Goal: Task Accomplishment & Management: Complete application form

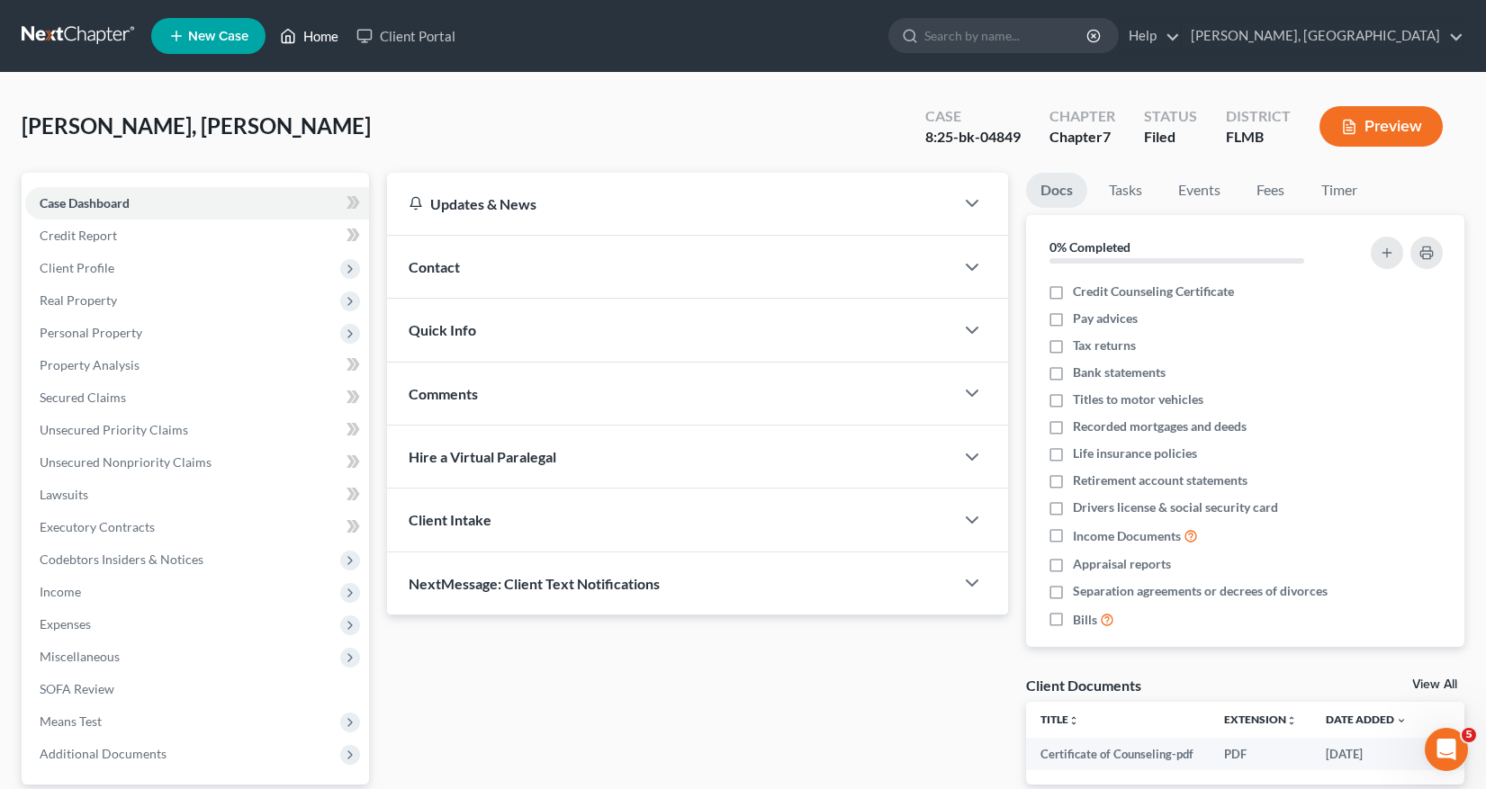
click at [310, 34] on link "Home" at bounding box center [309, 36] width 76 height 32
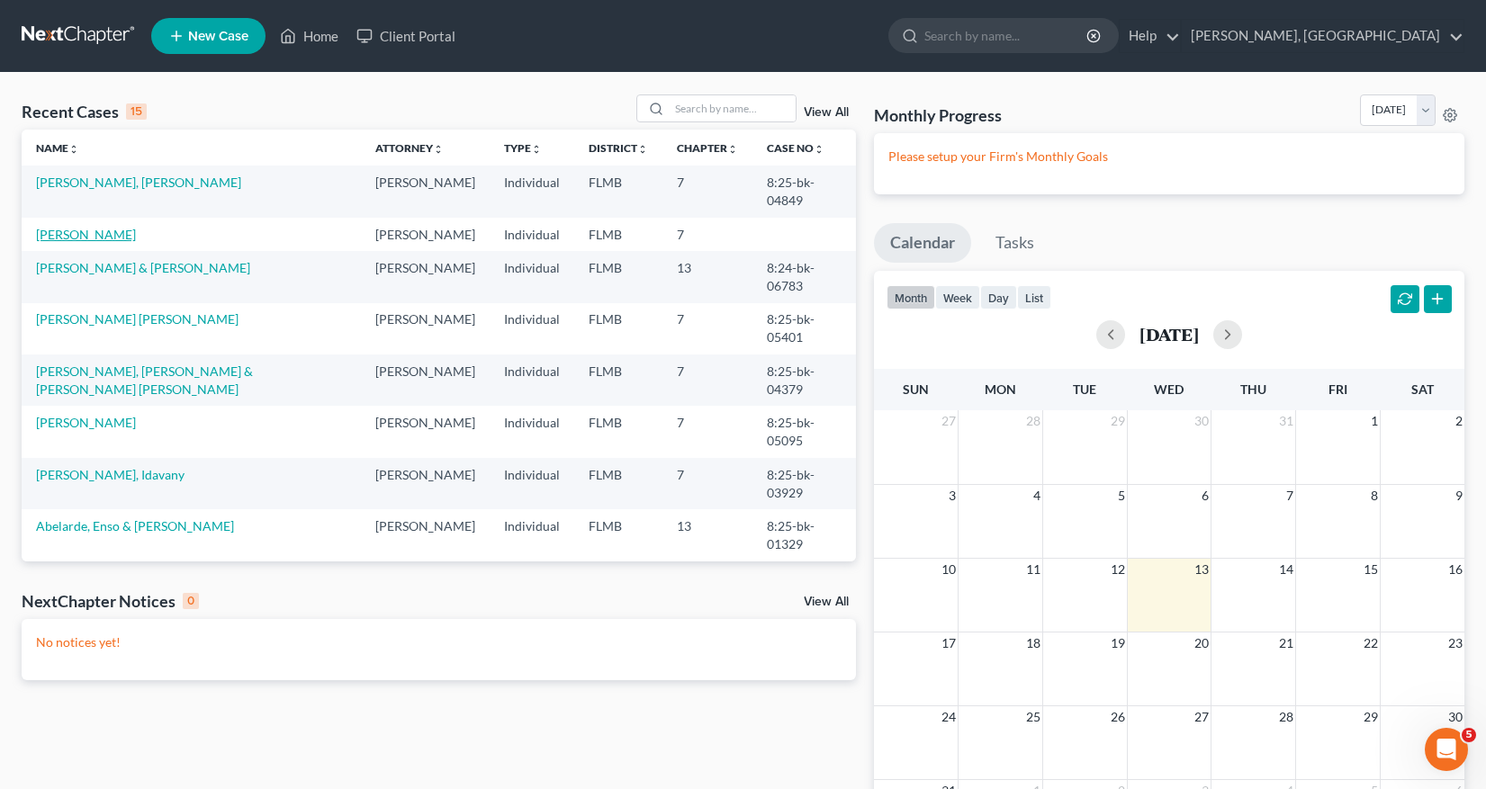
click at [90, 233] on link "[PERSON_NAME]" at bounding box center [86, 234] width 100 height 15
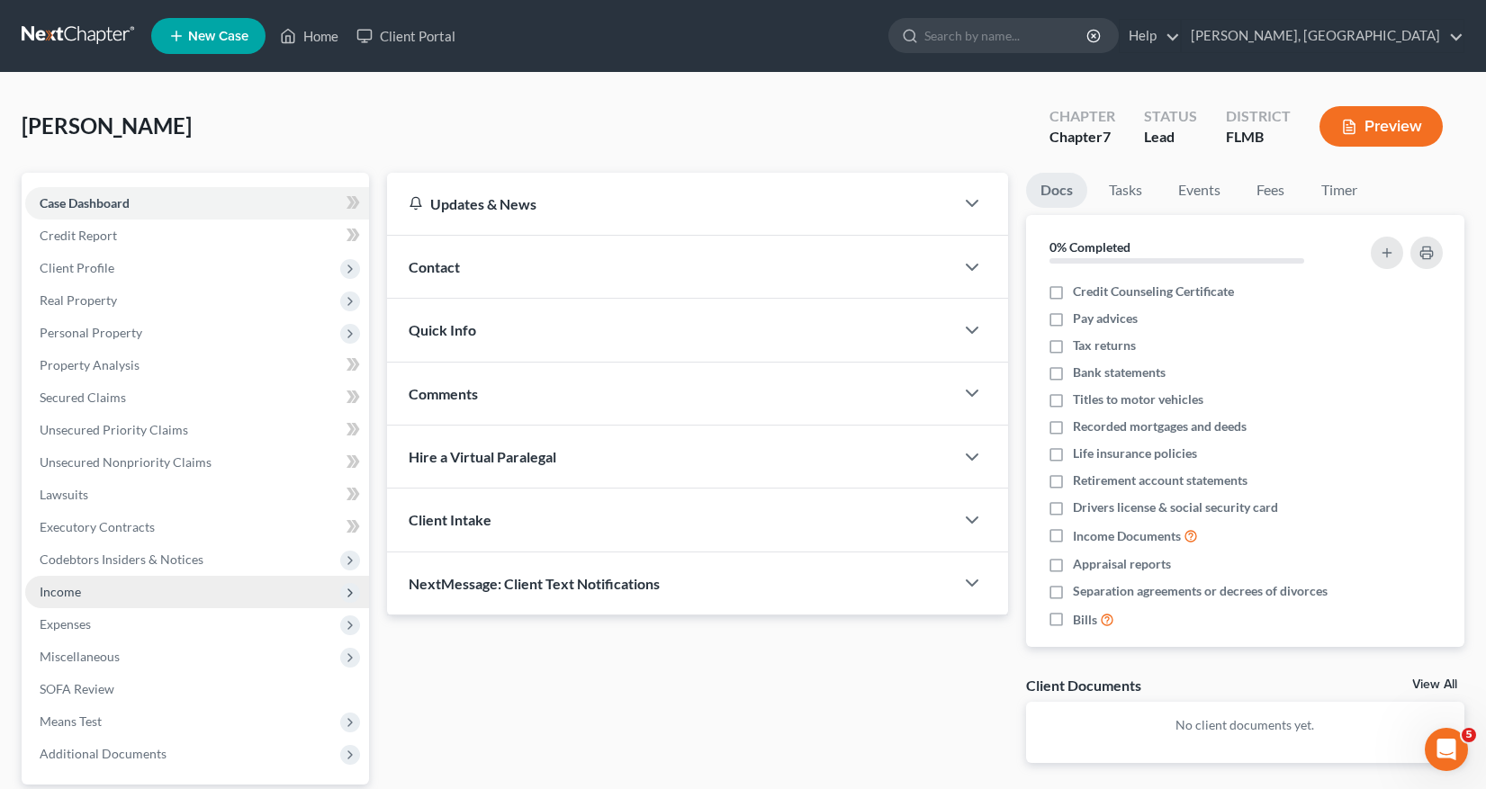
click at [66, 596] on span "Income" at bounding box center [60, 591] width 41 height 15
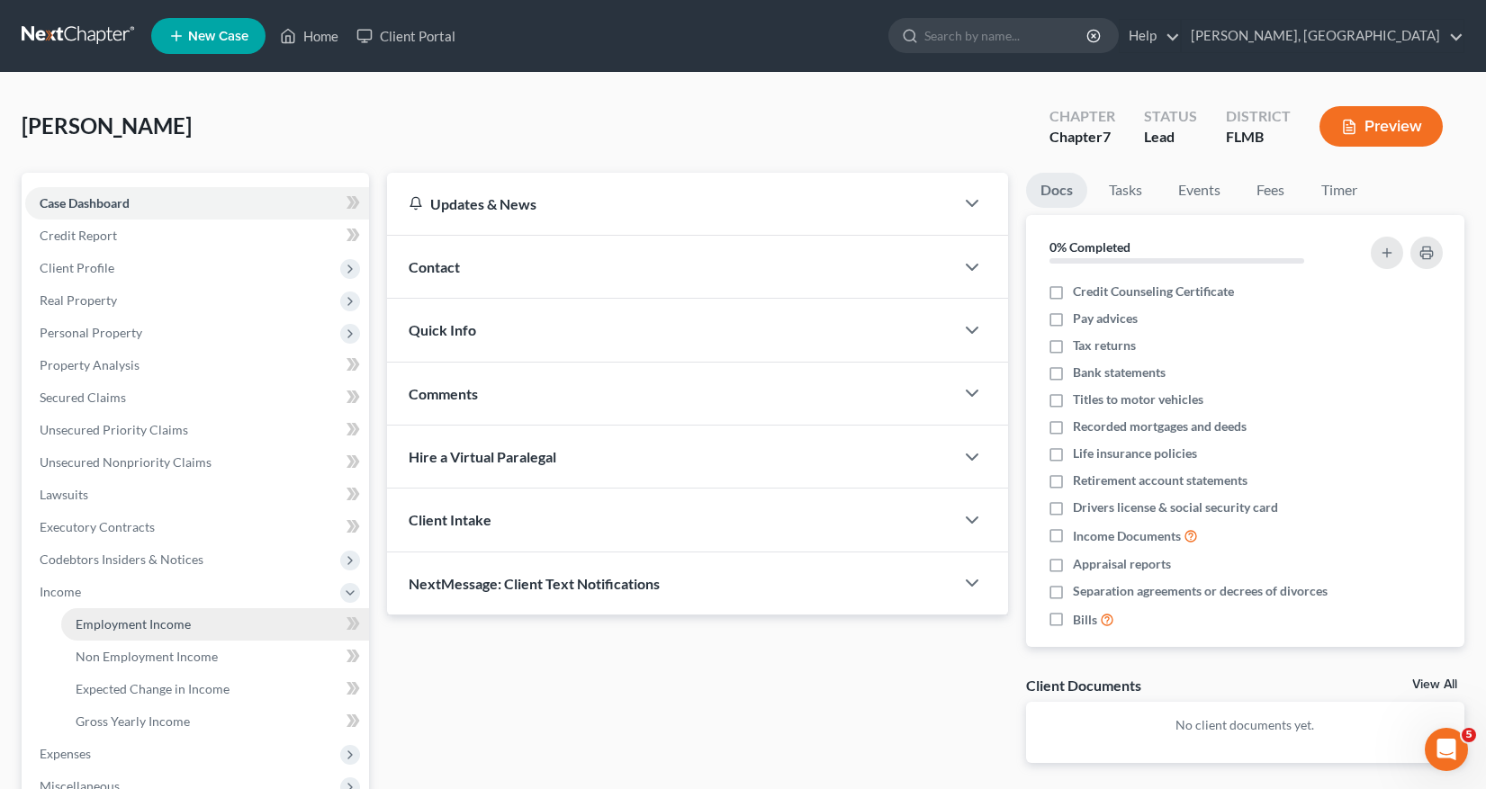
click at [125, 624] on span "Employment Income" at bounding box center [133, 623] width 115 height 15
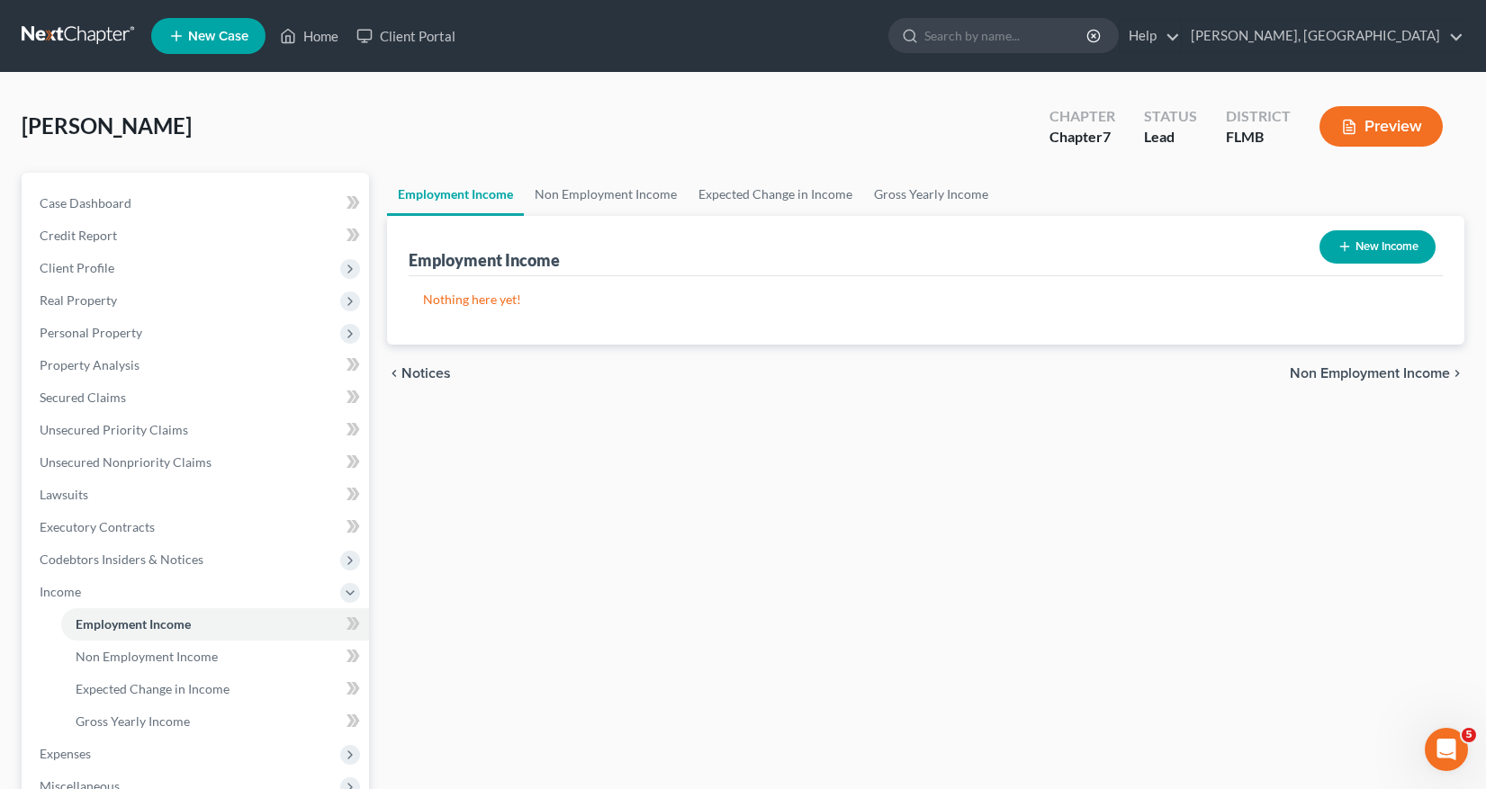
click at [1360, 245] on button "New Income" at bounding box center [1377, 246] width 116 height 33
select select "0"
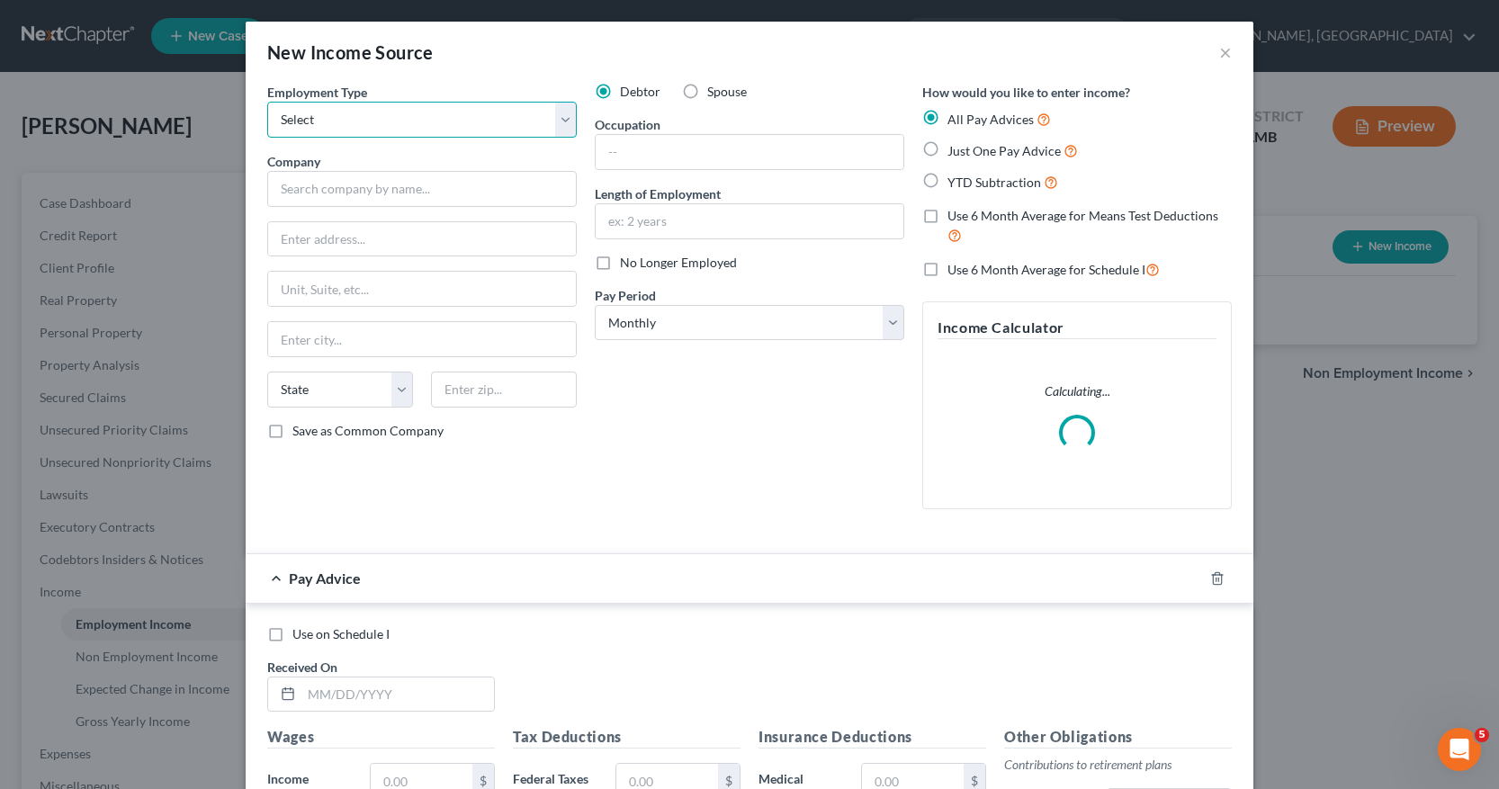
click at [555, 116] on select "Select Full or [DEMOGRAPHIC_DATA] Employment Self Employment" at bounding box center [422, 120] width 310 height 36
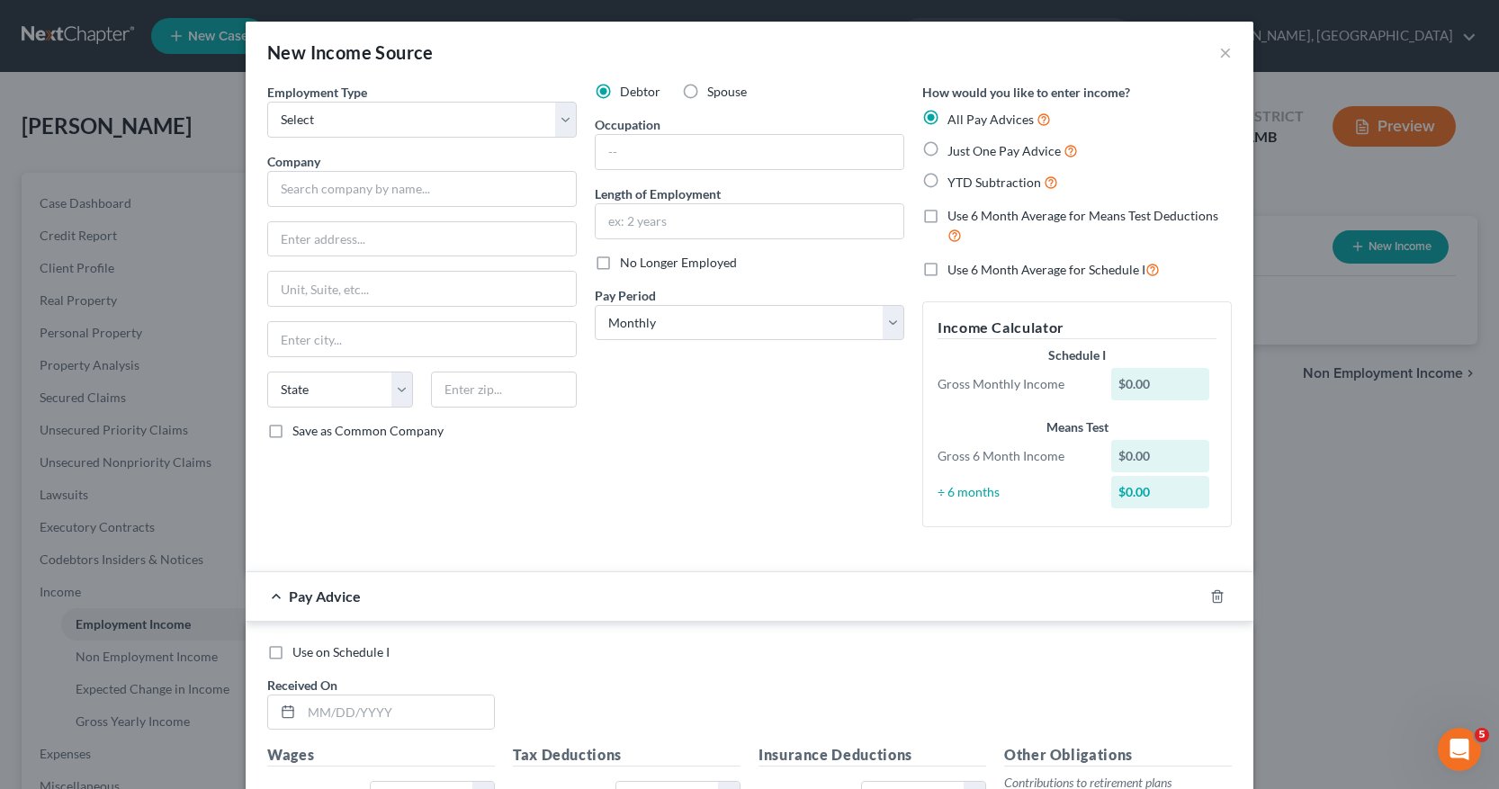
click at [674, 460] on div "Debtor Spouse Occupation Length of Employment No Longer Employed Pay Period * S…" at bounding box center [750, 312] width 328 height 459
click at [557, 122] on select "Select Full or [DEMOGRAPHIC_DATA] Employment Self Employment" at bounding box center [422, 120] width 310 height 36
select select "1"
click at [267, 102] on select "Select Full or [DEMOGRAPHIC_DATA] Employment Self Employment" at bounding box center [422, 120] width 310 height 36
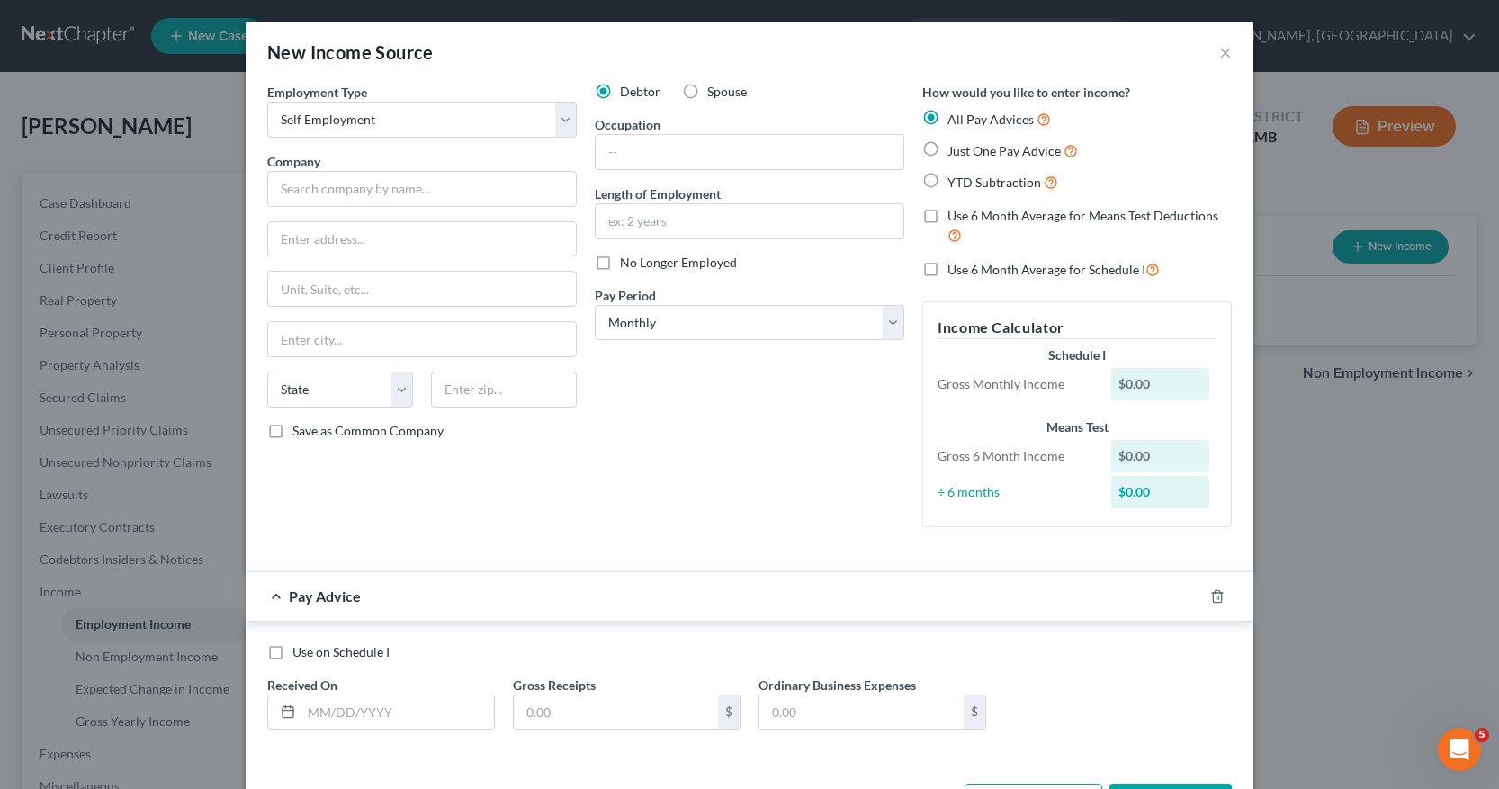
click at [707, 88] on label "Spouse" at bounding box center [727, 92] width 40 height 18
click at [714, 88] on input "Spouse" at bounding box center [720, 89] width 12 height 12
radio input "true"
click at [297, 191] on input "text" at bounding box center [422, 189] width 310 height 36
type input "[PERSON_NAME]"
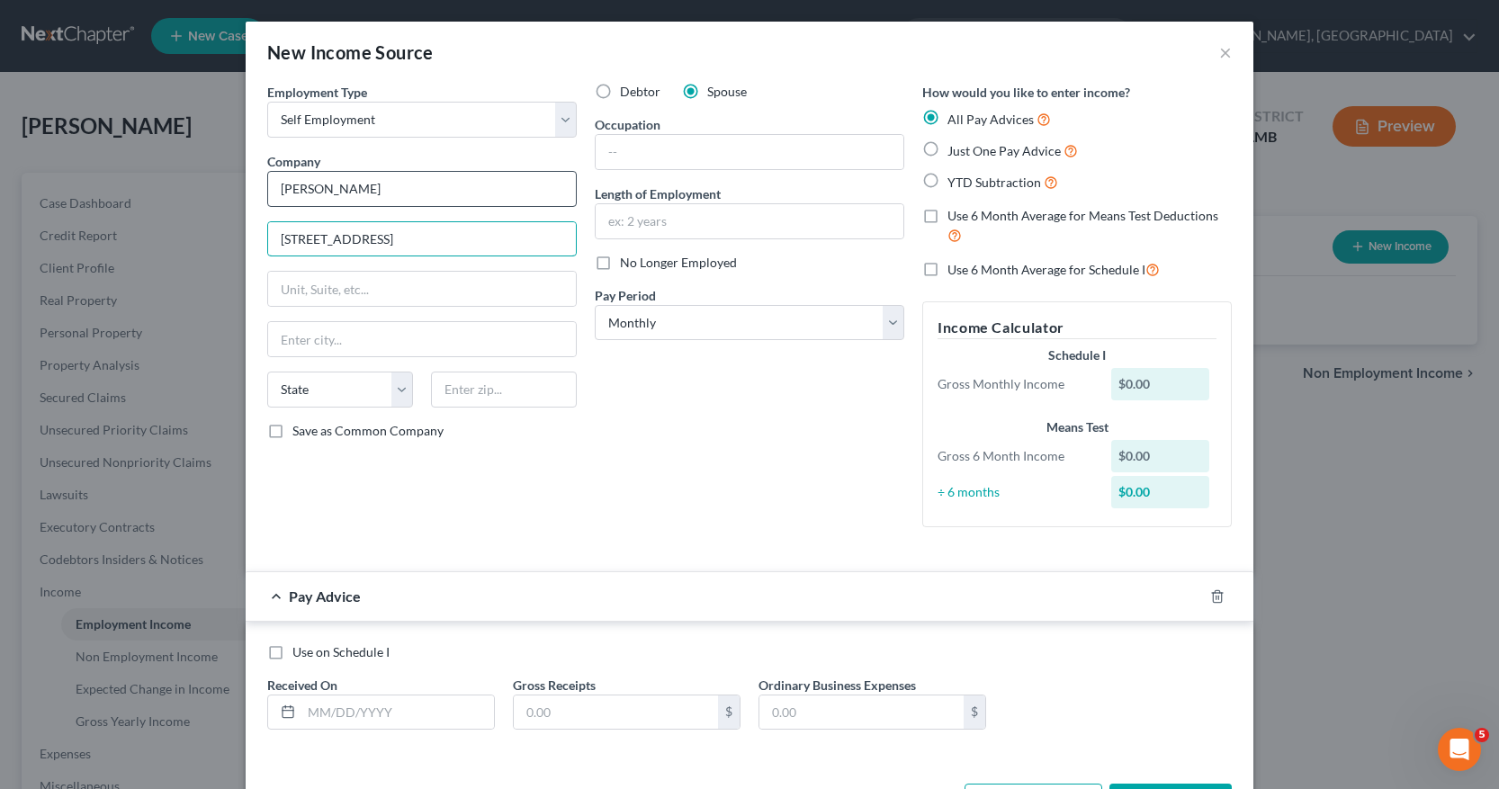
type input "[STREET_ADDRESS]"
type input "Land O' Lakes"
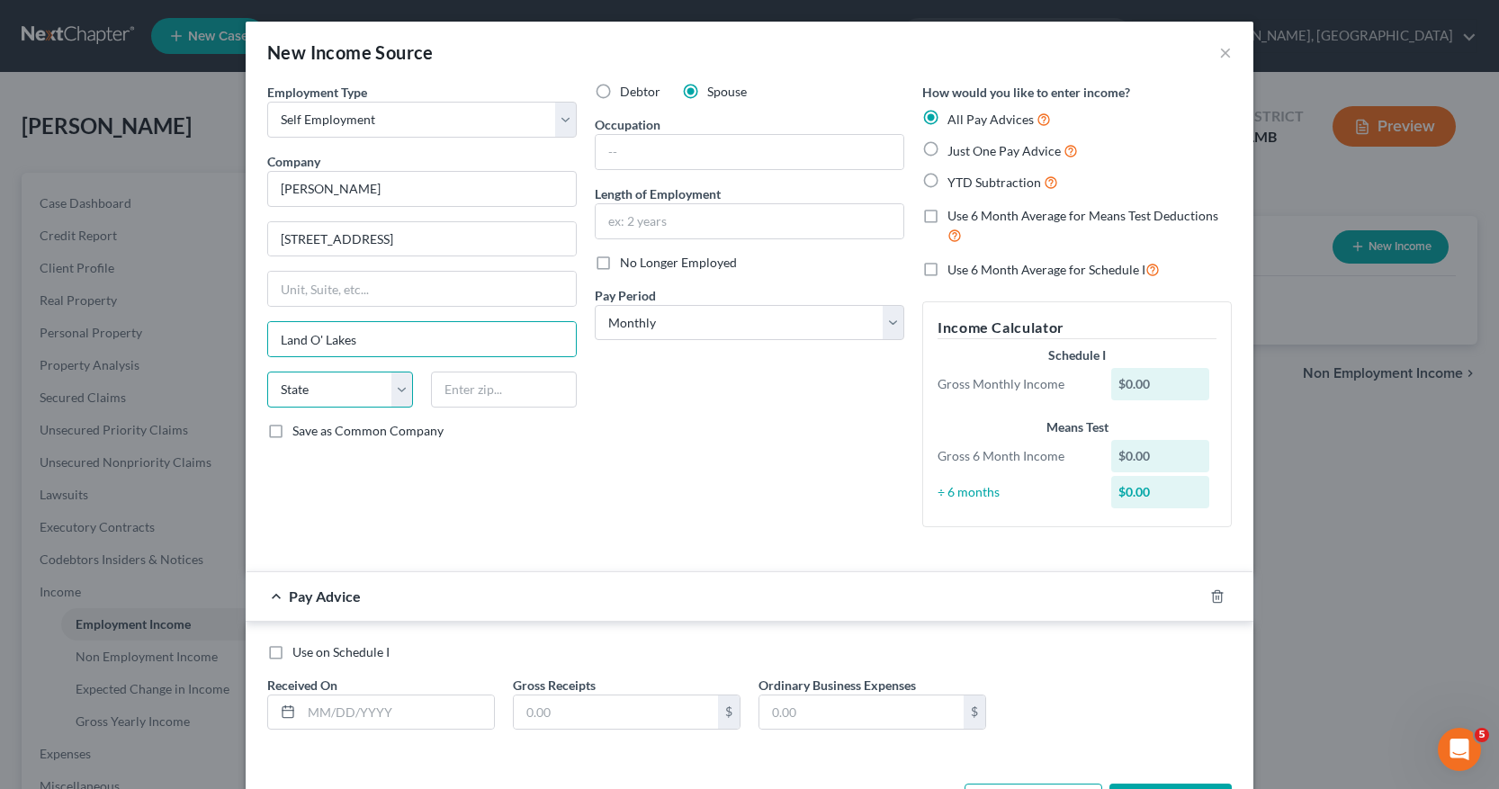
click at [396, 391] on select "State [US_STATE] AK AR AZ CA CO CT DE DC [GEOGRAPHIC_DATA] [GEOGRAPHIC_DATA] GU…" at bounding box center [340, 390] width 146 height 36
select select "9"
click at [267, 372] on select "State [US_STATE] AK AR AZ CA CO CT DE DC [GEOGRAPHIC_DATA] [GEOGRAPHIC_DATA] GU…" at bounding box center [340, 390] width 146 height 36
click at [601, 149] on input "text" at bounding box center [750, 152] width 308 height 34
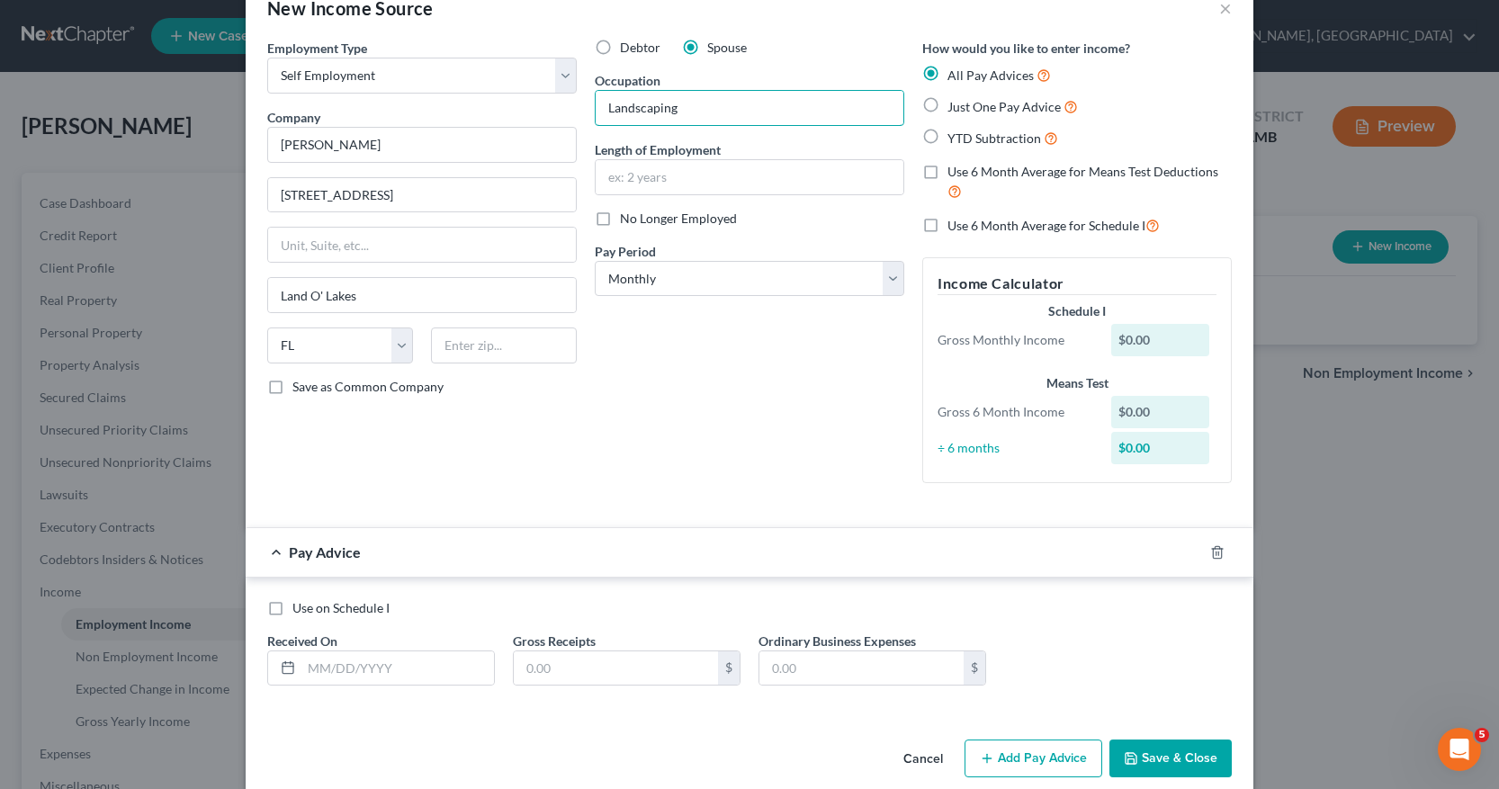
scroll to position [68, 0]
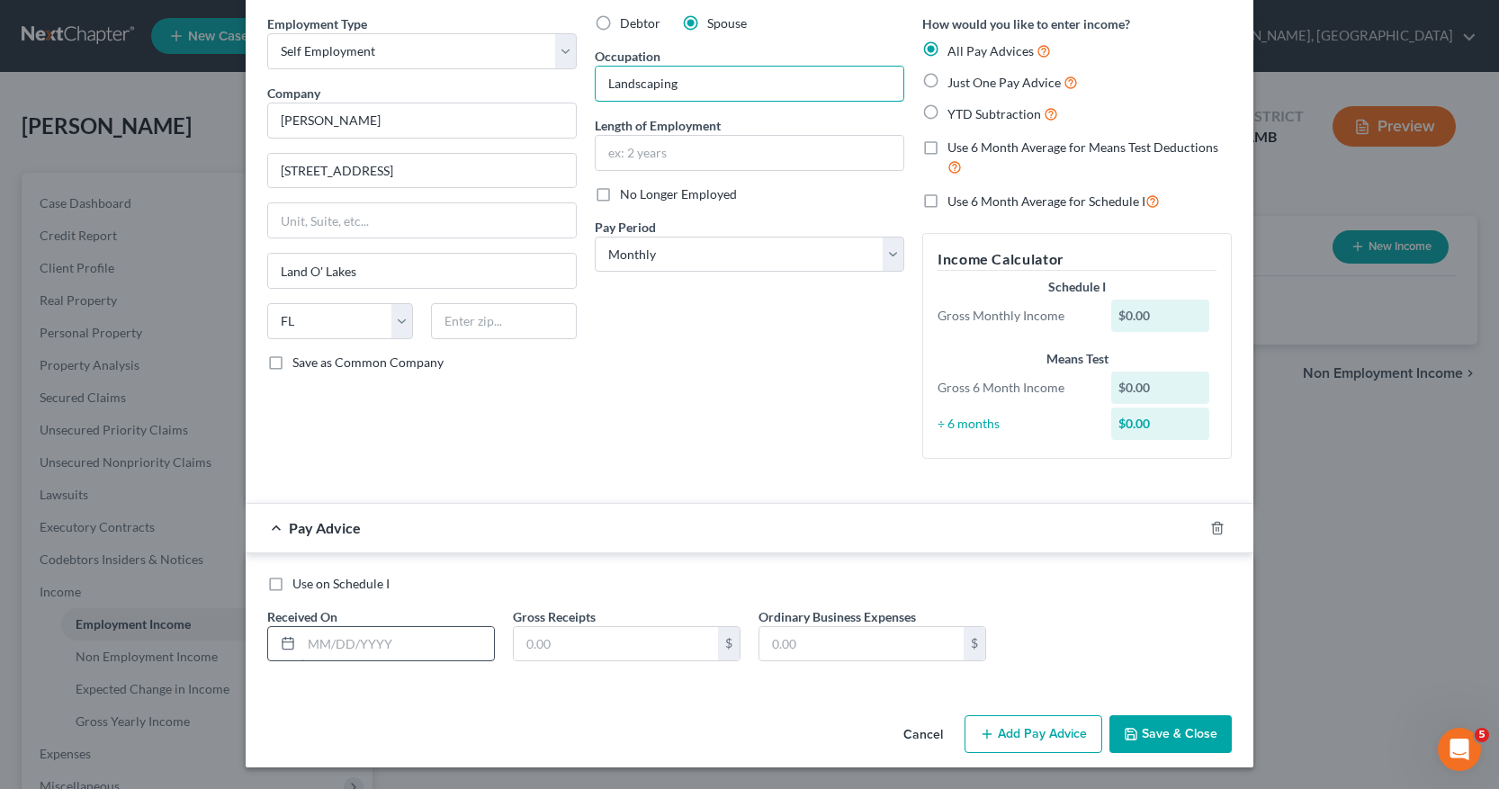
type input "Landscaping"
click at [301, 641] on input "text" at bounding box center [397, 644] width 193 height 34
type input "[DATE]"
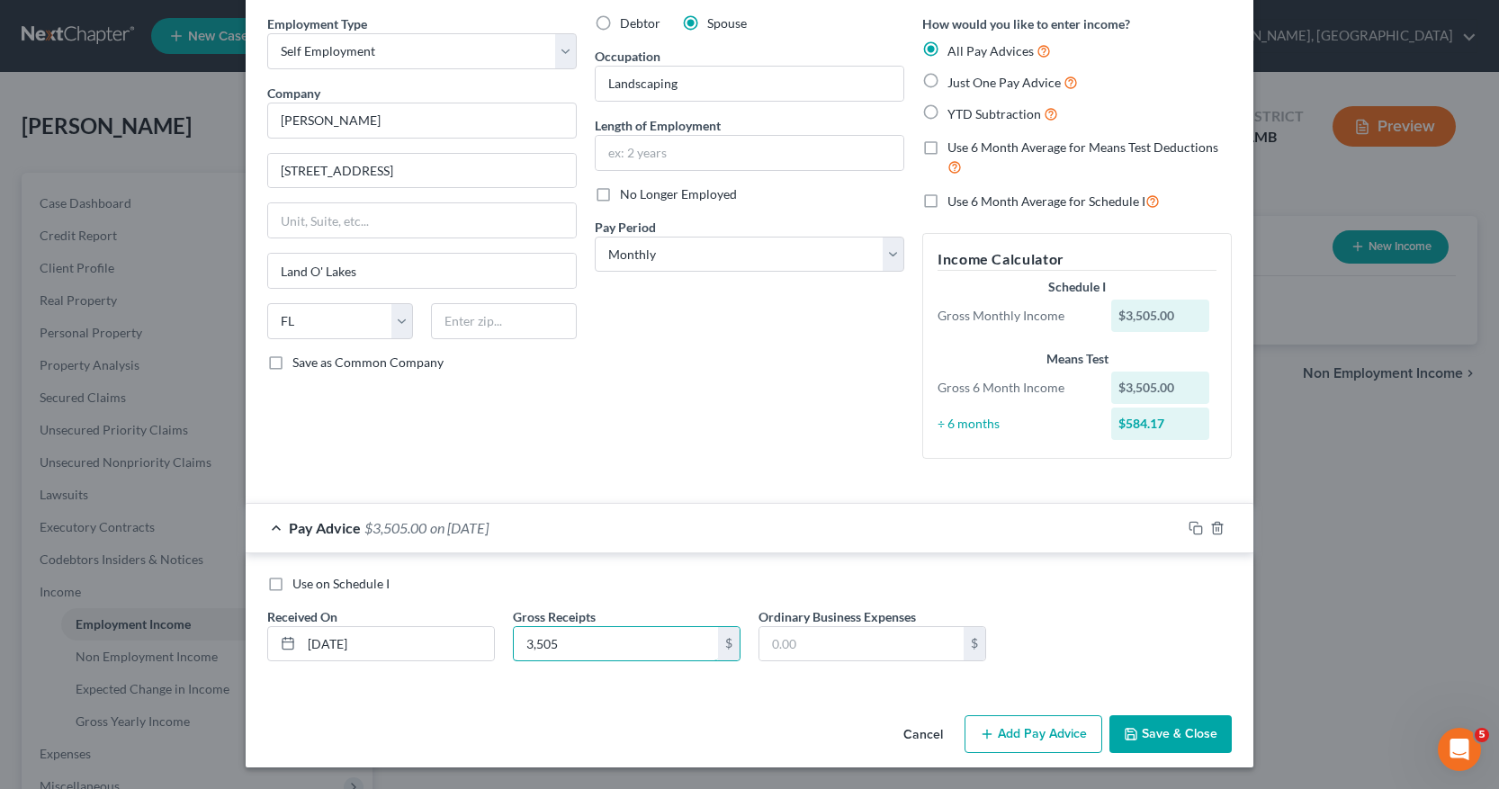
type input "3,505"
click at [764, 644] on input "text" at bounding box center [861, 644] width 204 height 34
type input "400"
click at [1000, 742] on button "Add Pay Advice" at bounding box center [1034, 734] width 138 height 38
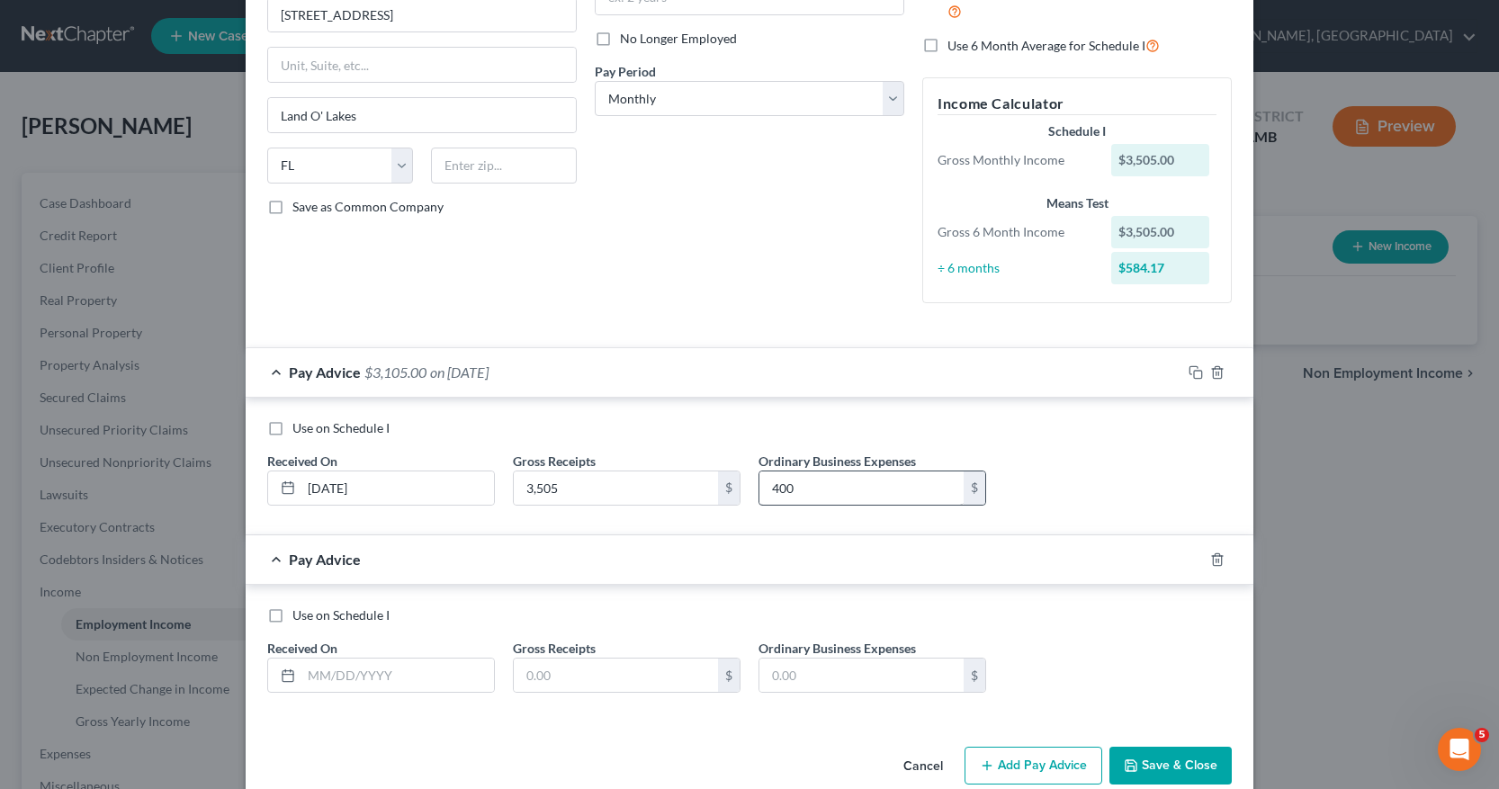
scroll to position [256, 0]
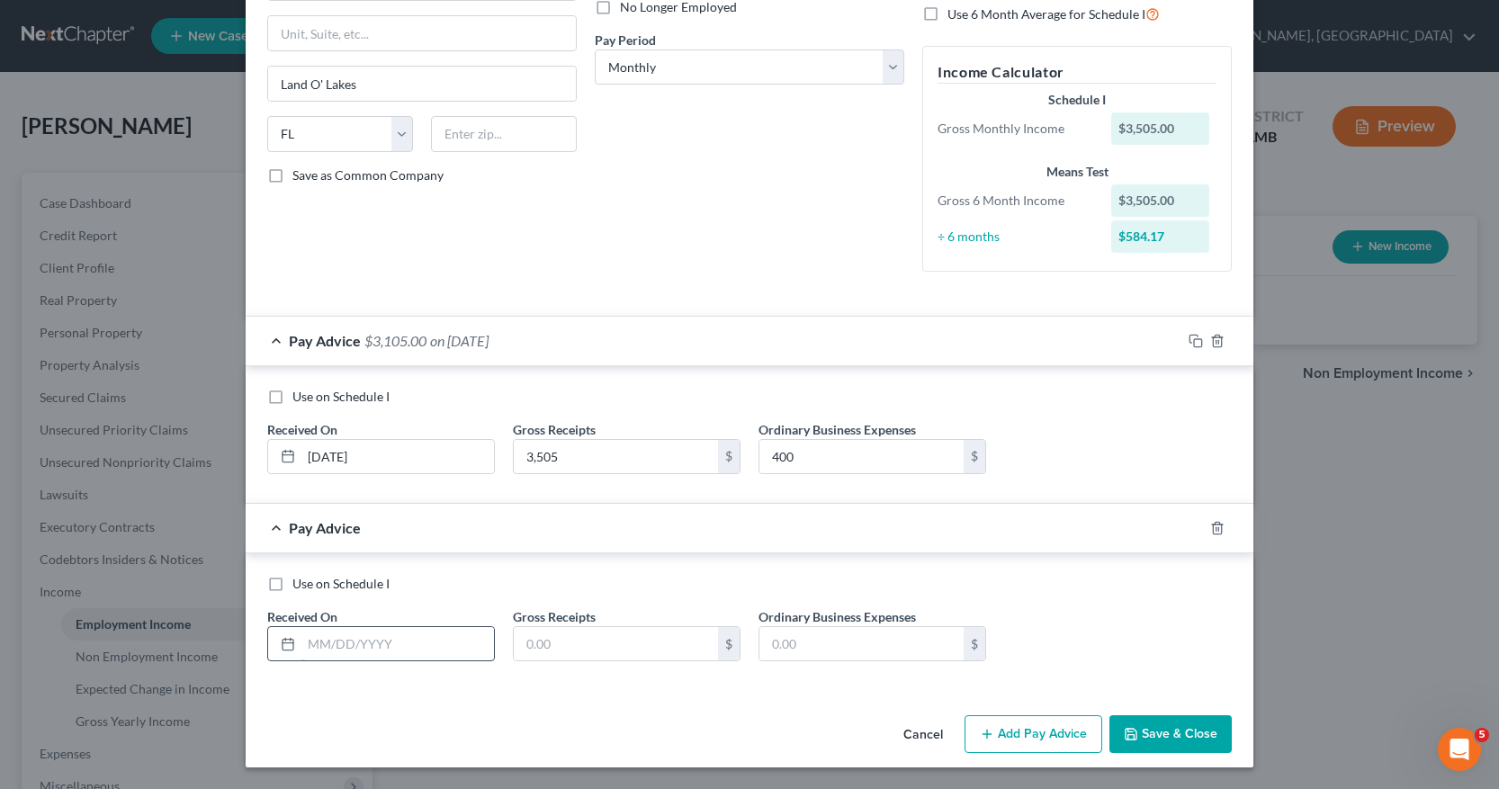
click at [304, 645] on input "text" at bounding box center [397, 644] width 193 height 34
click at [534, 644] on input "text" at bounding box center [616, 644] width 204 height 34
type input "4,004.00"
type input "400"
click at [307, 641] on input "text" at bounding box center [397, 644] width 193 height 34
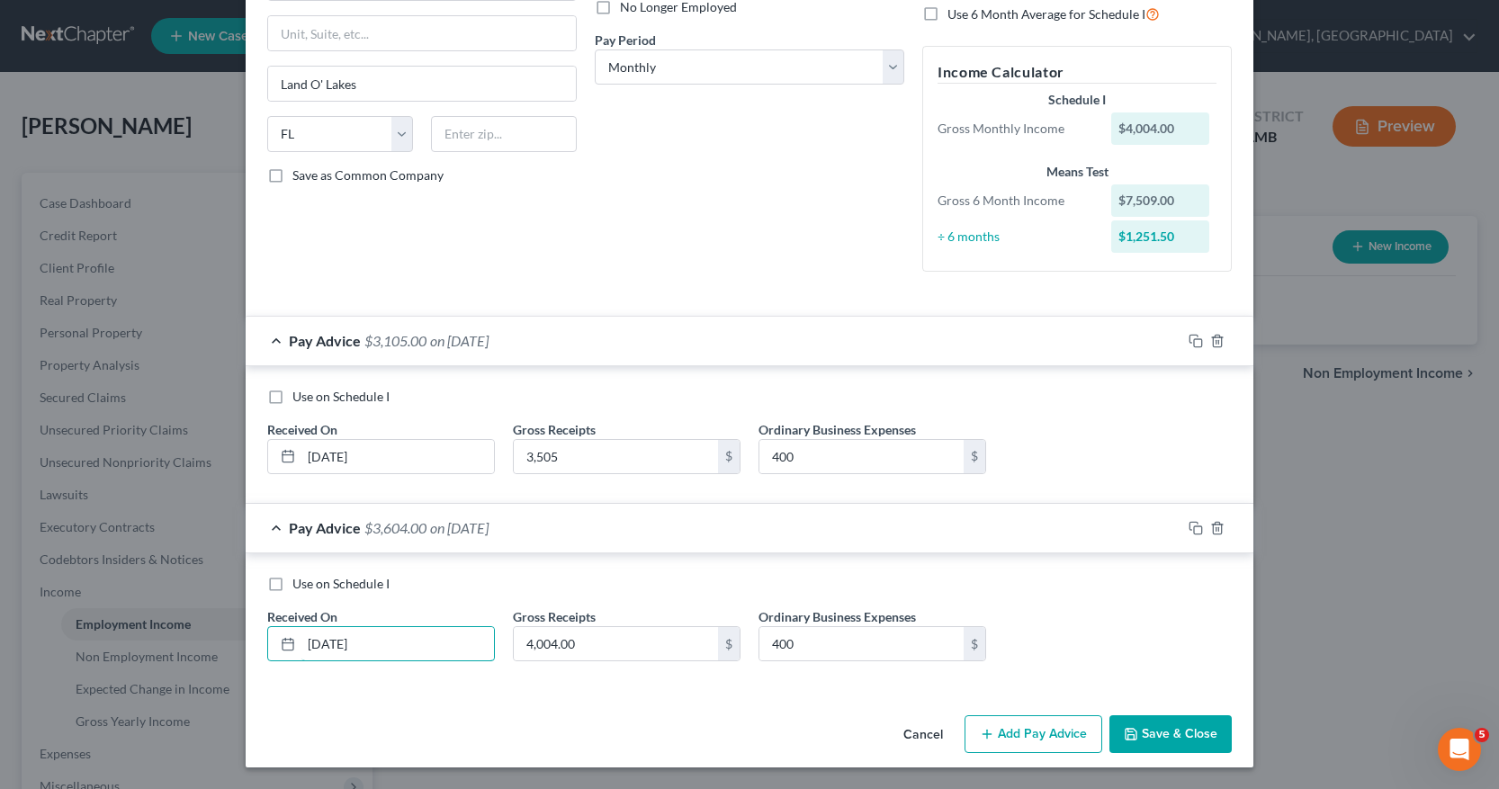
type input "[DATE]"
click at [1037, 733] on button "Add Pay Advice" at bounding box center [1034, 734] width 138 height 38
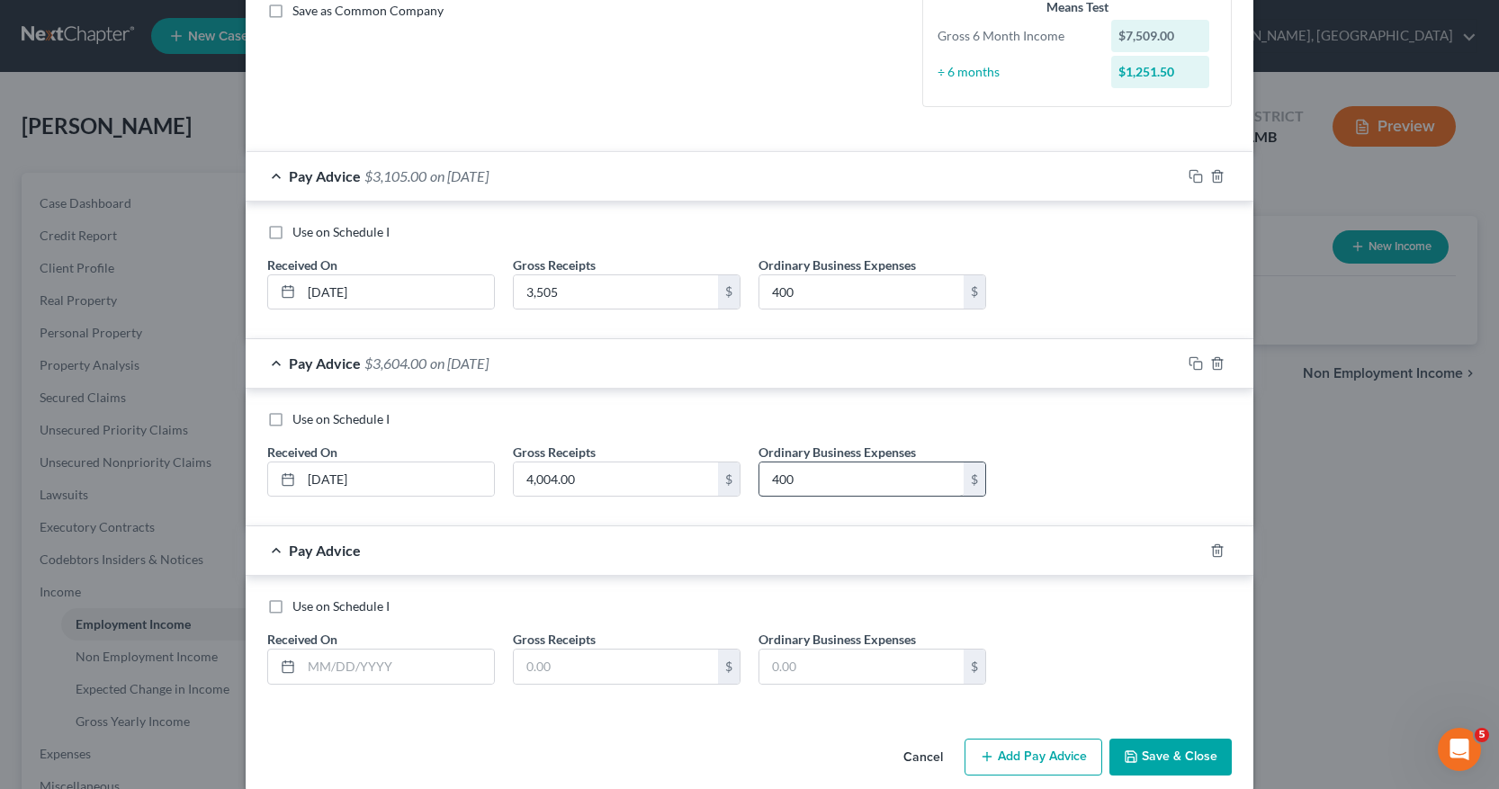
scroll to position [443, 0]
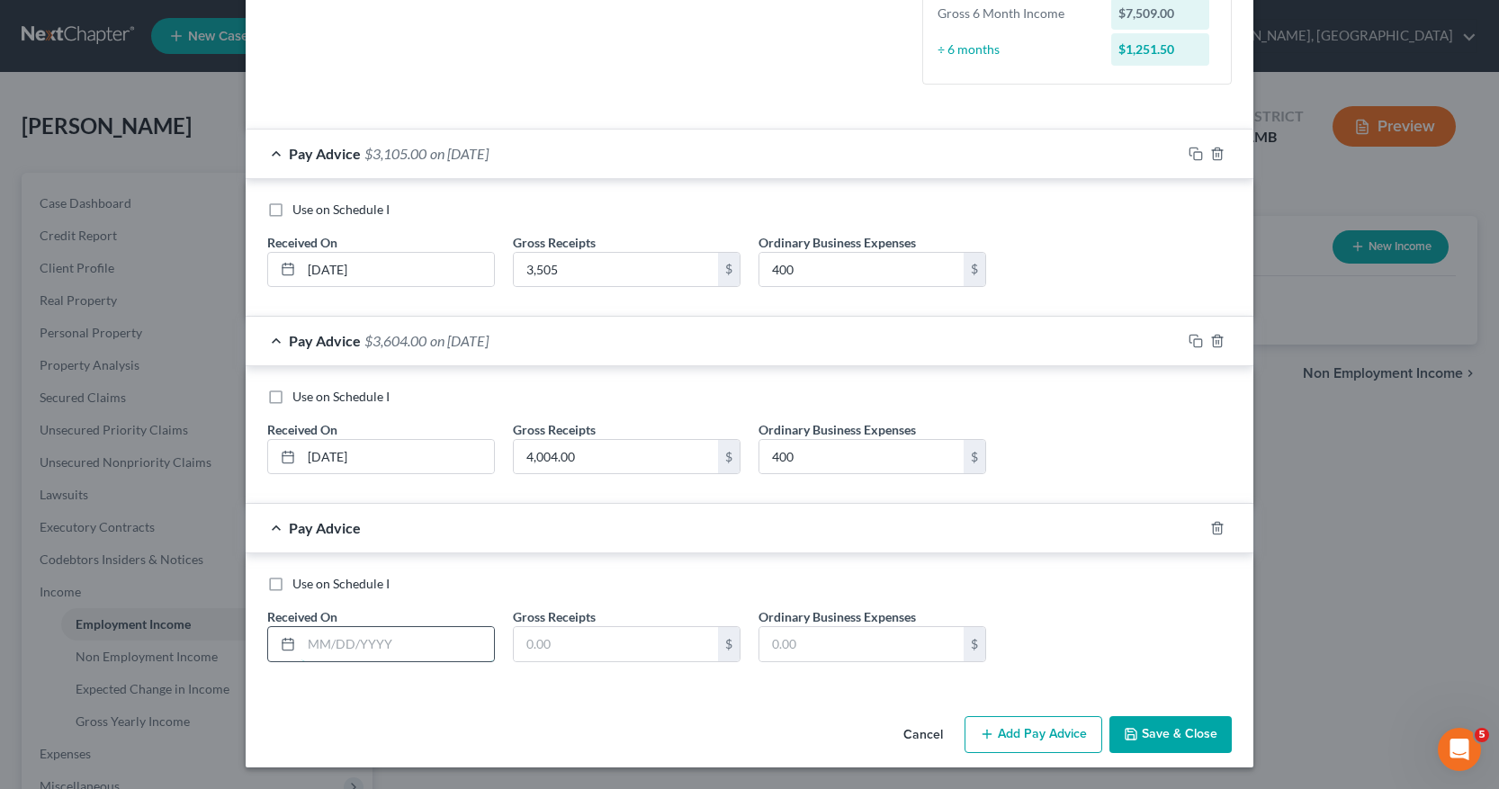
click at [302, 642] on input "text" at bounding box center [397, 644] width 193 height 34
type input "[DATE]"
type input "4,070"
click at [766, 644] on input "text" at bounding box center [861, 644] width 204 height 34
type input "400"
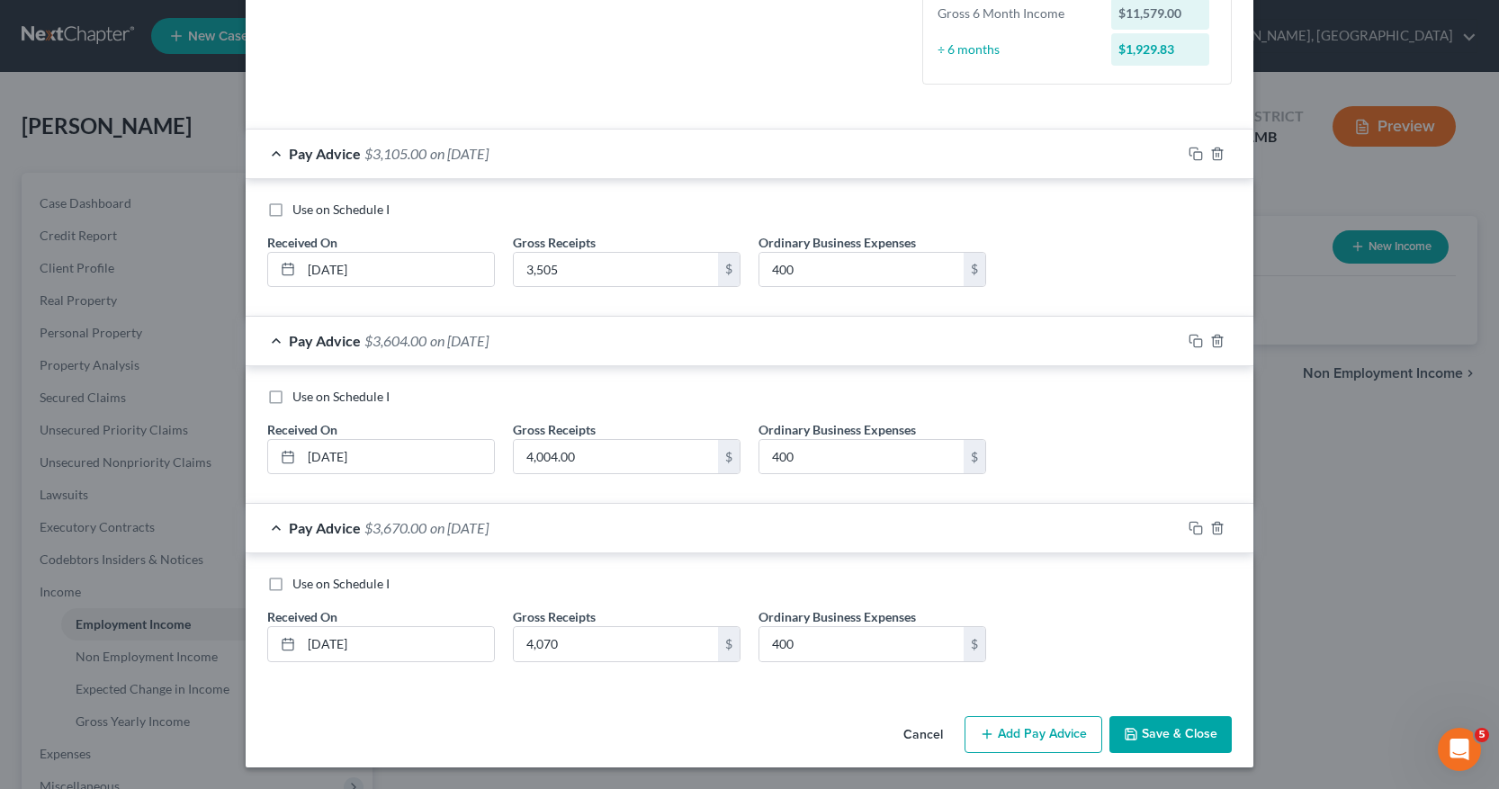
click at [1003, 741] on button "Add Pay Advice" at bounding box center [1034, 735] width 138 height 38
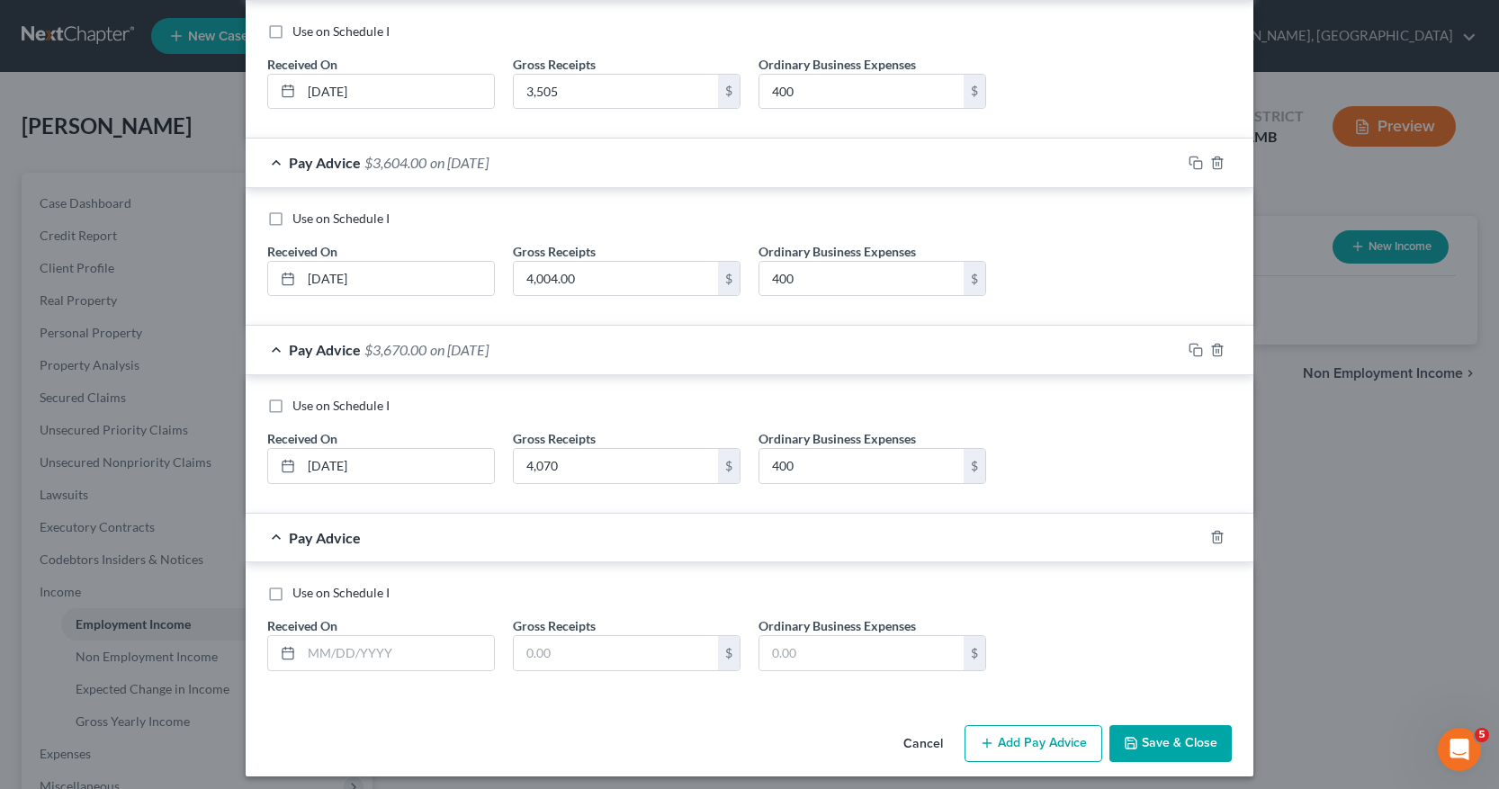
scroll to position [630, 0]
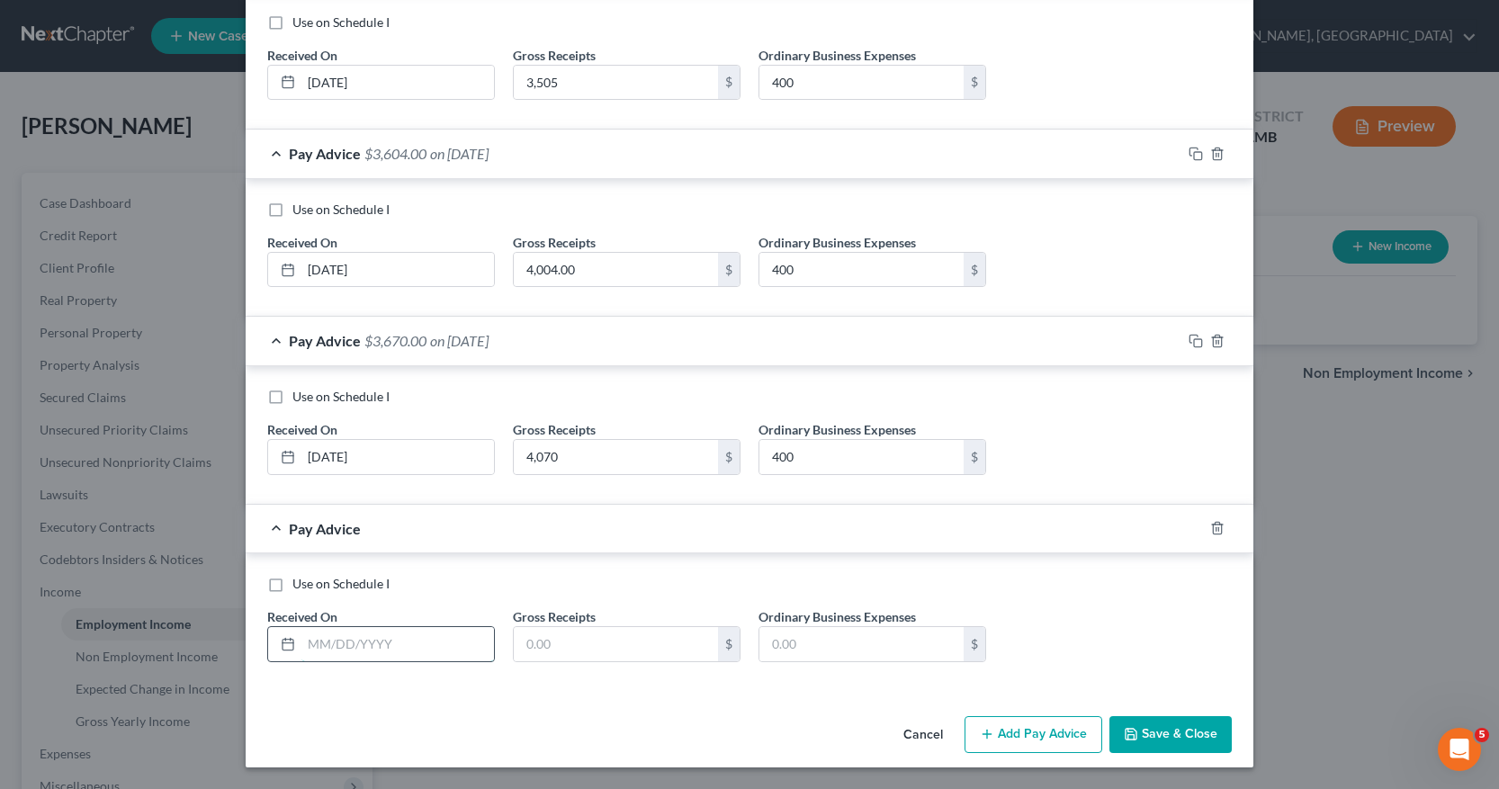
click at [302, 644] on input "text" at bounding box center [397, 644] width 193 height 34
type input "[DATE]"
type input "3,975"
type input "500"
click at [1013, 733] on button "Add Pay Advice" at bounding box center [1034, 735] width 138 height 38
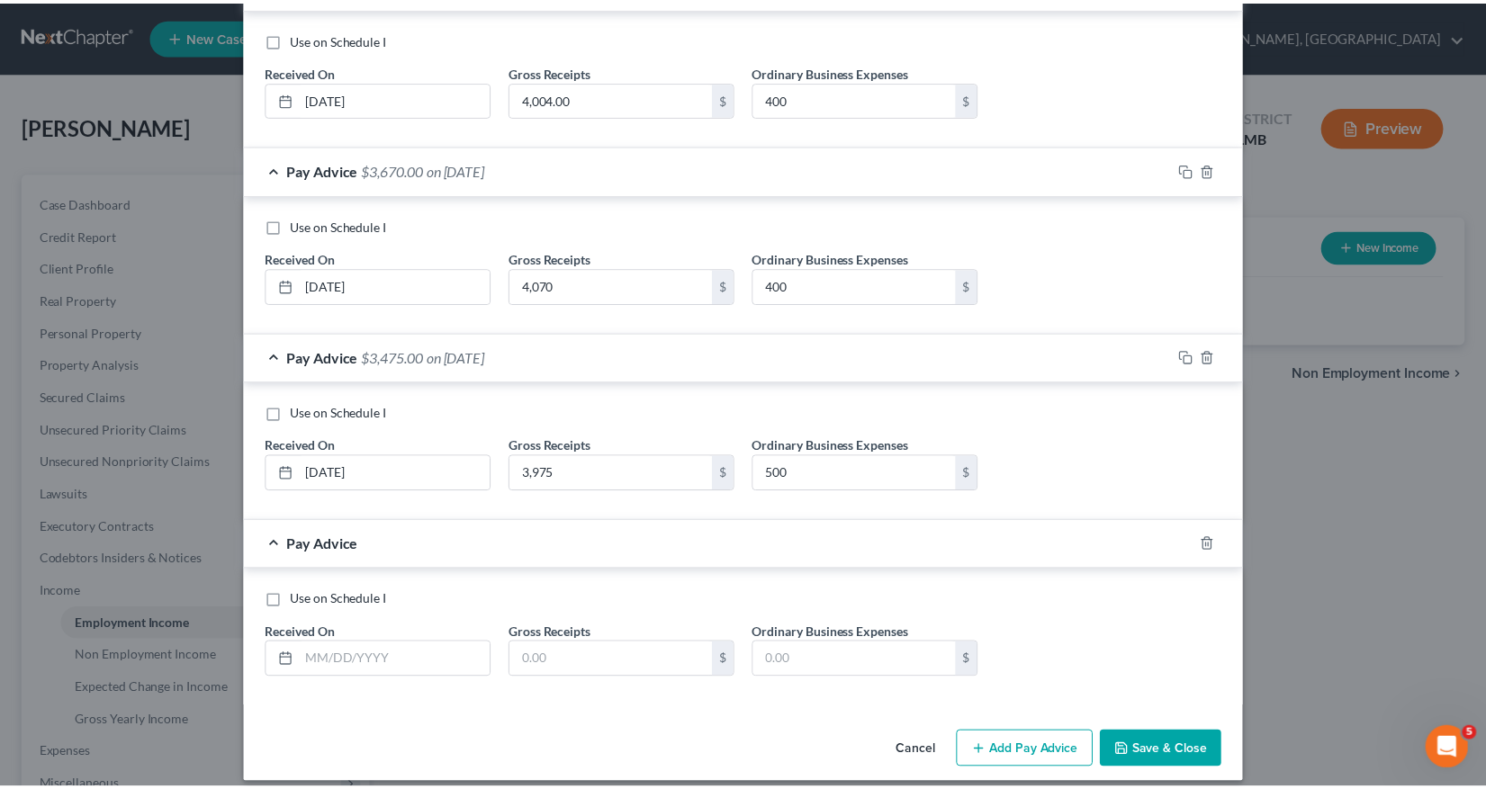
scroll to position [817, 0]
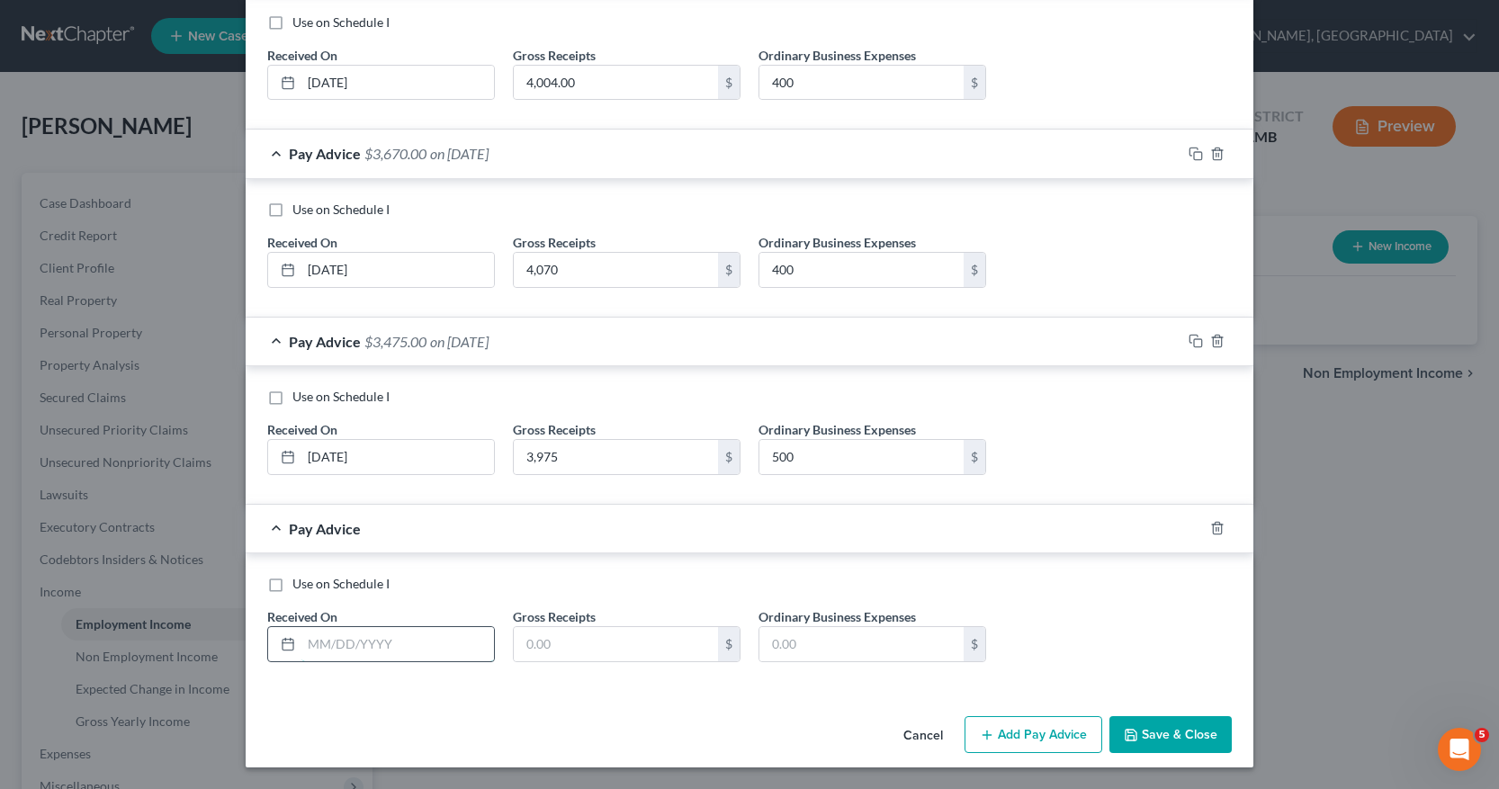
click at [301, 648] on input "text" at bounding box center [397, 644] width 193 height 34
type input "[DATE]"
type input "4,985.50"
type input "400"
click at [1133, 739] on button "Save & Close" at bounding box center [1170, 735] width 122 height 38
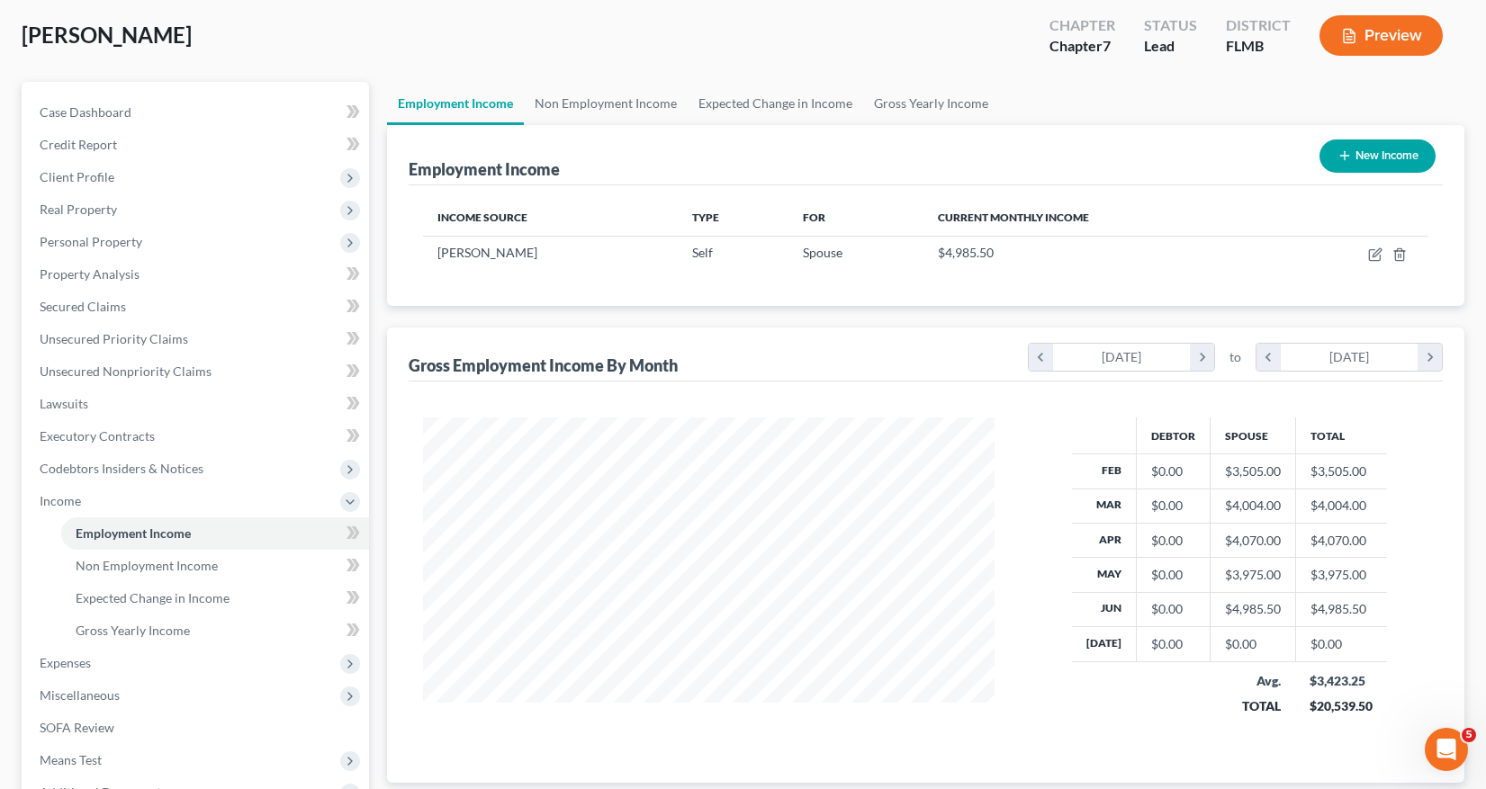
scroll to position [180, 0]
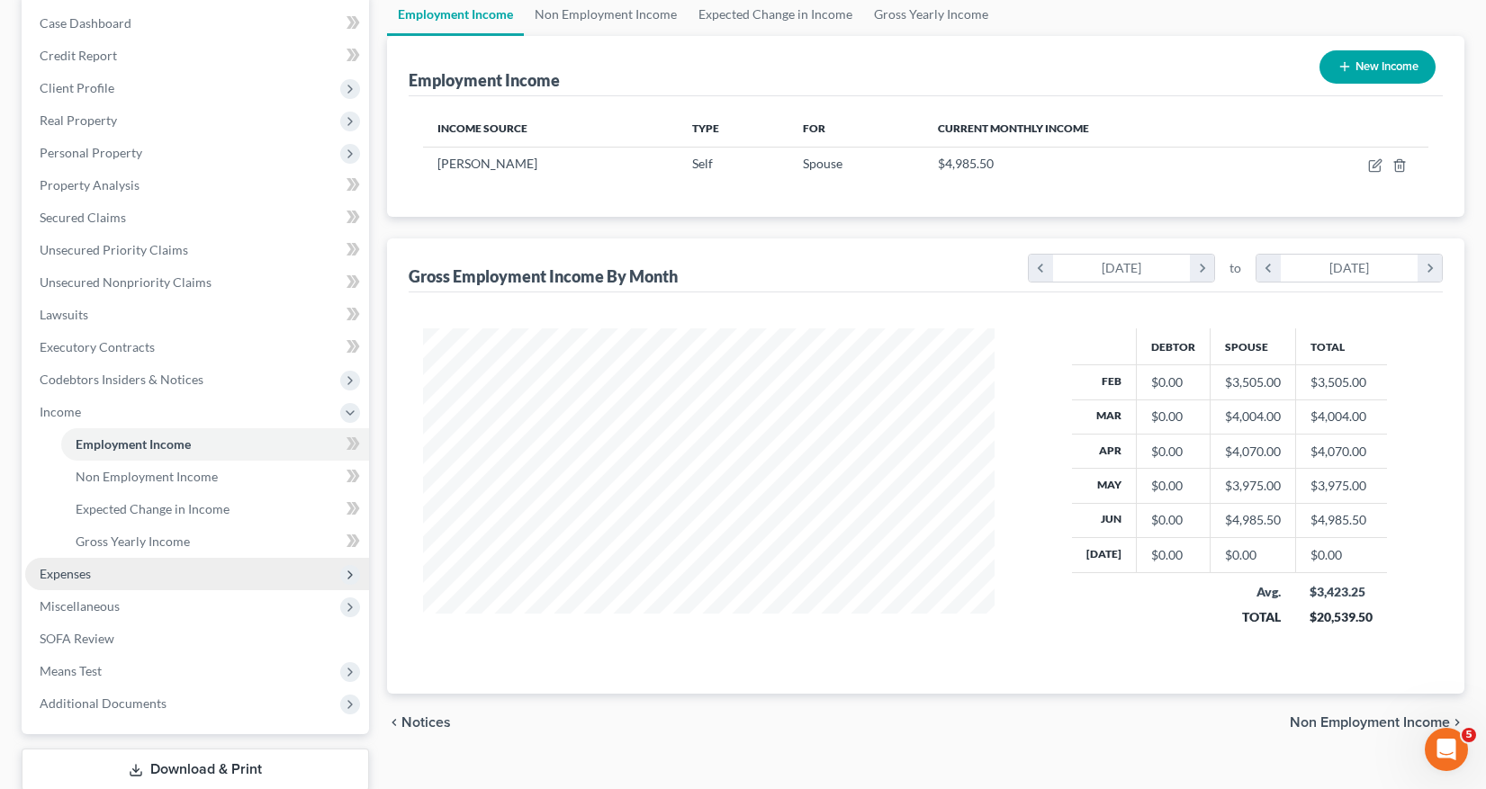
click at [84, 576] on span "Expenses" at bounding box center [65, 573] width 51 height 15
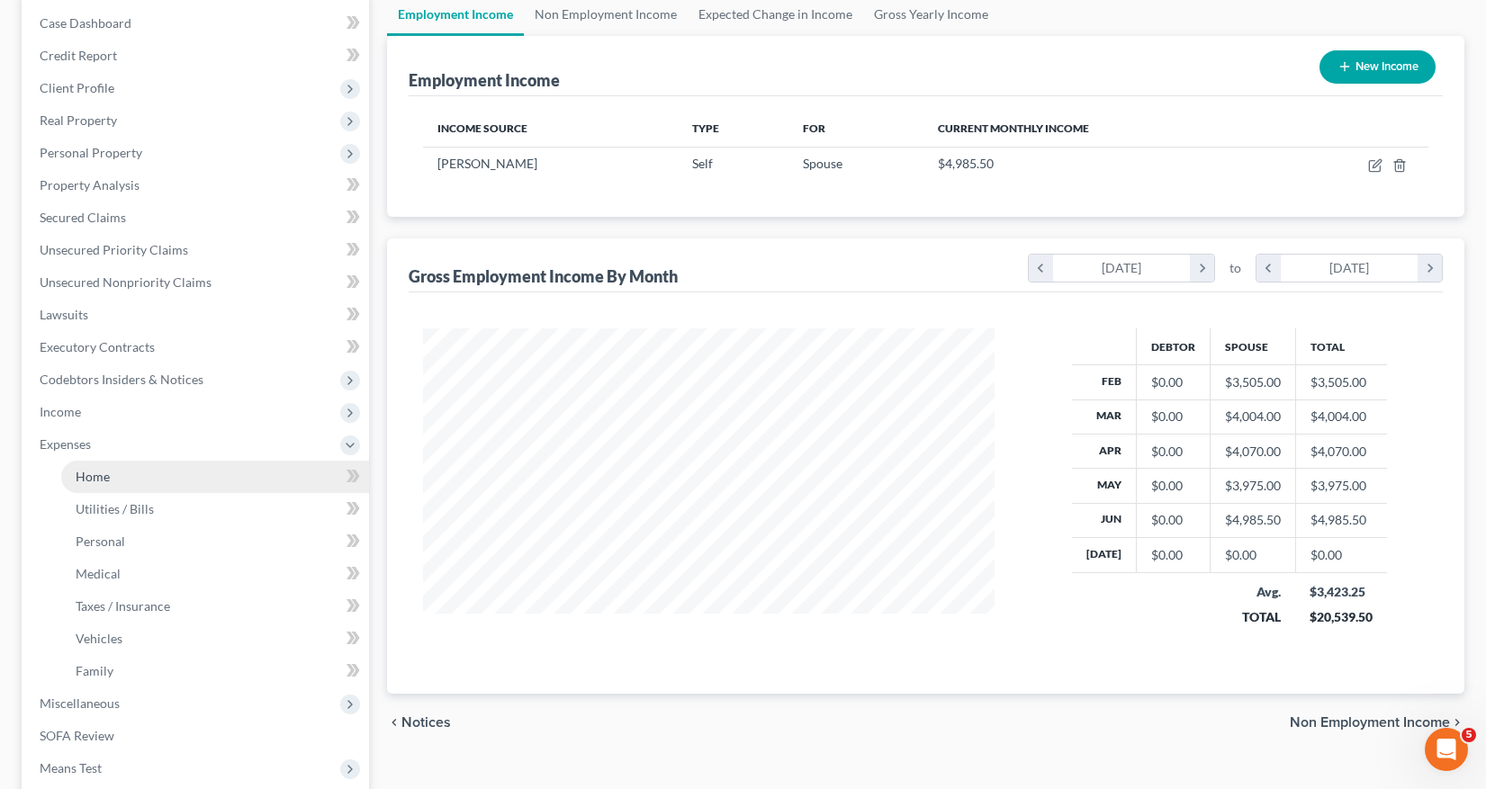
click at [96, 477] on span "Home" at bounding box center [93, 476] width 34 height 15
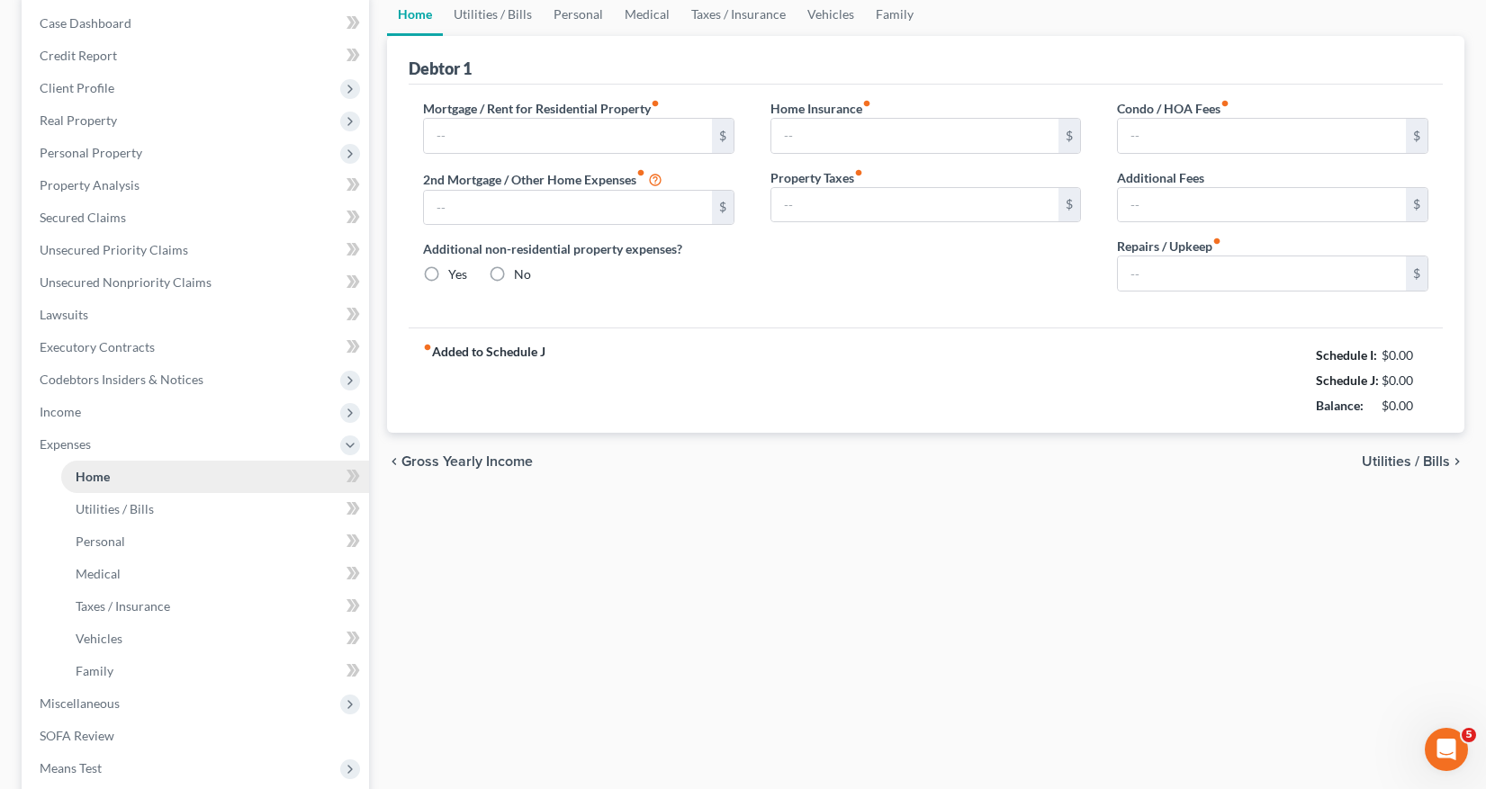
type input "0.00"
radio input "true"
type input "0.00"
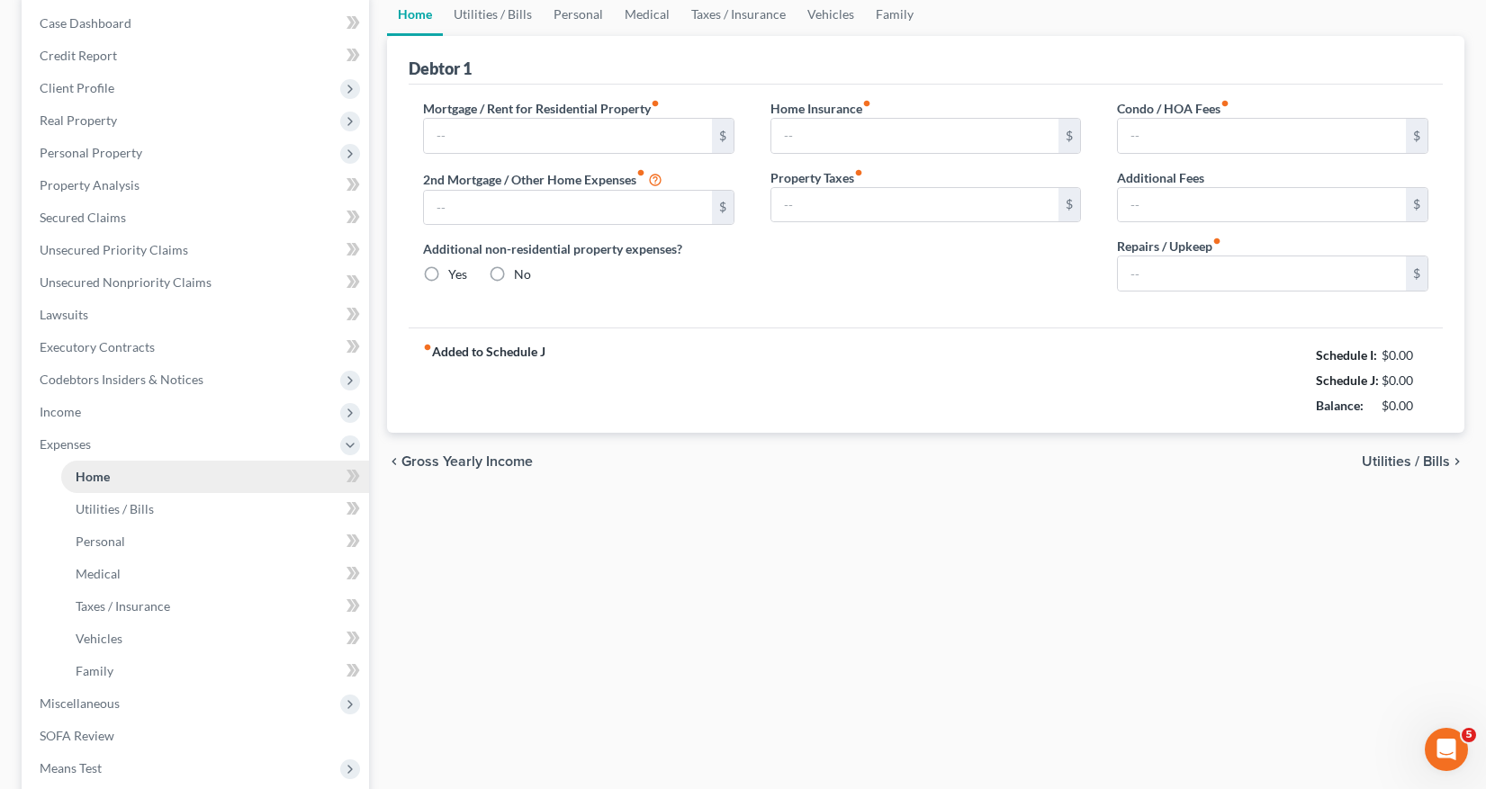
type input "0.00"
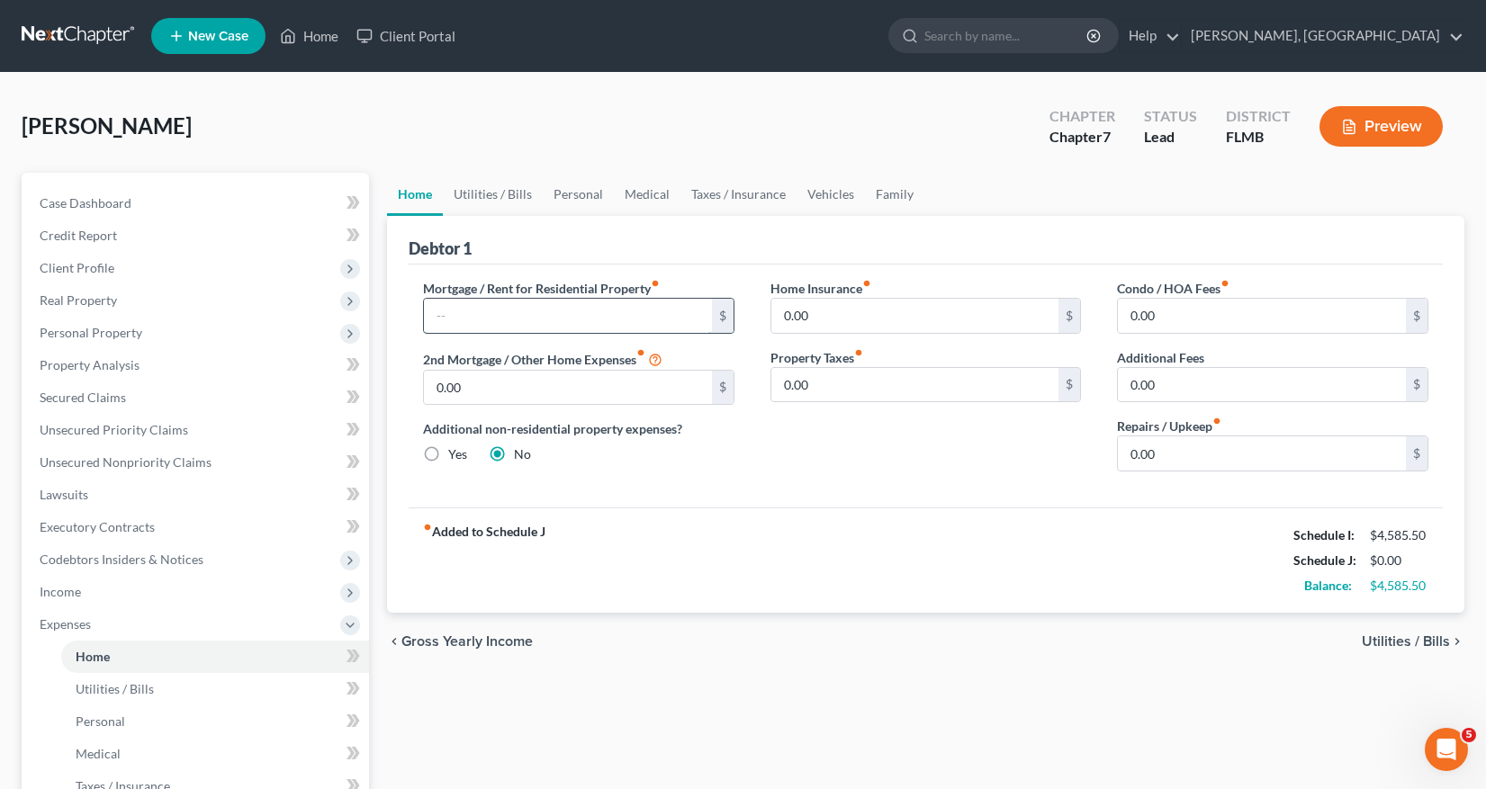
click at [439, 310] on input "text" at bounding box center [568, 316] width 288 height 34
type input "1,626.16"
click at [113, 689] on span "Utilities / Bills" at bounding box center [115, 688] width 78 height 15
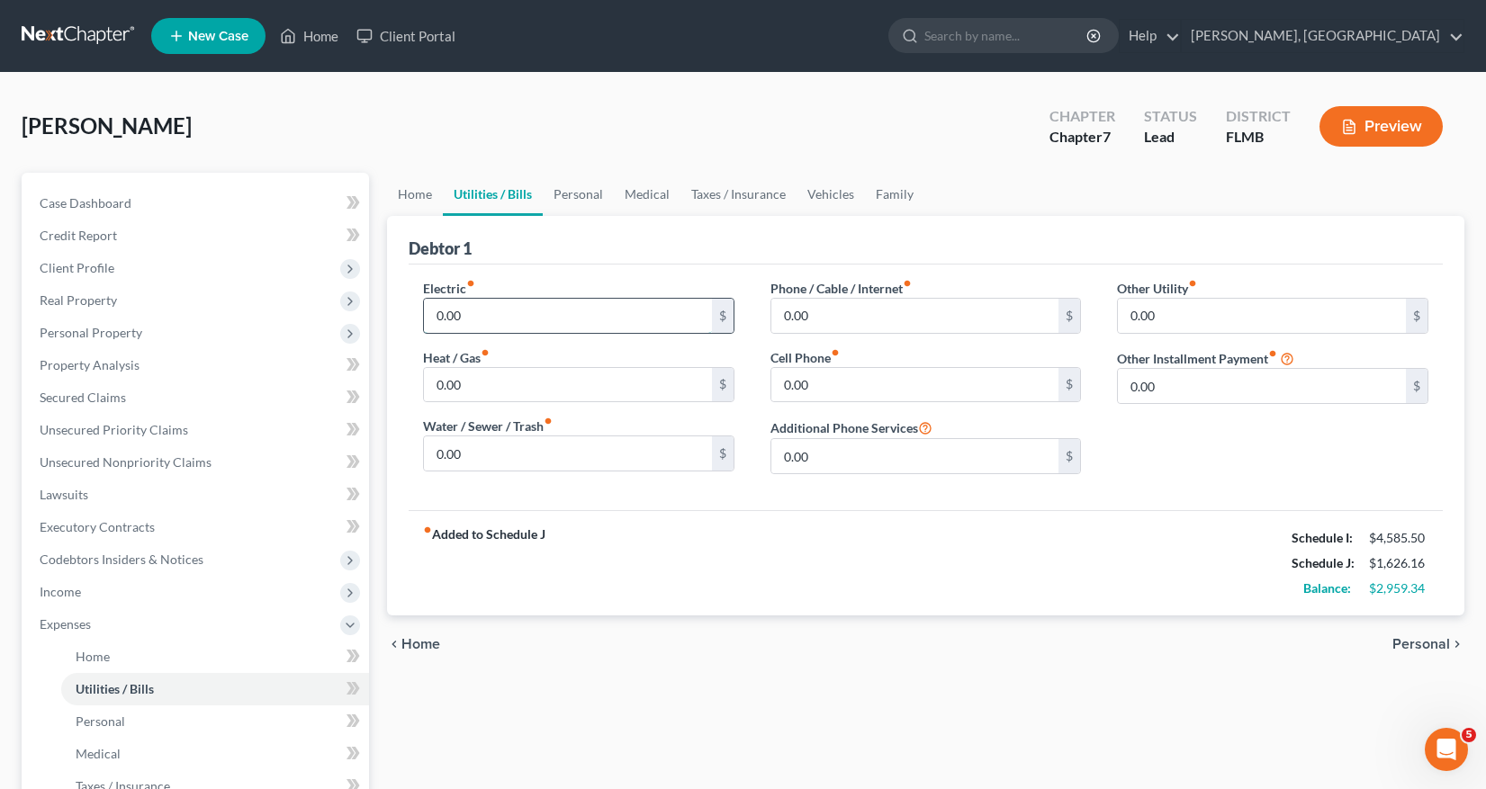
click at [439, 315] on input "0.00" at bounding box center [568, 316] width 288 height 34
type input "230"
type input "110"
type input "335.12"
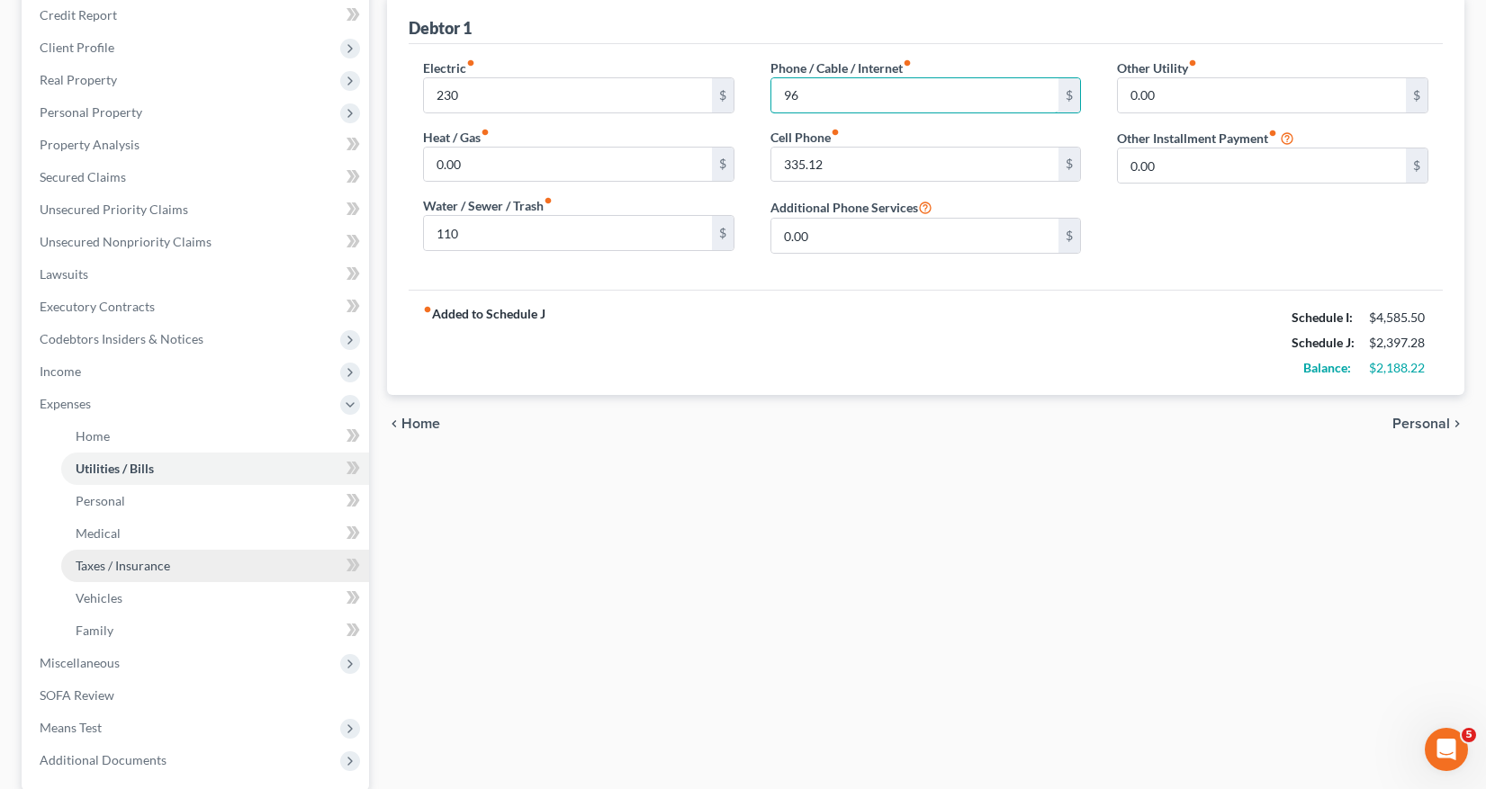
scroll to position [270, 0]
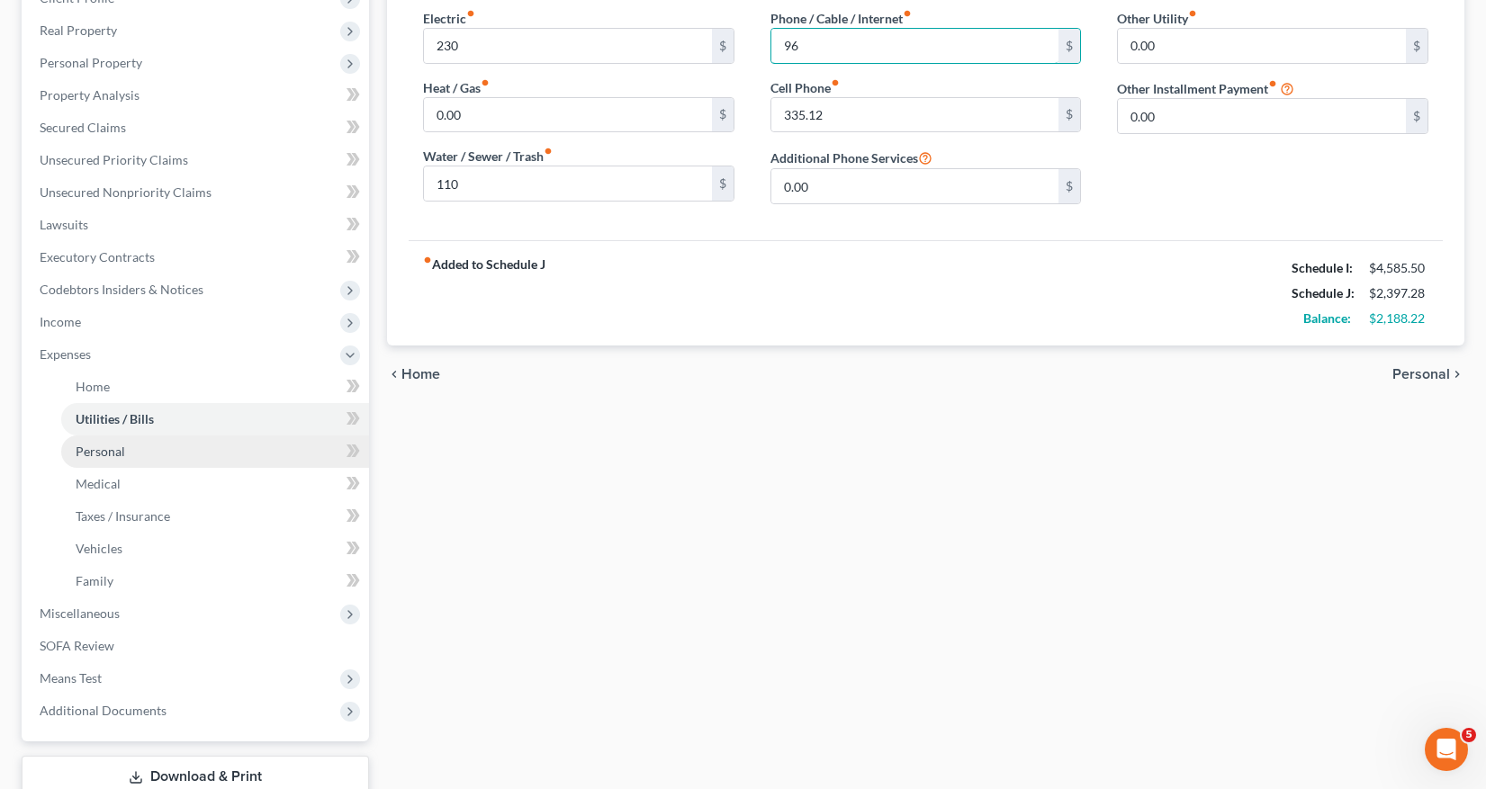
type input "96"
click at [111, 451] on span "Personal" at bounding box center [100, 451] width 49 height 15
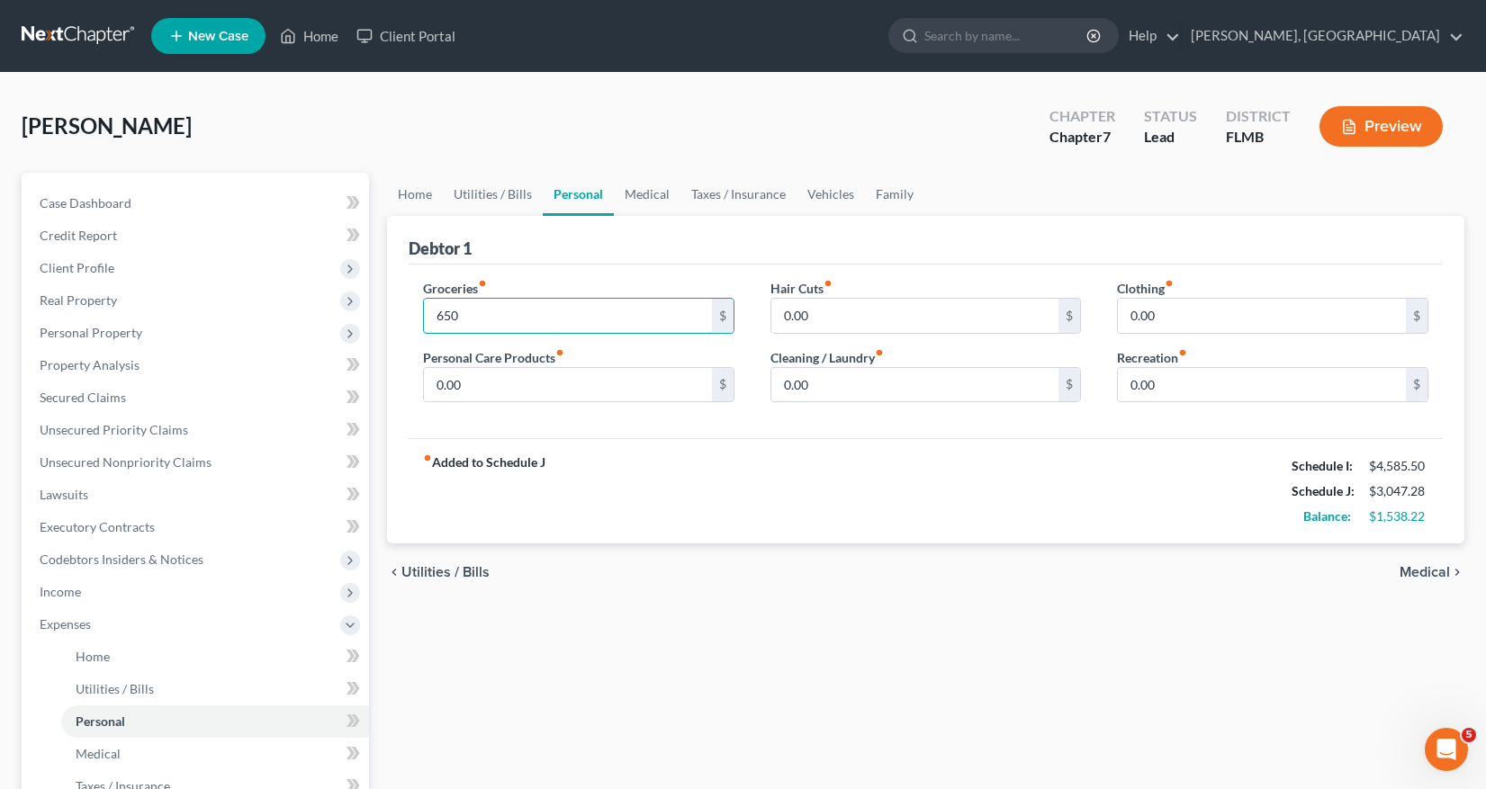
type input "650"
click at [628, 471] on div "fiber_manual_record Added to Schedule J Schedule I: $4,585.50 Schedule J: $3,04…" at bounding box center [926, 490] width 1034 height 105
type input "75"
type input "95"
click at [843, 498] on div "fiber_manual_record Added to Schedule J Schedule I: $4,585.50 Schedule J: $3,21…" at bounding box center [926, 490] width 1034 height 105
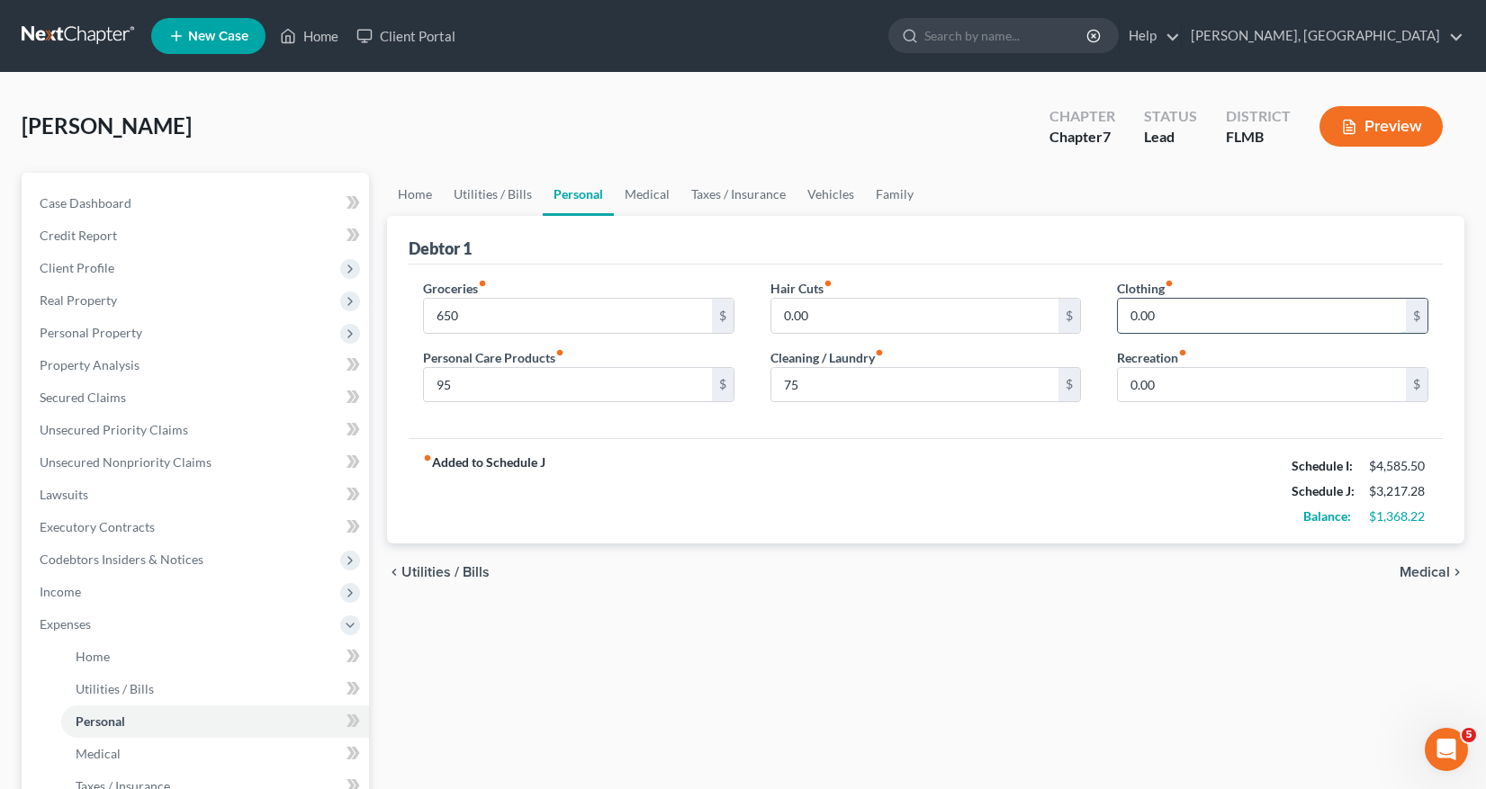
click at [1131, 315] on input "0.00" at bounding box center [1262, 316] width 288 height 34
type input "100"
click at [1096, 448] on div "fiber_manual_record Added to Schedule J Schedule I: $4,585.50 Schedule J: $3,31…" at bounding box center [926, 490] width 1034 height 105
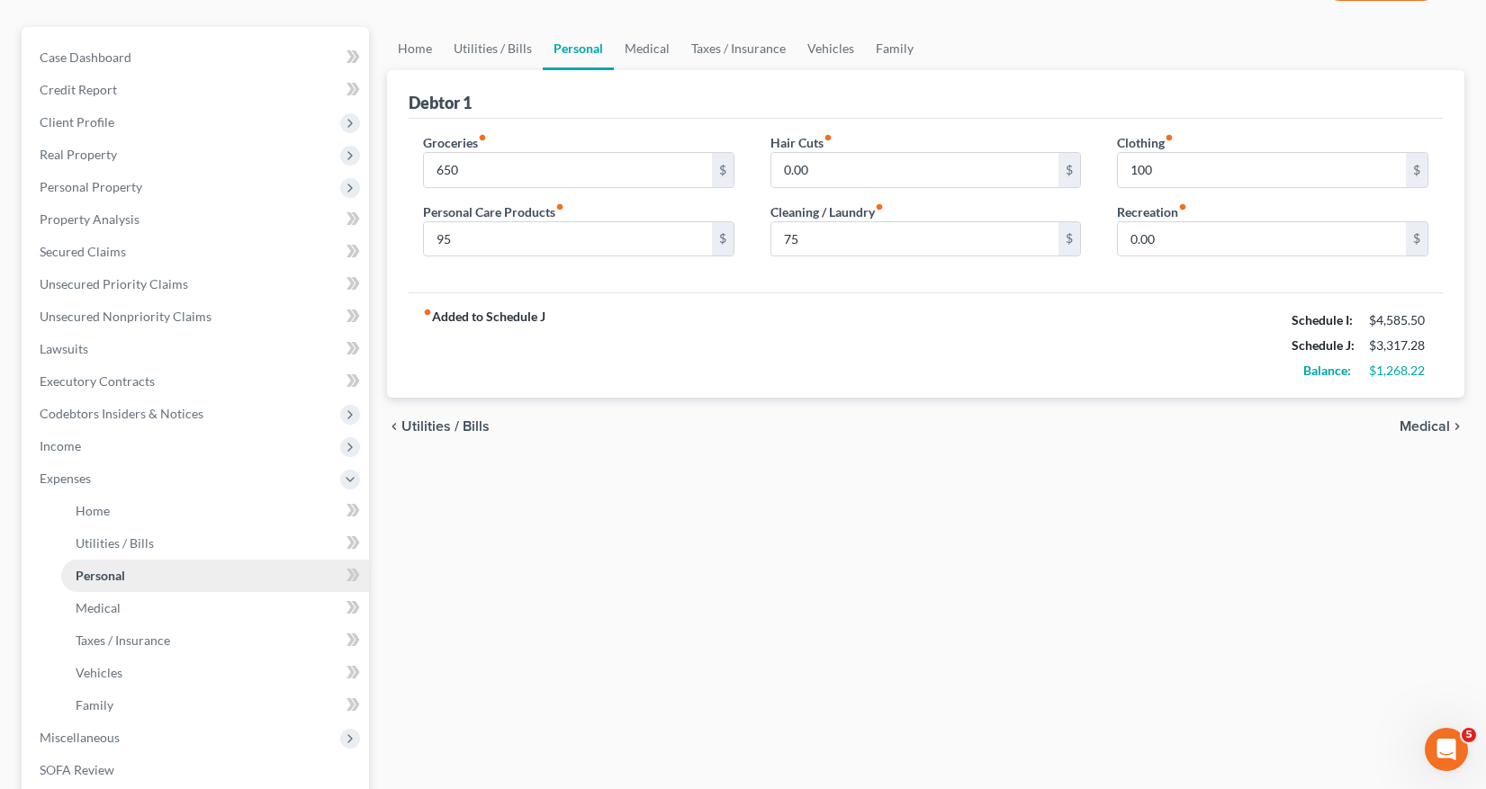
scroll to position [180, 0]
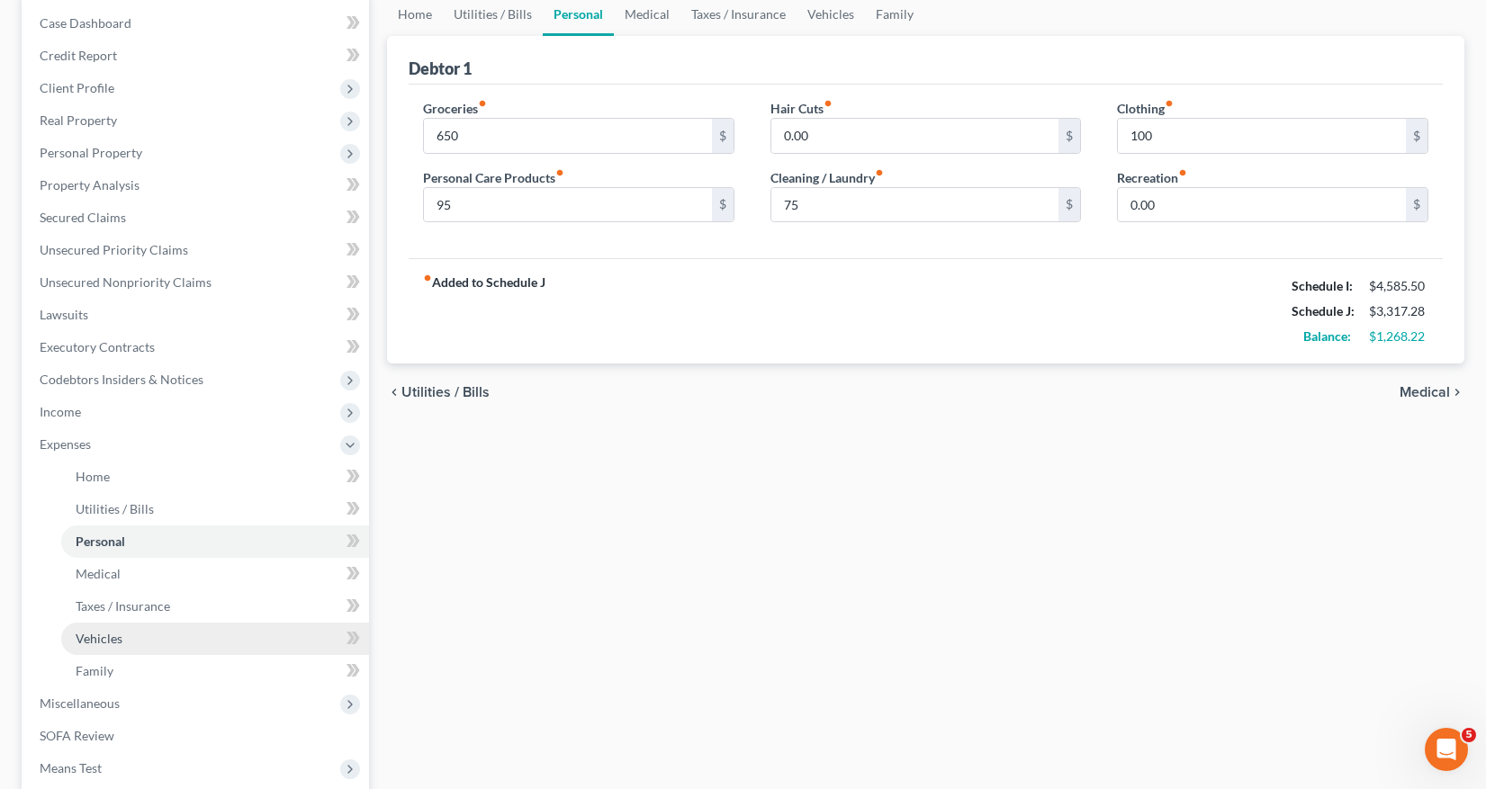
click at [112, 638] on span "Vehicles" at bounding box center [99, 638] width 47 height 15
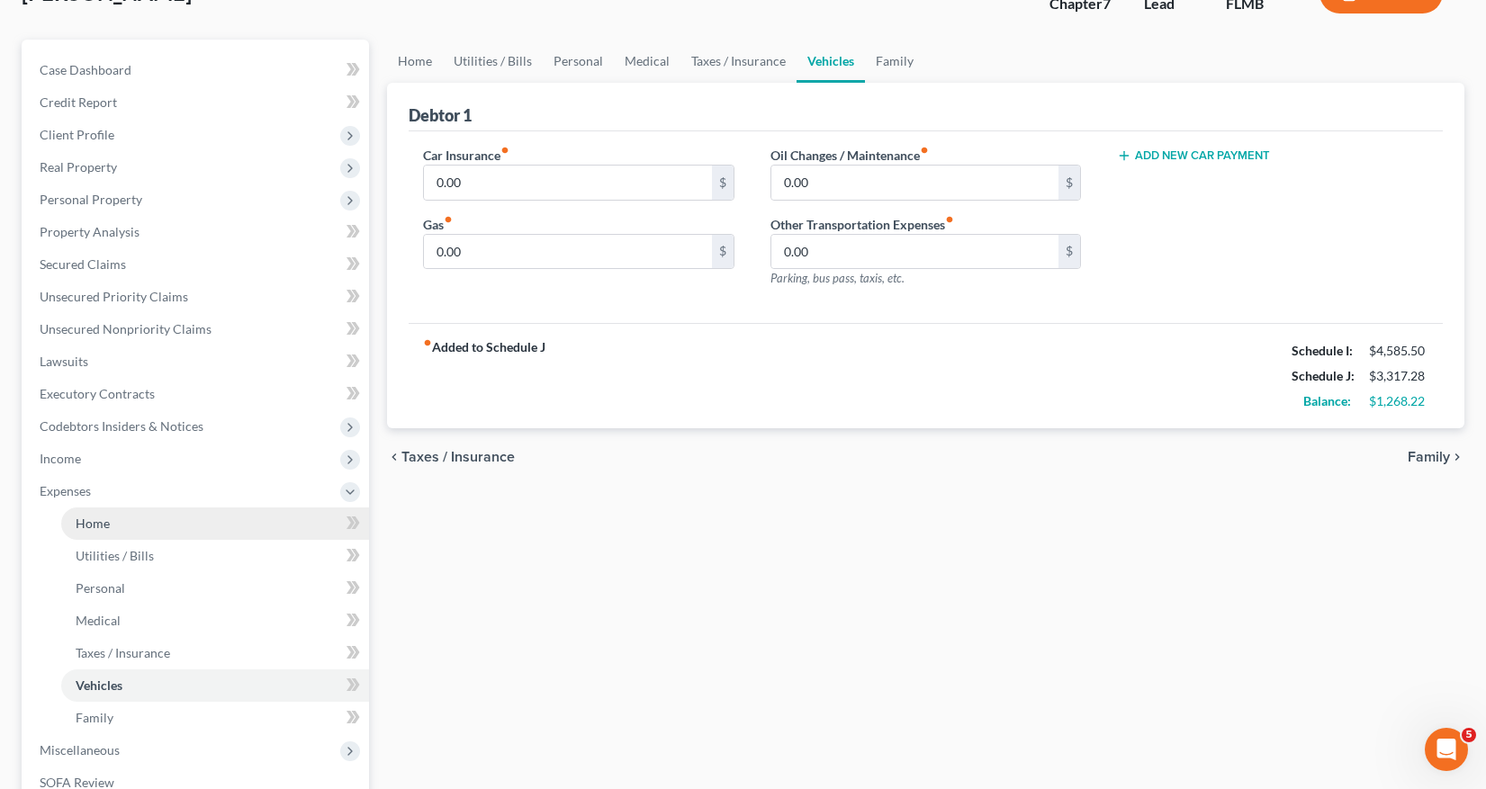
scroll to position [180, 0]
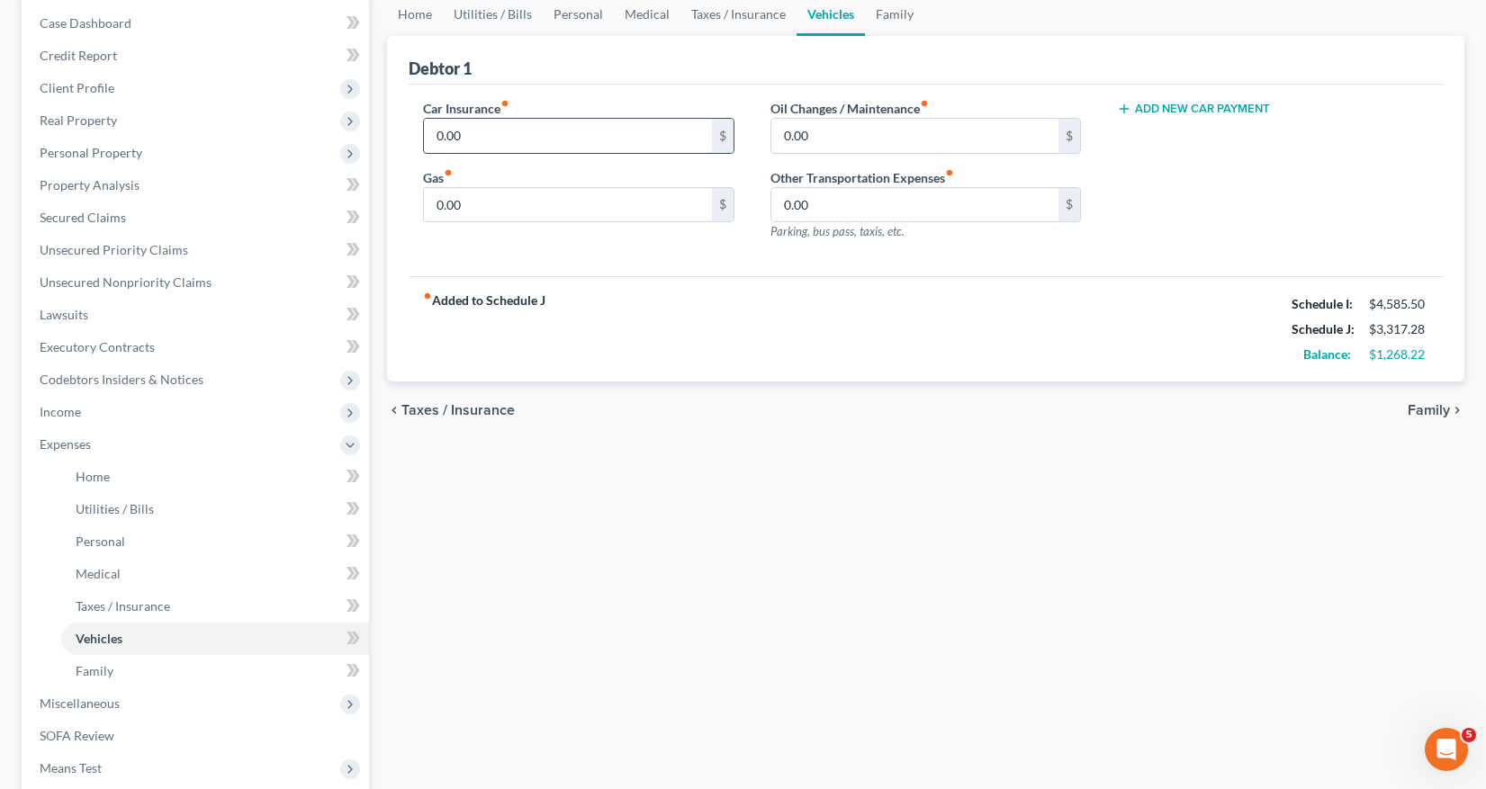
click at [430, 134] on input "0.00" at bounding box center [568, 136] width 288 height 34
type input "335"
click at [781, 137] on input "0.00" at bounding box center [915, 136] width 288 height 34
type input "50"
click at [749, 319] on div "fiber_manual_record Added to Schedule J Schedule I: $4,585.50 Schedule J: $3,70…" at bounding box center [926, 328] width 1034 height 105
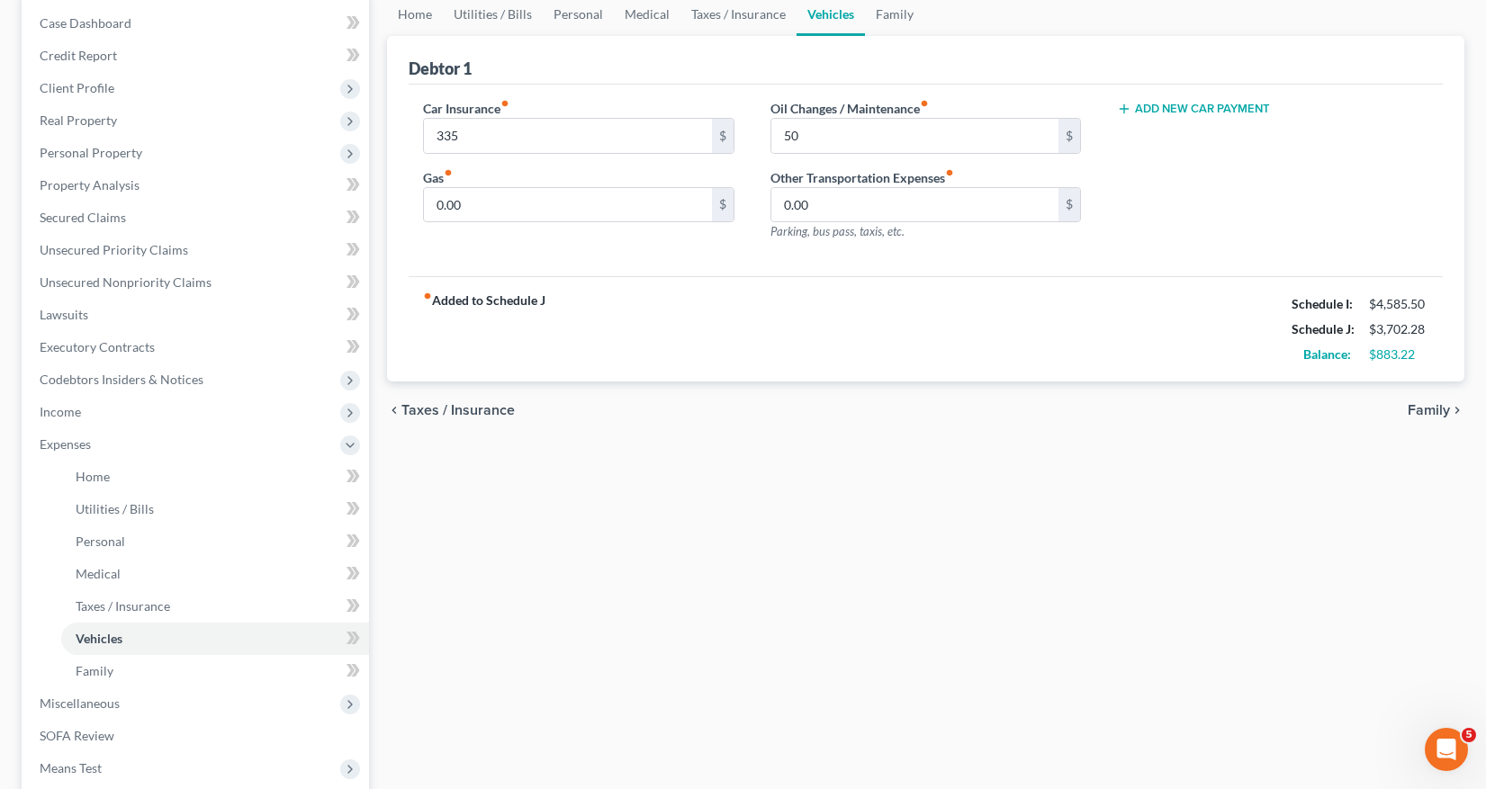
scroll to position [270, 0]
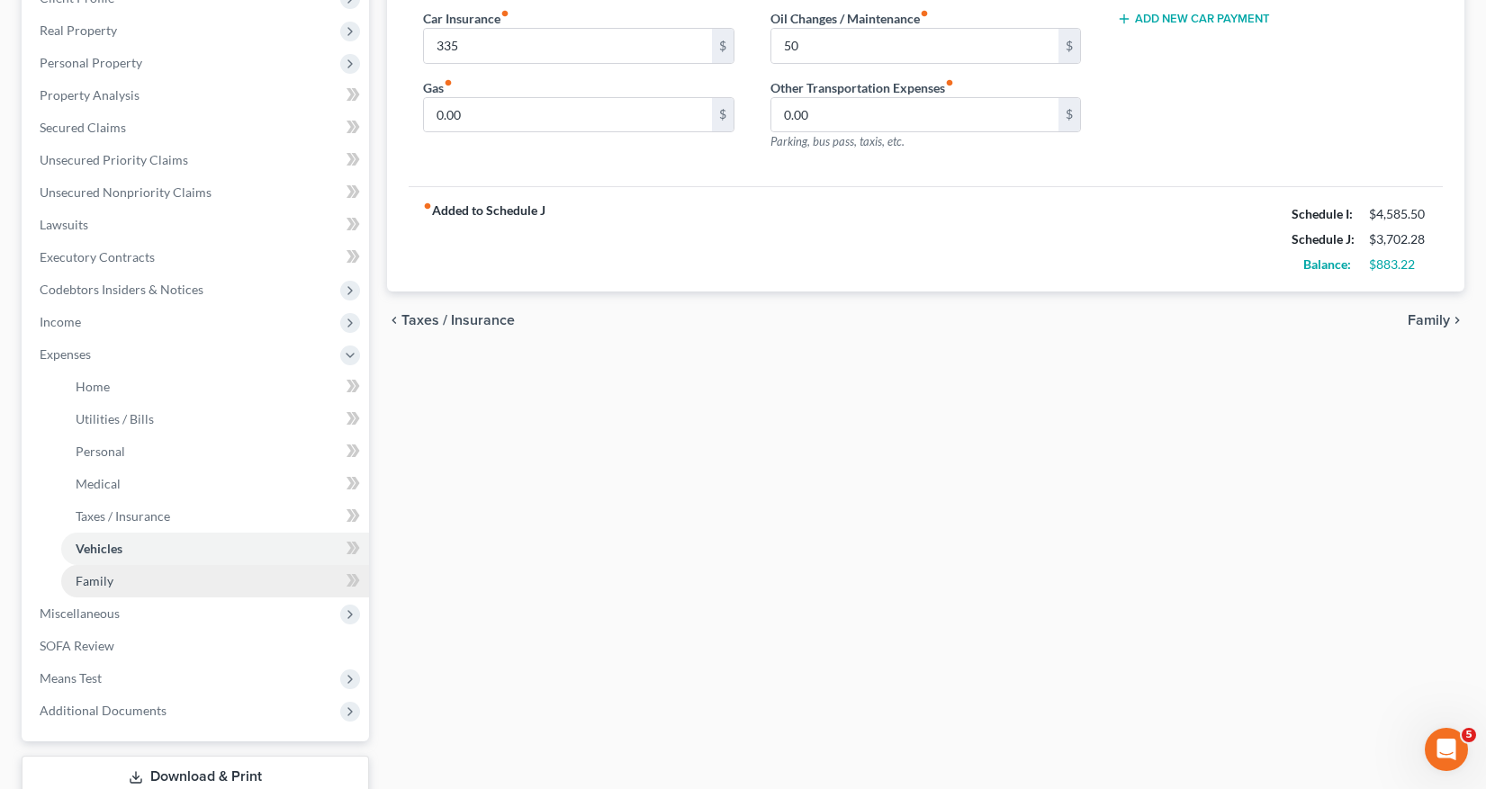
click at [99, 579] on span "Family" at bounding box center [95, 580] width 38 height 15
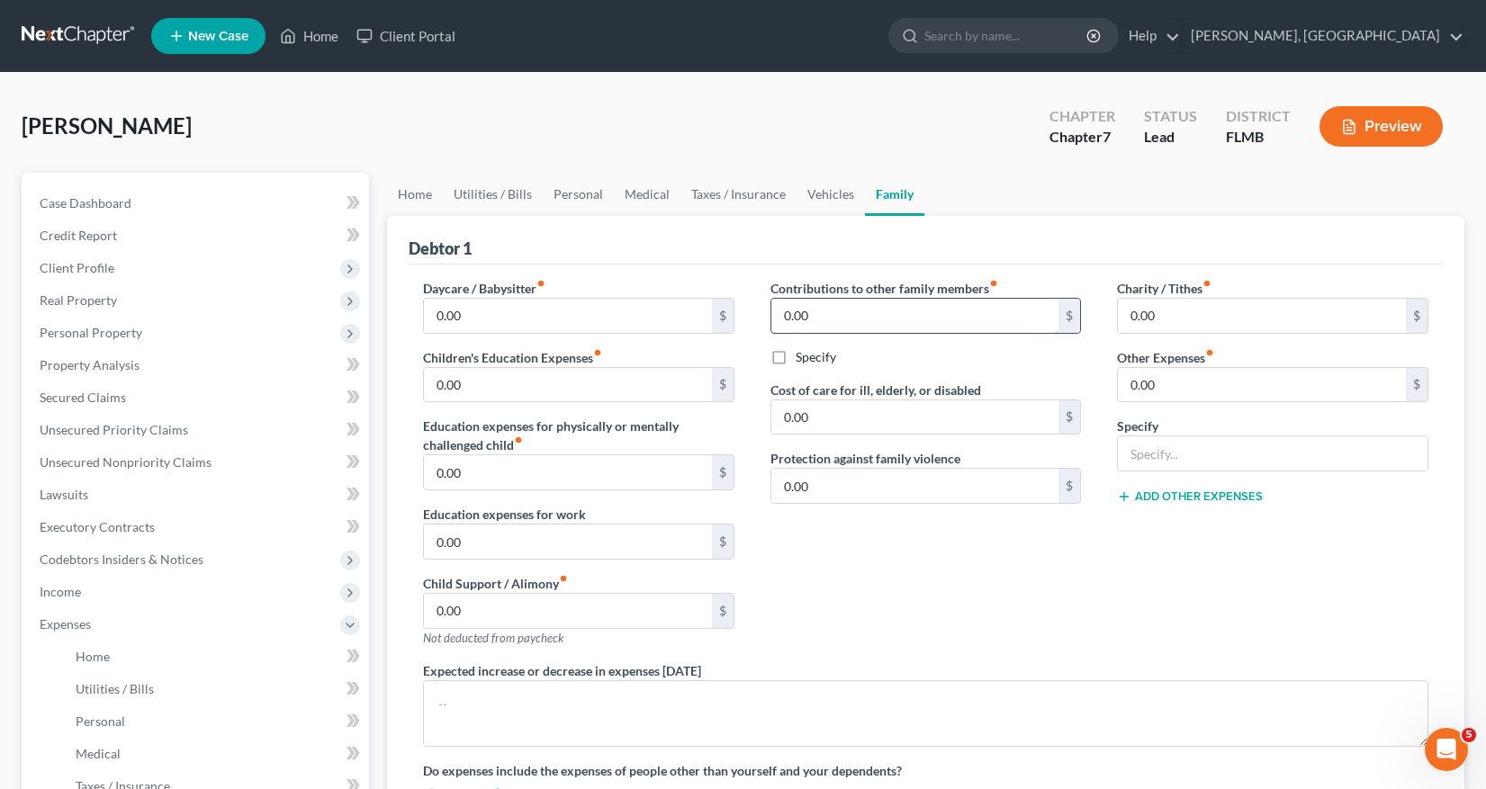
click at [784, 316] on input "0.00" at bounding box center [915, 316] width 288 height 34
type input "200"
click at [795, 363] on label "Specify" at bounding box center [815, 357] width 40 height 18
click at [803, 360] on input "Specify" at bounding box center [809, 354] width 12 height 12
checkbox input "true"
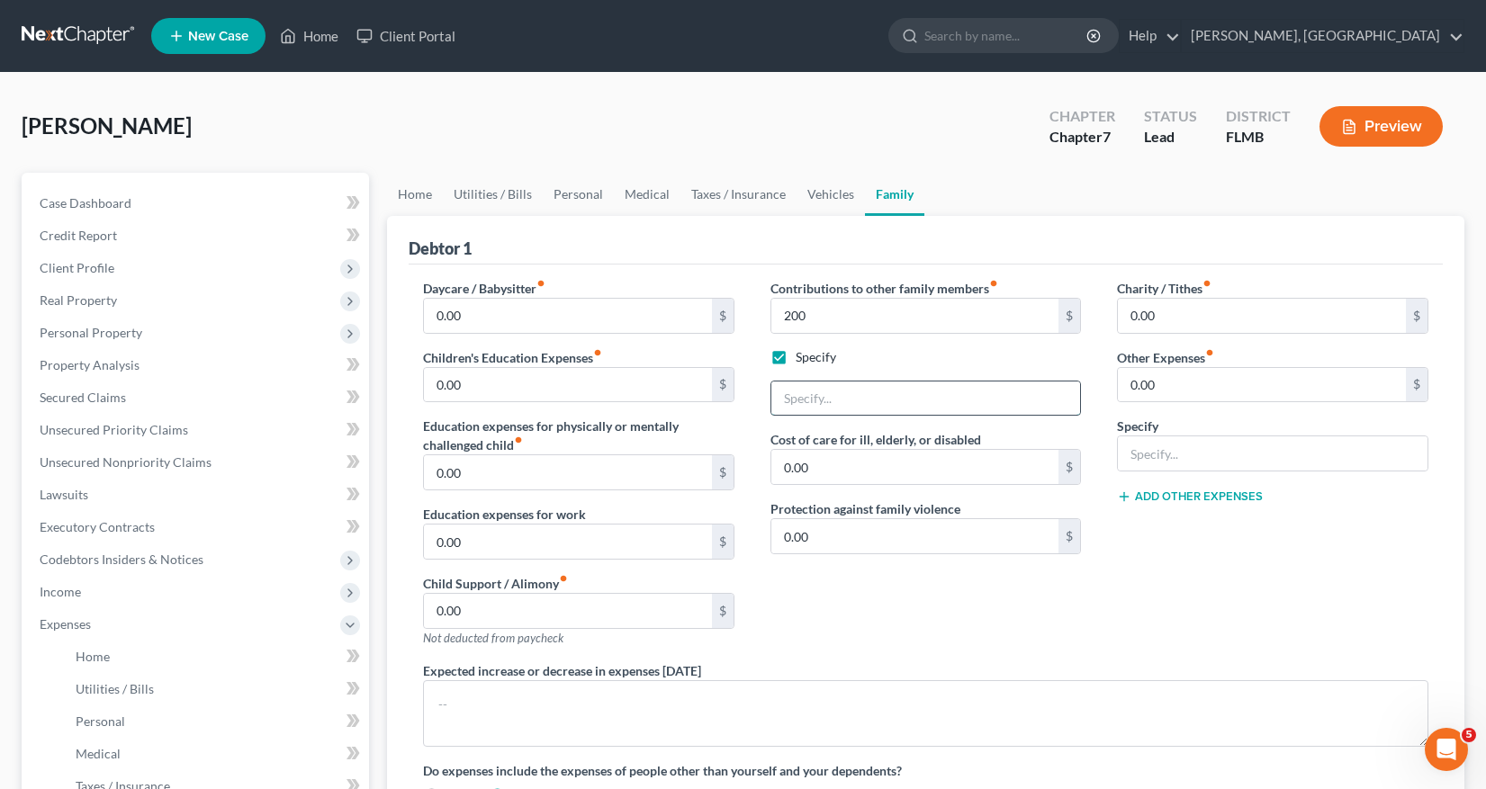
click at [779, 400] on input "text" at bounding box center [926, 399] width 310 height 34
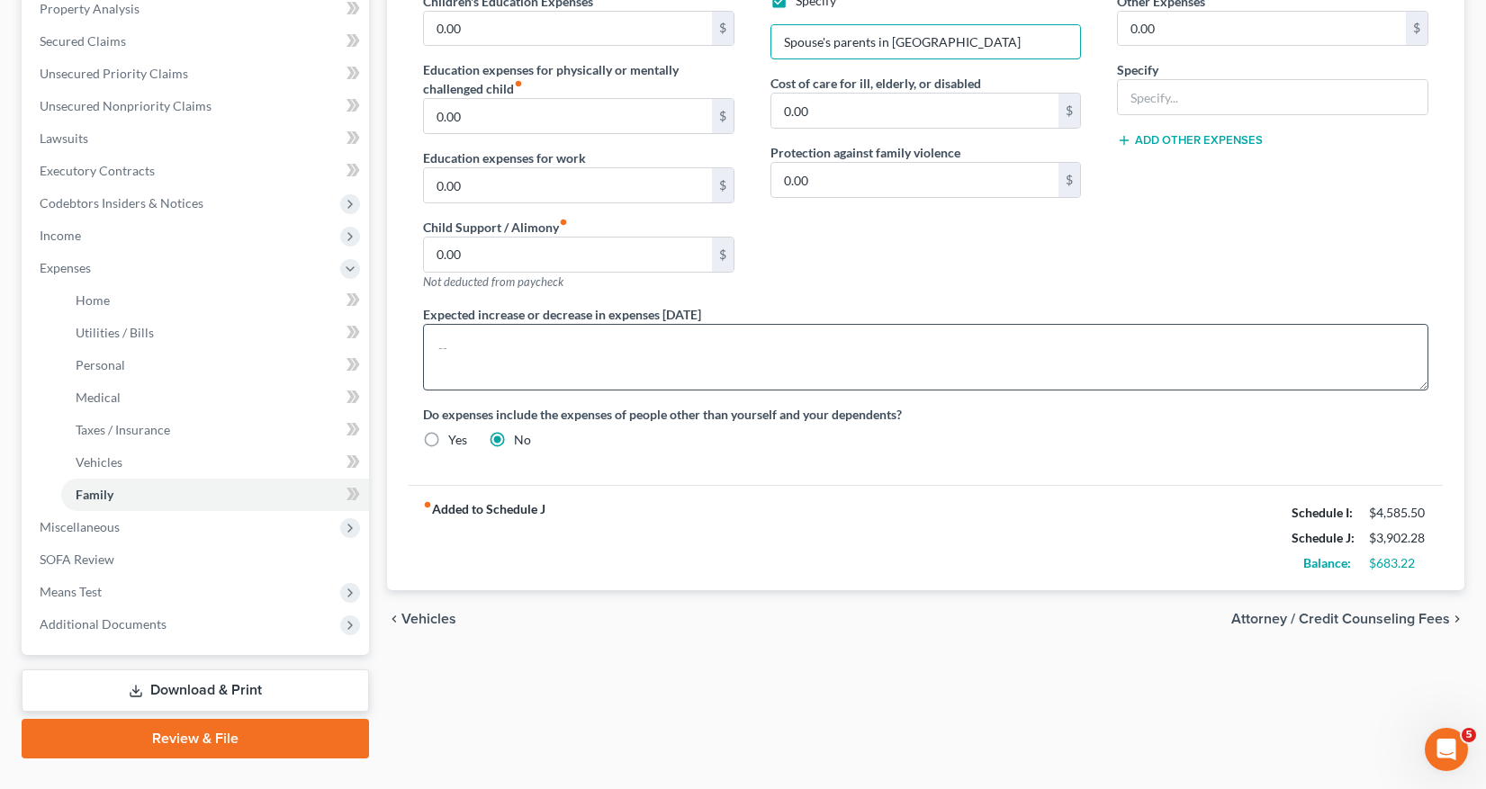
scroll to position [360, 0]
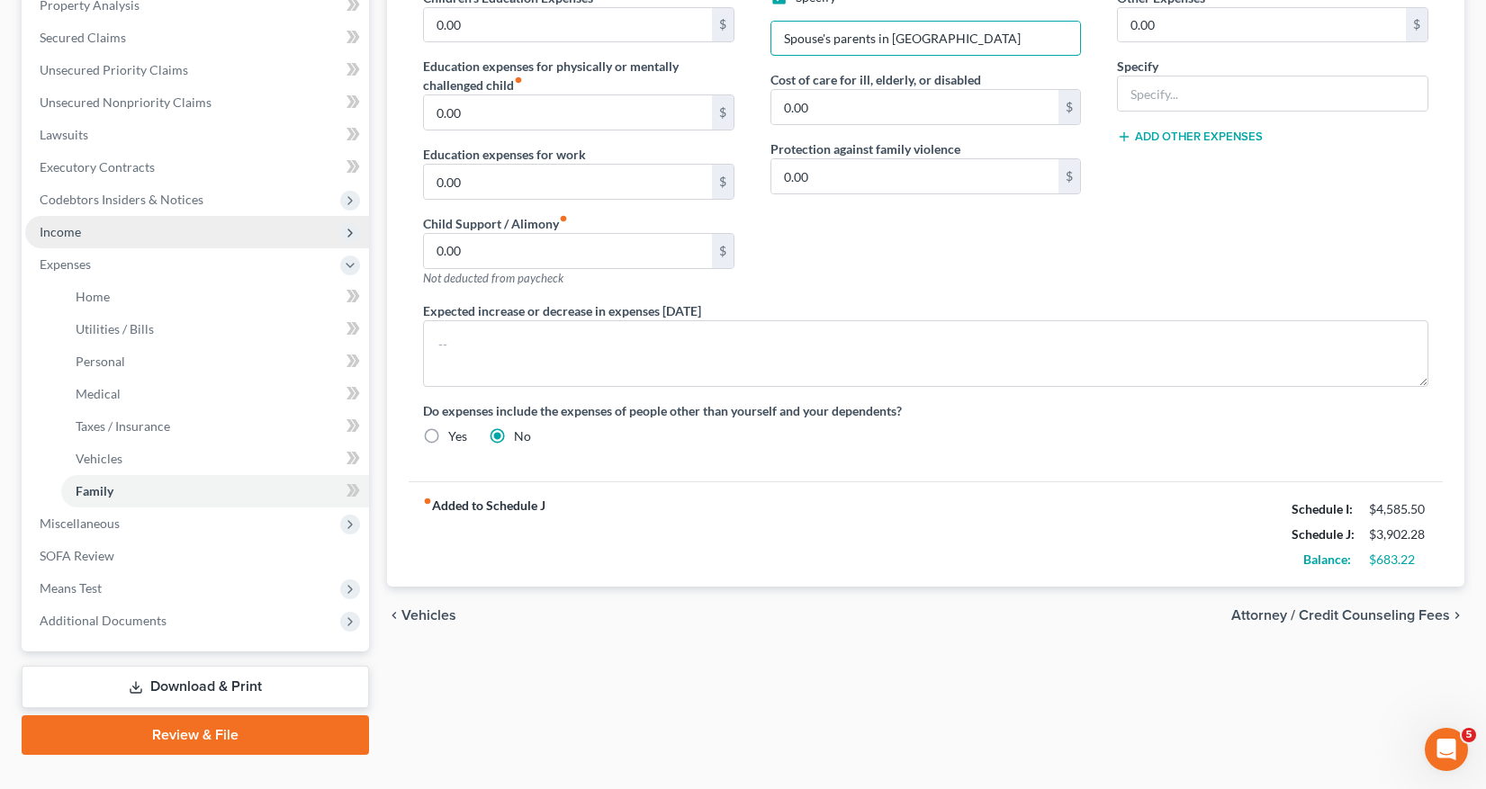
type input "Spouse's parents in [GEOGRAPHIC_DATA]"
click at [72, 230] on span "Income" at bounding box center [60, 231] width 41 height 15
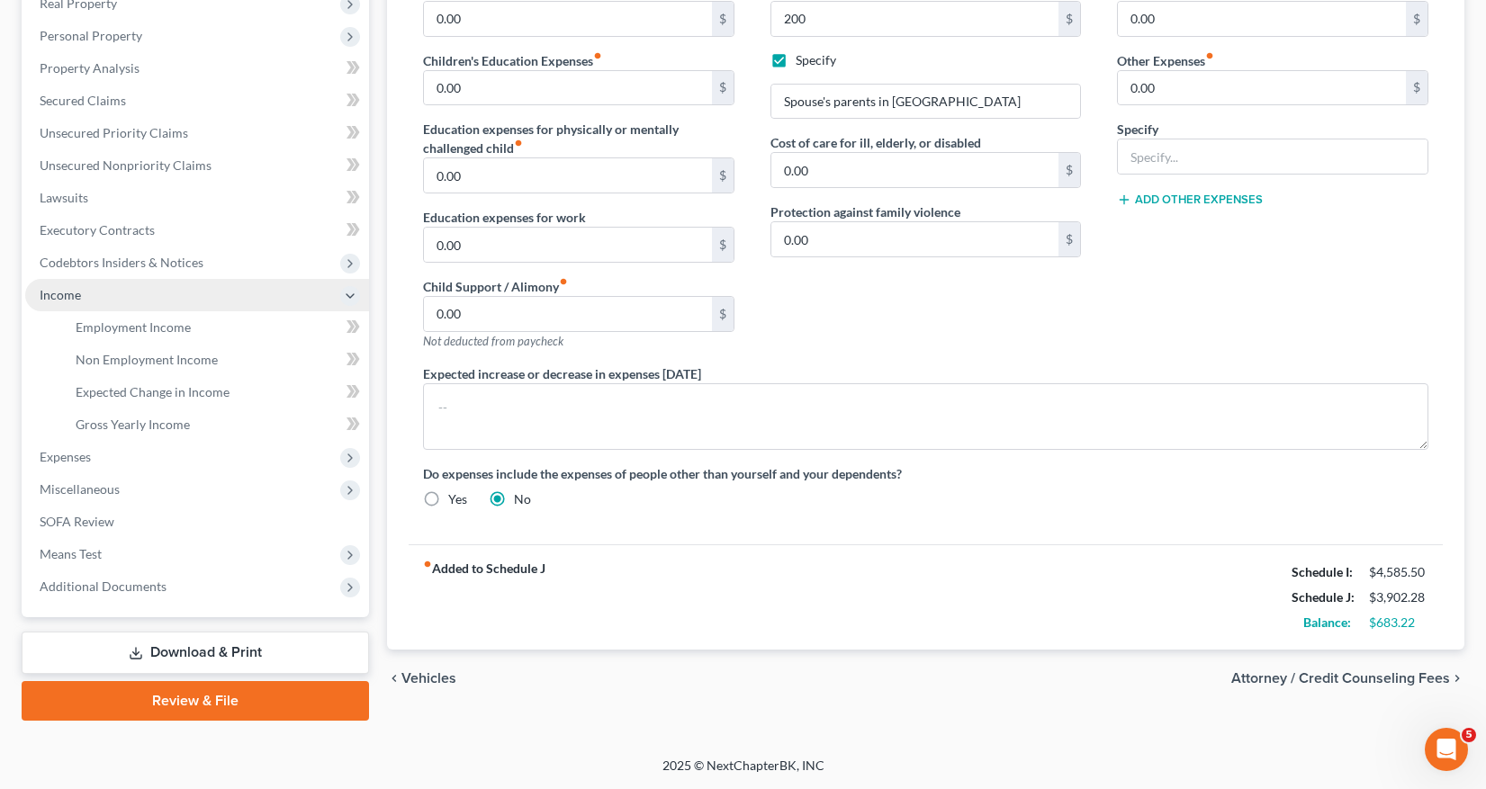
scroll to position [297, 0]
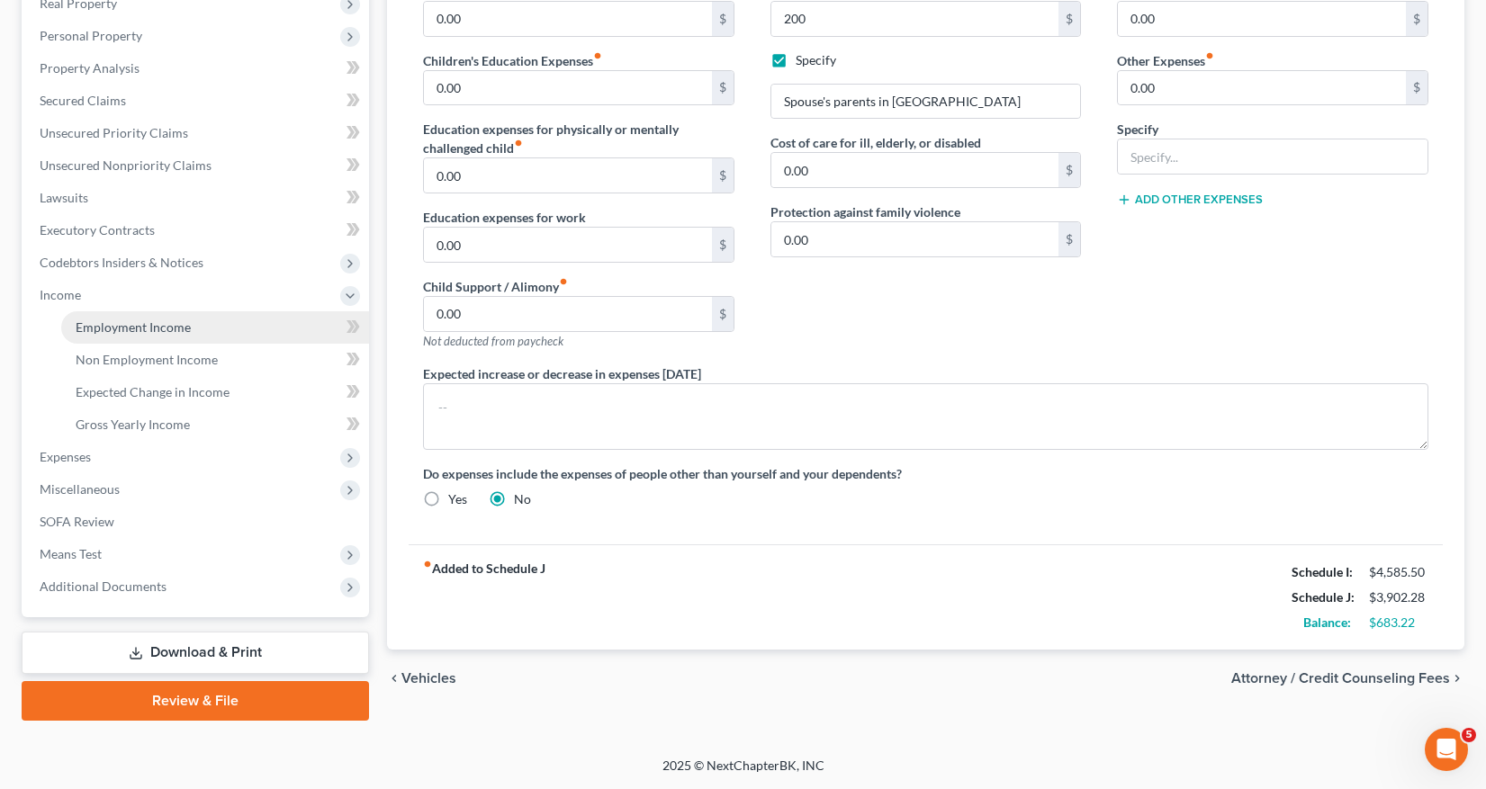
click at [127, 322] on span "Employment Income" at bounding box center [133, 326] width 115 height 15
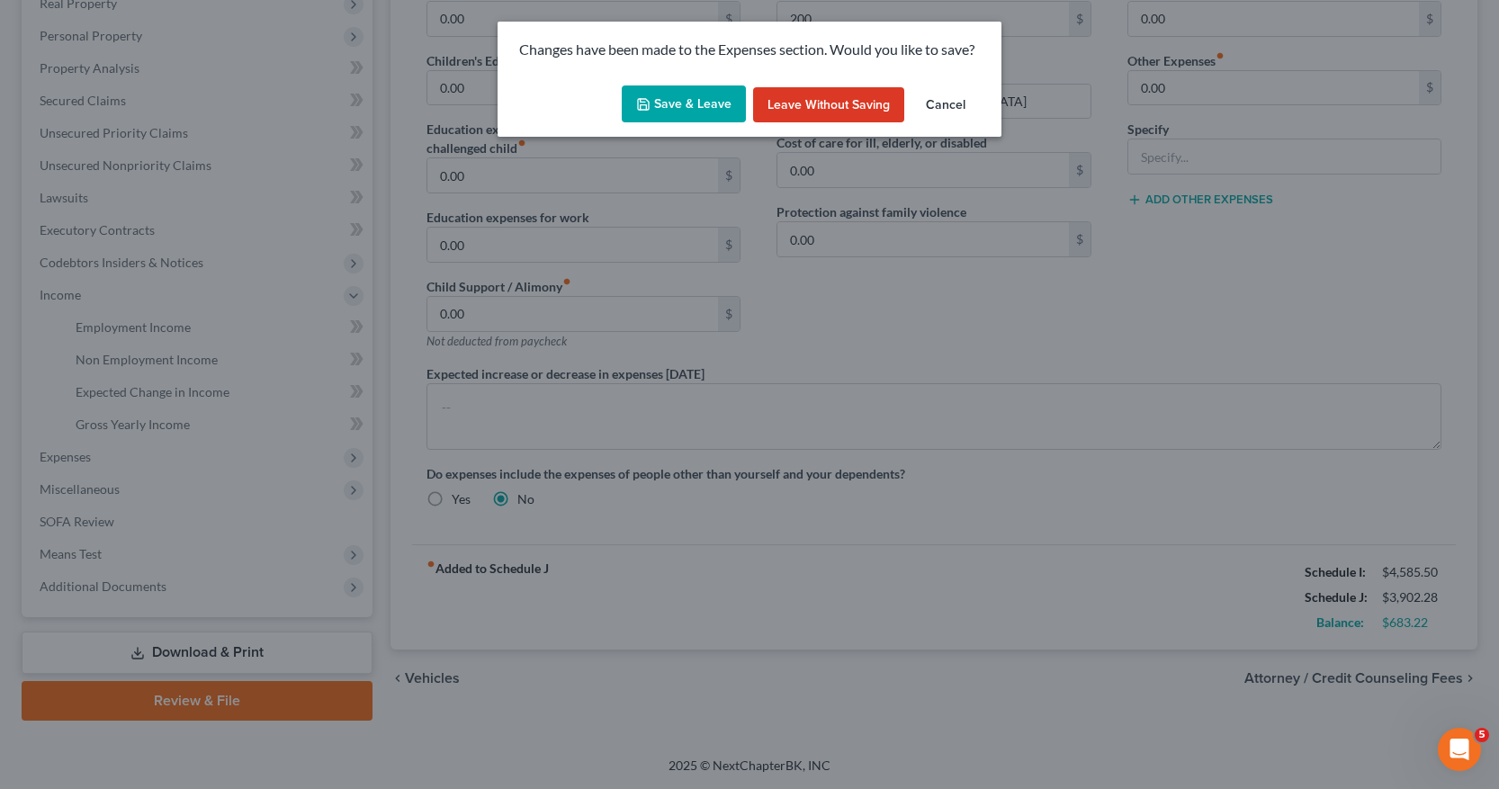
click at [701, 99] on button "Save & Leave" at bounding box center [684, 104] width 124 height 38
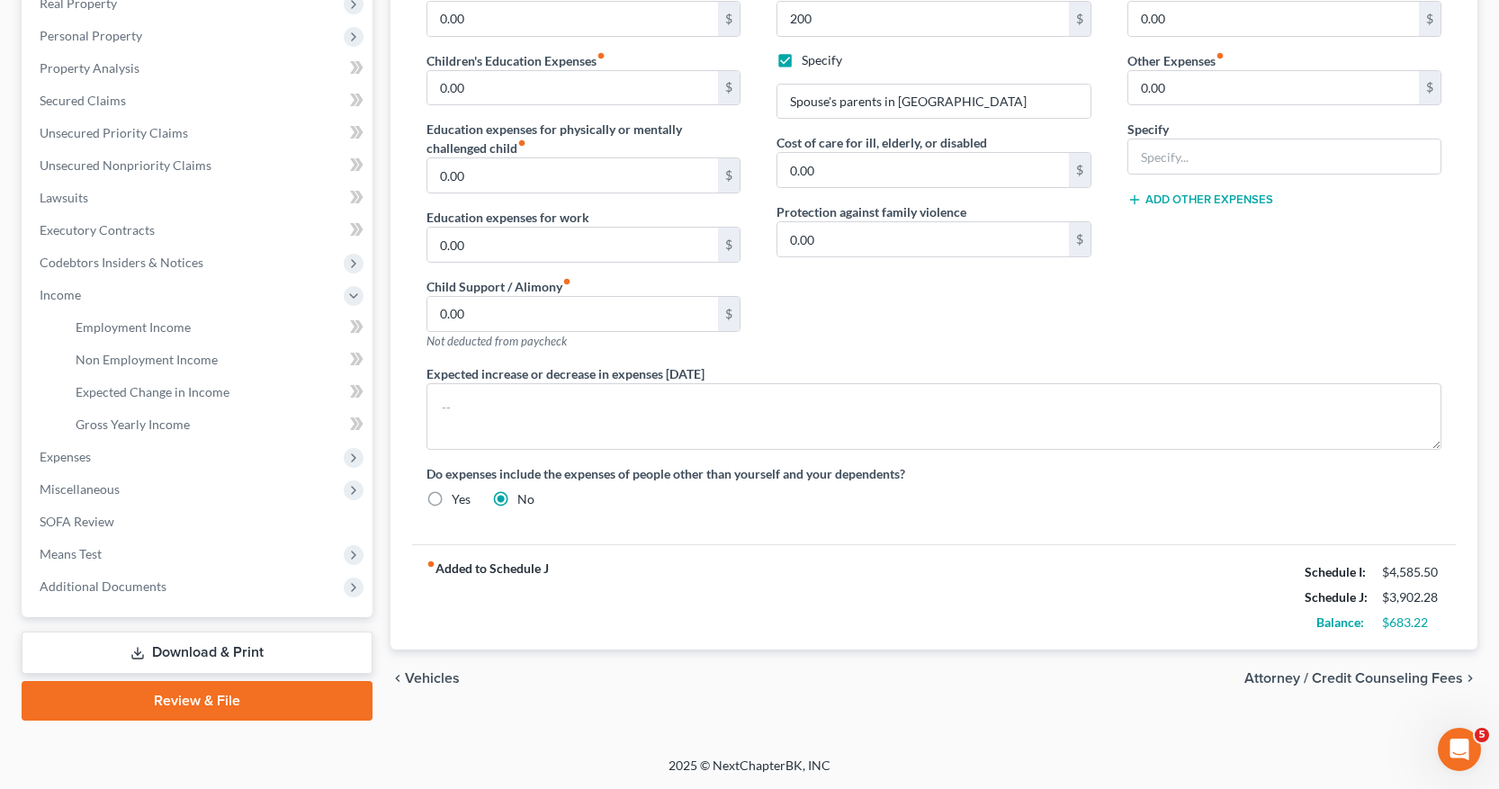
type input "200.00"
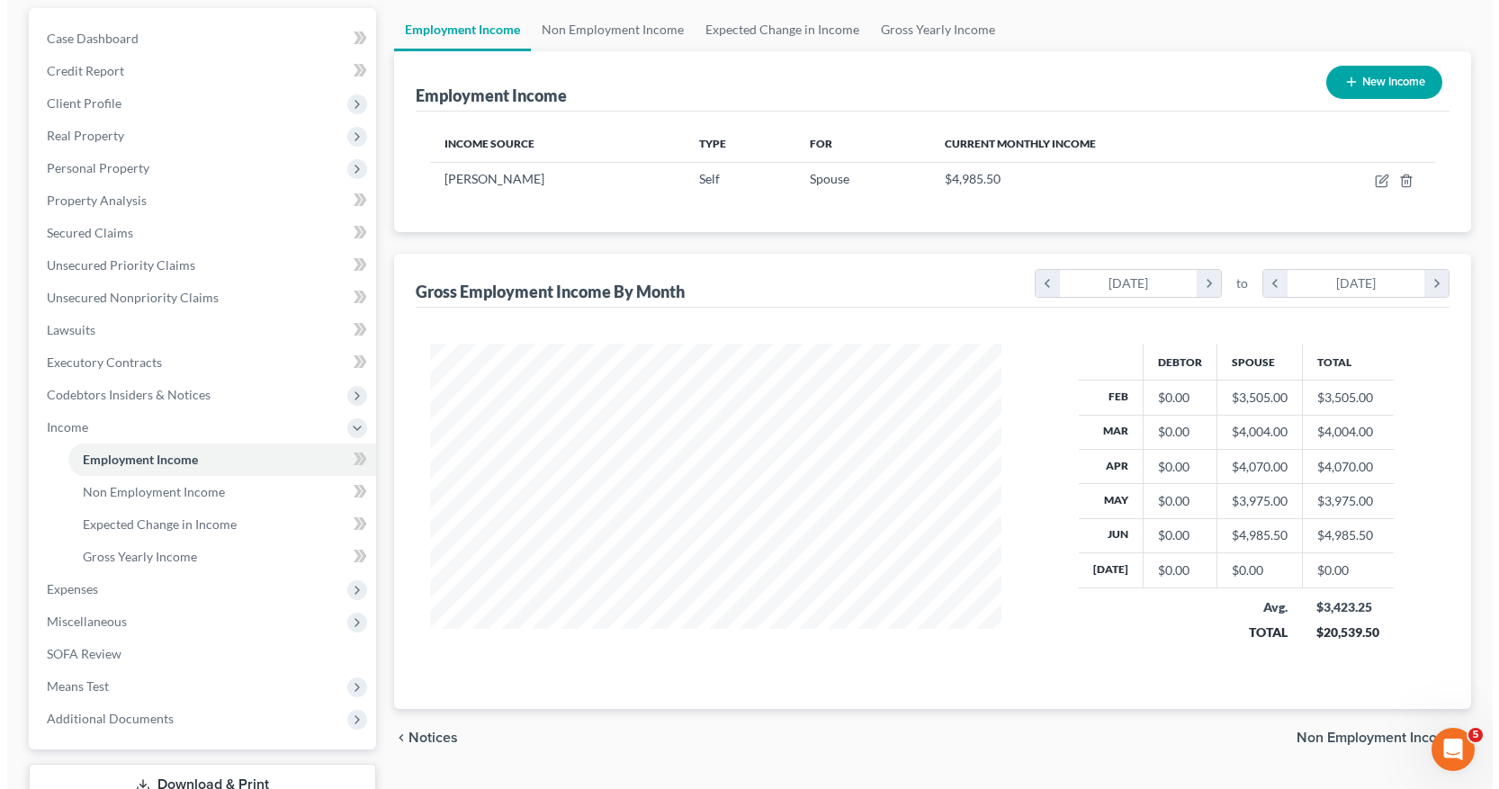
scroll to position [180, 0]
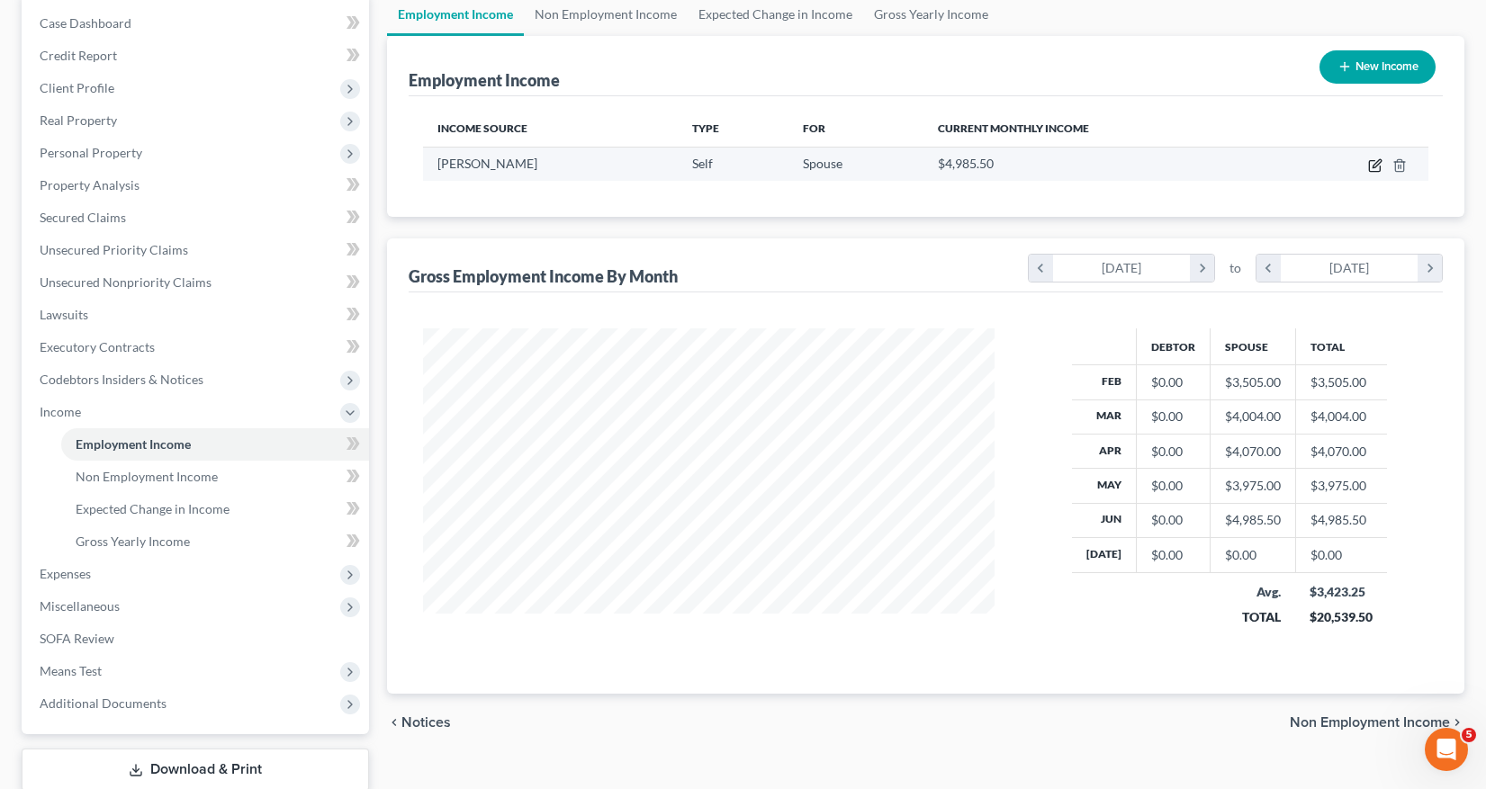
click at [1377, 165] on icon "button" at bounding box center [1375, 165] width 14 height 14
select select "1"
select select "9"
select select "0"
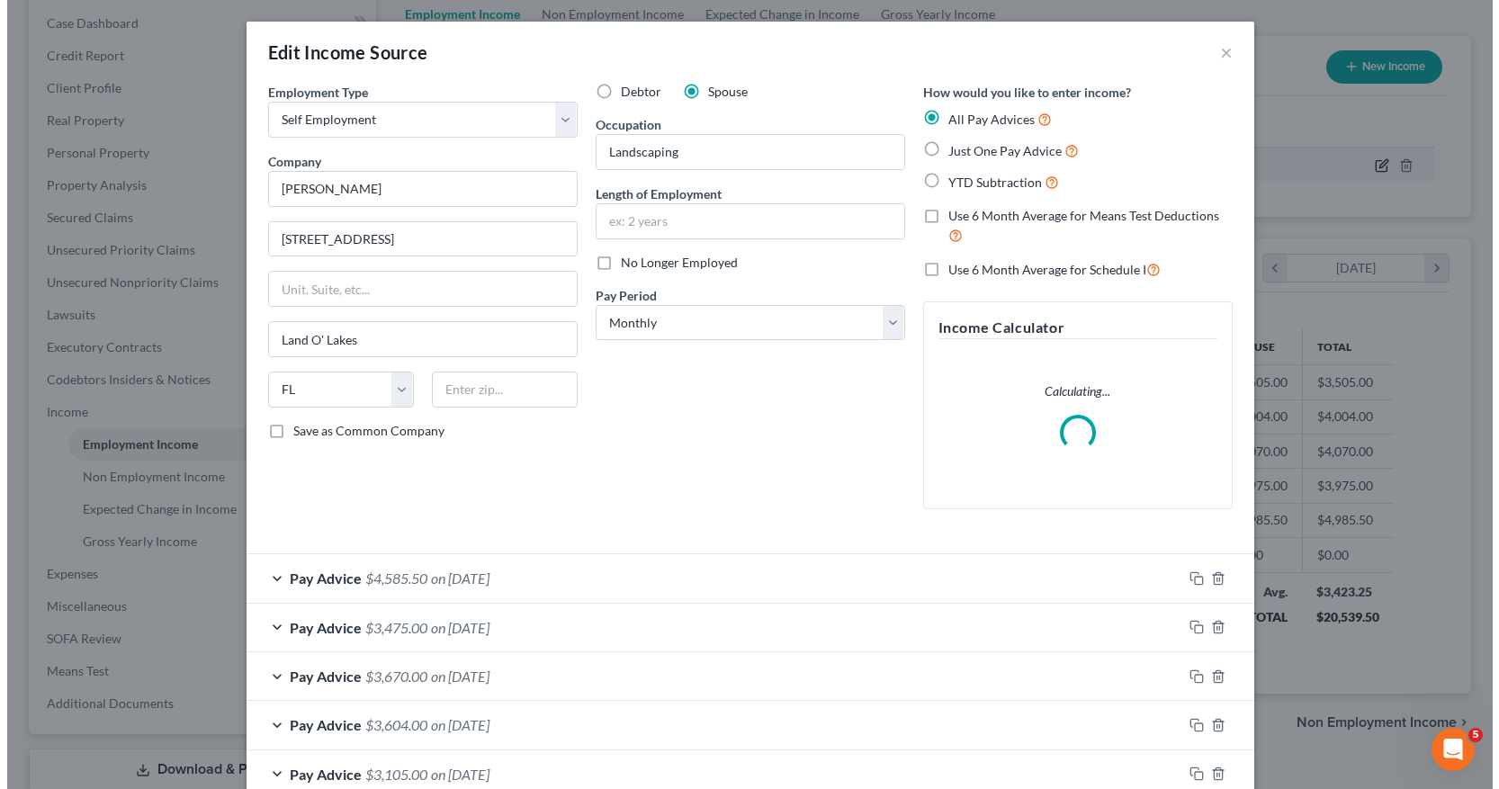
scroll to position [323, 613]
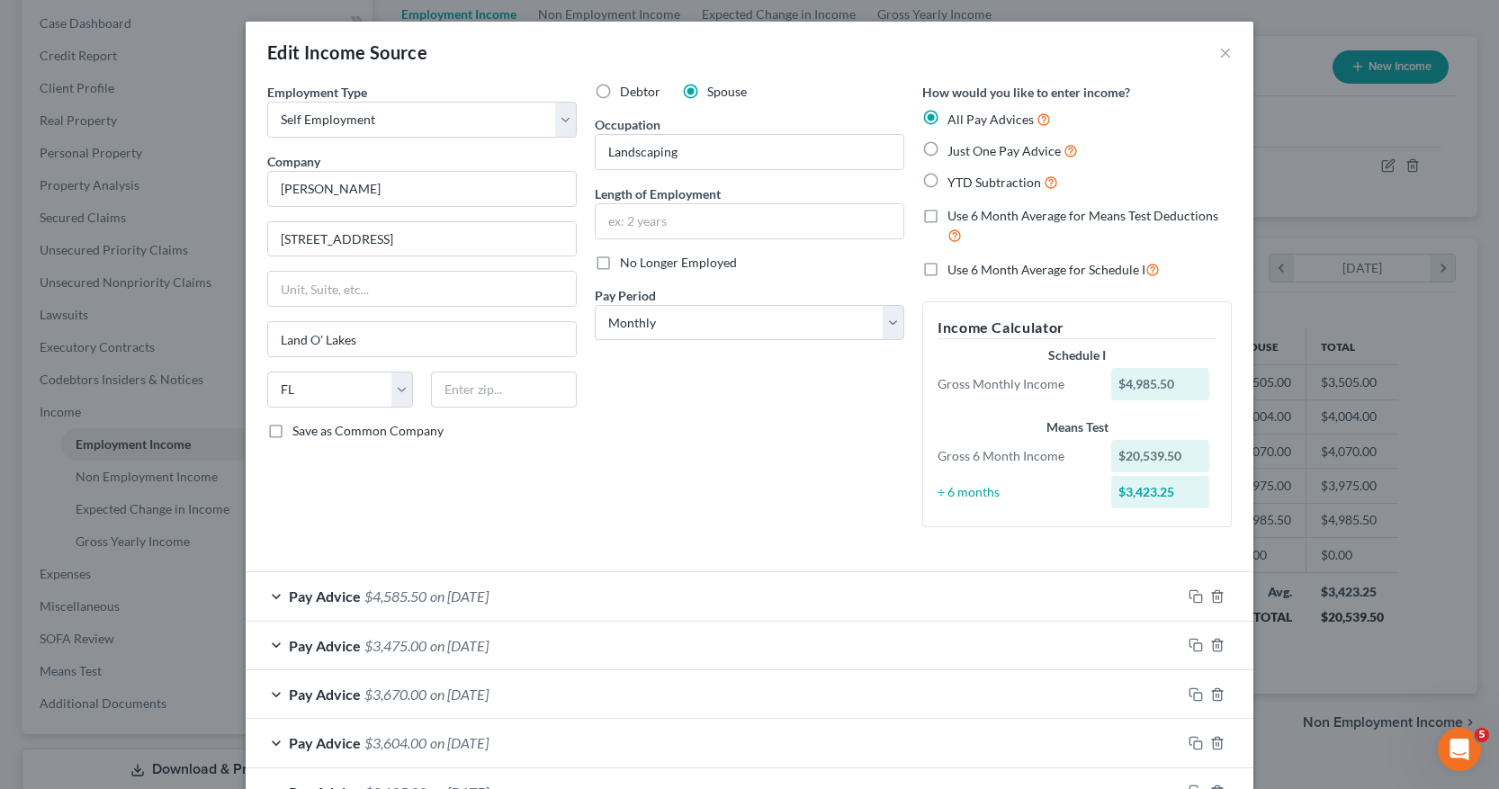
click at [947, 211] on label "Use 6 Month Average for Means Test Deductions" at bounding box center [1089, 226] width 284 height 39
click at [955, 211] on input "Use 6 Month Average for Means Test Deductions" at bounding box center [961, 213] width 12 height 12
checkbox input "true"
click at [947, 266] on label "Use 6 Month Average for Schedule I" at bounding box center [1053, 269] width 212 height 21
click at [955, 266] on input "Use 6 Month Average for Schedule I" at bounding box center [961, 265] width 12 height 12
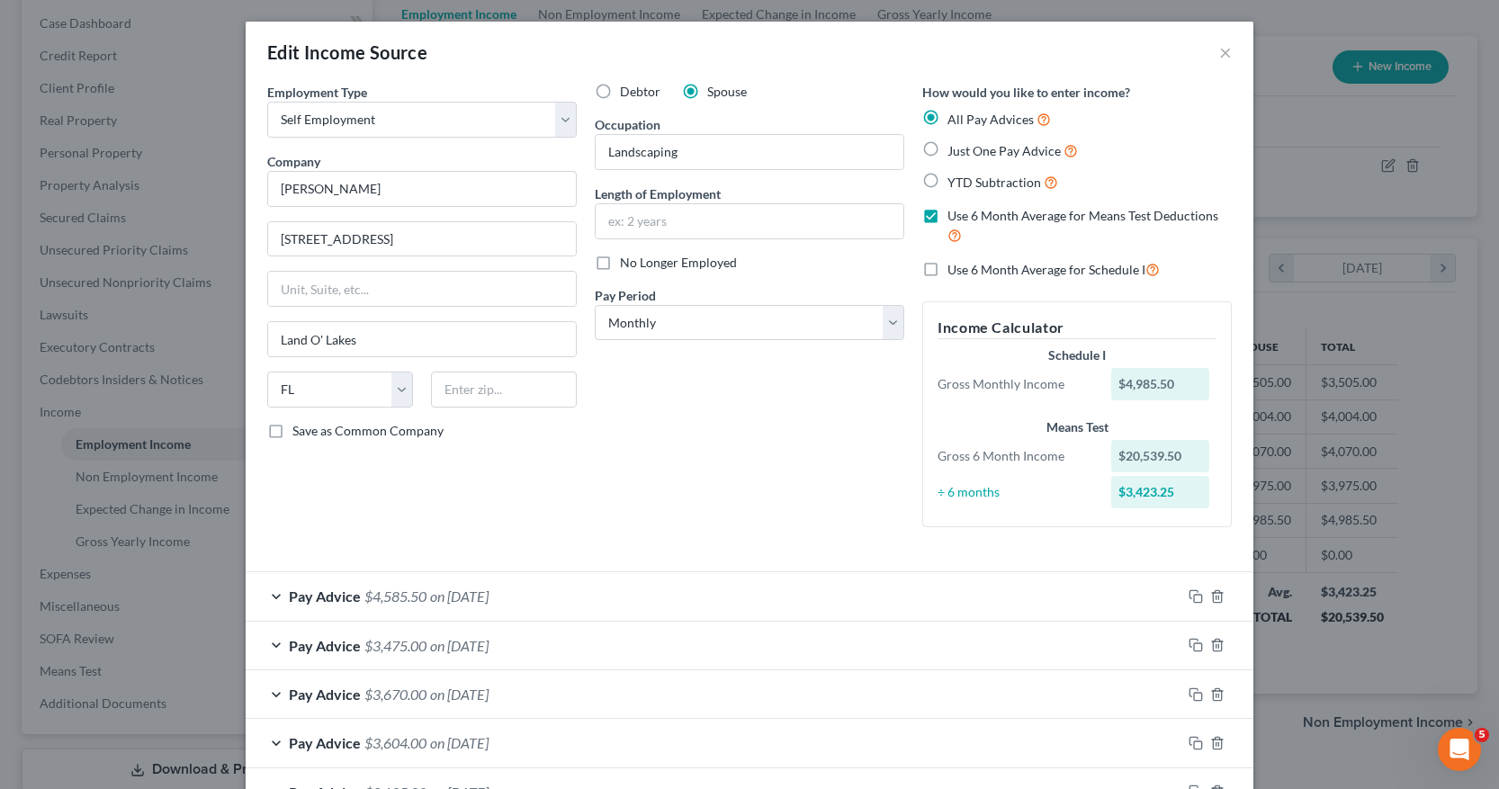
checkbox input "true"
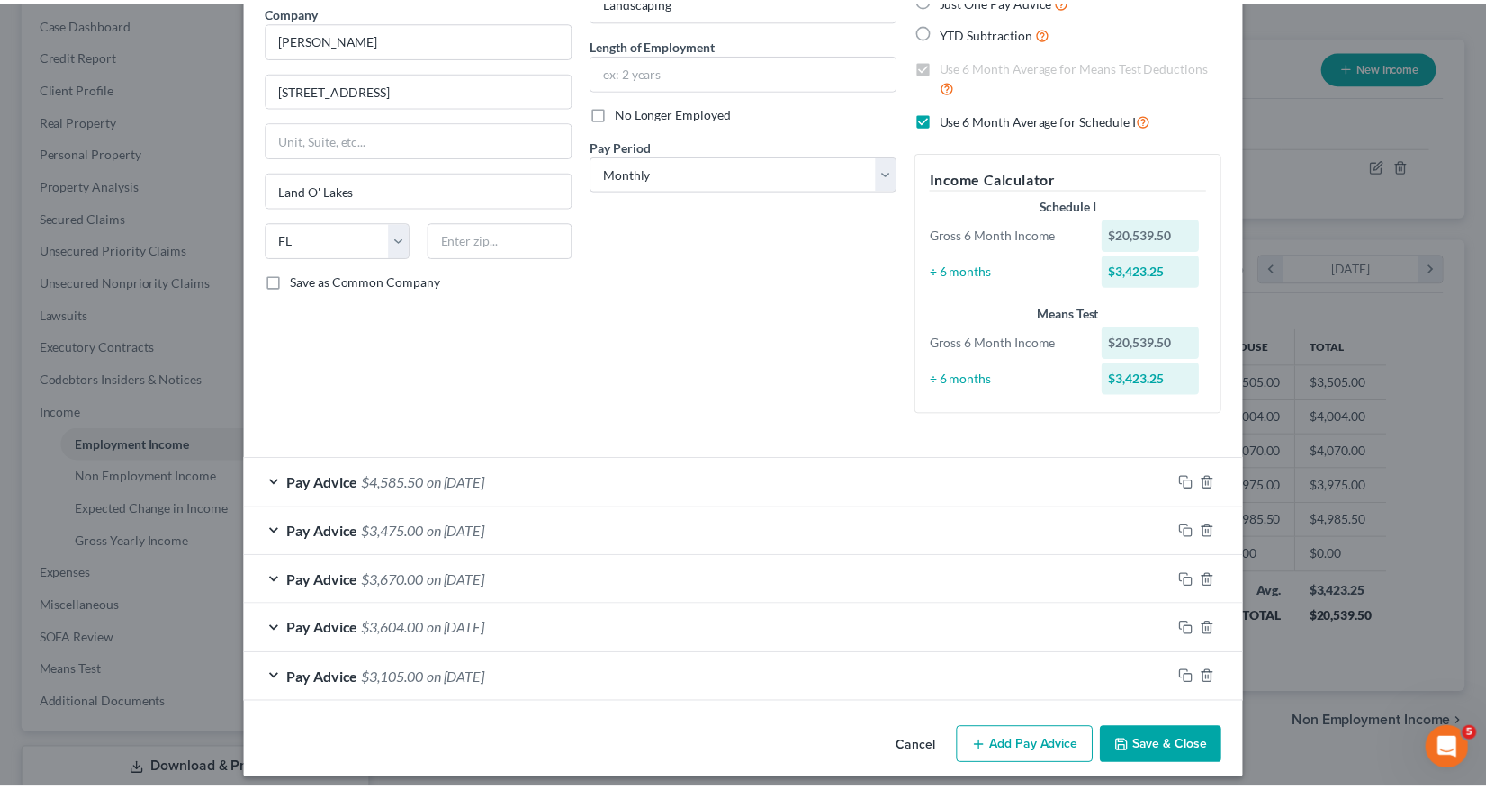
scroll to position [162, 0]
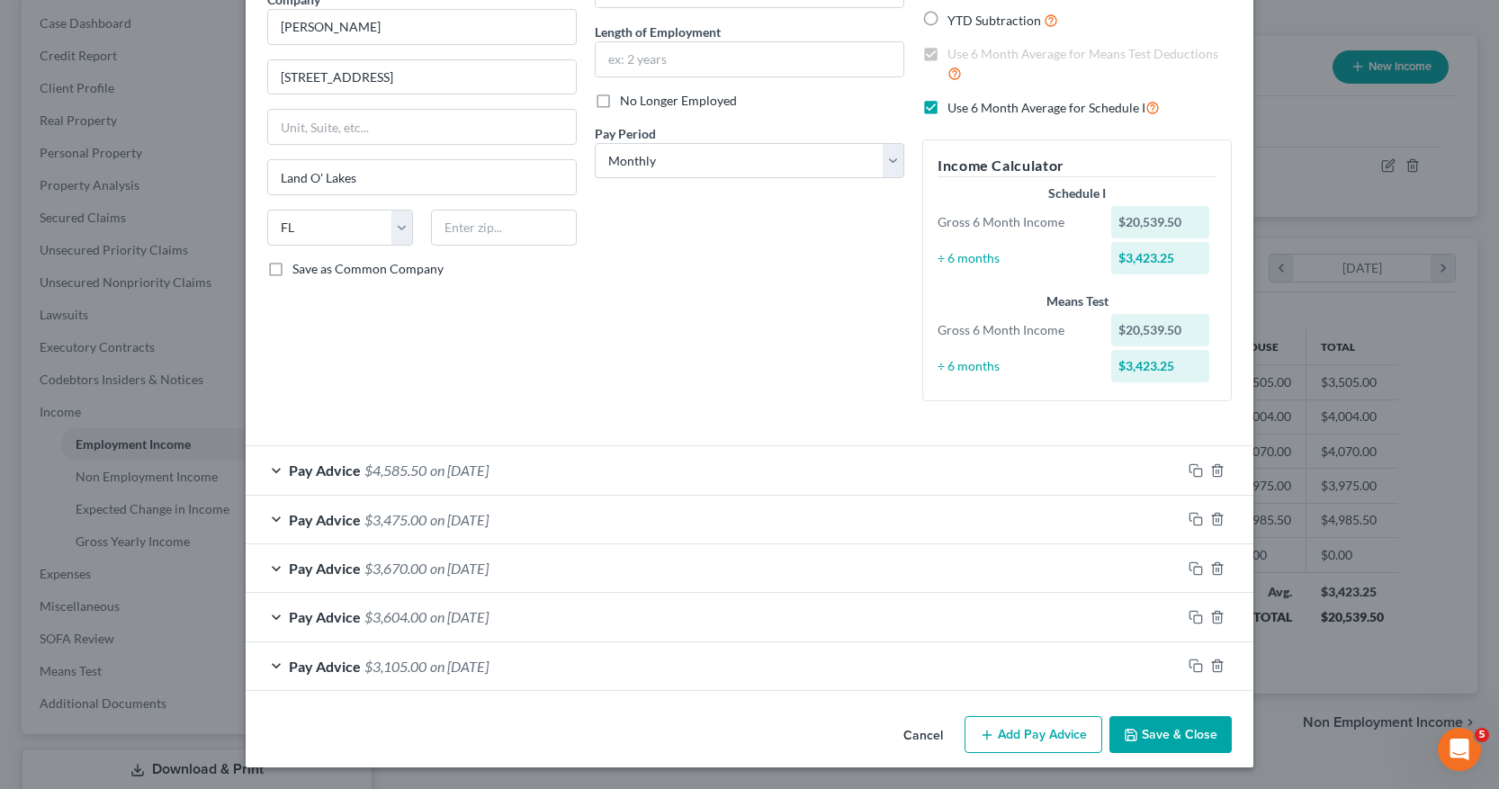
click at [1147, 738] on button "Save & Close" at bounding box center [1170, 735] width 122 height 38
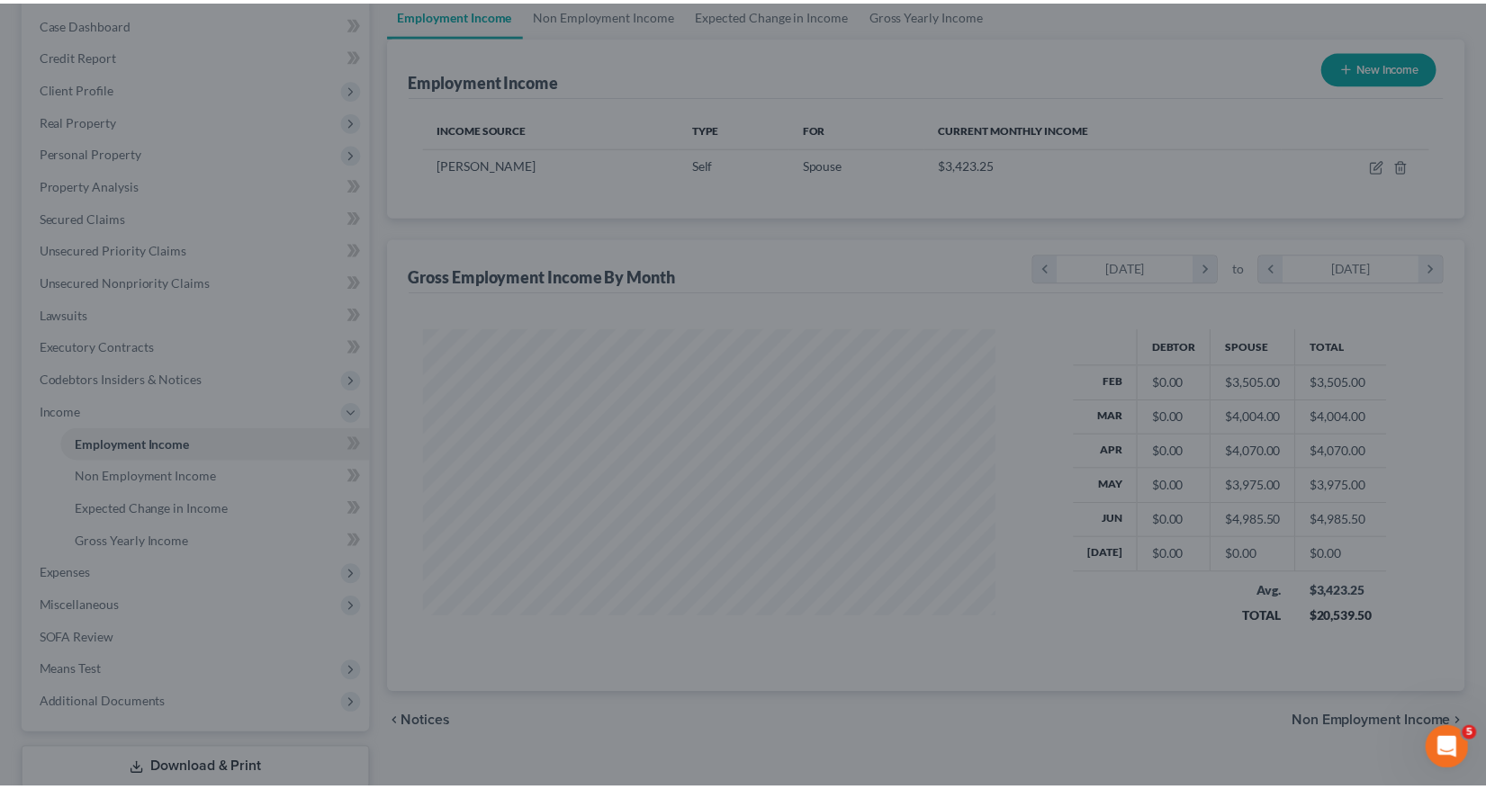
scroll to position [899462, 899177]
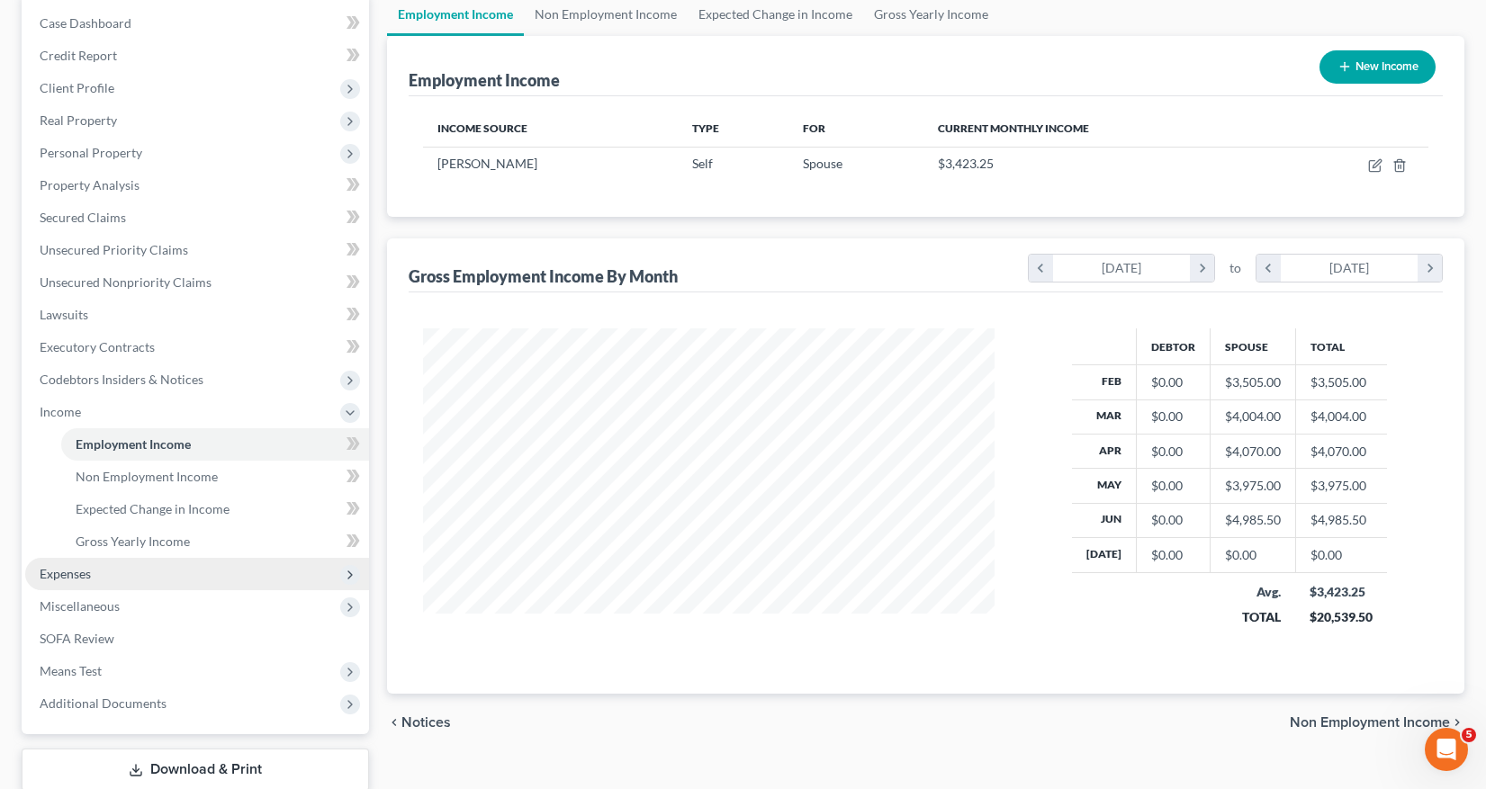
click at [75, 574] on span "Expenses" at bounding box center [65, 573] width 51 height 15
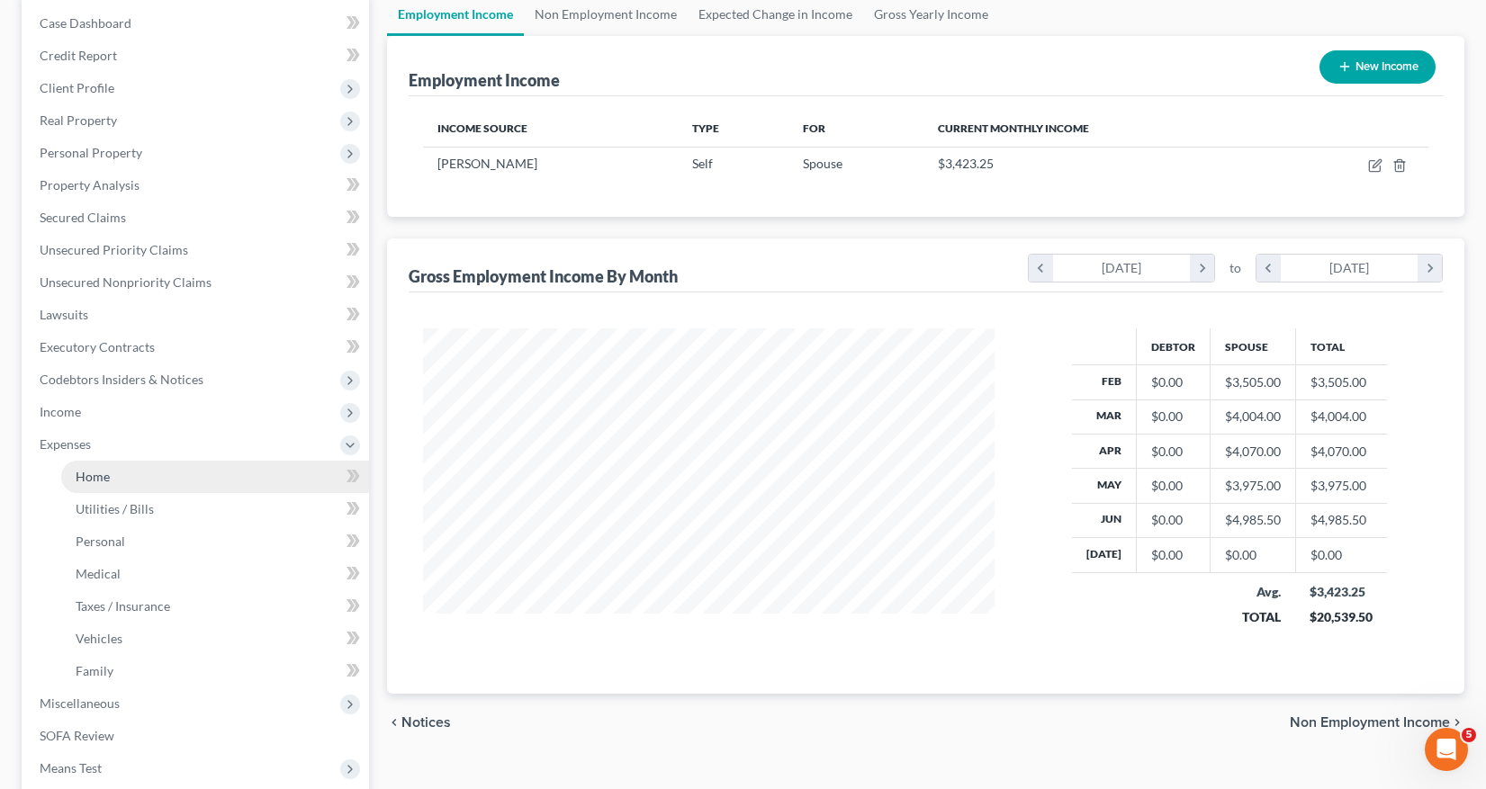
click at [96, 478] on span "Home" at bounding box center [93, 476] width 34 height 15
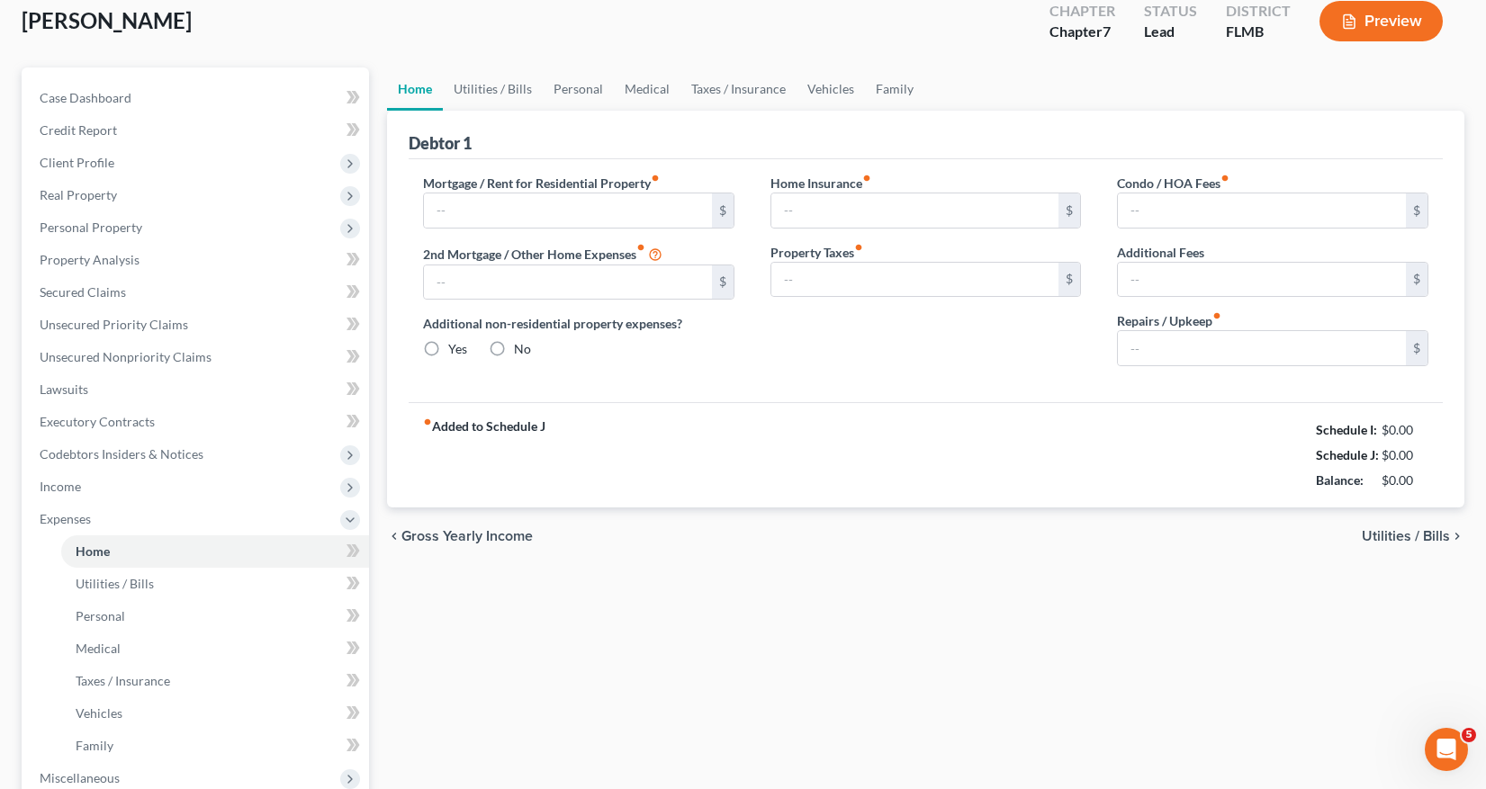
type input "1,626.16"
type input "0.00"
radio input "true"
type input "0.00"
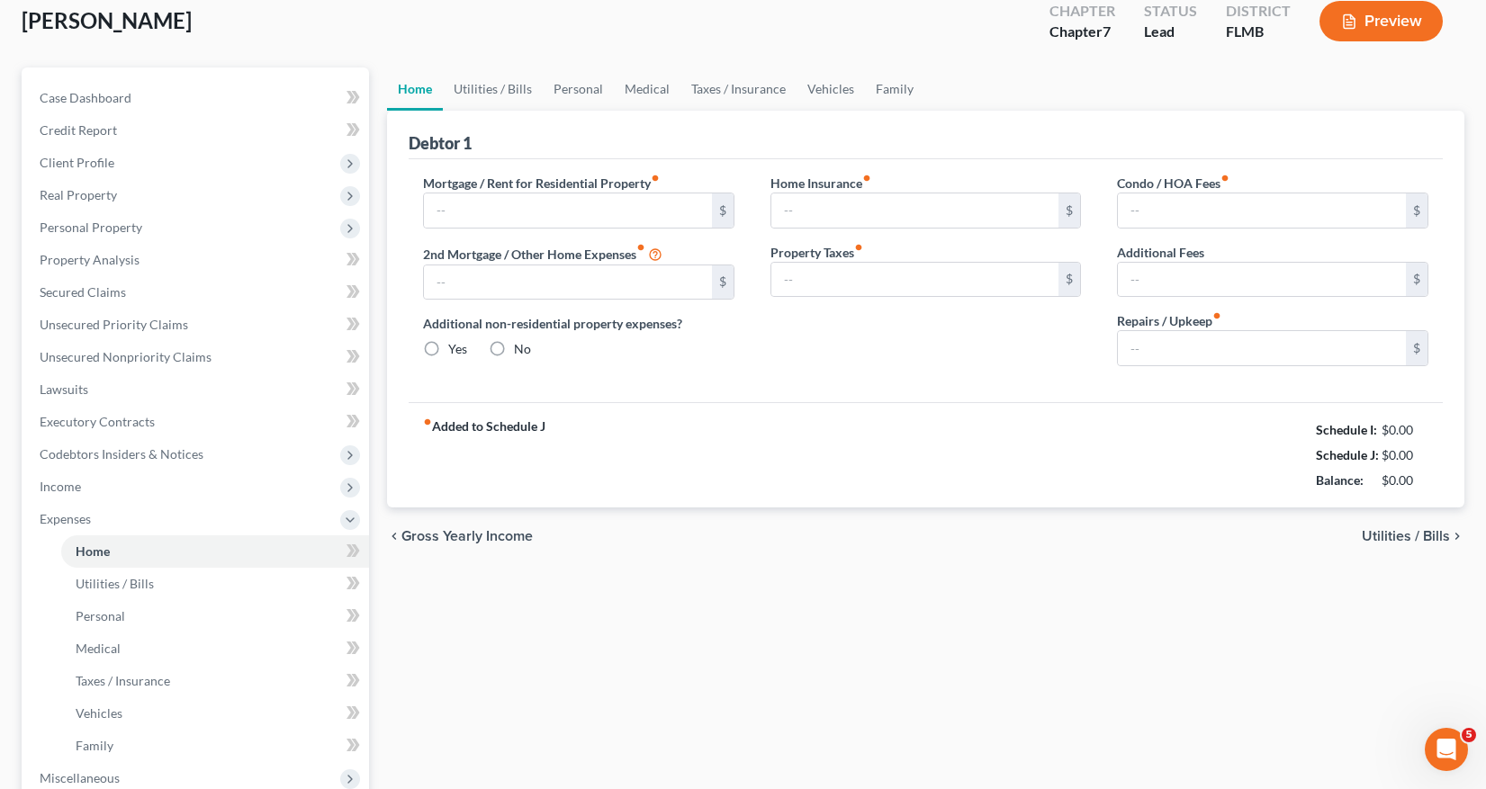
type input "0.00"
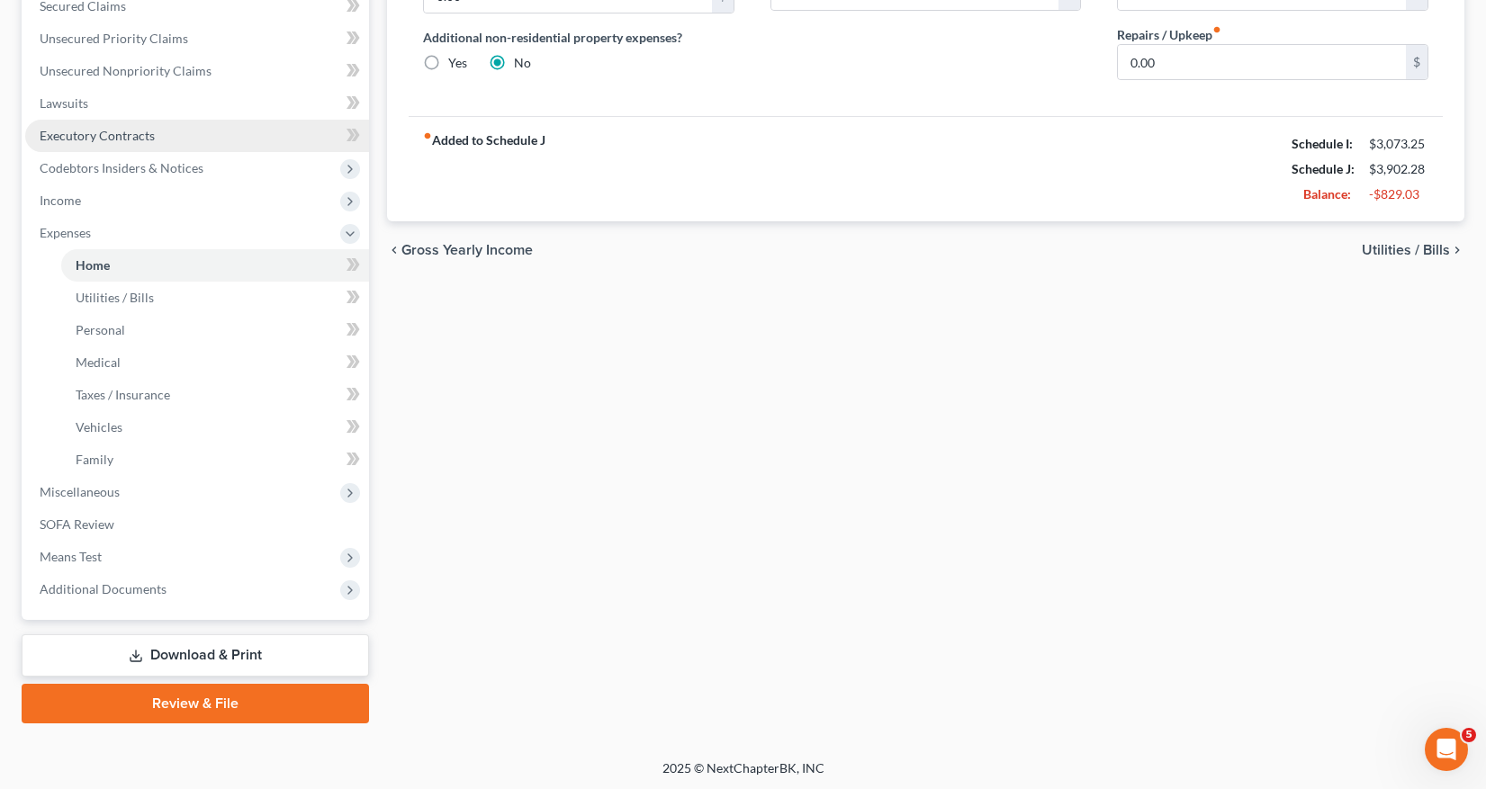
scroll to position [394, 0]
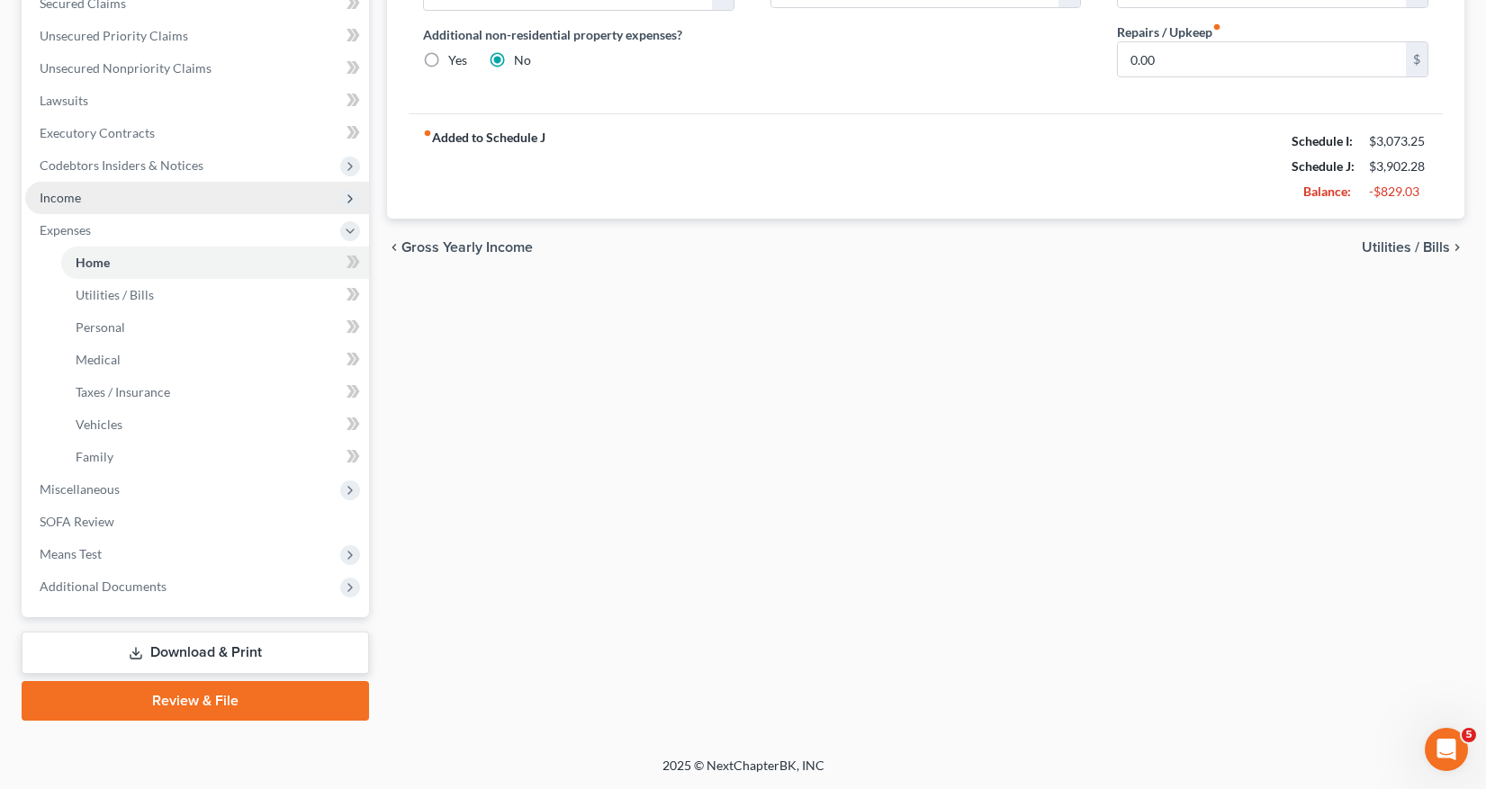
click at [69, 201] on span "Income" at bounding box center [60, 197] width 41 height 15
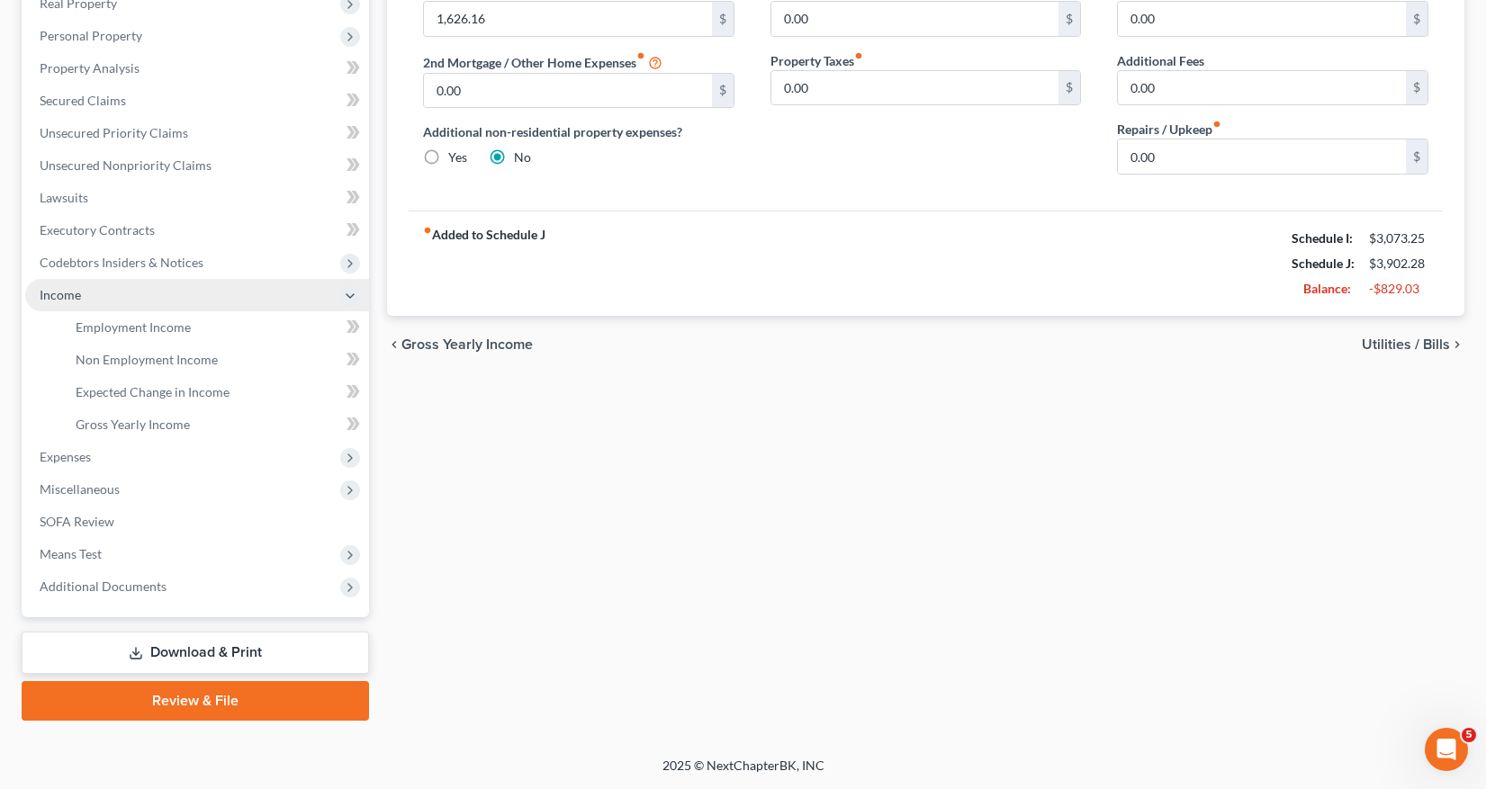
scroll to position [297, 0]
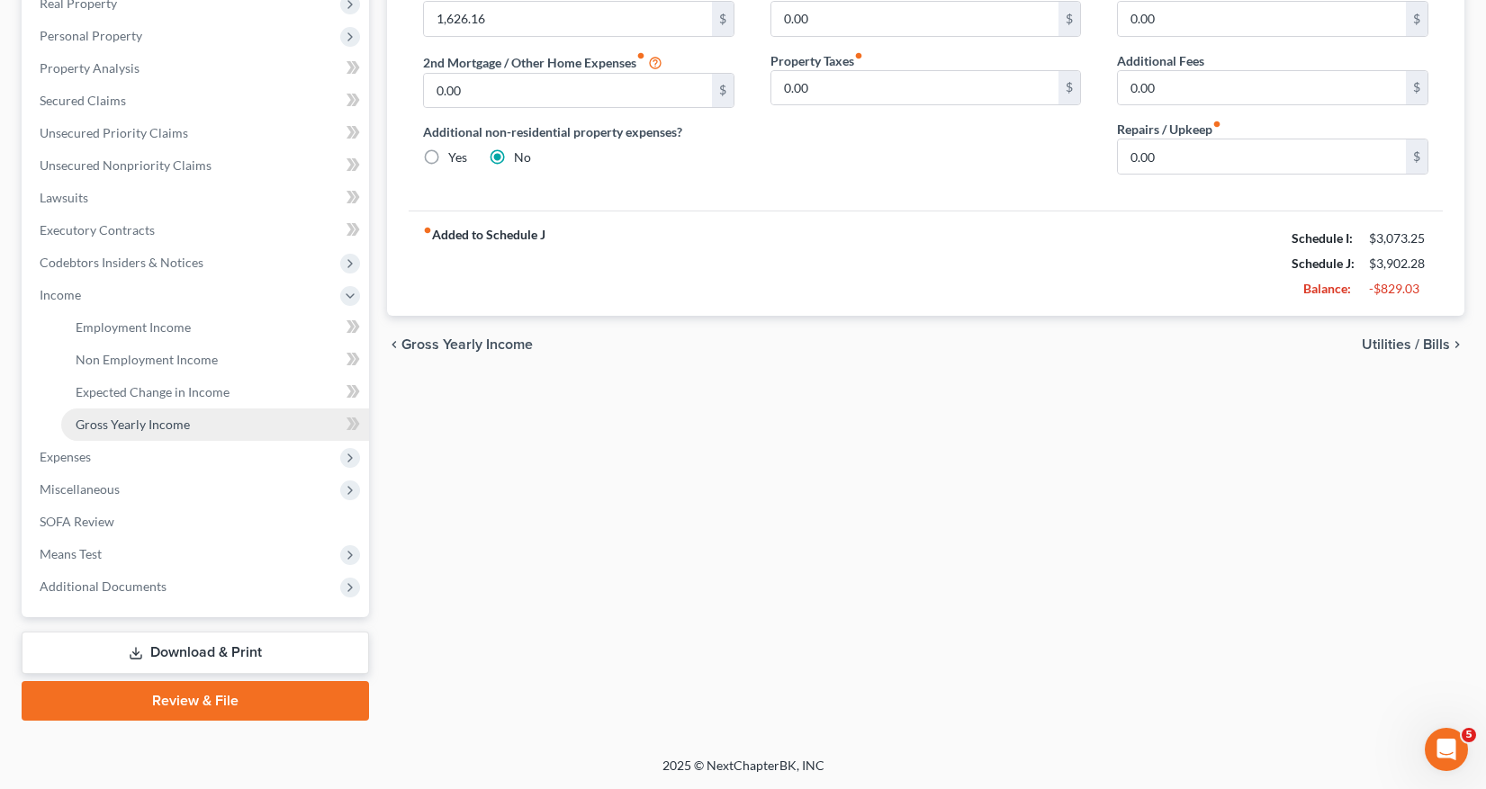
click at [139, 423] on span "Gross Yearly Income" at bounding box center [133, 424] width 114 height 15
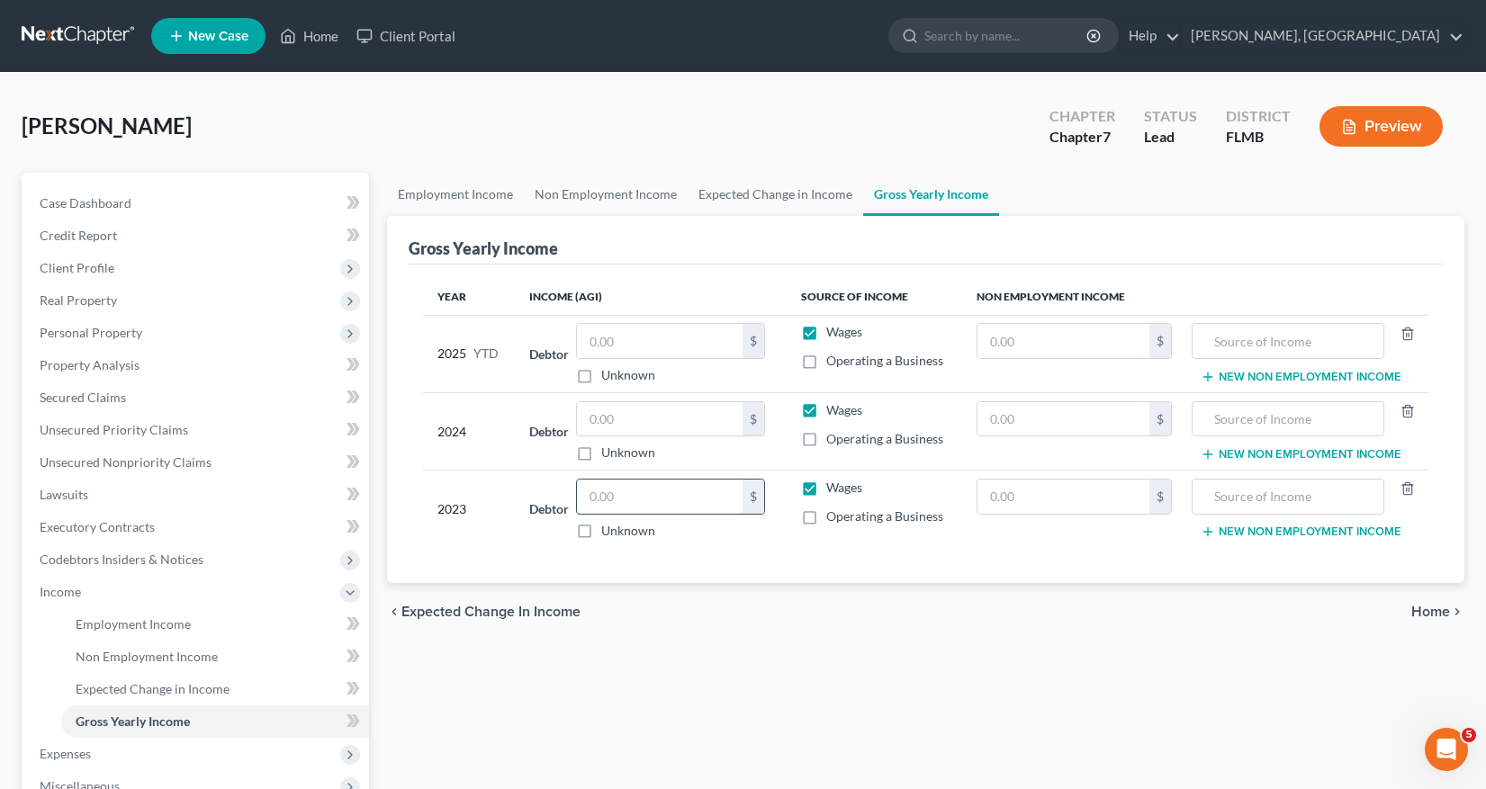
click at [594, 495] on input "text" at bounding box center [660, 497] width 166 height 34
type input "4,000"
click at [826, 518] on label "Operating a Business" at bounding box center [884, 516] width 117 height 18
click at [833, 518] on input "Operating a Business" at bounding box center [839, 513] width 12 height 12
checkbox input "true"
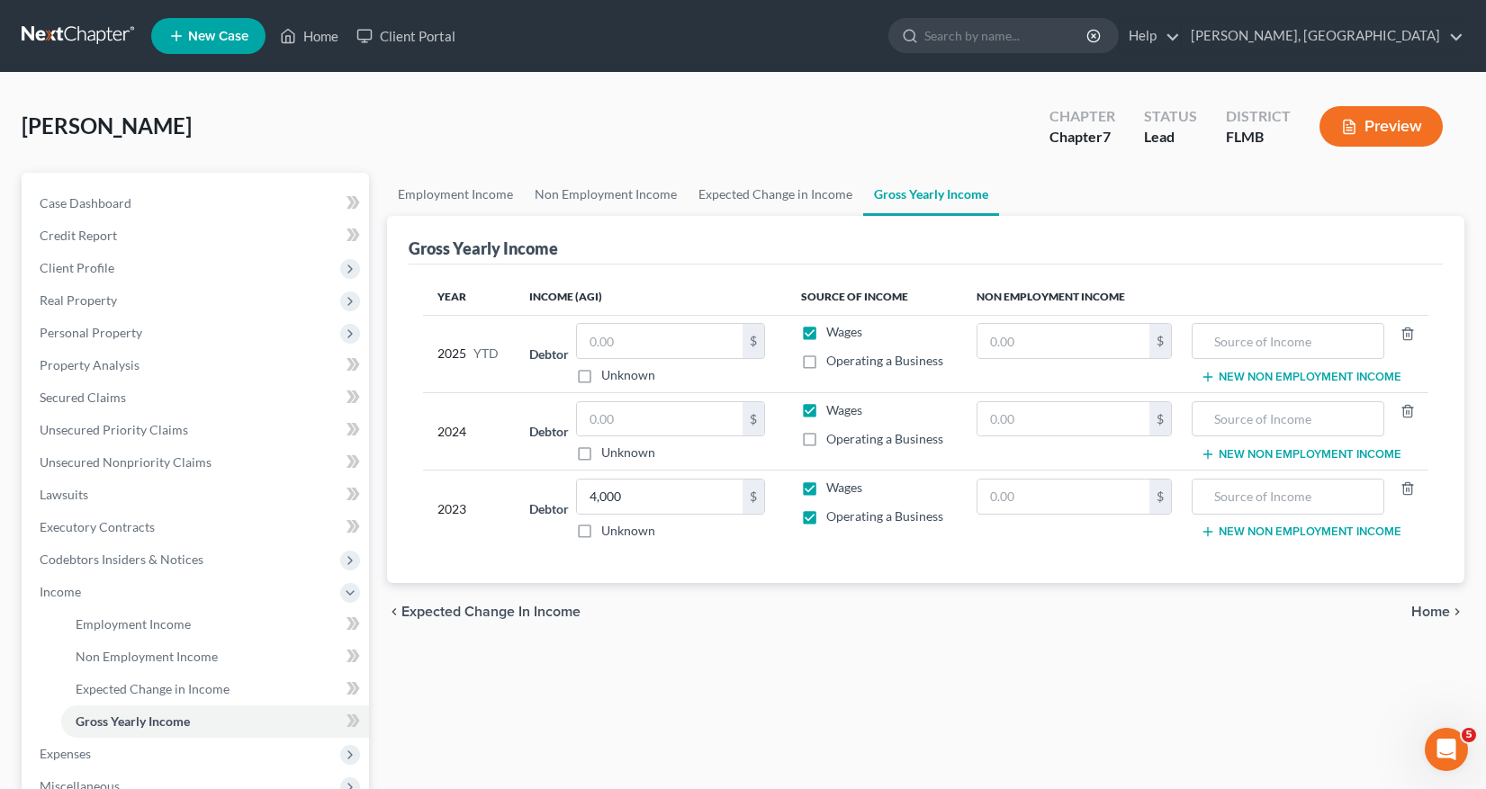
click at [826, 489] on label "Wages" at bounding box center [844, 488] width 36 height 18
click at [833, 489] on input "Wages" at bounding box center [839, 485] width 12 height 12
checkbox input "false"
click at [826, 411] on label "Wages" at bounding box center [844, 410] width 36 height 18
click at [833, 411] on input "Wages" at bounding box center [839, 407] width 12 height 12
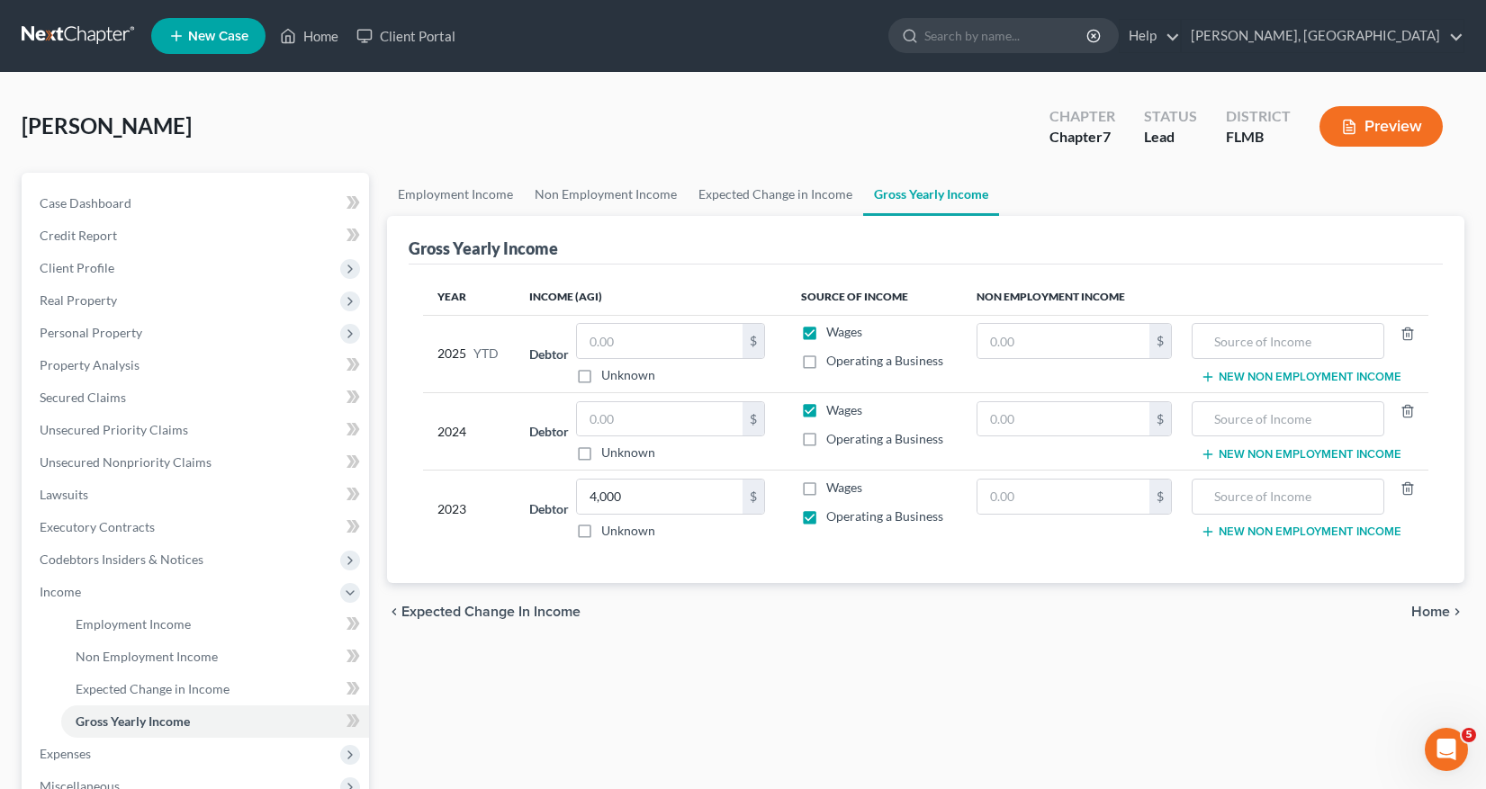
checkbox input "false"
click at [826, 333] on label "Wages" at bounding box center [844, 332] width 36 height 18
click at [833, 333] on input "Wages" at bounding box center [839, 329] width 12 height 12
checkbox input "false"
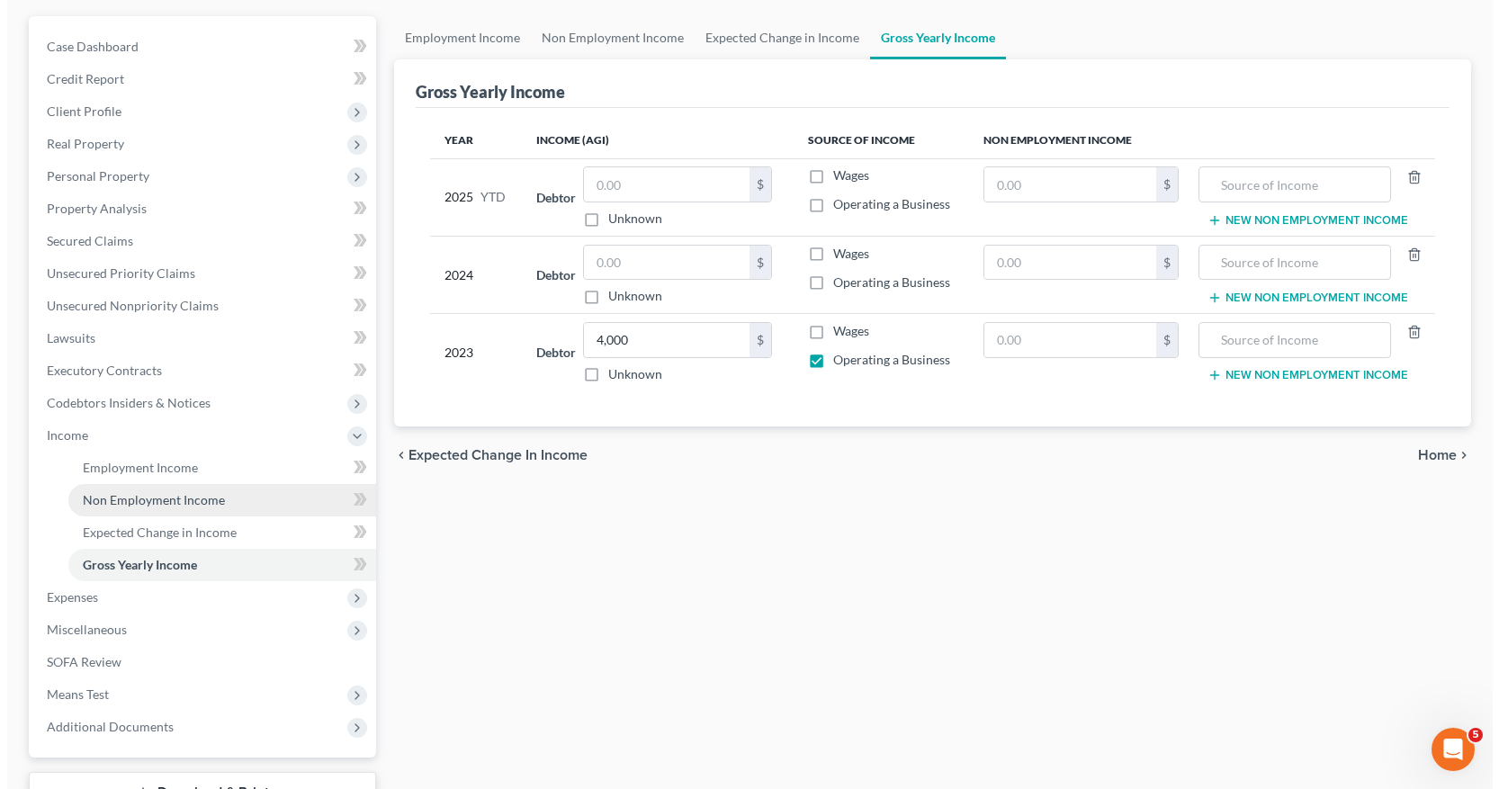
scroll to position [180, 0]
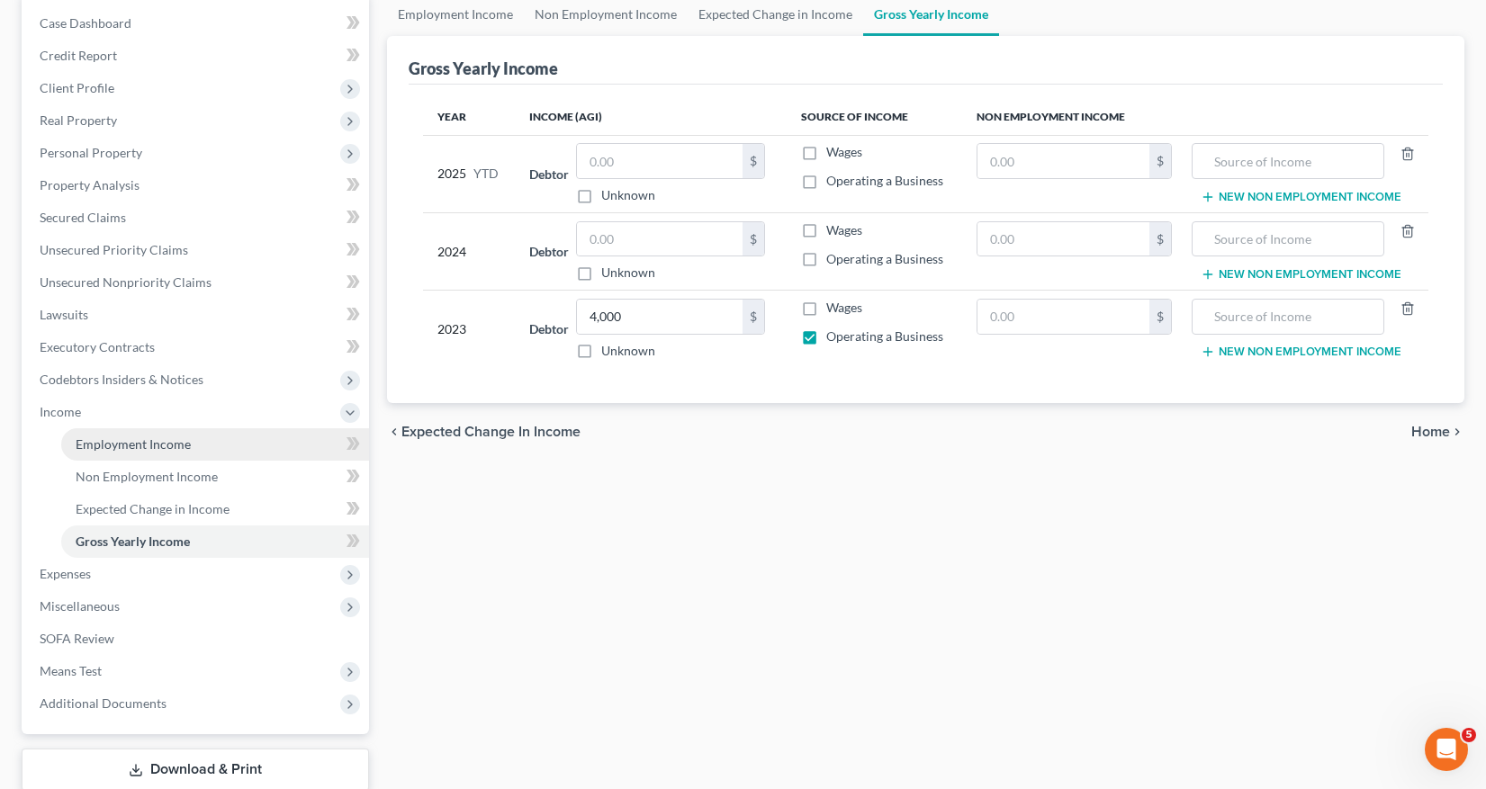
click at [128, 448] on span "Employment Income" at bounding box center [133, 443] width 115 height 15
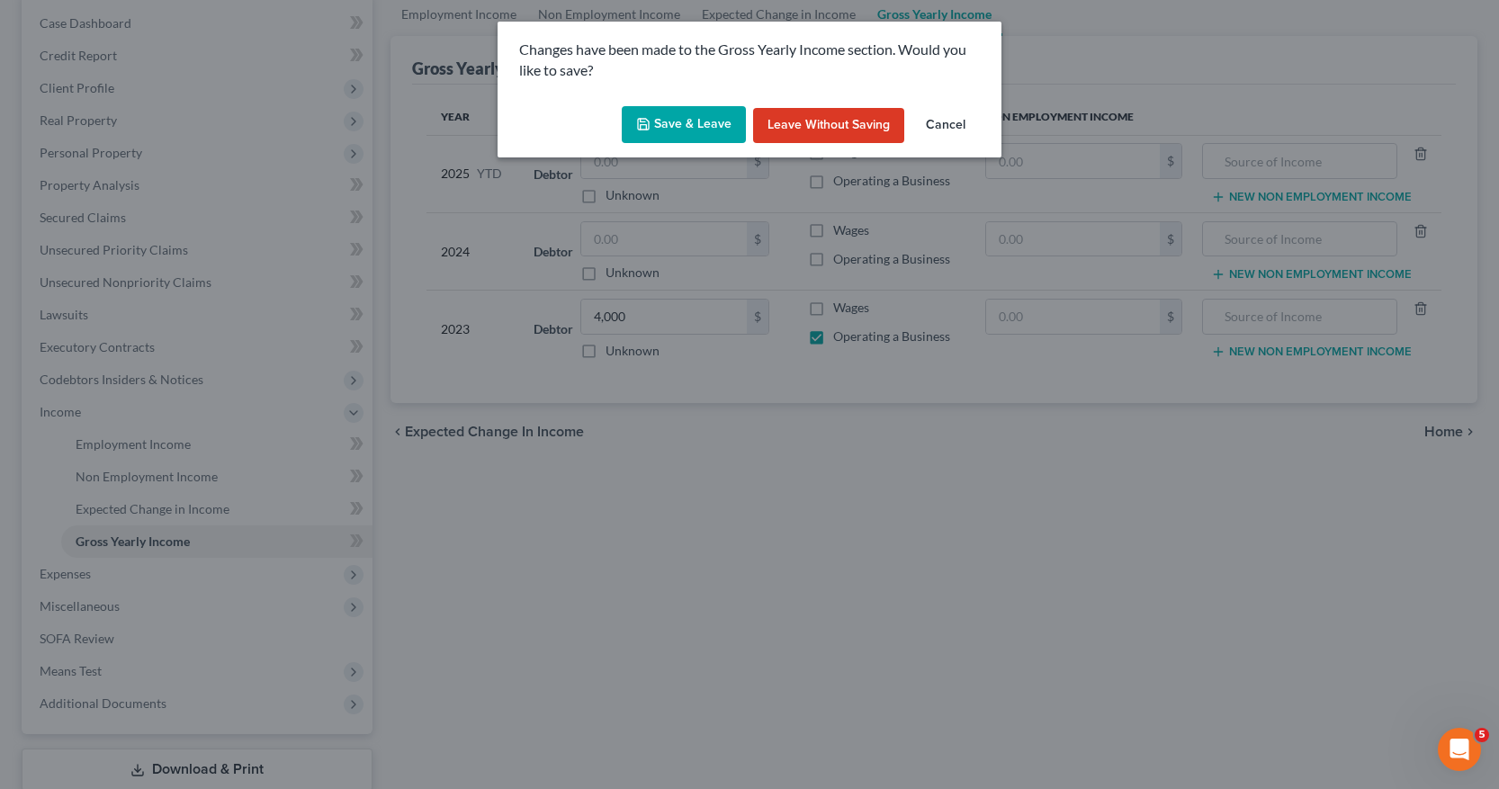
click at [663, 117] on button "Save & Leave" at bounding box center [684, 125] width 124 height 38
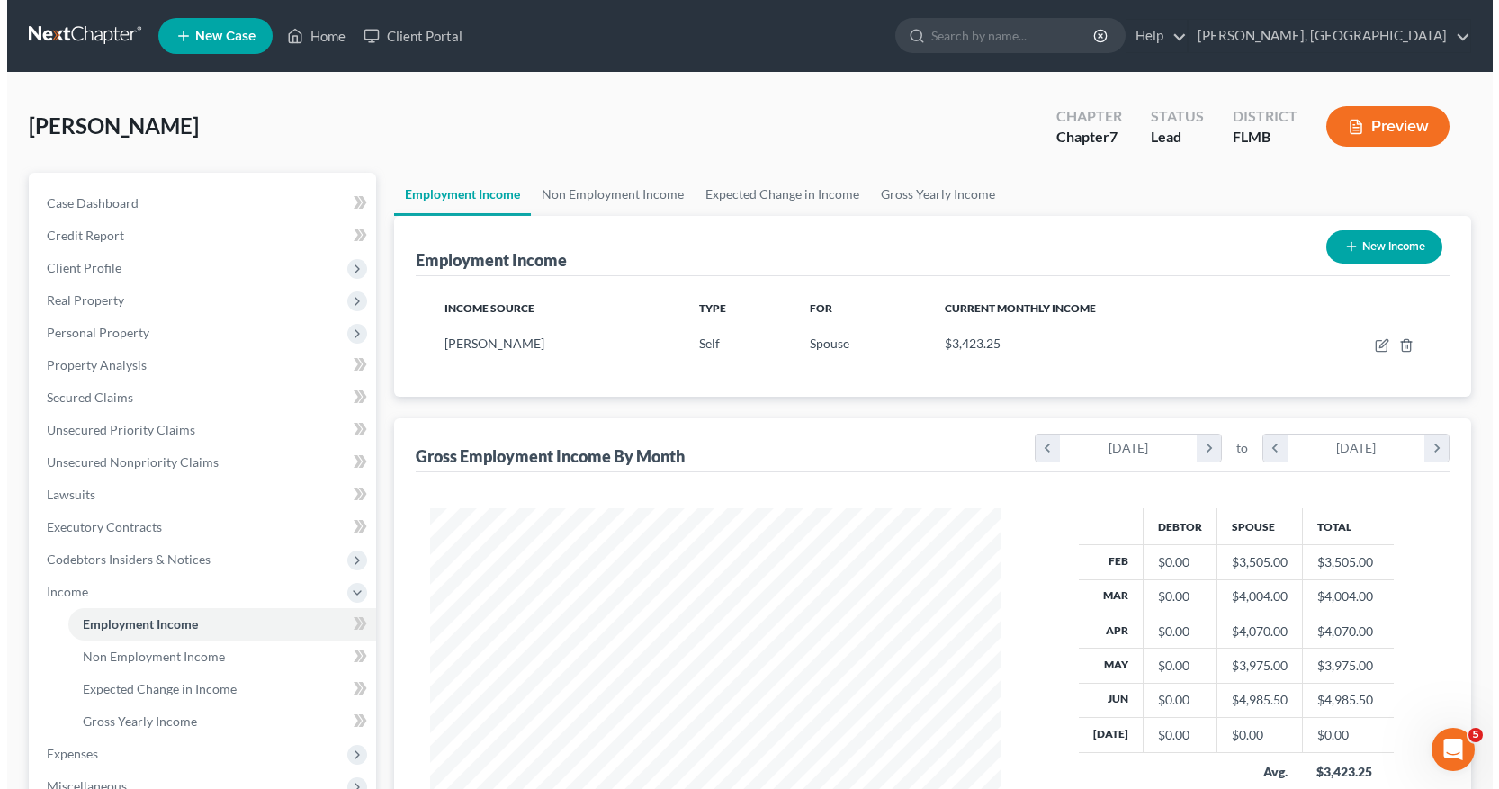
scroll to position [90, 0]
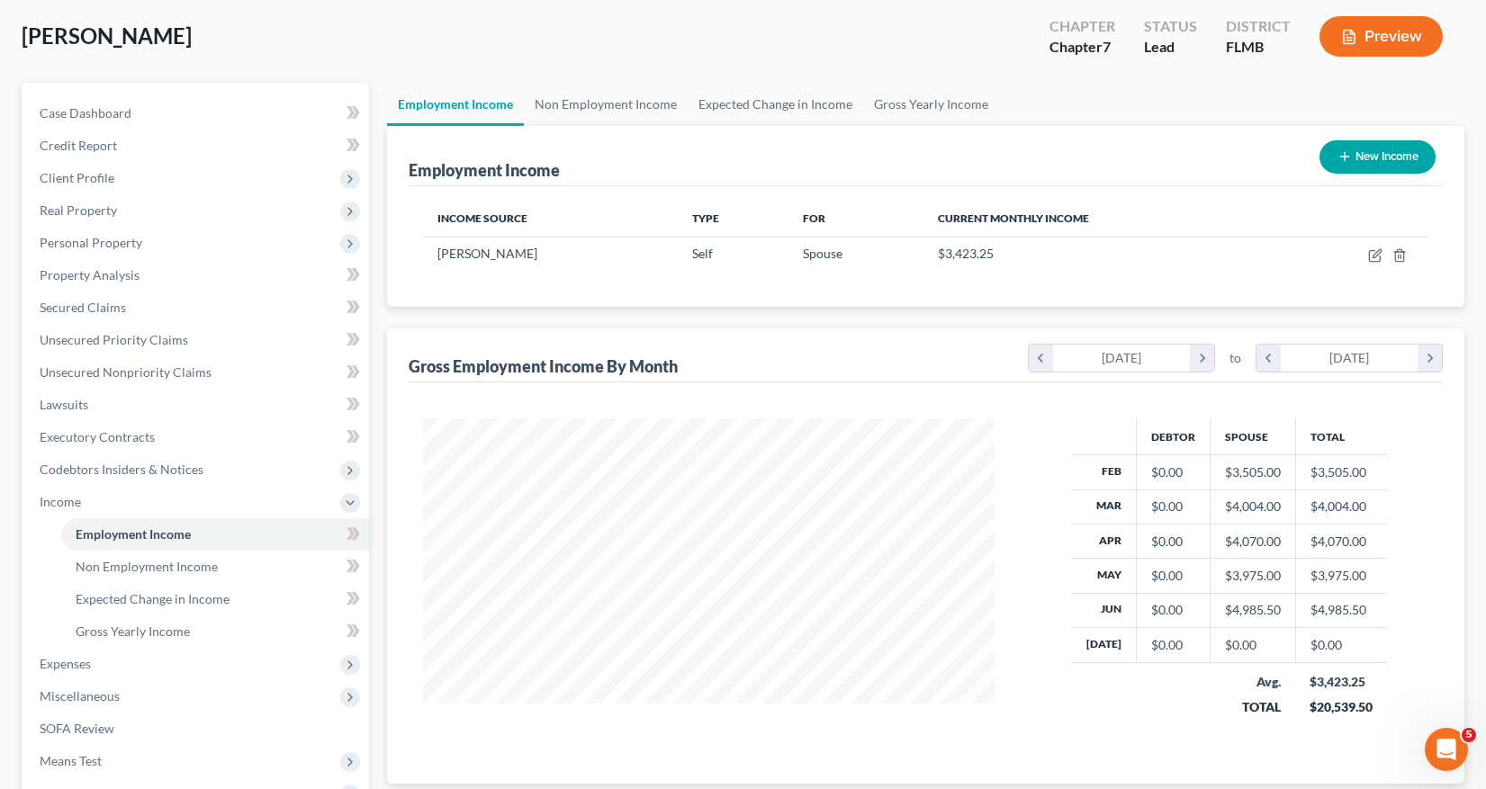
click at [1362, 163] on button "New Income" at bounding box center [1377, 156] width 116 height 33
select select "0"
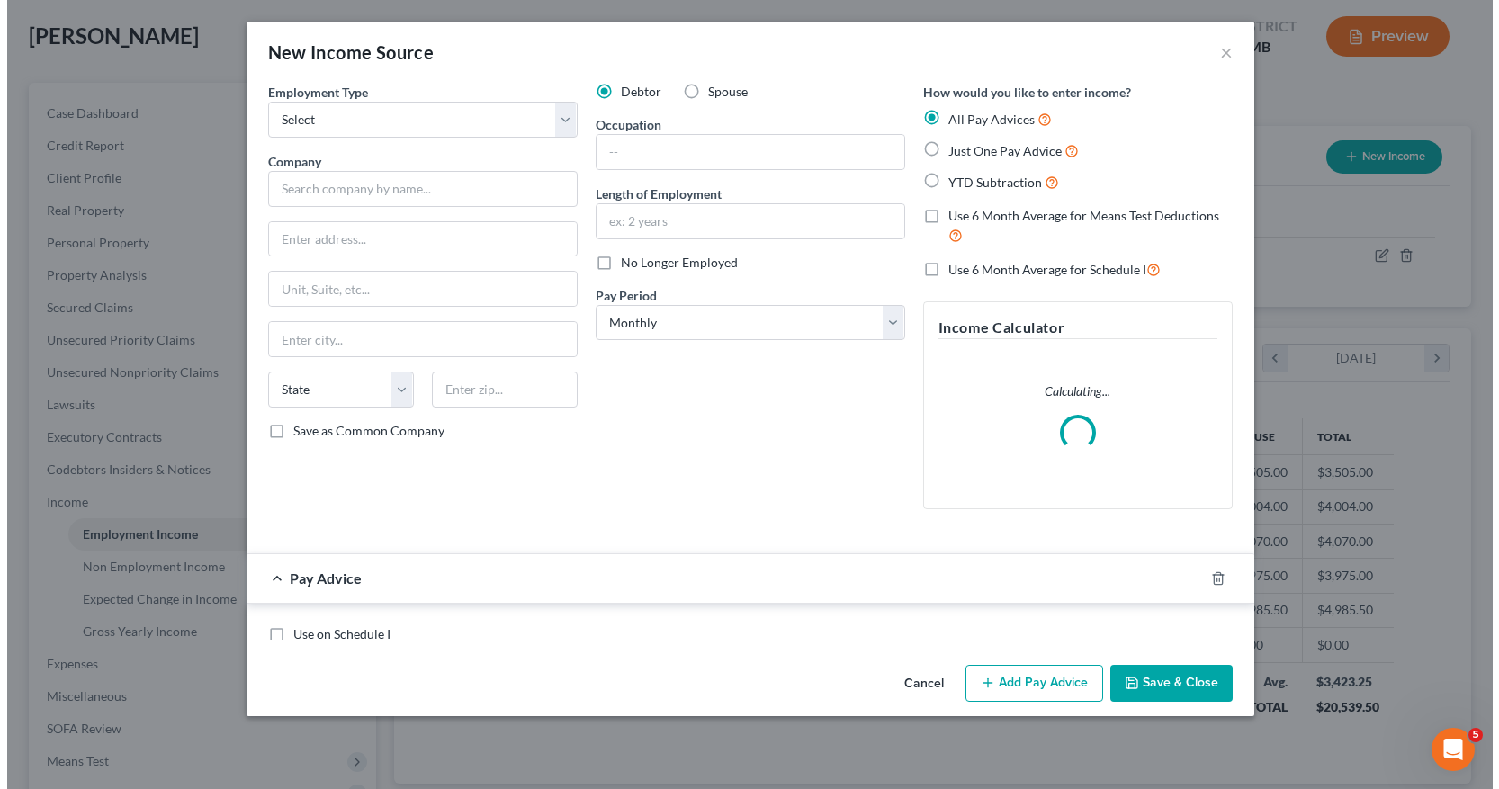
scroll to position [323, 613]
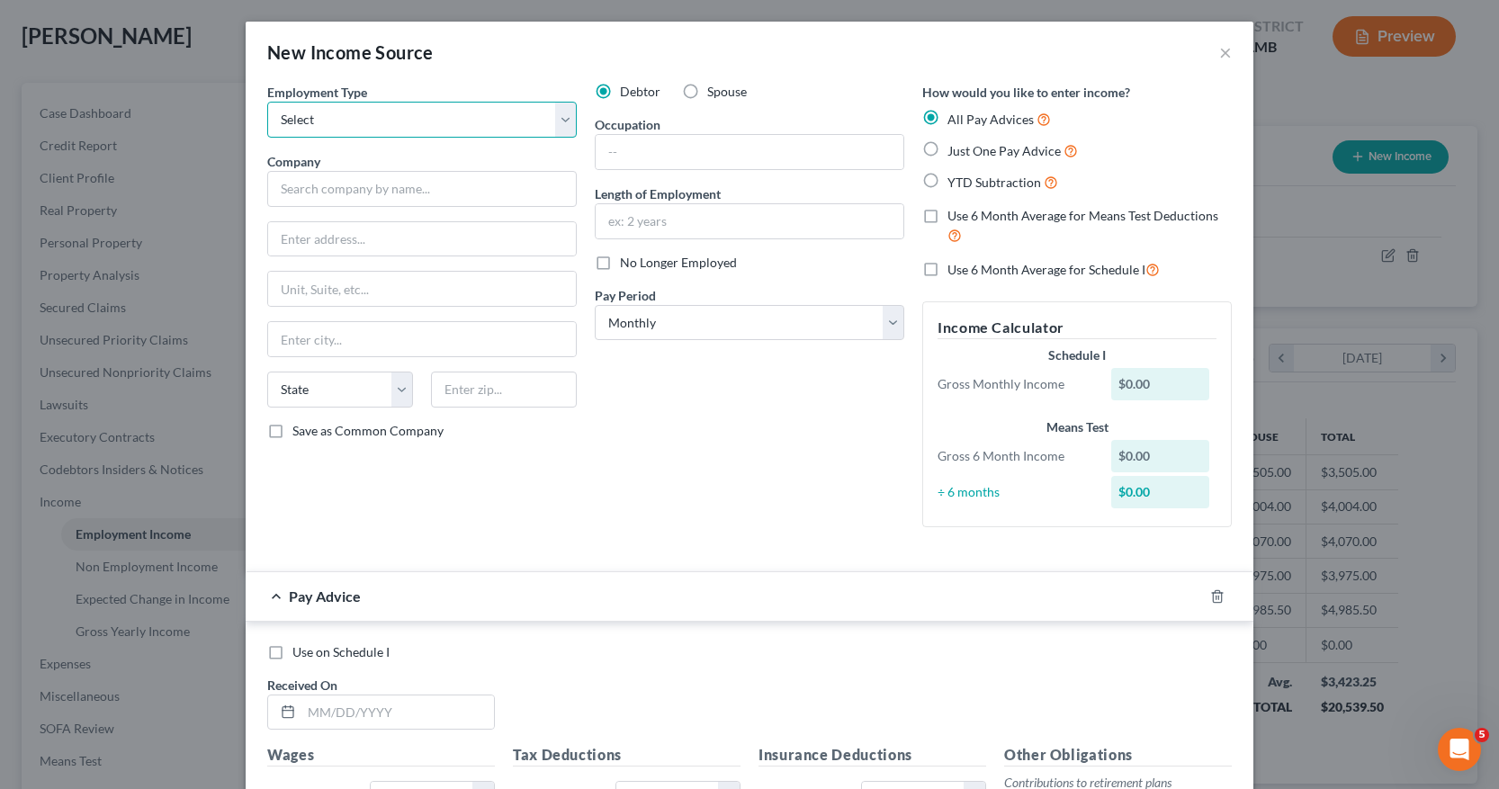
click at [554, 116] on select "Select Full or [DEMOGRAPHIC_DATA] Employment Self Employment" at bounding box center [422, 120] width 310 height 36
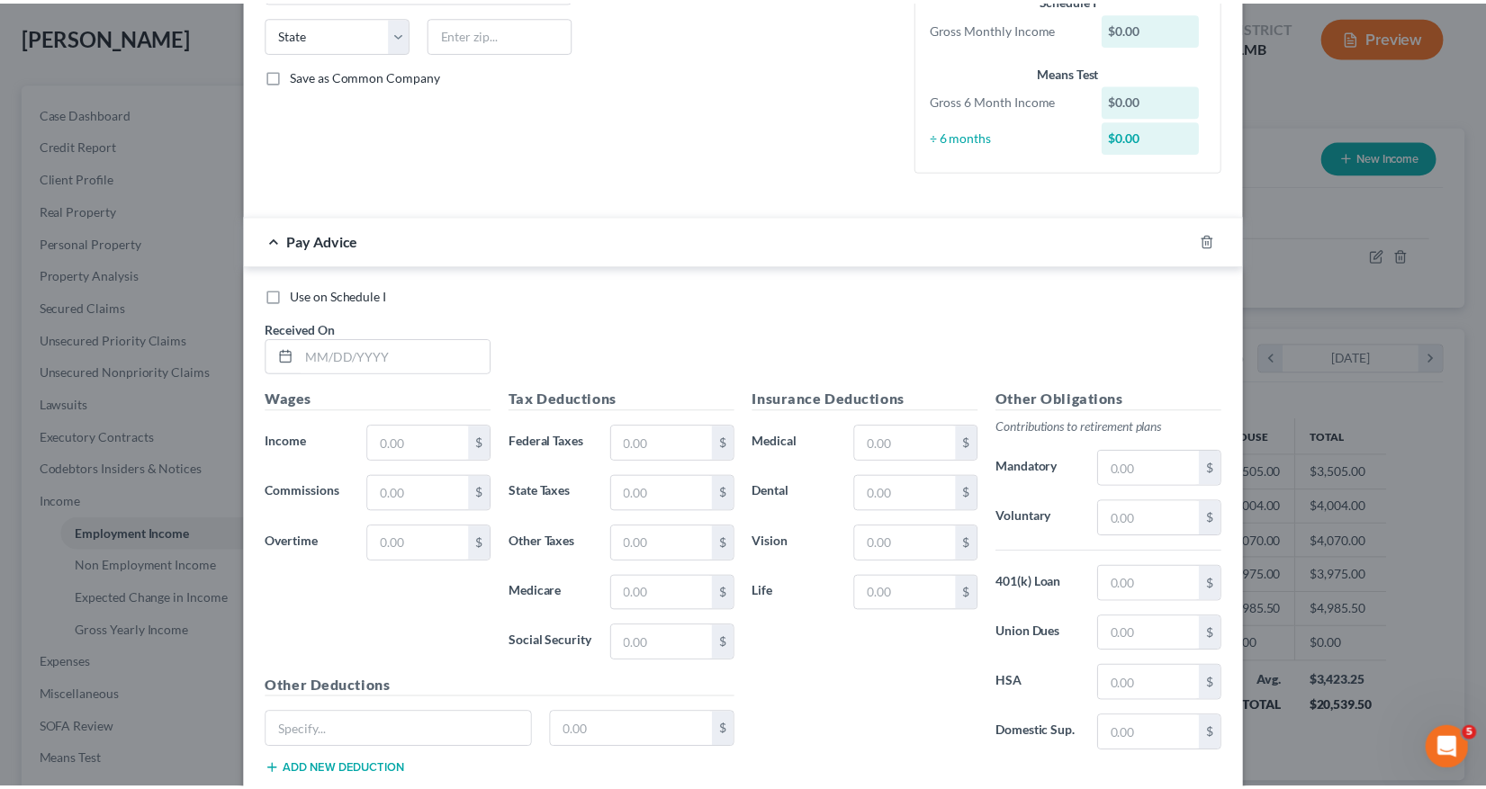
scroll to position [472, 0]
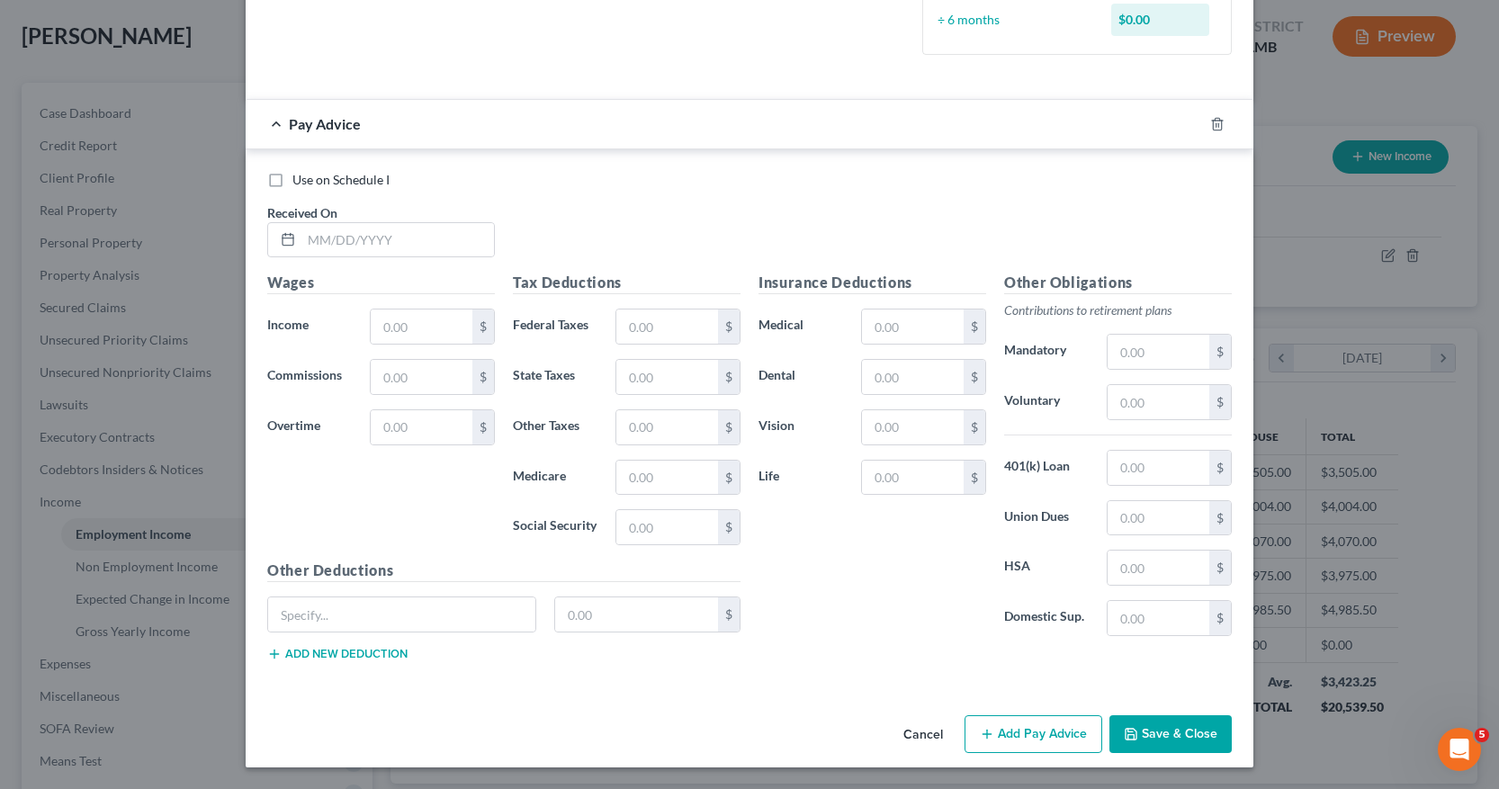
click at [920, 736] on button "Cancel" at bounding box center [923, 735] width 68 height 36
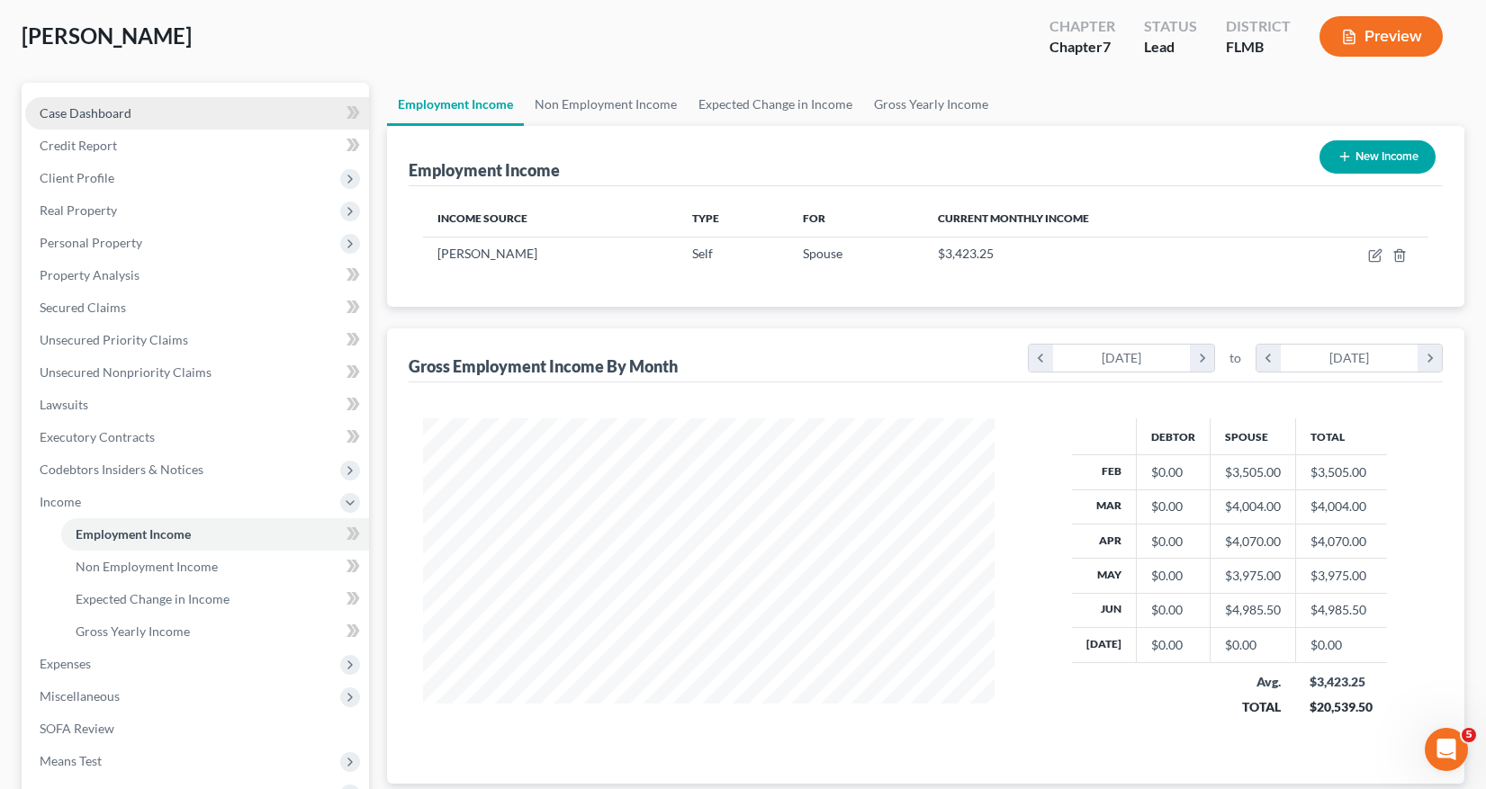
scroll to position [0, 0]
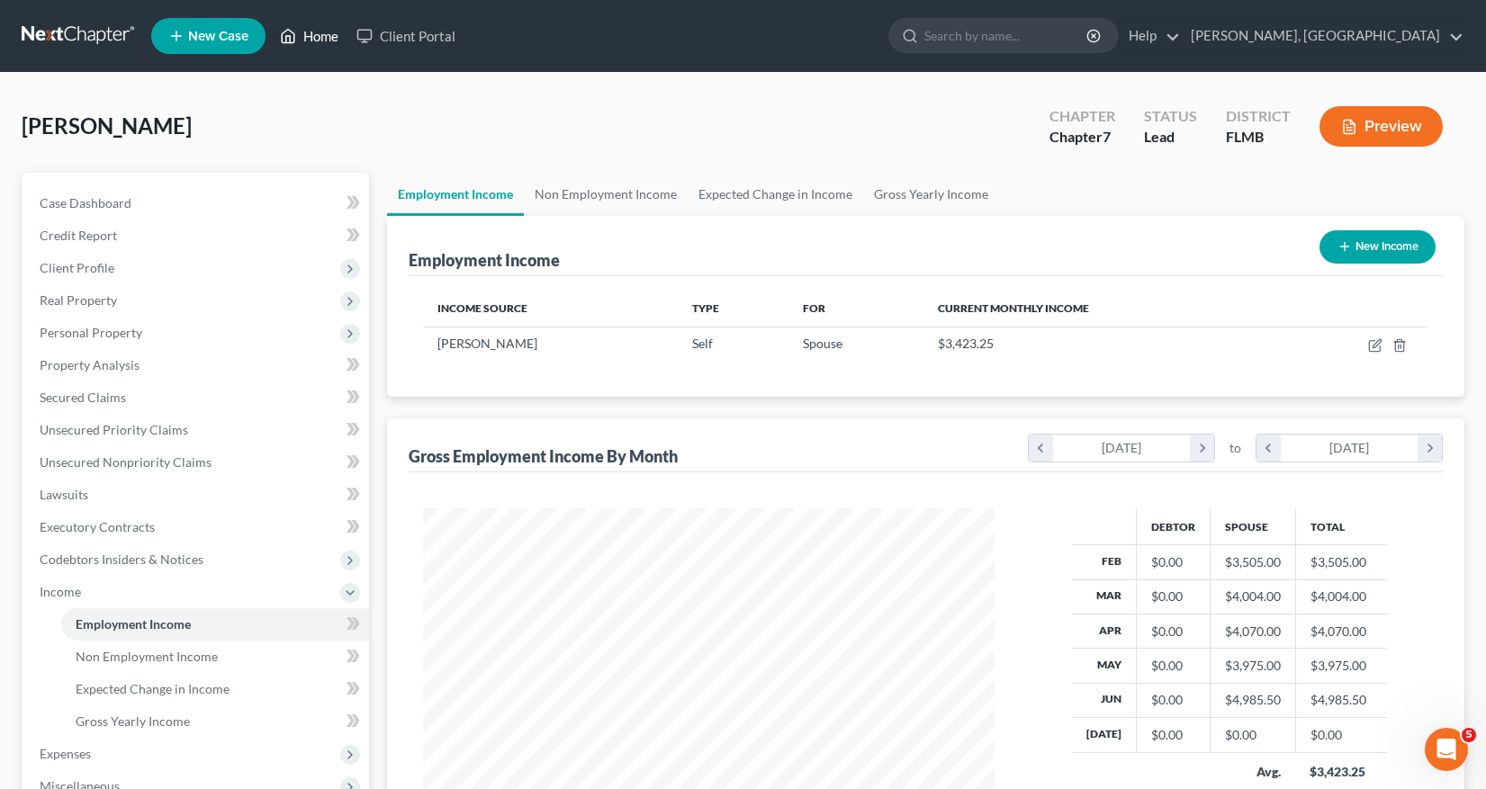
click at [314, 33] on link "Home" at bounding box center [309, 36] width 76 height 32
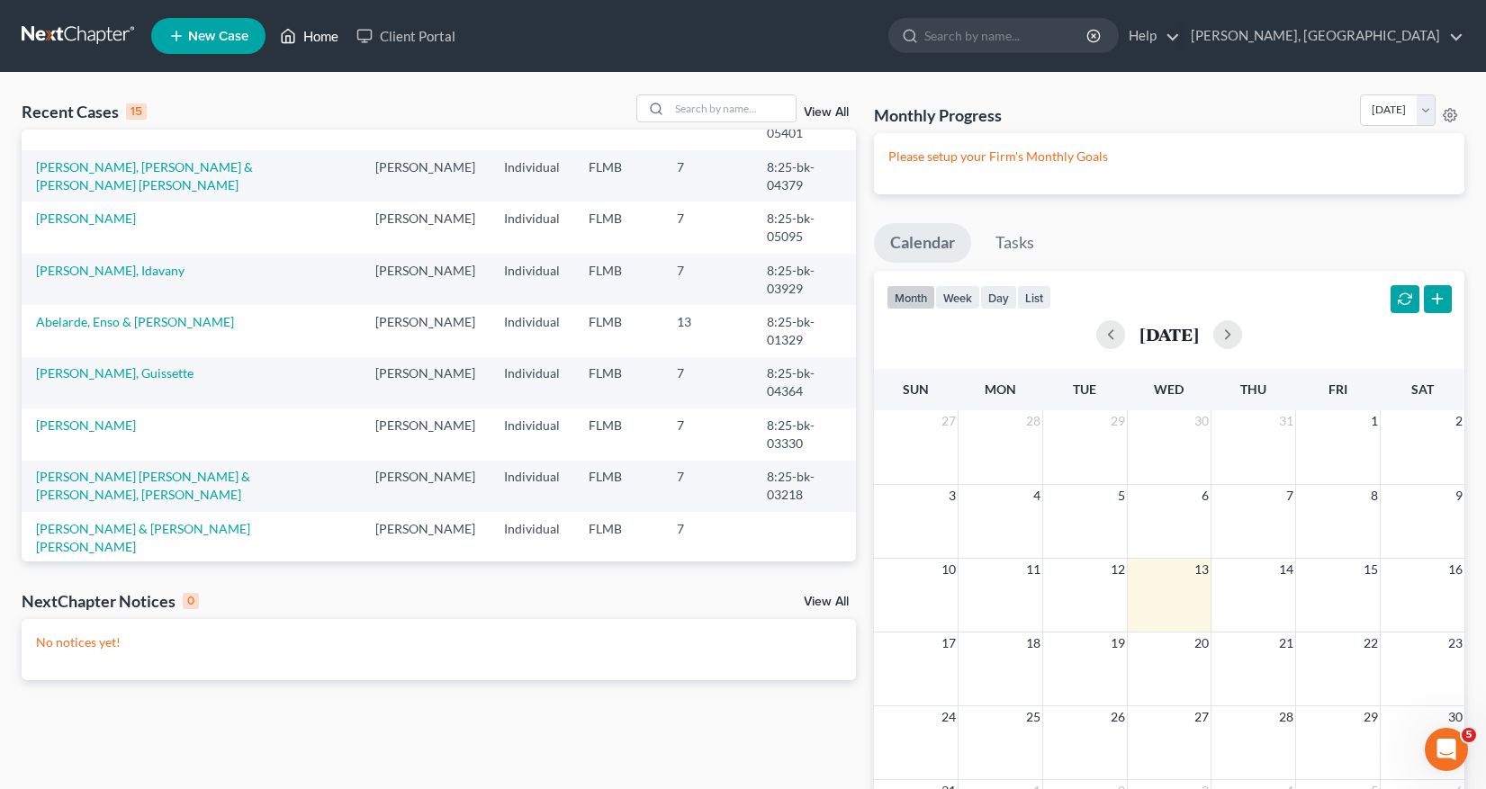
scroll to position [228, 0]
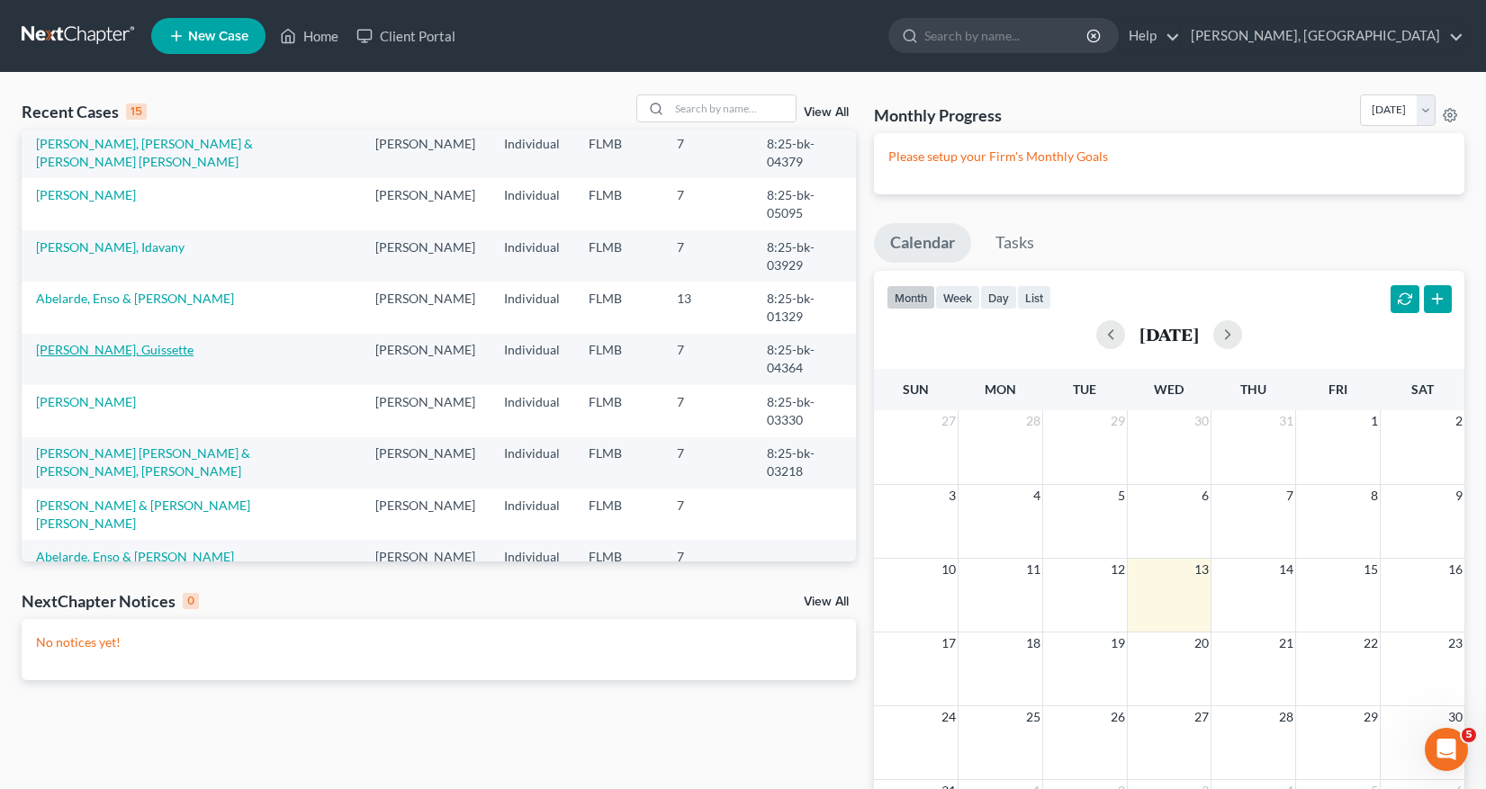
click at [95, 357] on link "[PERSON_NAME], Guissette" at bounding box center [114, 349] width 157 height 15
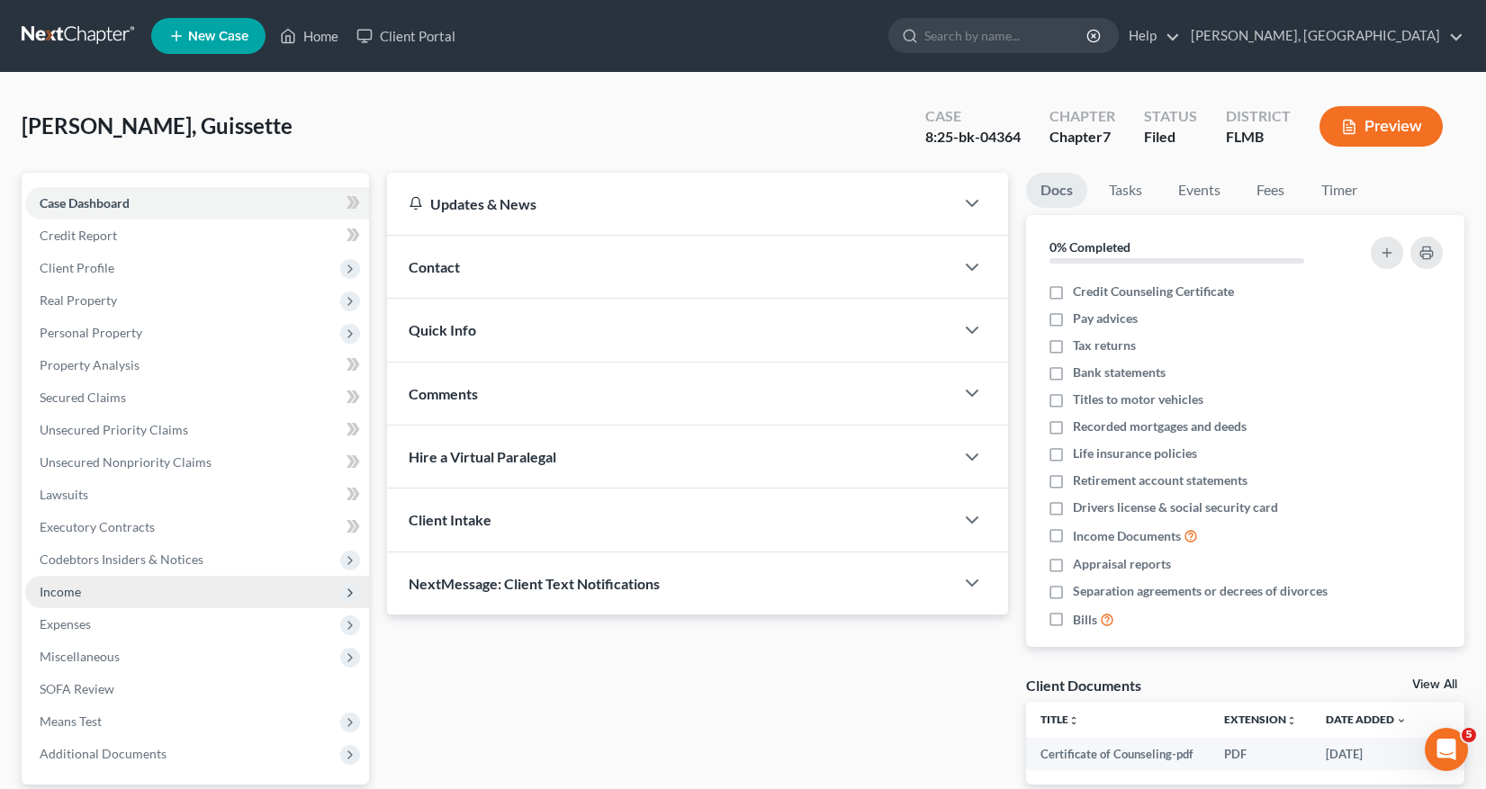
click at [74, 593] on span "Income" at bounding box center [60, 591] width 41 height 15
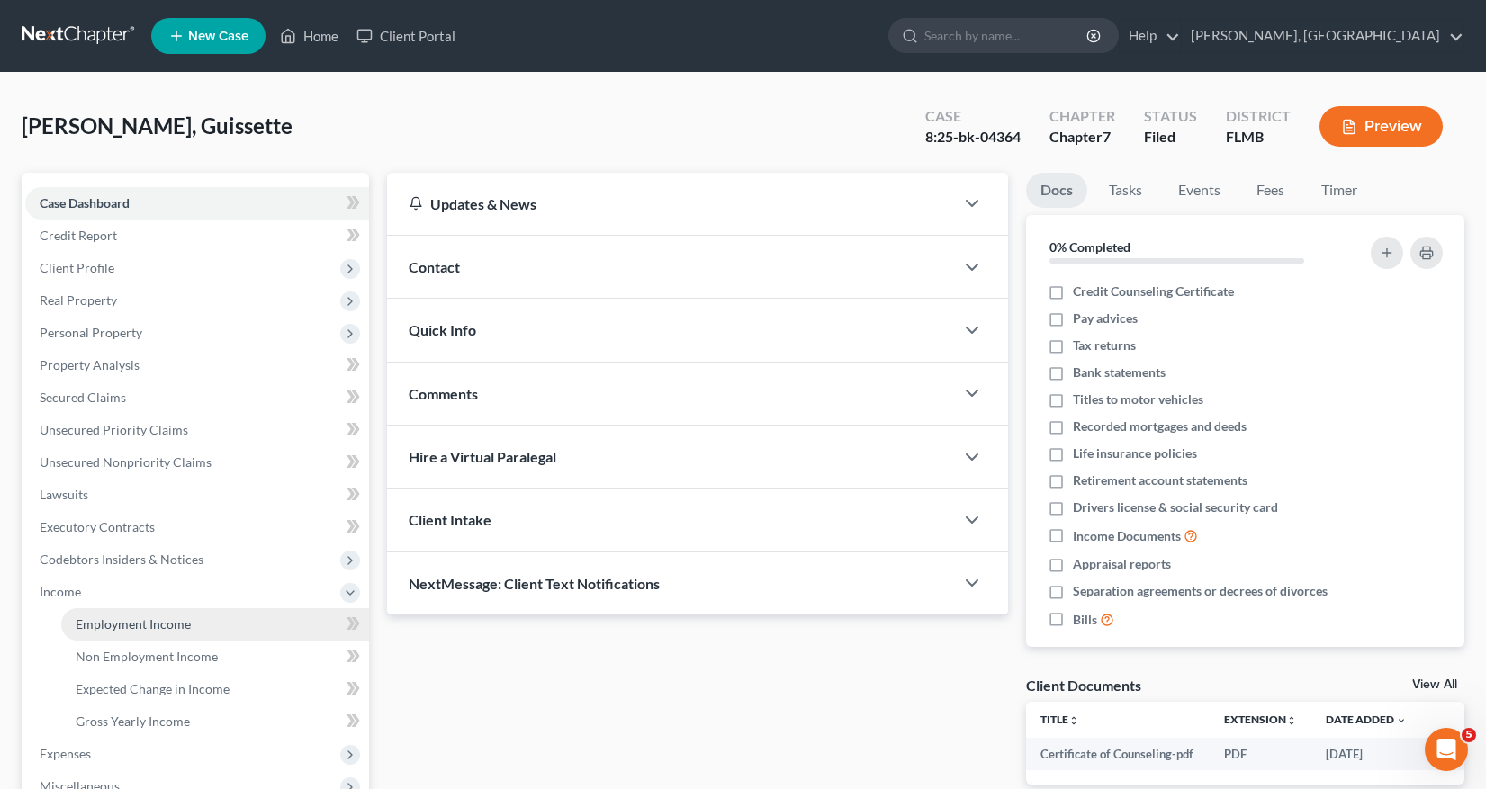
click at [118, 624] on span "Employment Income" at bounding box center [133, 623] width 115 height 15
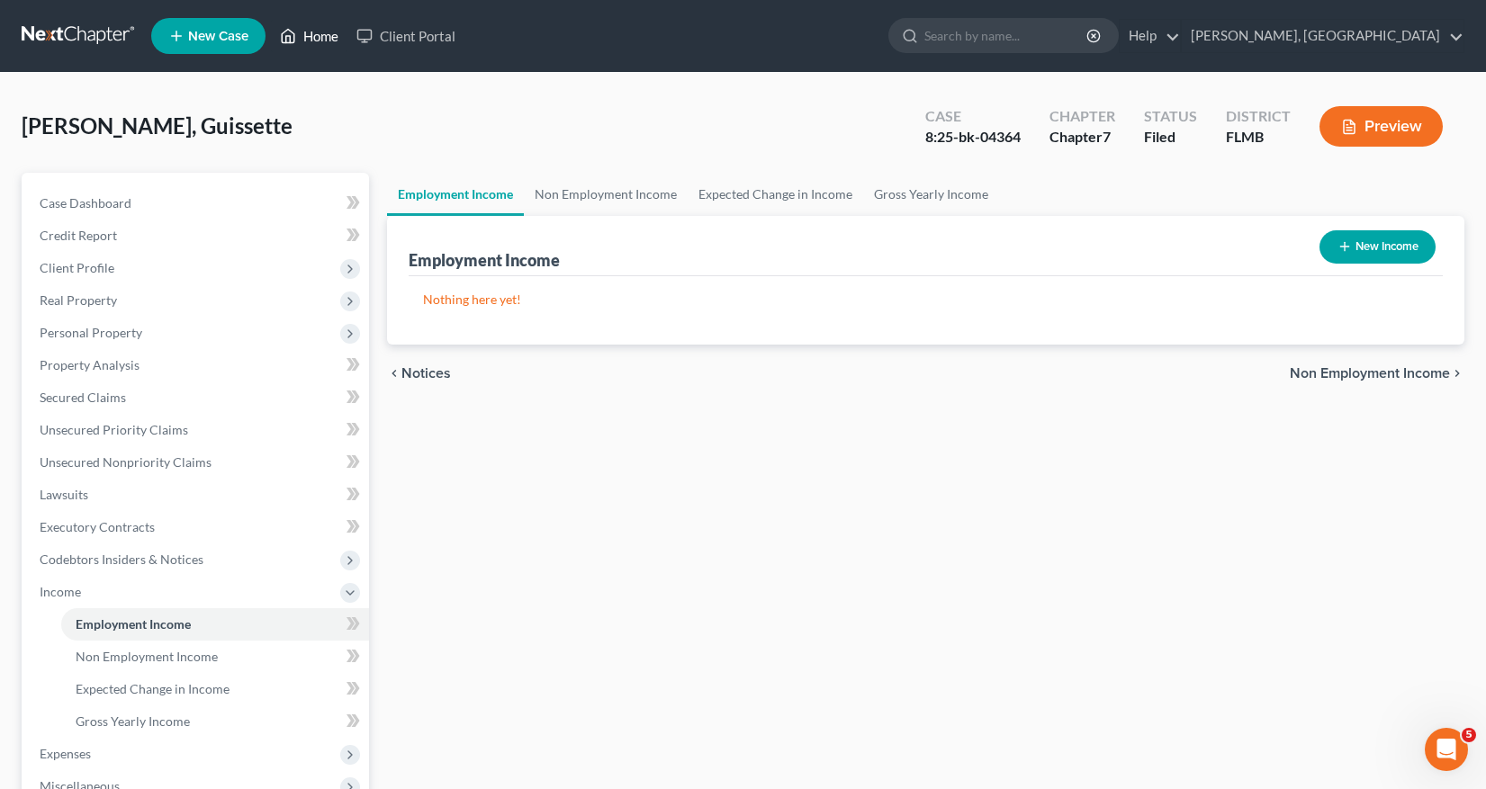
click at [320, 36] on link "Home" at bounding box center [309, 36] width 76 height 32
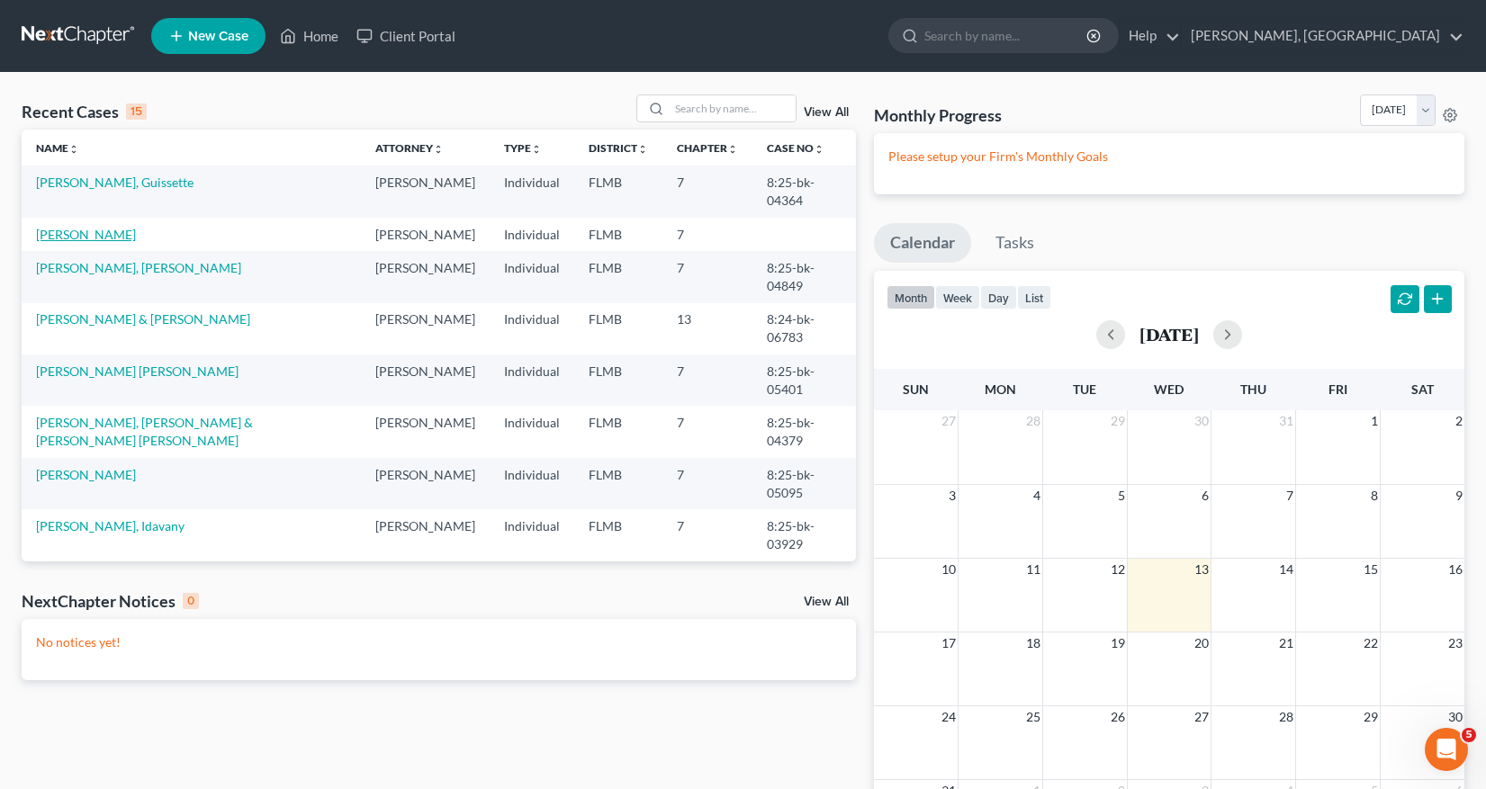
click at [106, 229] on link "[PERSON_NAME]" at bounding box center [86, 234] width 100 height 15
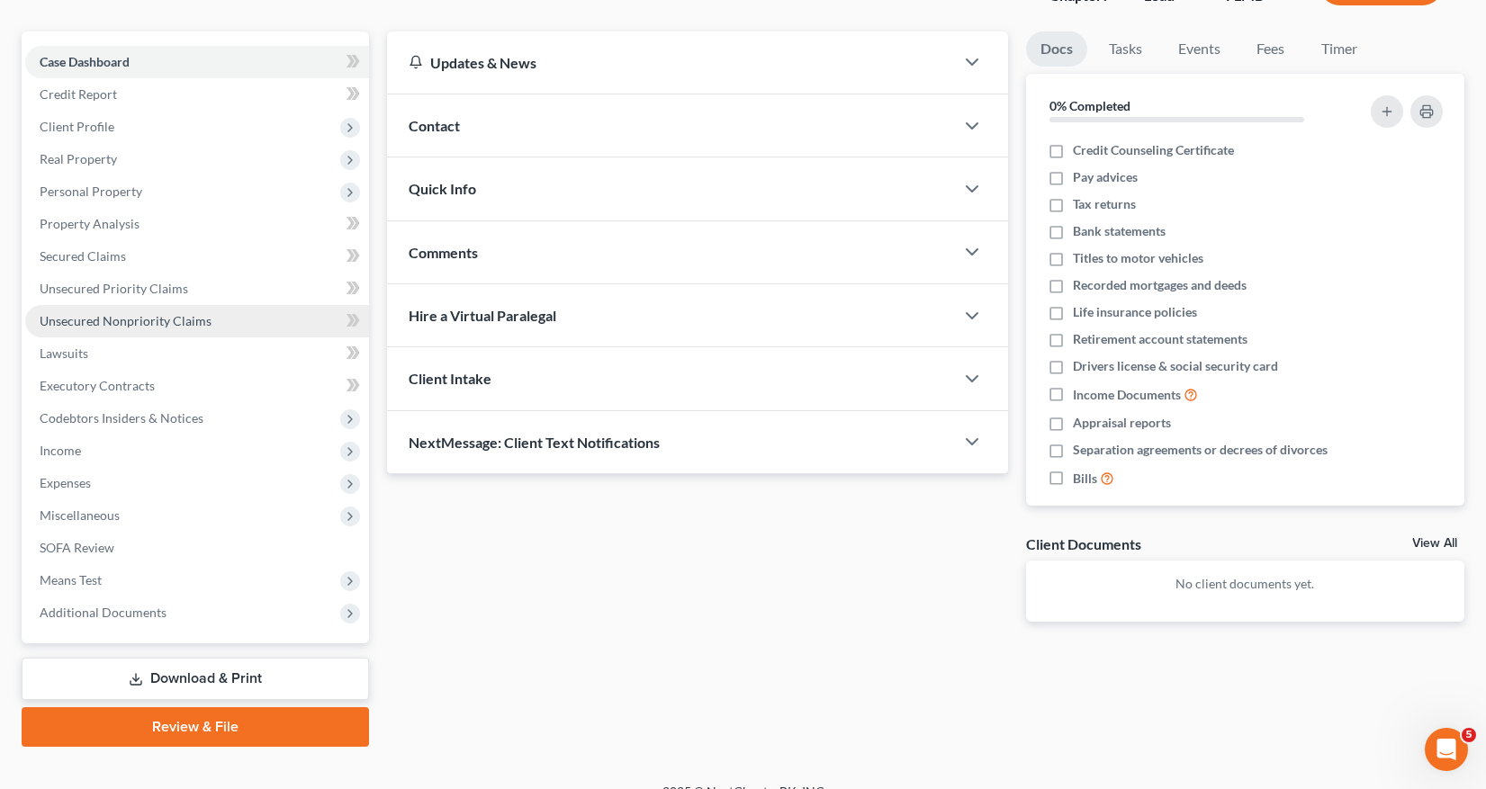
scroll to position [167, 0]
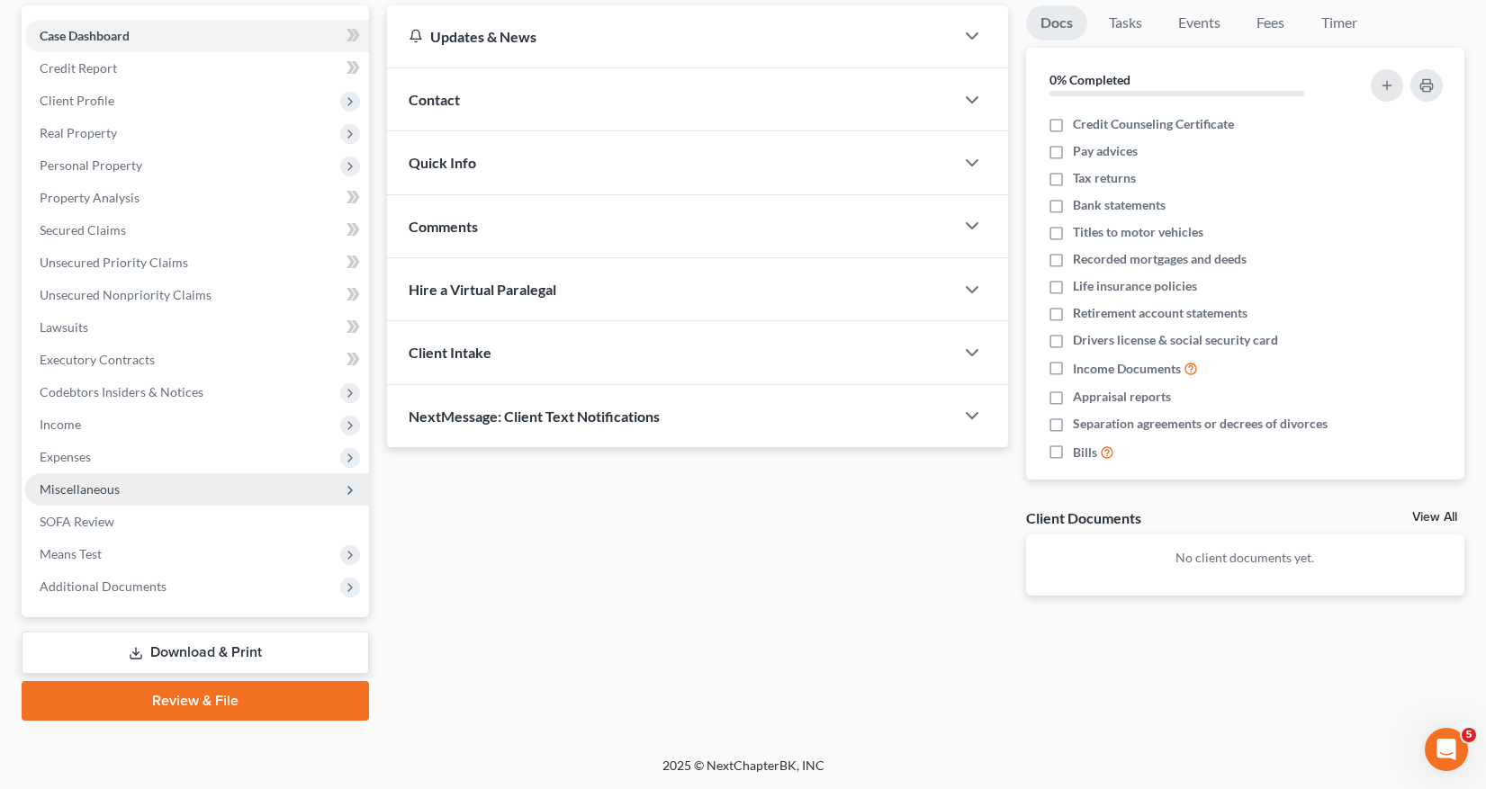
drag, startPoint x: 77, startPoint y: 475, endPoint x: 78, endPoint y: 488, distance: 12.6
click at [77, 483] on span "Miscellaneous" at bounding box center [197, 489] width 344 height 32
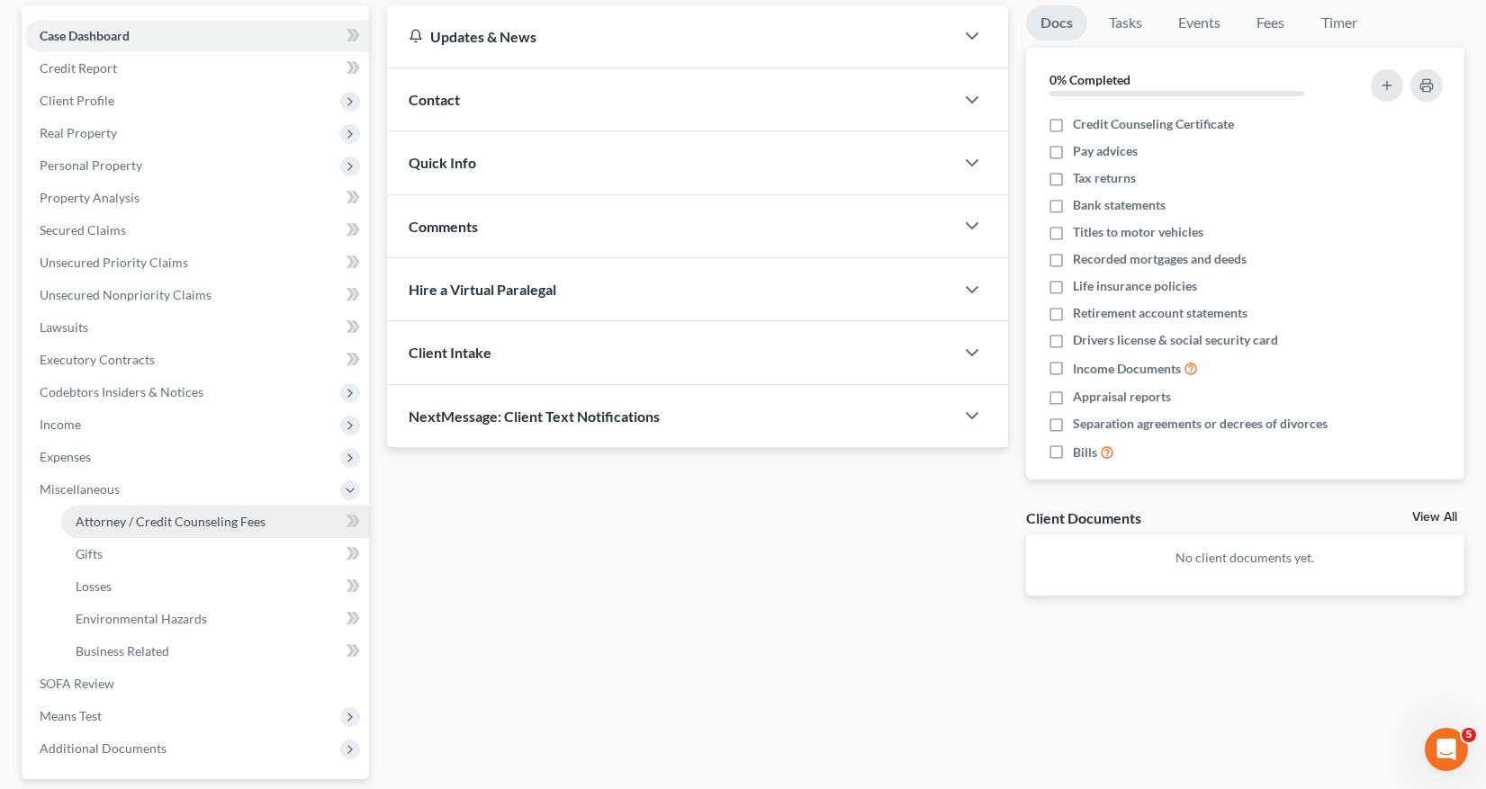
click at [177, 520] on span "Attorney / Credit Counseling Fees" at bounding box center [171, 521] width 190 height 15
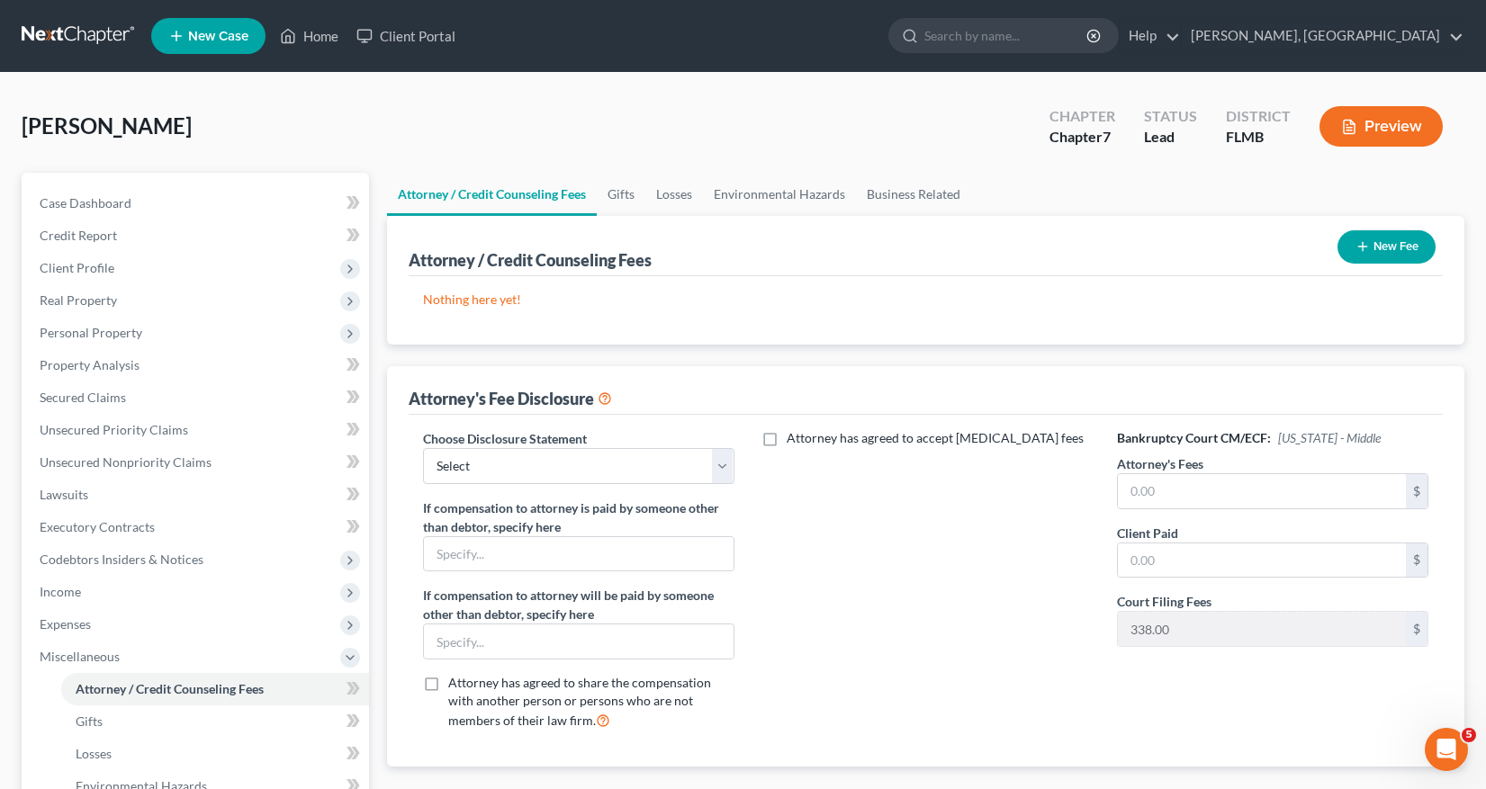
click at [1367, 248] on icon "button" at bounding box center [1362, 246] width 14 height 14
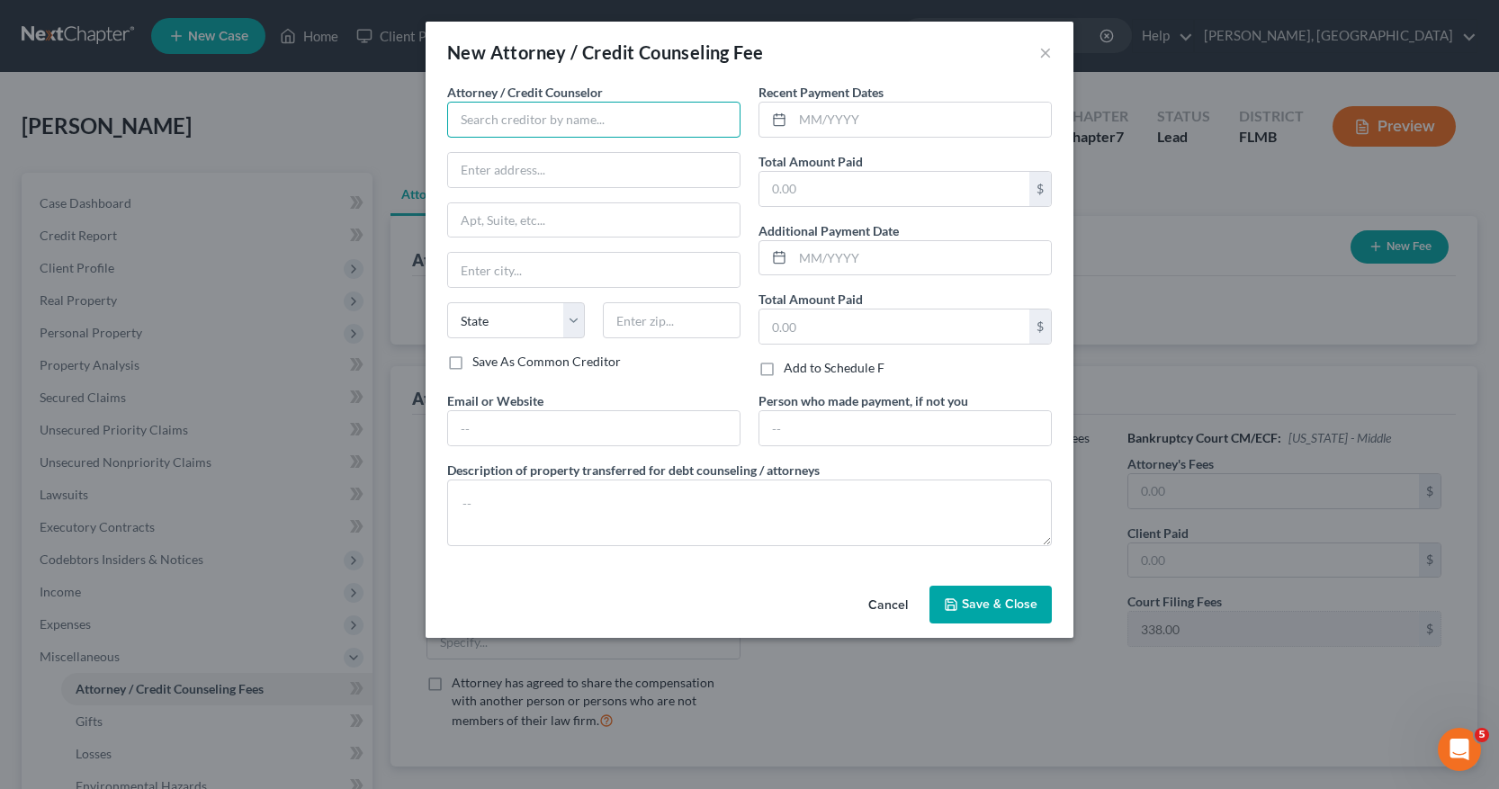
click at [572, 114] on input "text" at bounding box center [593, 120] width 293 height 36
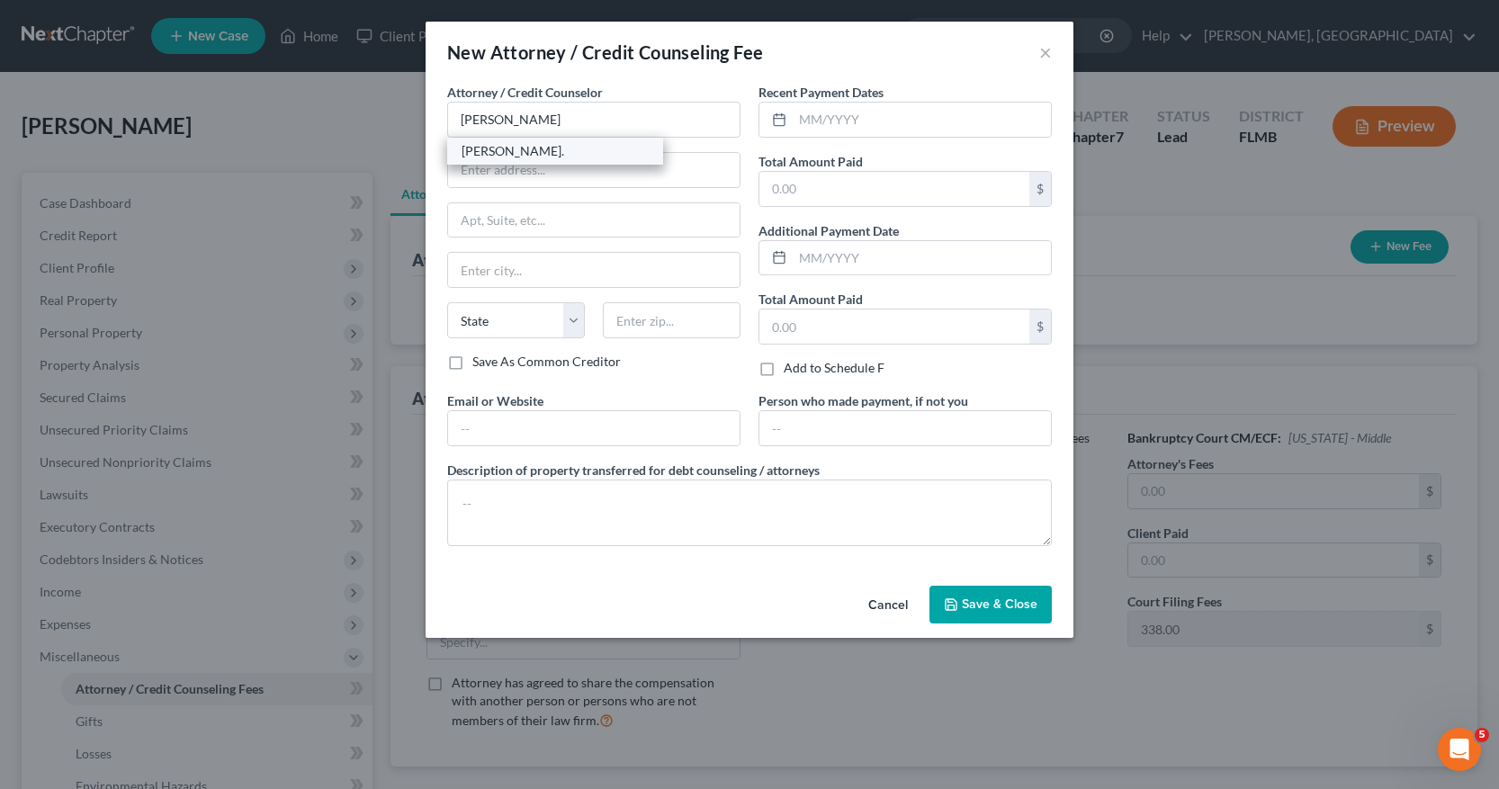
click at [570, 153] on div "[PERSON_NAME]." at bounding box center [555, 151] width 187 height 18
type input "[PERSON_NAME]."
type input "[STREET_ADDRESS][PERSON_NAME][PERSON_NAME]"
type input "[GEOGRAPHIC_DATA]"
select select "9"
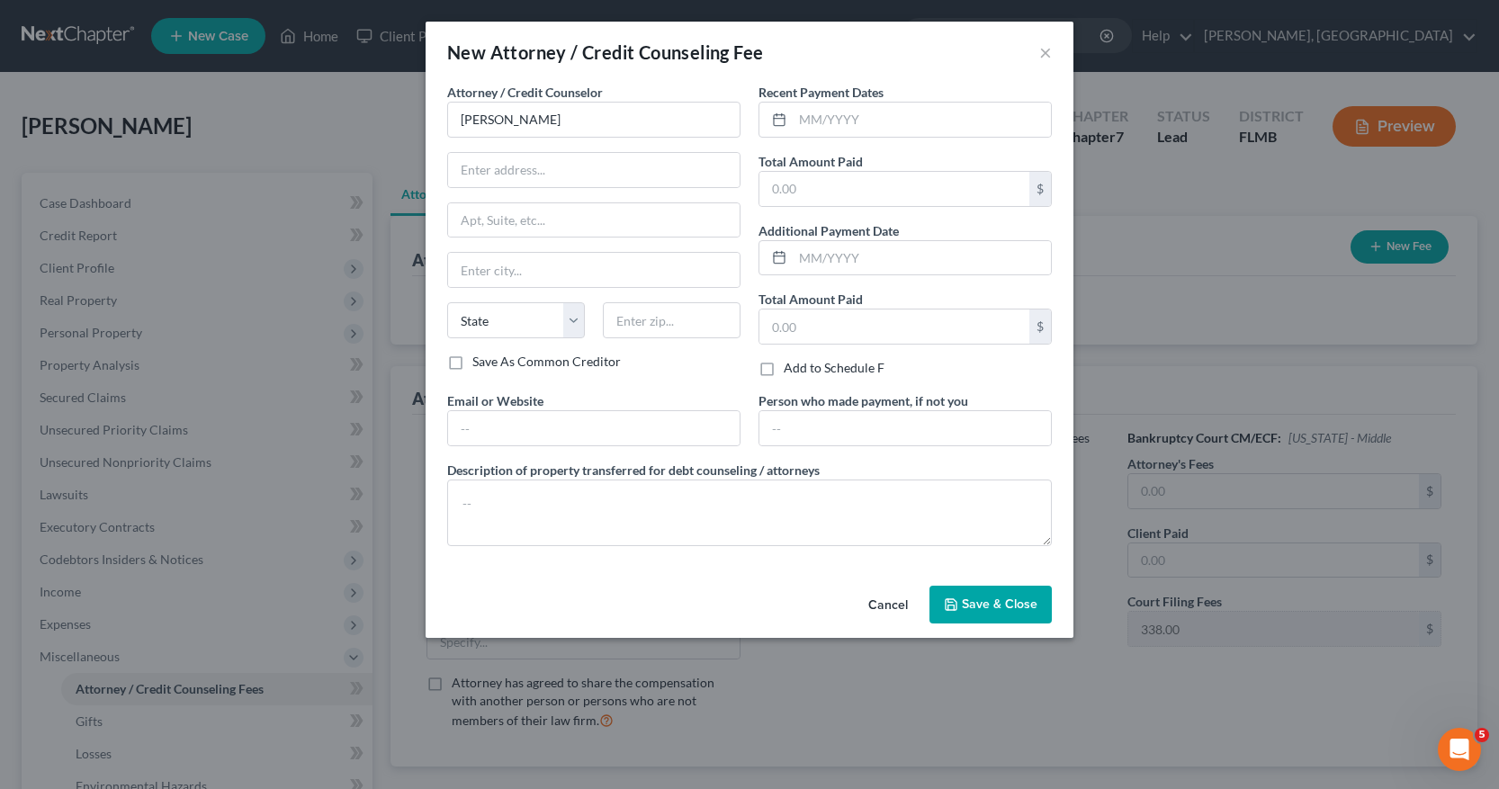
type input "33603"
click at [807, 118] on input "text" at bounding box center [922, 120] width 258 height 34
type input "07/2025"
click at [772, 189] on input "text" at bounding box center [894, 189] width 270 height 34
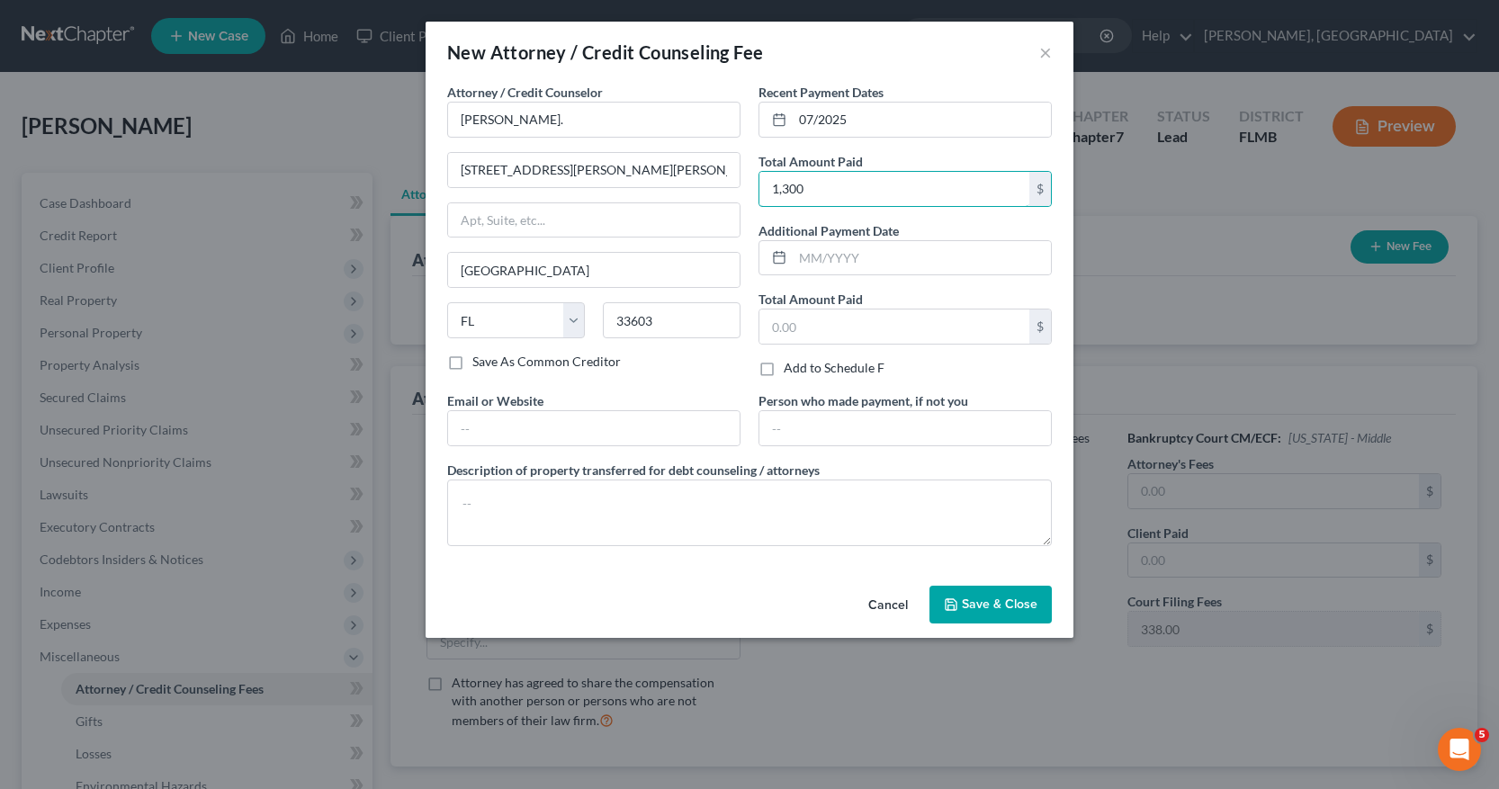
type input "1,300"
click at [983, 611] on span "Save & Close" at bounding box center [1000, 604] width 76 height 15
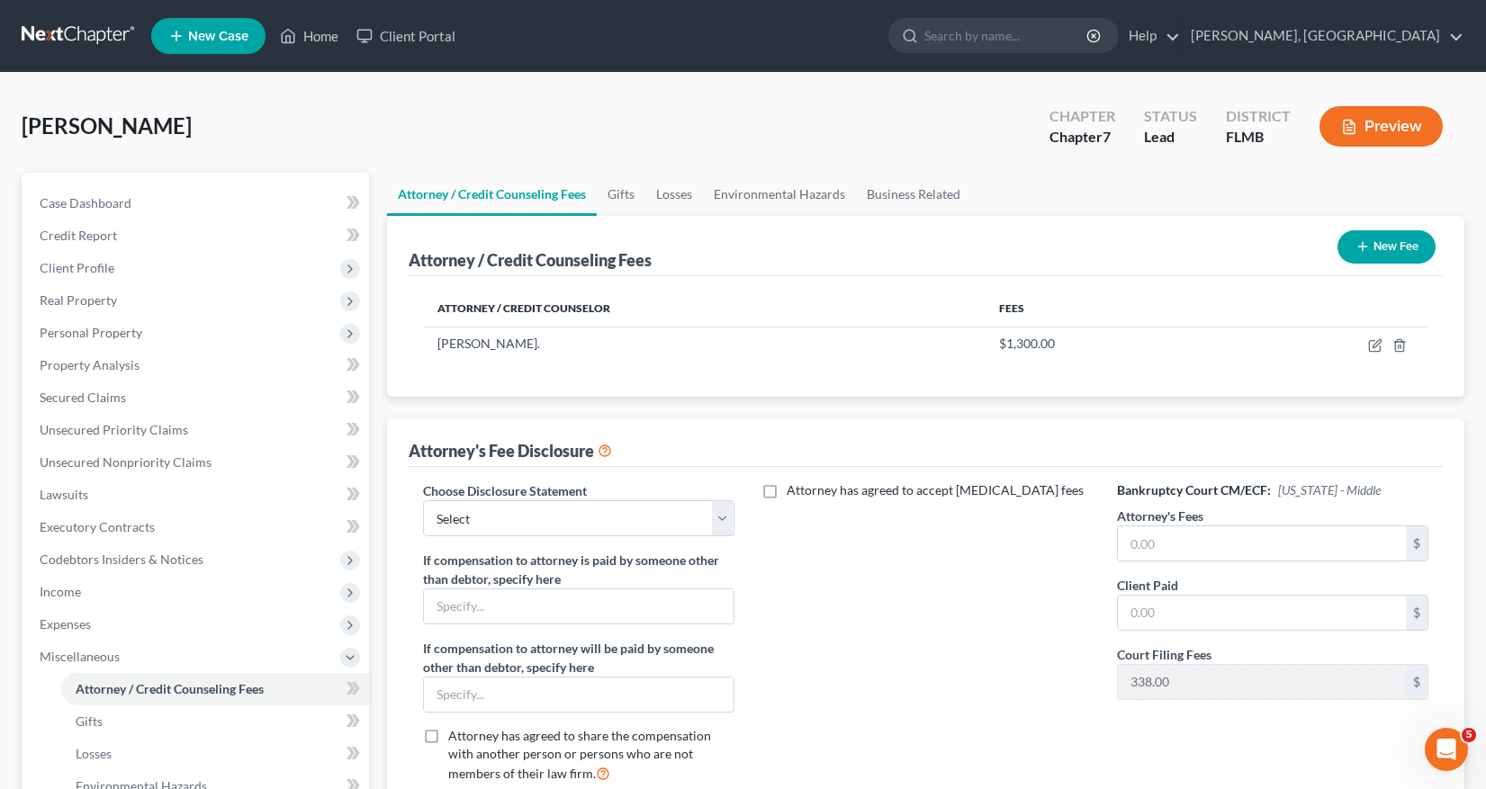
click at [1378, 242] on button "New Fee" at bounding box center [1386, 246] width 98 height 33
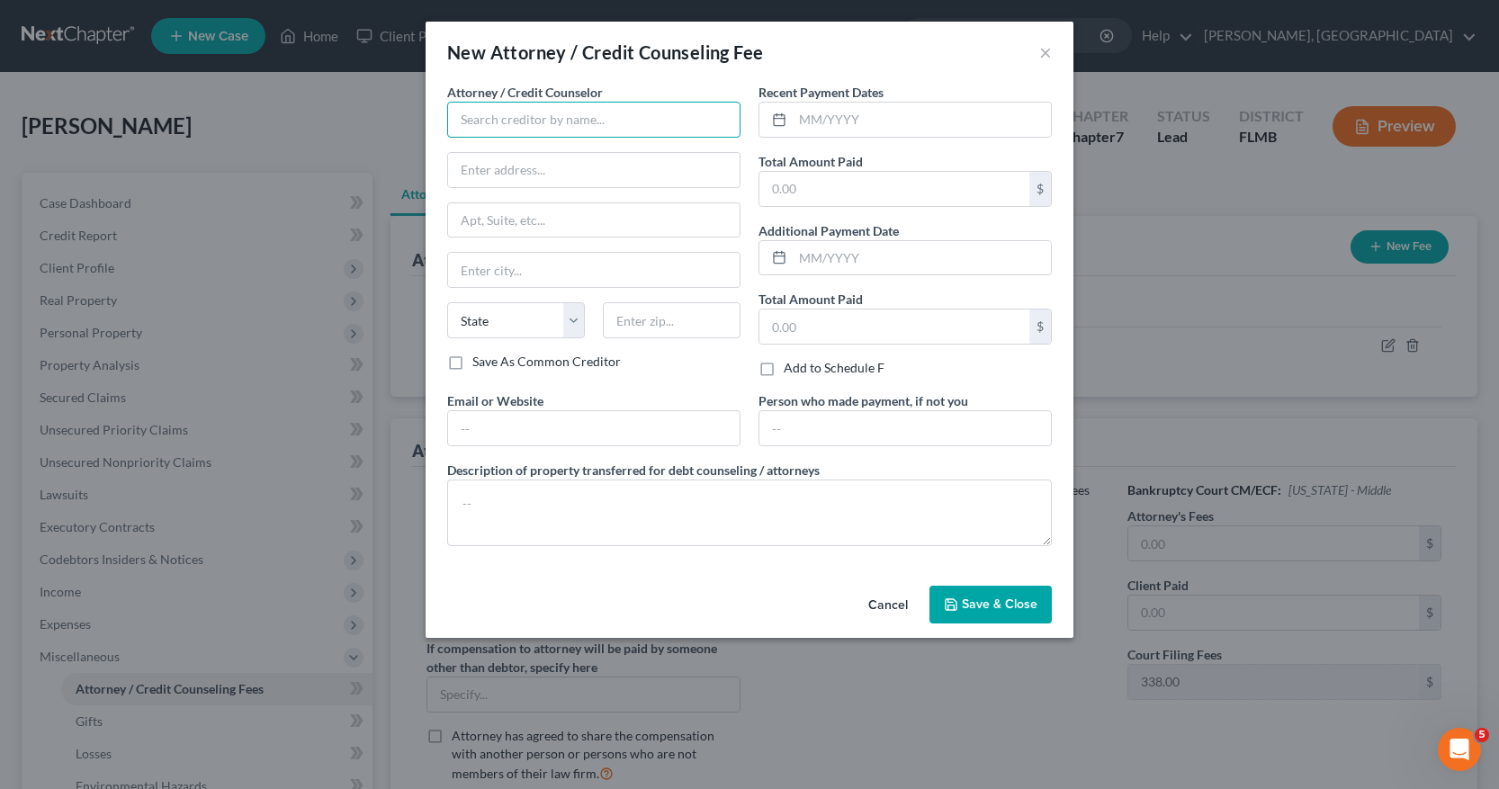
click at [462, 122] on input "text" at bounding box center [593, 120] width 293 height 36
click at [549, 156] on div "InCharge Debt Solutions" at bounding box center [555, 151] width 187 height 18
type input "InCharge Debt Solutions"
click at [811, 121] on input "text" at bounding box center [922, 120] width 258 height 34
type input "07/2025"
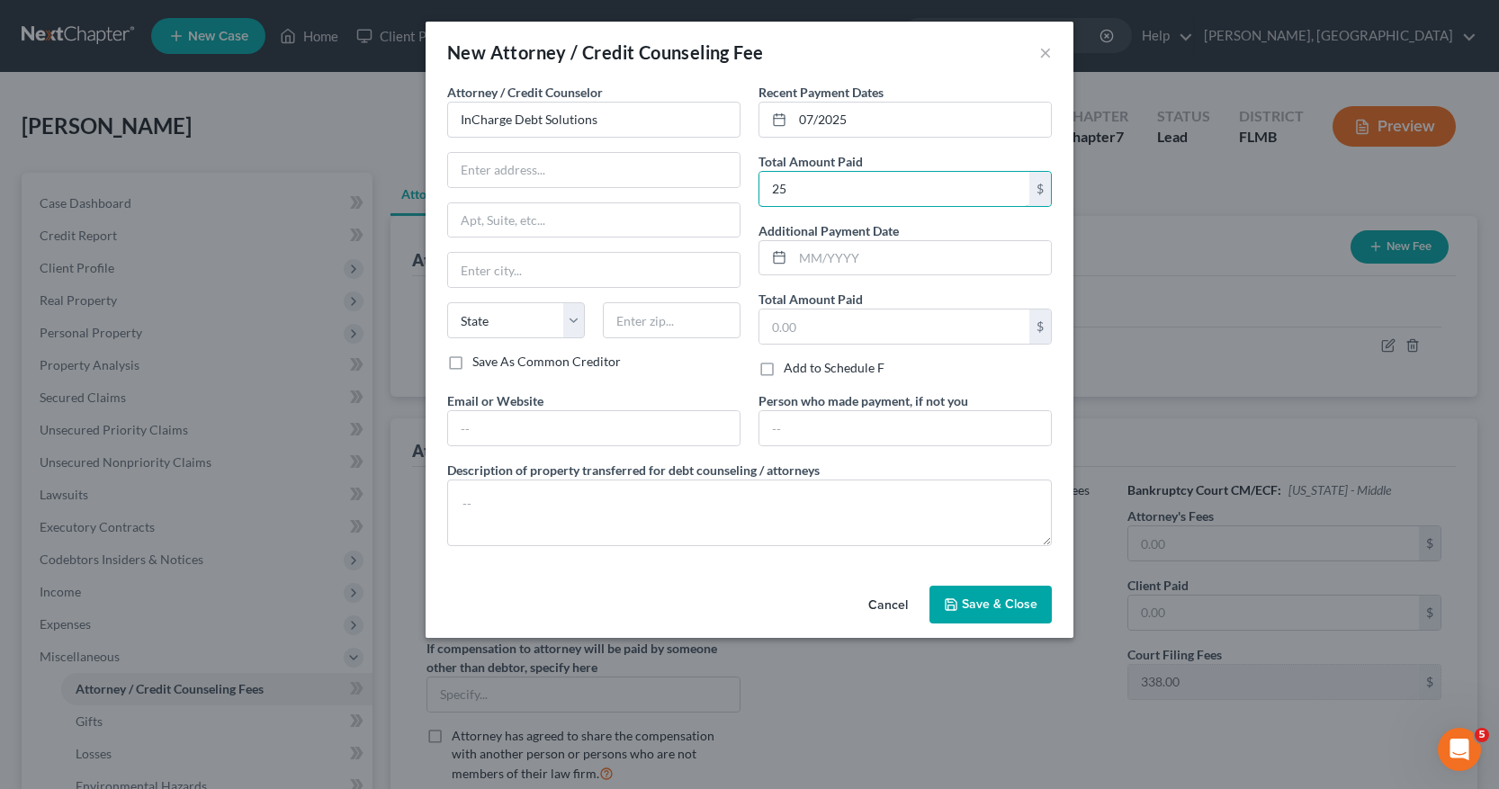
type input "25"
click at [995, 609] on span "Save & Close" at bounding box center [1000, 604] width 76 height 15
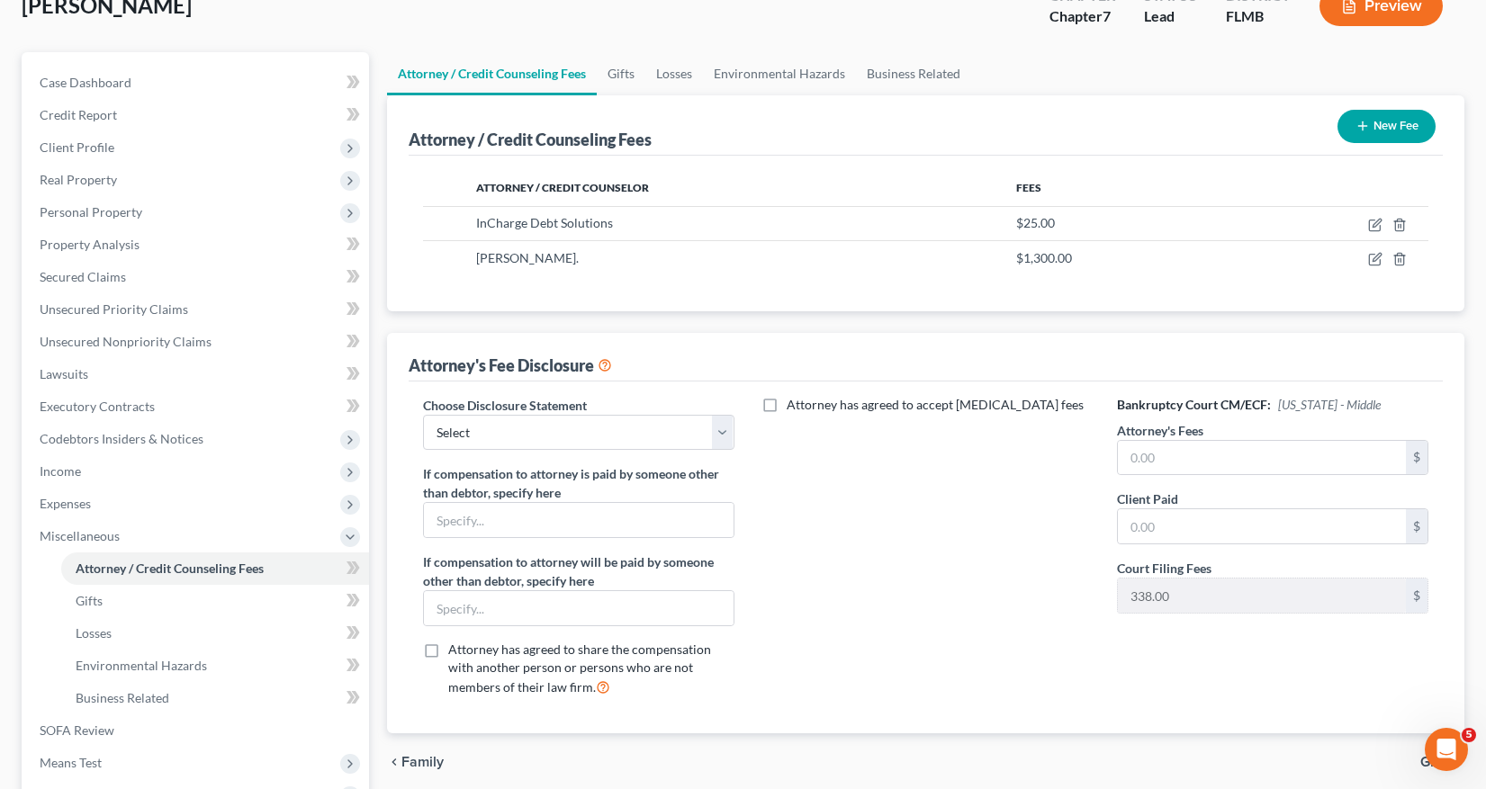
scroll to position [270, 0]
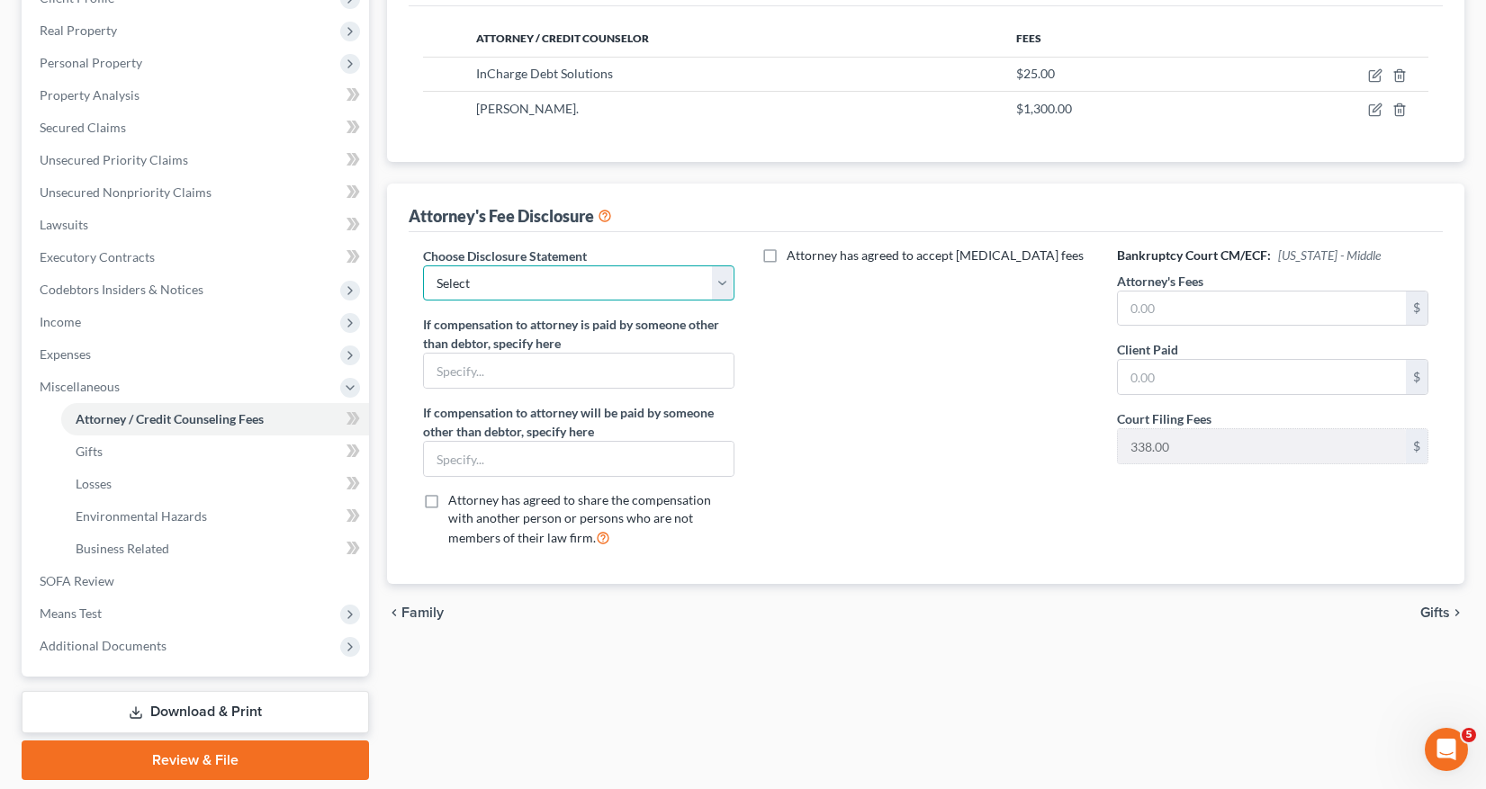
click at [720, 281] on select "Select Attorney" at bounding box center [578, 283] width 311 height 36
select select "0"
click at [423, 265] on select "Select Attorney" at bounding box center [578, 283] width 311 height 36
click at [1130, 306] on input "text" at bounding box center [1262, 309] width 288 height 34
type input "1,300"
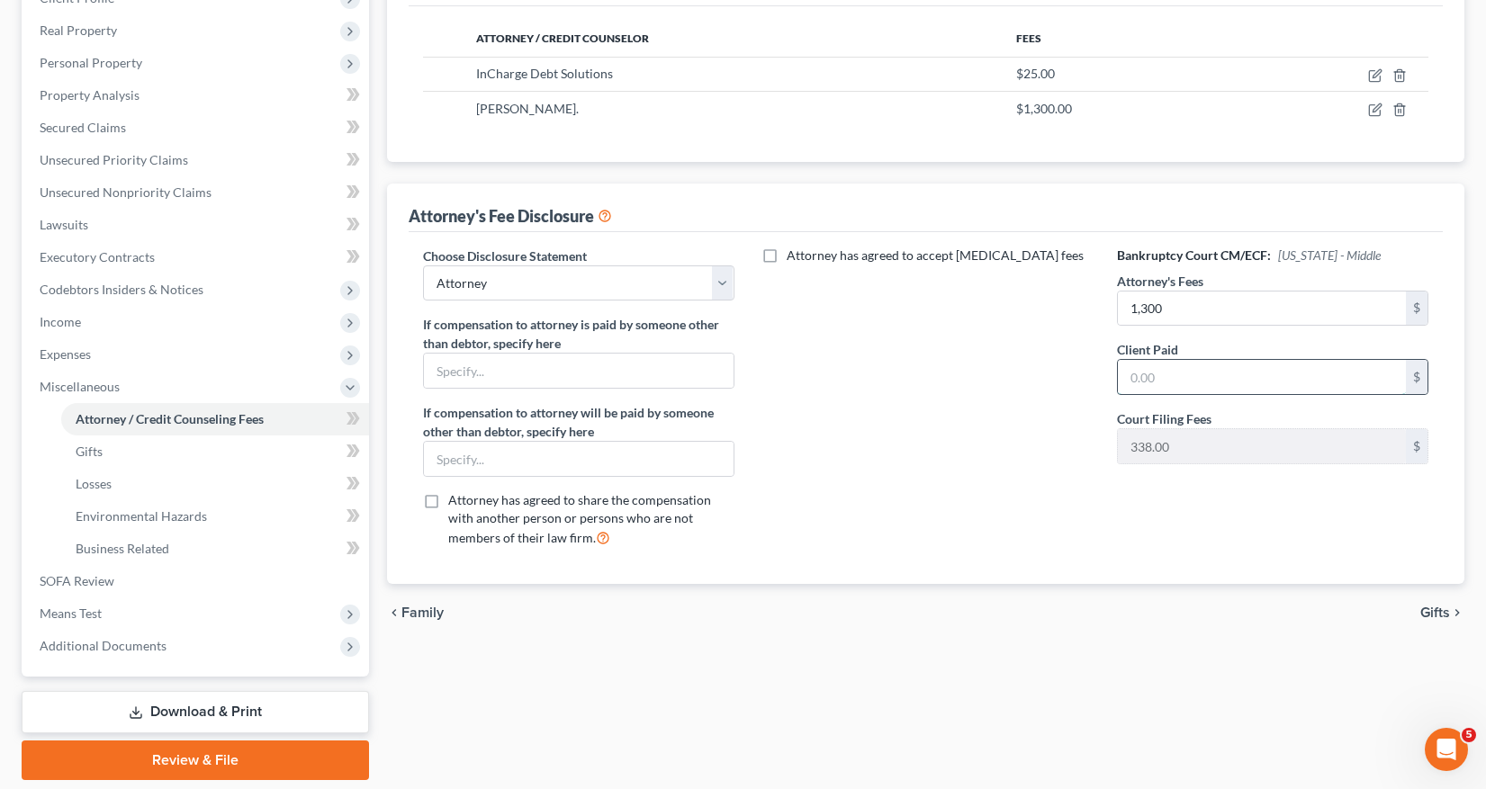
click at [1131, 373] on input "text" at bounding box center [1262, 377] width 288 height 34
type input "1,300"
click at [1073, 476] on div "Attorney has agreed to accept [MEDICAL_DATA] fees" at bounding box center [925, 405] width 347 height 316
click at [71, 319] on span "Income" at bounding box center [60, 321] width 41 height 15
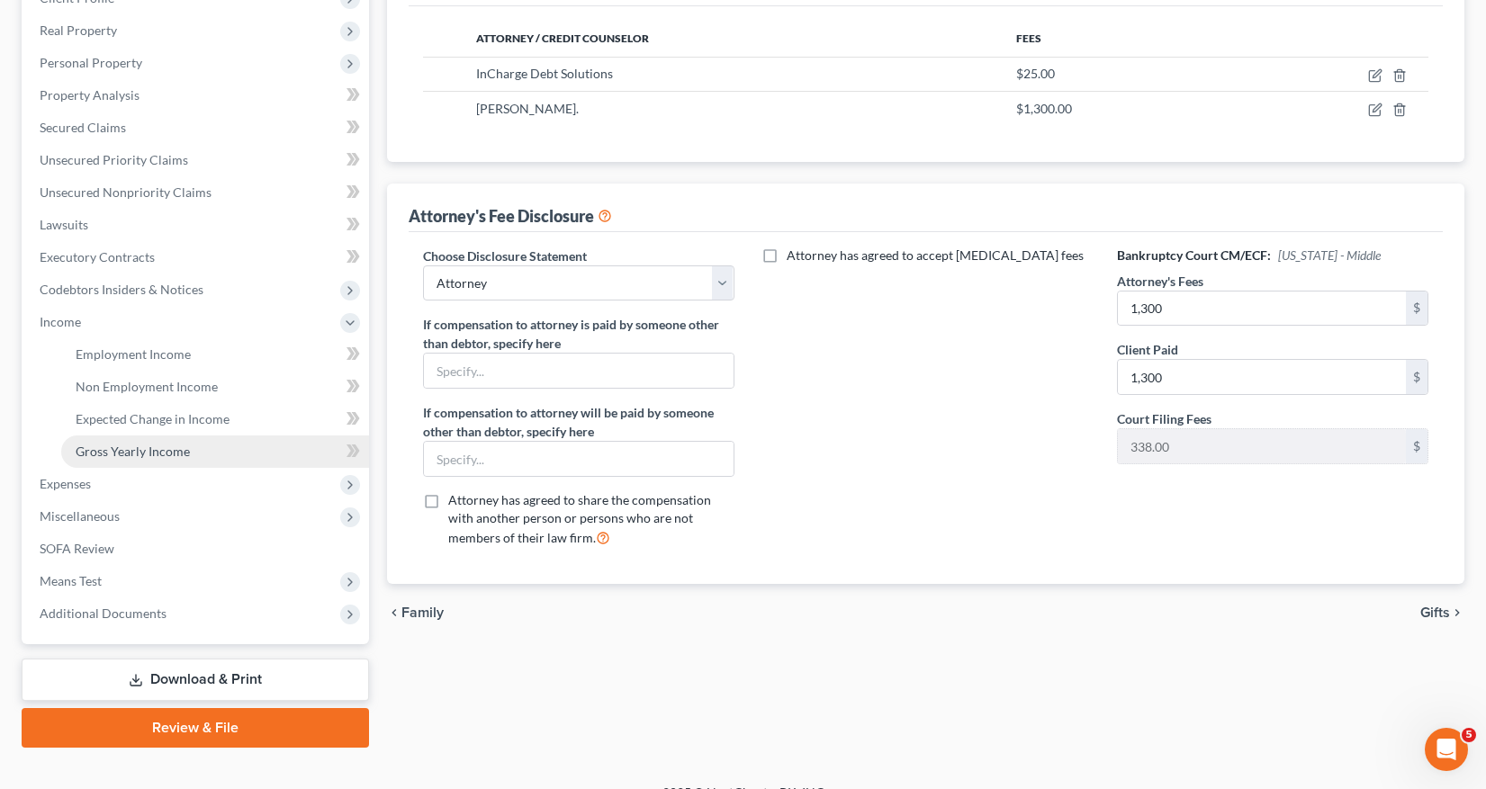
click at [141, 450] on span "Gross Yearly Income" at bounding box center [133, 451] width 114 height 15
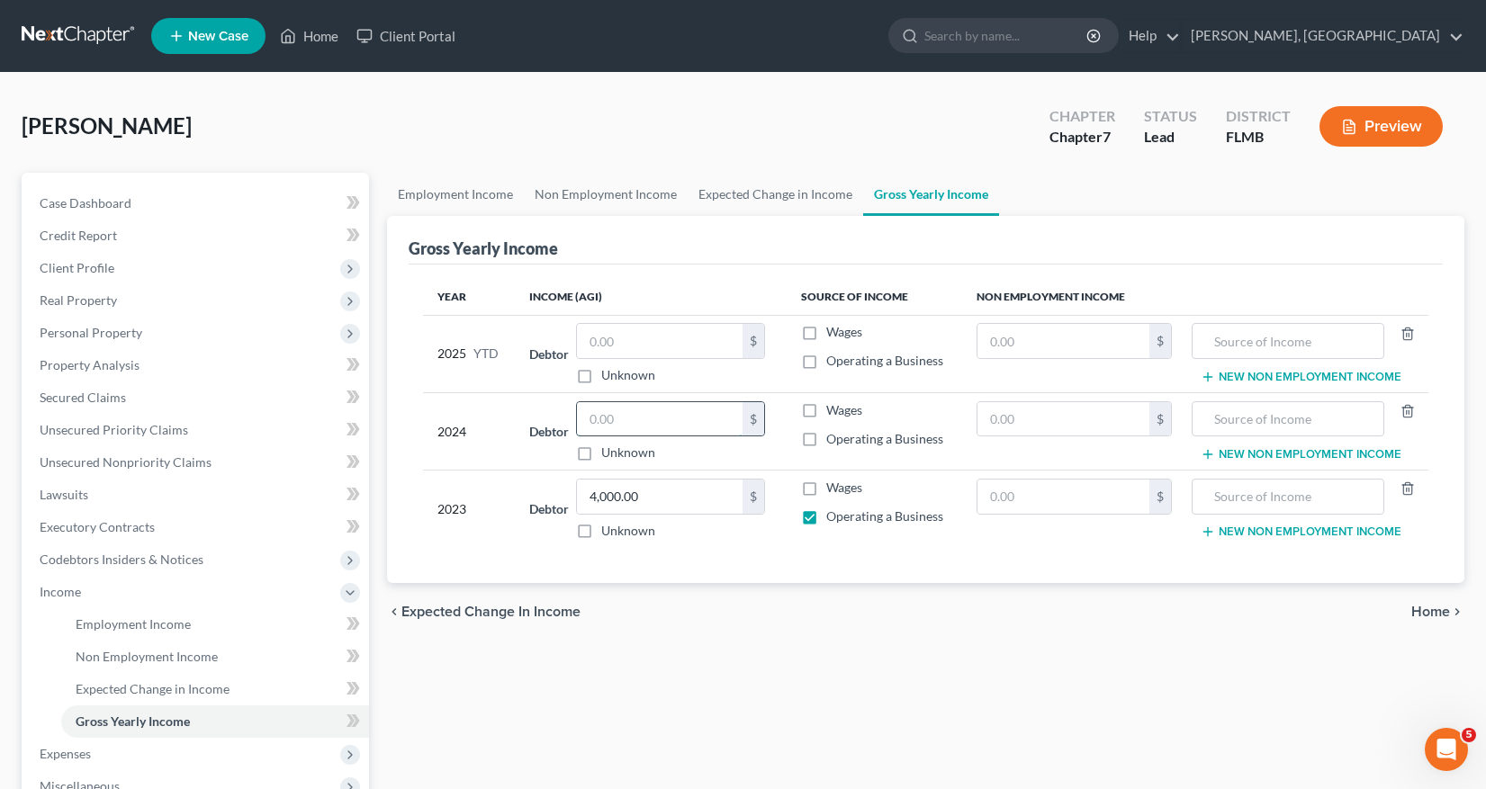
click at [588, 420] on input "text" at bounding box center [660, 419] width 166 height 34
click at [993, 418] on input "text" at bounding box center [1063, 419] width 172 height 34
type input "16,100"
click at [1219, 417] on input "text" at bounding box center [1287, 419] width 173 height 34
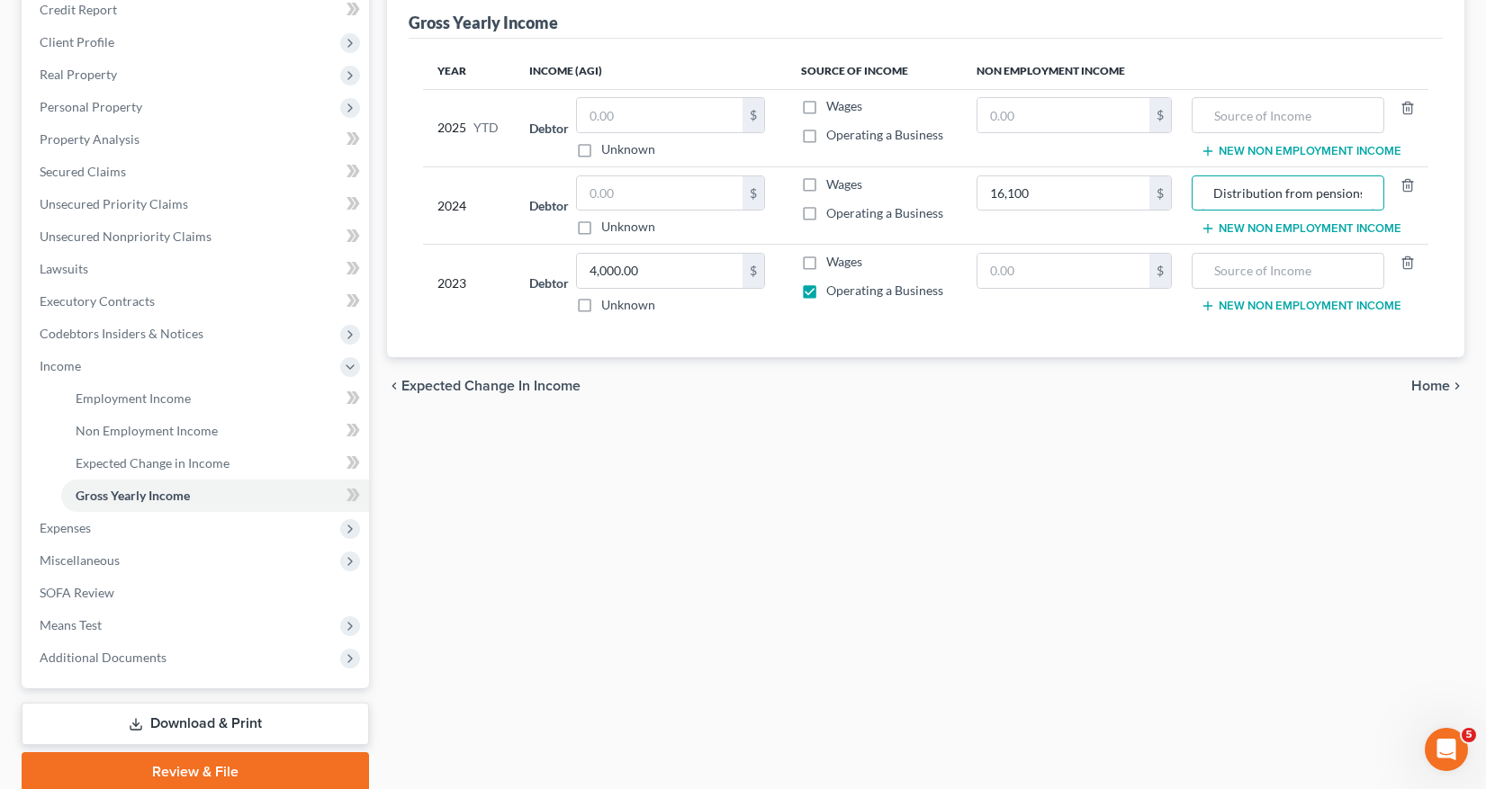
scroll to position [270, 0]
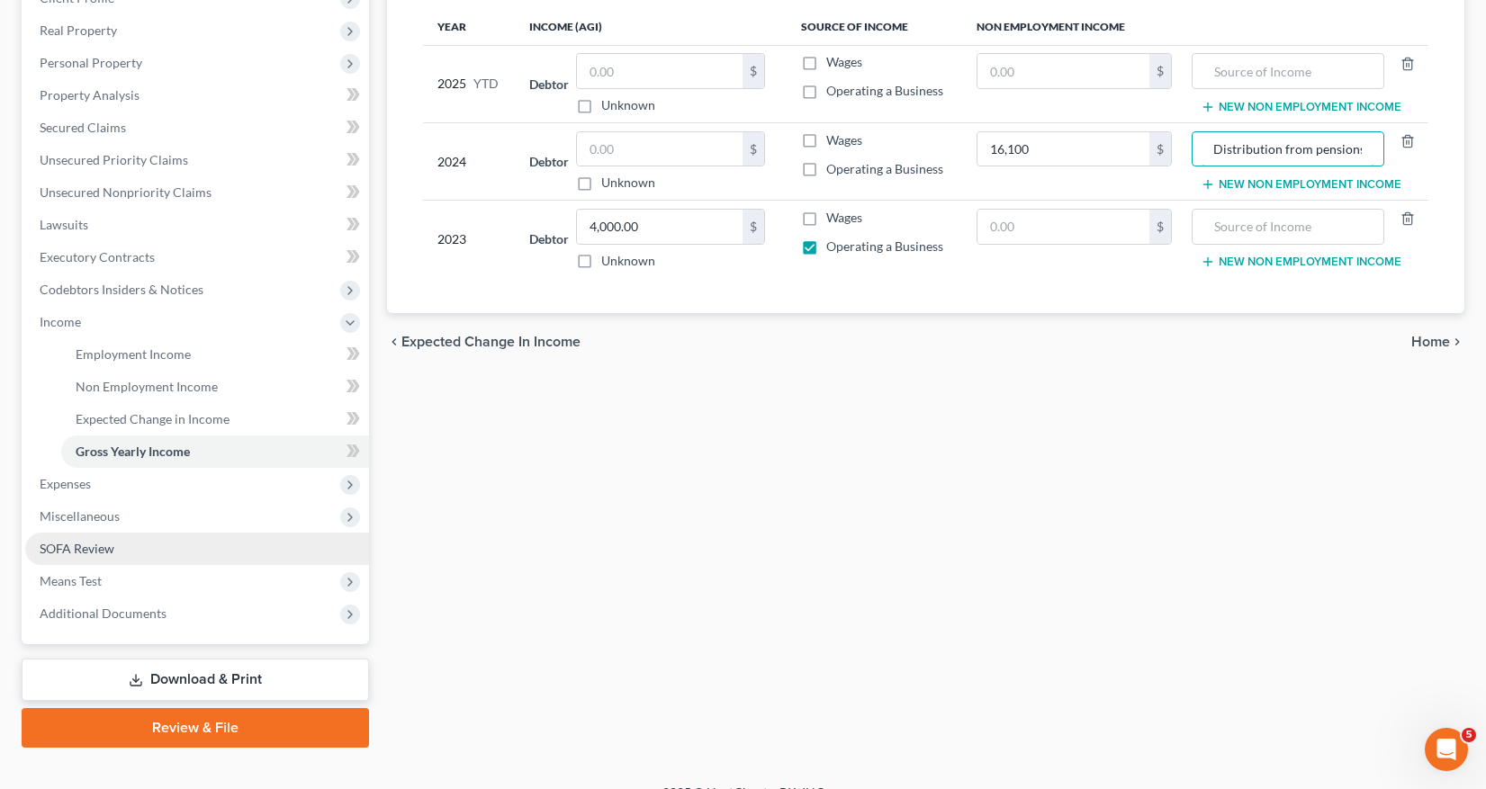
type input "Distribution from pensions"
click at [82, 547] on span "SOFA Review" at bounding box center [77, 548] width 75 height 15
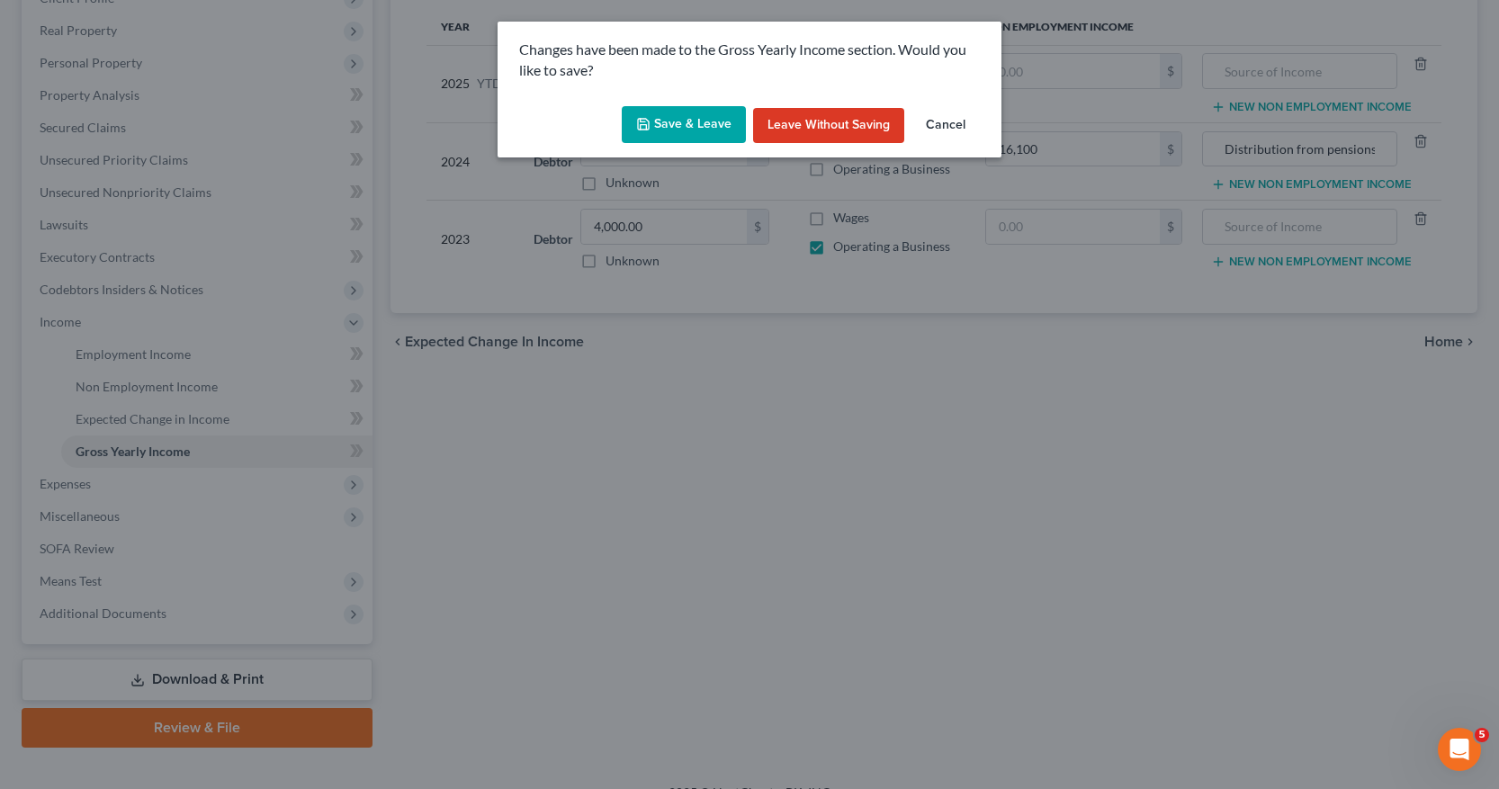
click at [676, 119] on button "Save & Leave" at bounding box center [684, 125] width 124 height 38
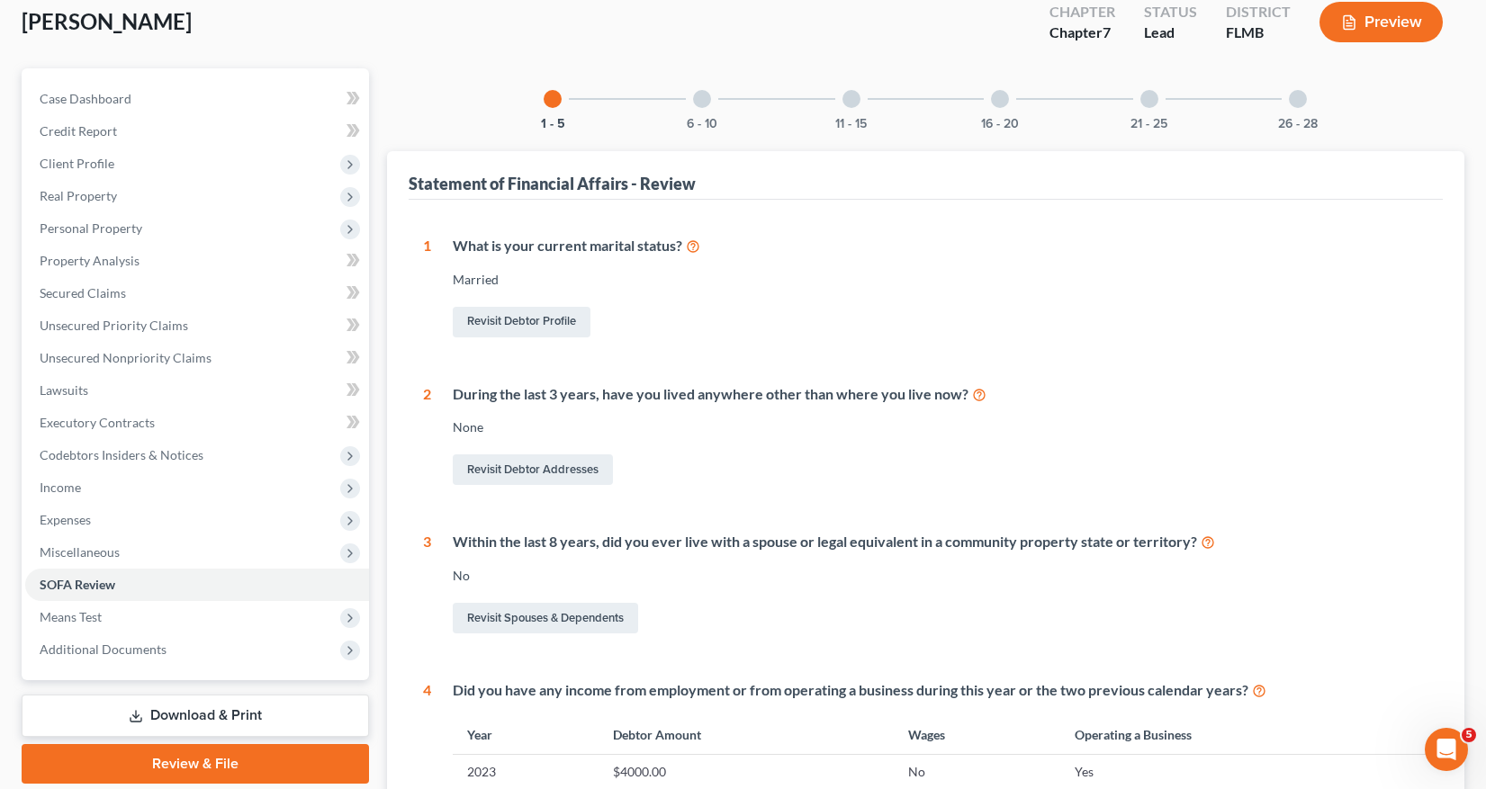
scroll to position [101, 0]
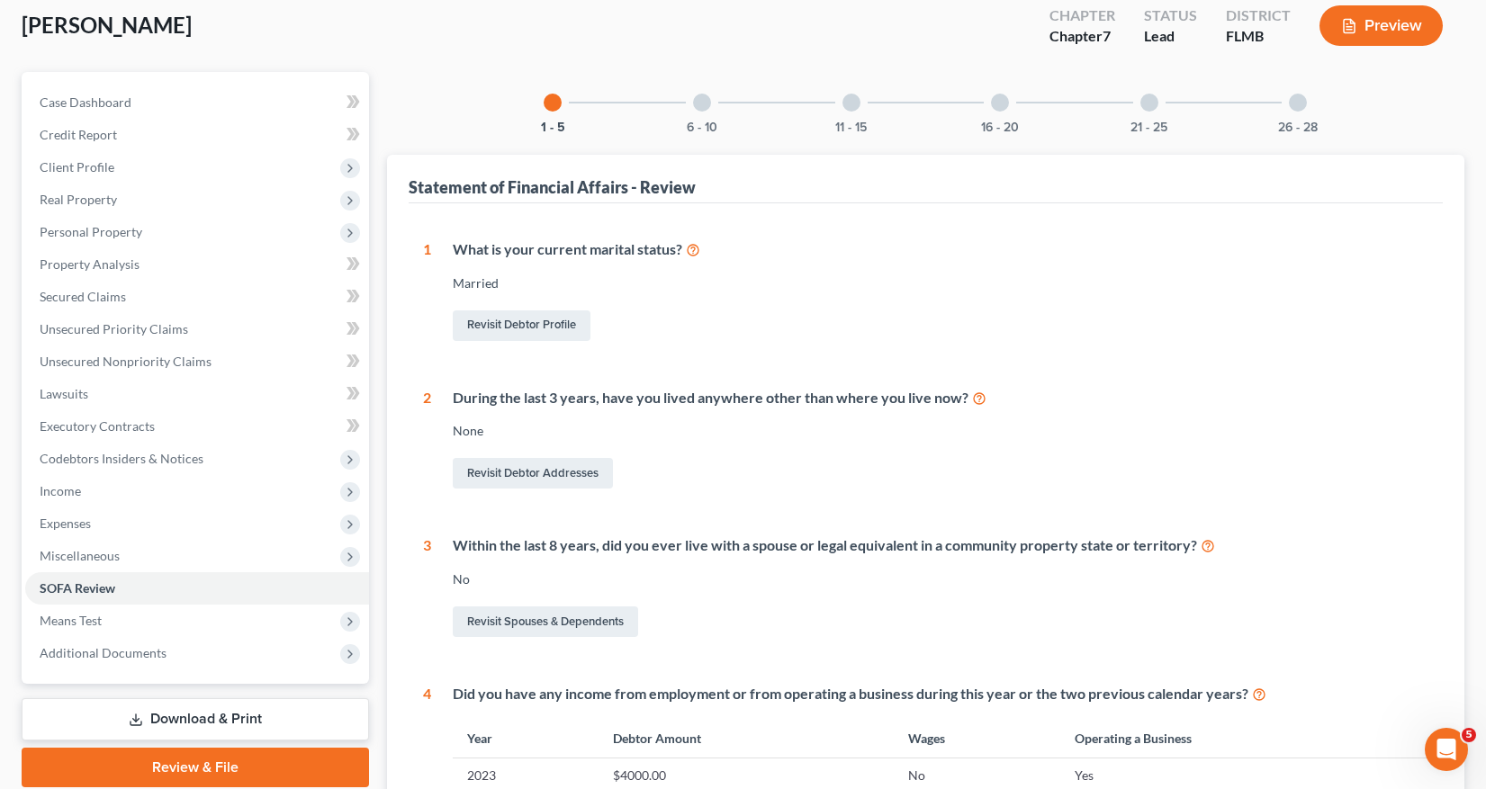
click at [703, 100] on div at bounding box center [702, 103] width 18 height 18
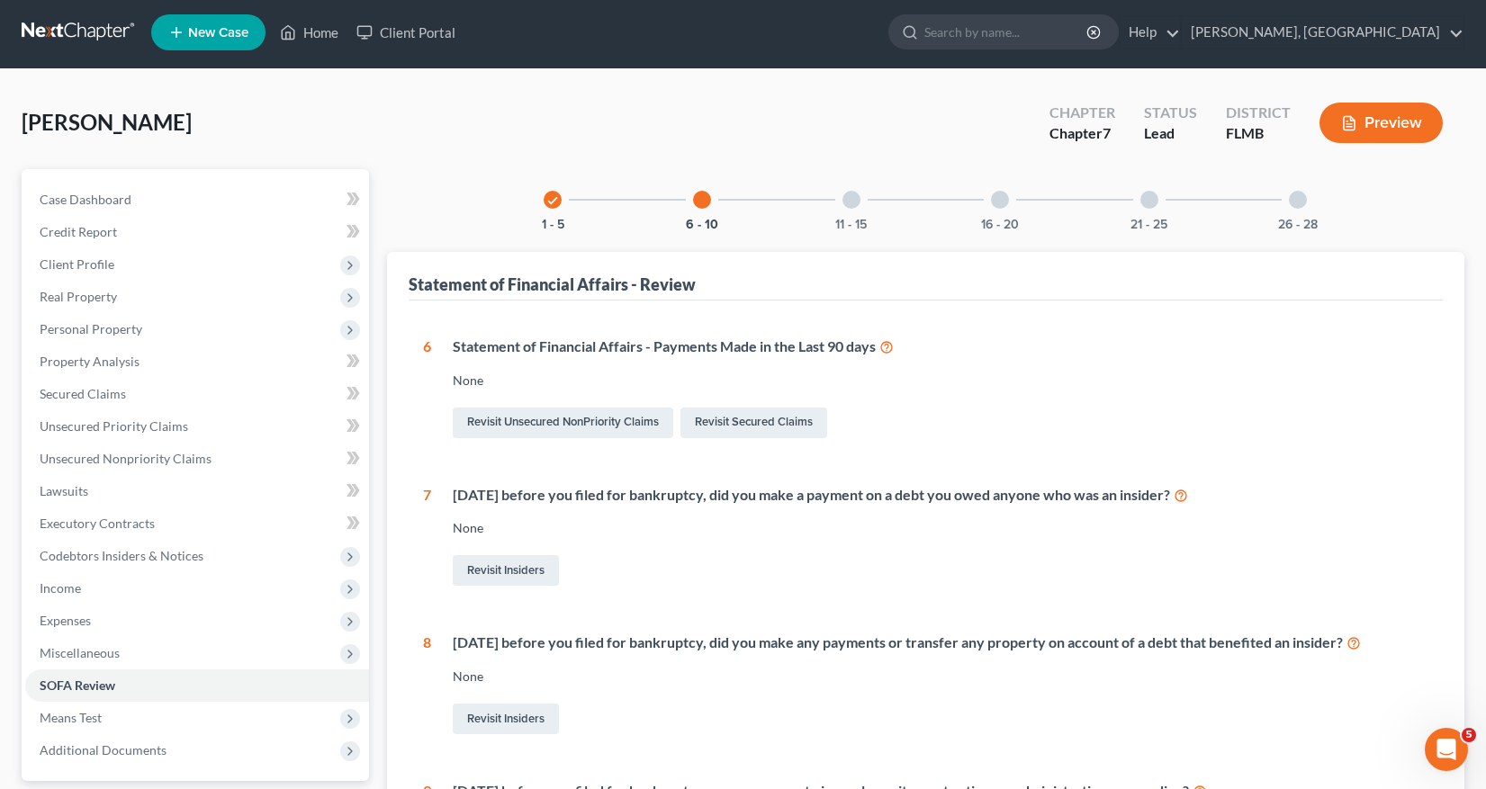
scroll to position [0, 0]
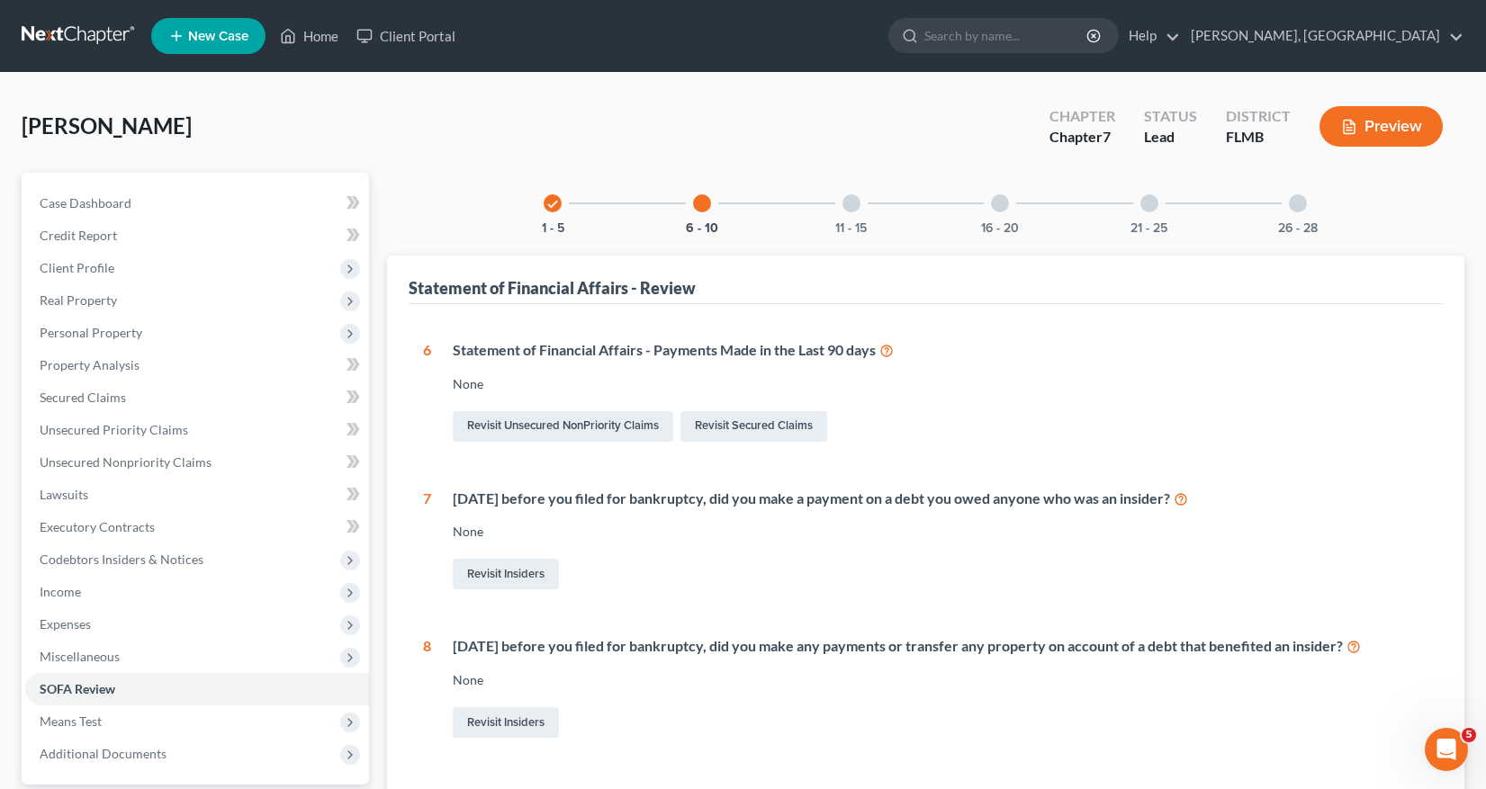
click at [853, 202] on div at bounding box center [851, 203] width 18 height 18
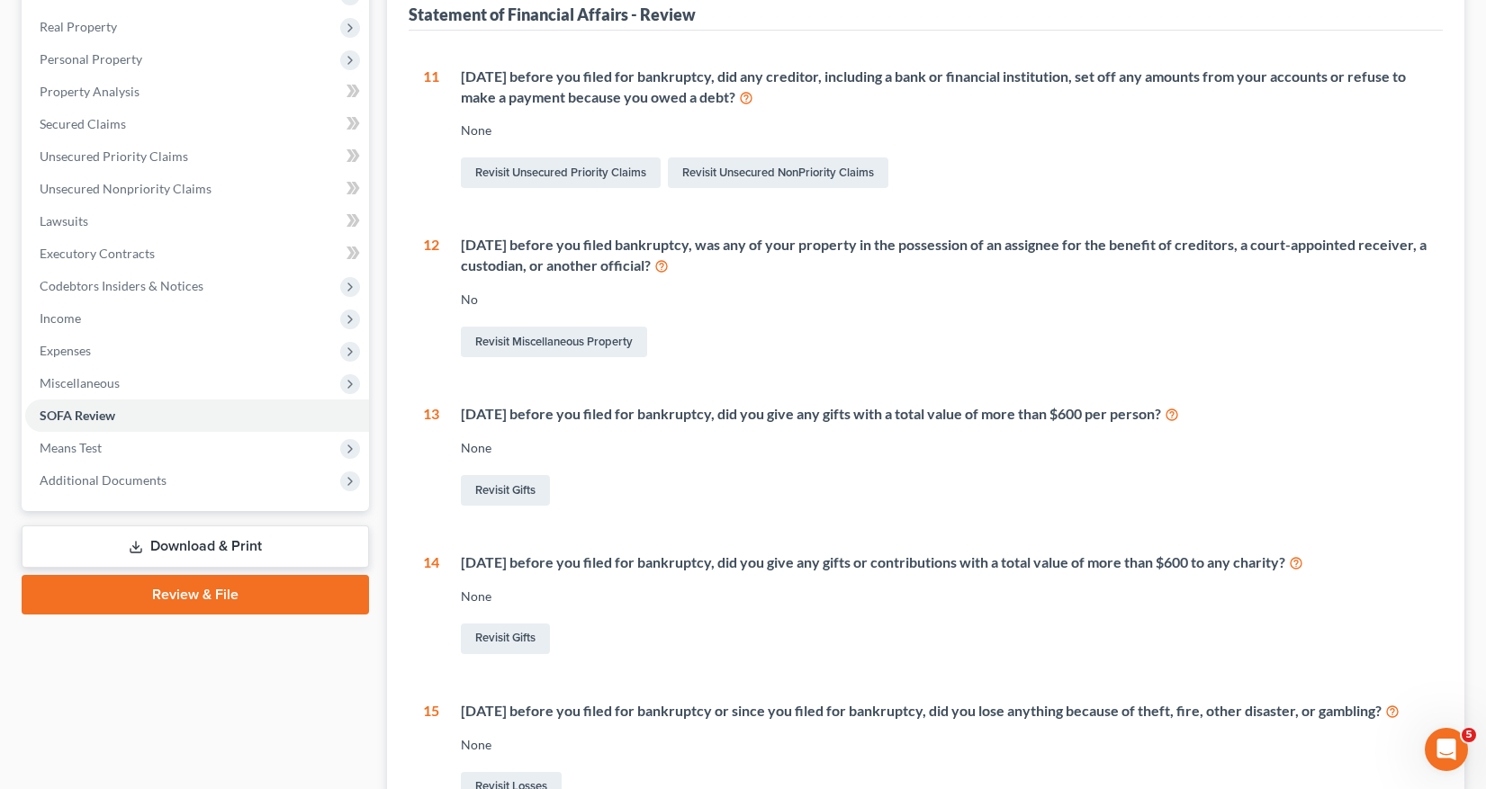
scroll to position [180, 0]
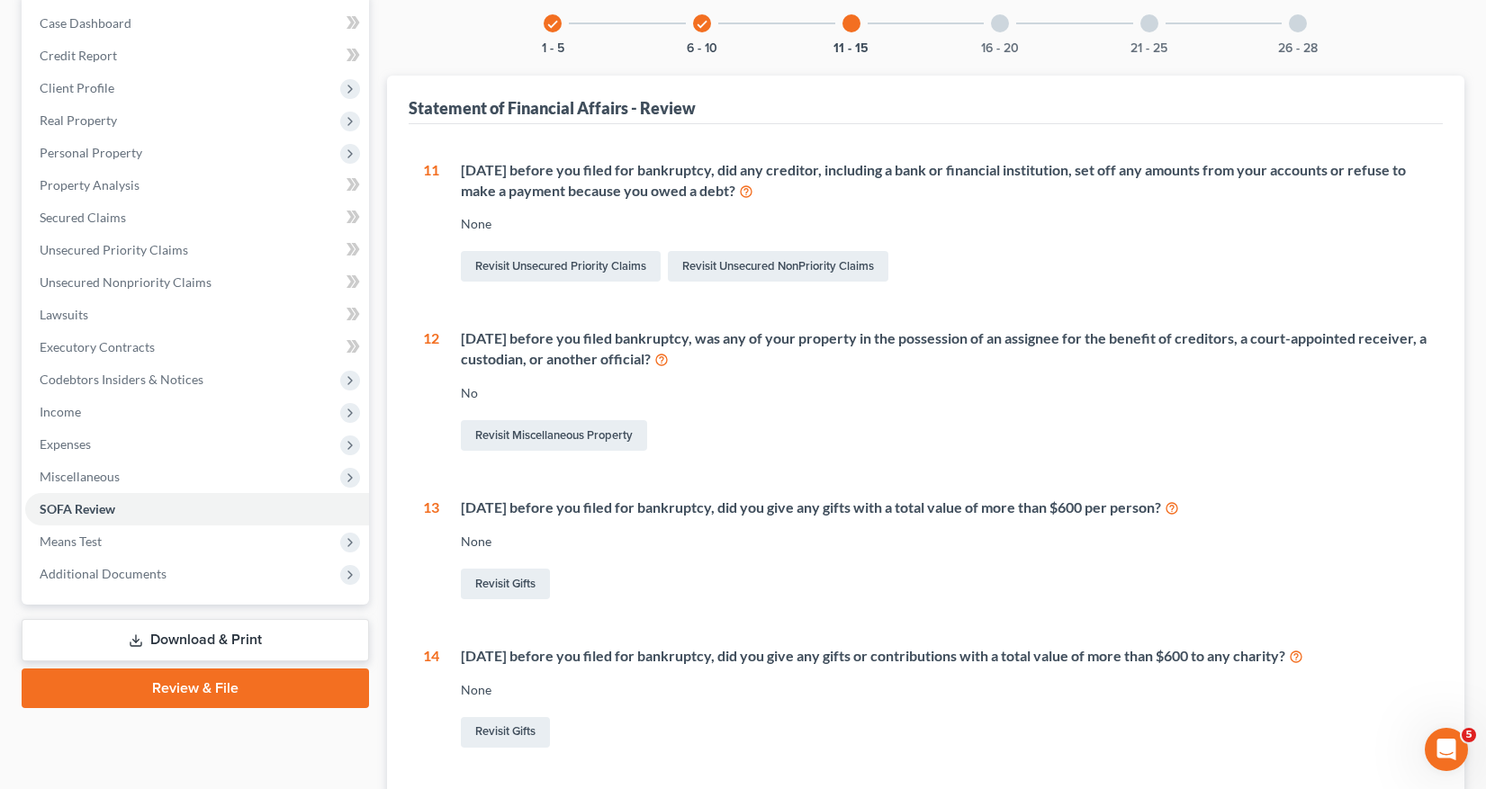
click at [997, 21] on div at bounding box center [1000, 23] width 18 height 18
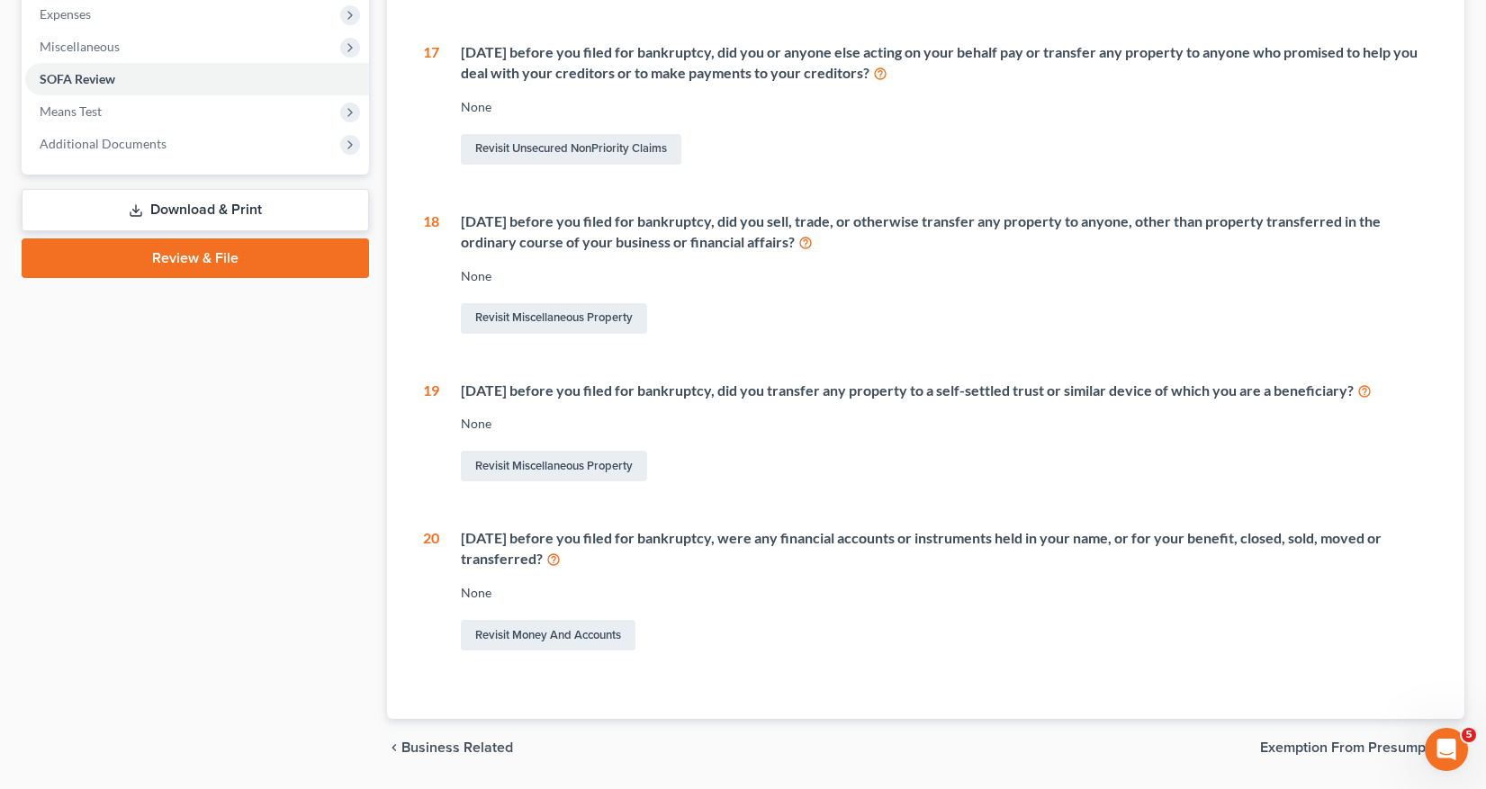
scroll to position [630, 0]
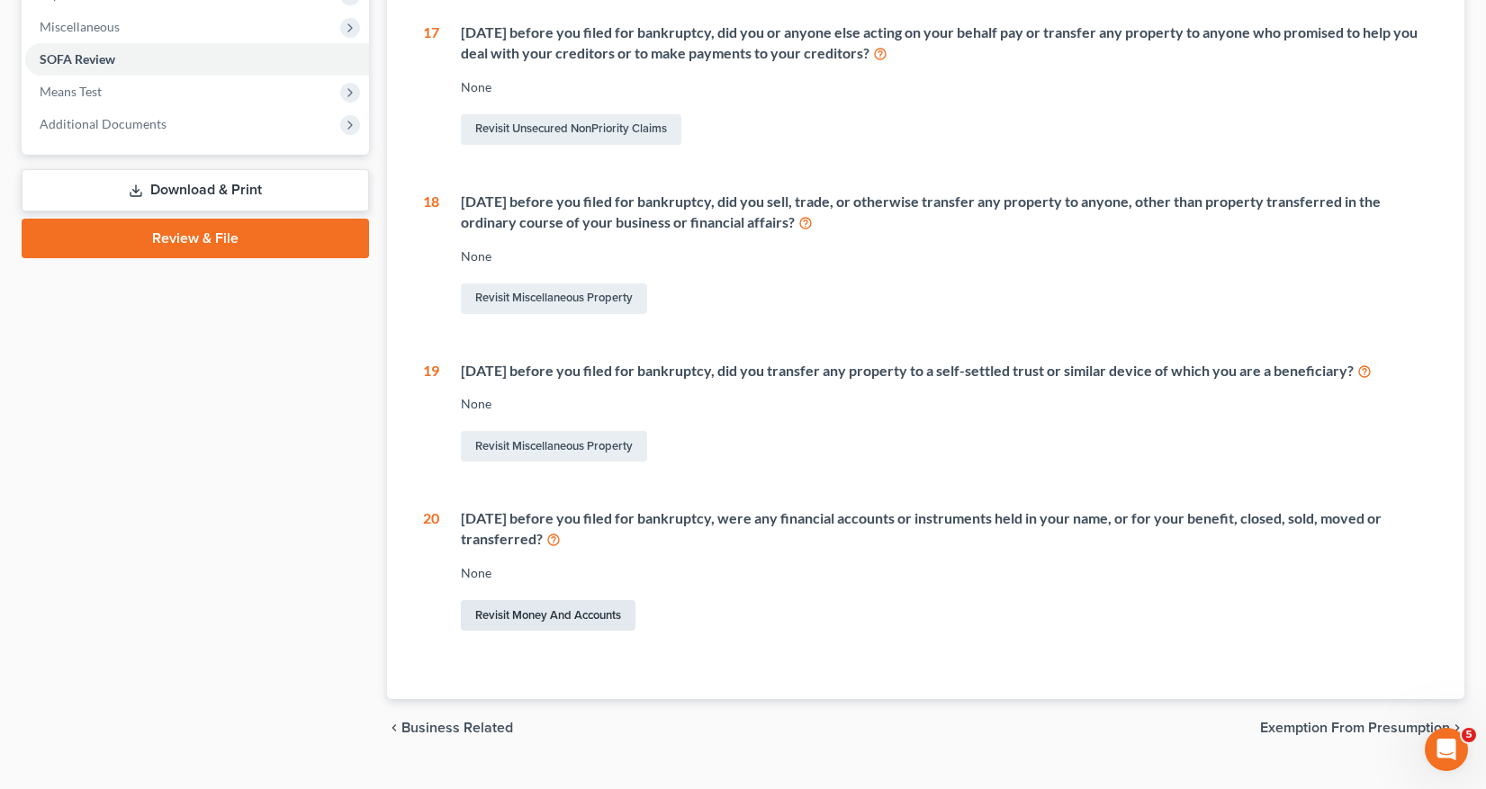
click at [547, 615] on link "Revisit Money and Accounts" at bounding box center [548, 615] width 175 height 31
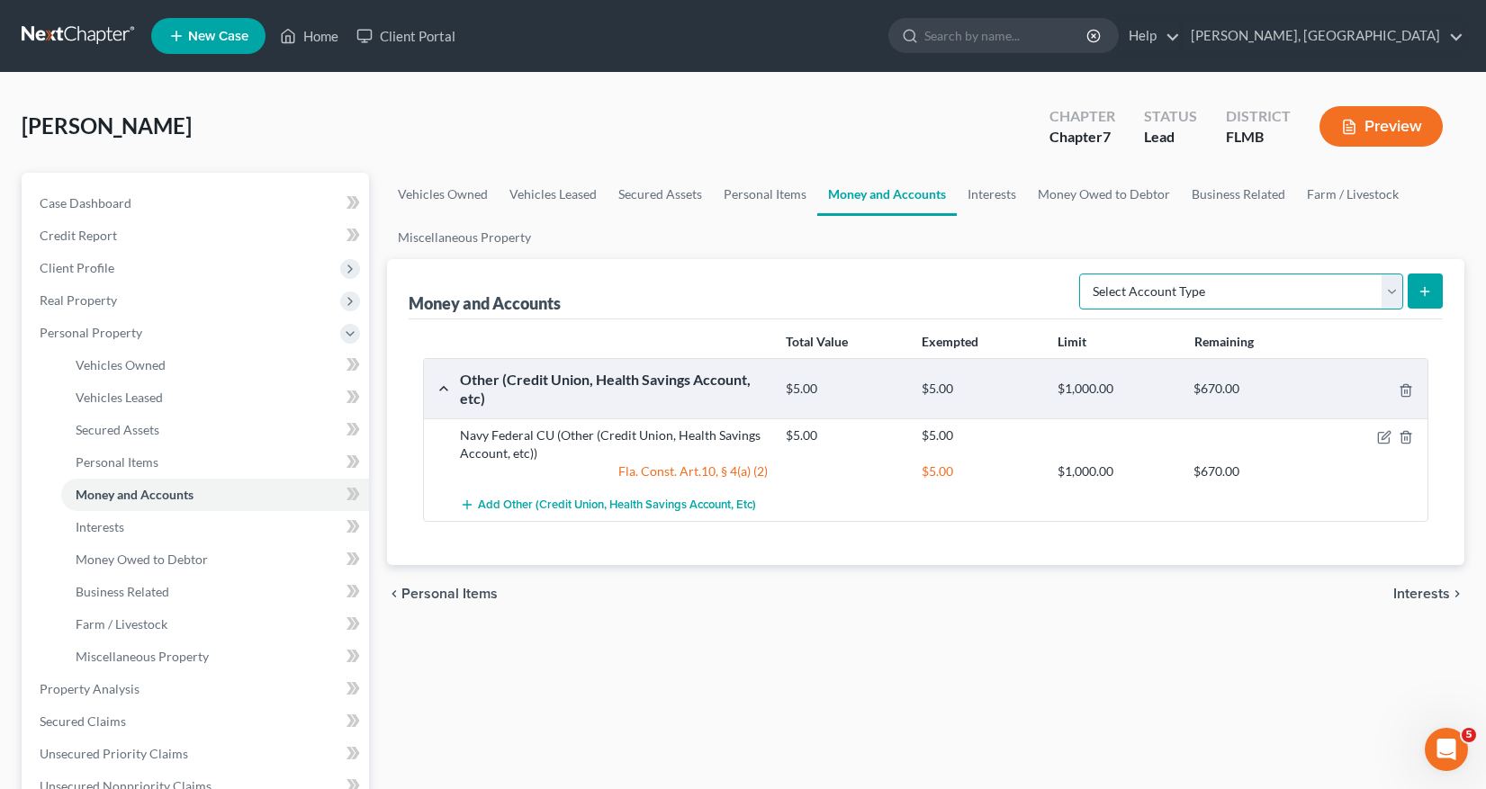
click at [1395, 291] on select "Select Account Type Brokerage Cash on Hand Certificates of Deposit Checking Acc…" at bounding box center [1241, 292] width 324 height 36
select select "checking"
click at [1082, 274] on select "Select Account Type Brokerage Cash on Hand Certificates of Deposit Checking Acc…" at bounding box center [1241, 292] width 324 height 36
click at [1420, 285] on icon "submit" at bounding box center [1424, 291] width 14 height 14
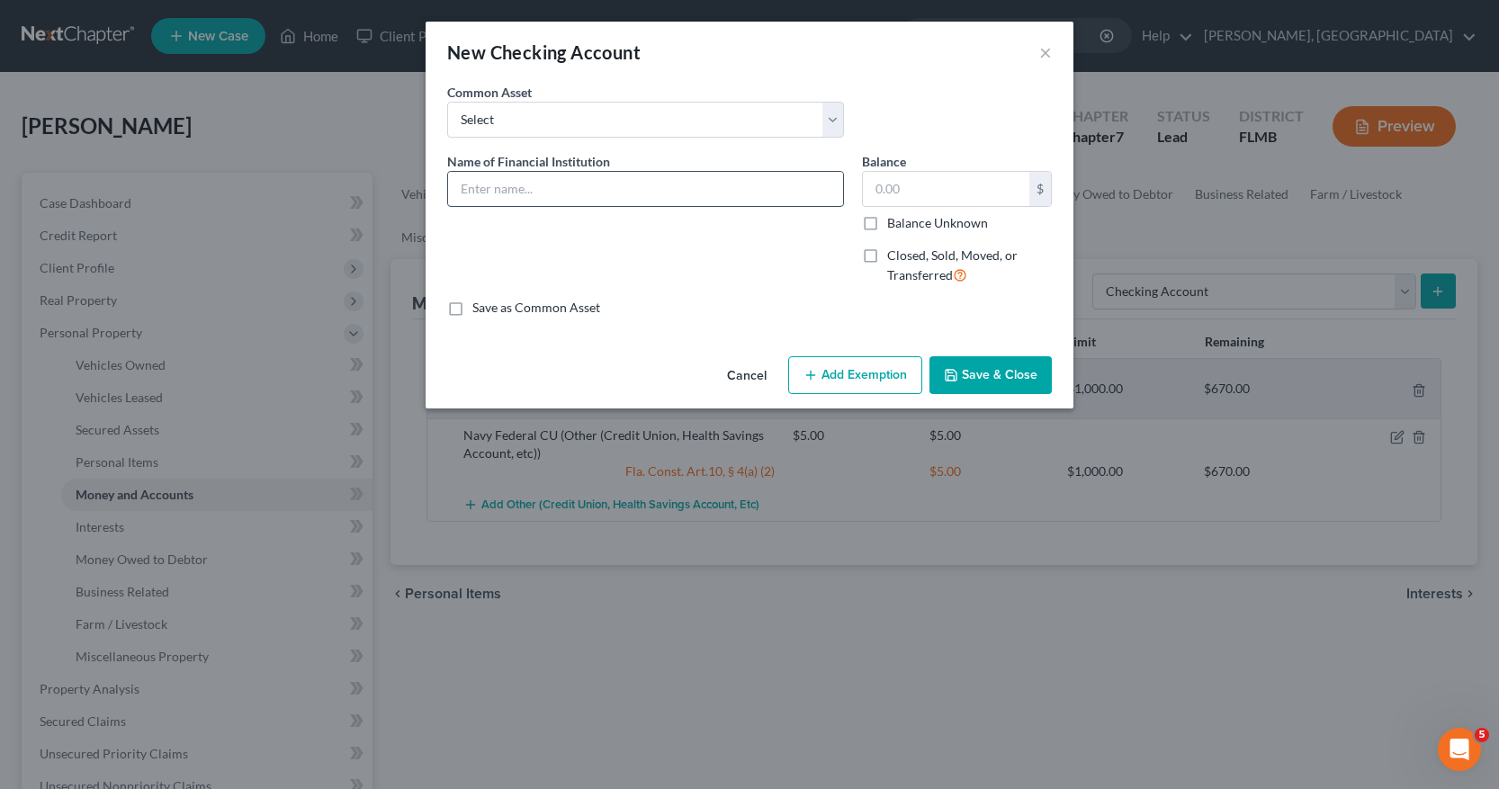
click at [475, 188] on input "text" at bounding box center [645, 189] width 395 height 34
type input "[PERSON_NAME] Fargo Bank, N.A."
click at [887, 254] on label "Closed, Sold, Moved, or Transferred" at bounding box center [969, 266] width 165 height 39
click at [894, 254] on input "Closed, Sold, Moved, or Transferred" at bounding box center [900, 253] width 12 height 12
checkbox input "true"
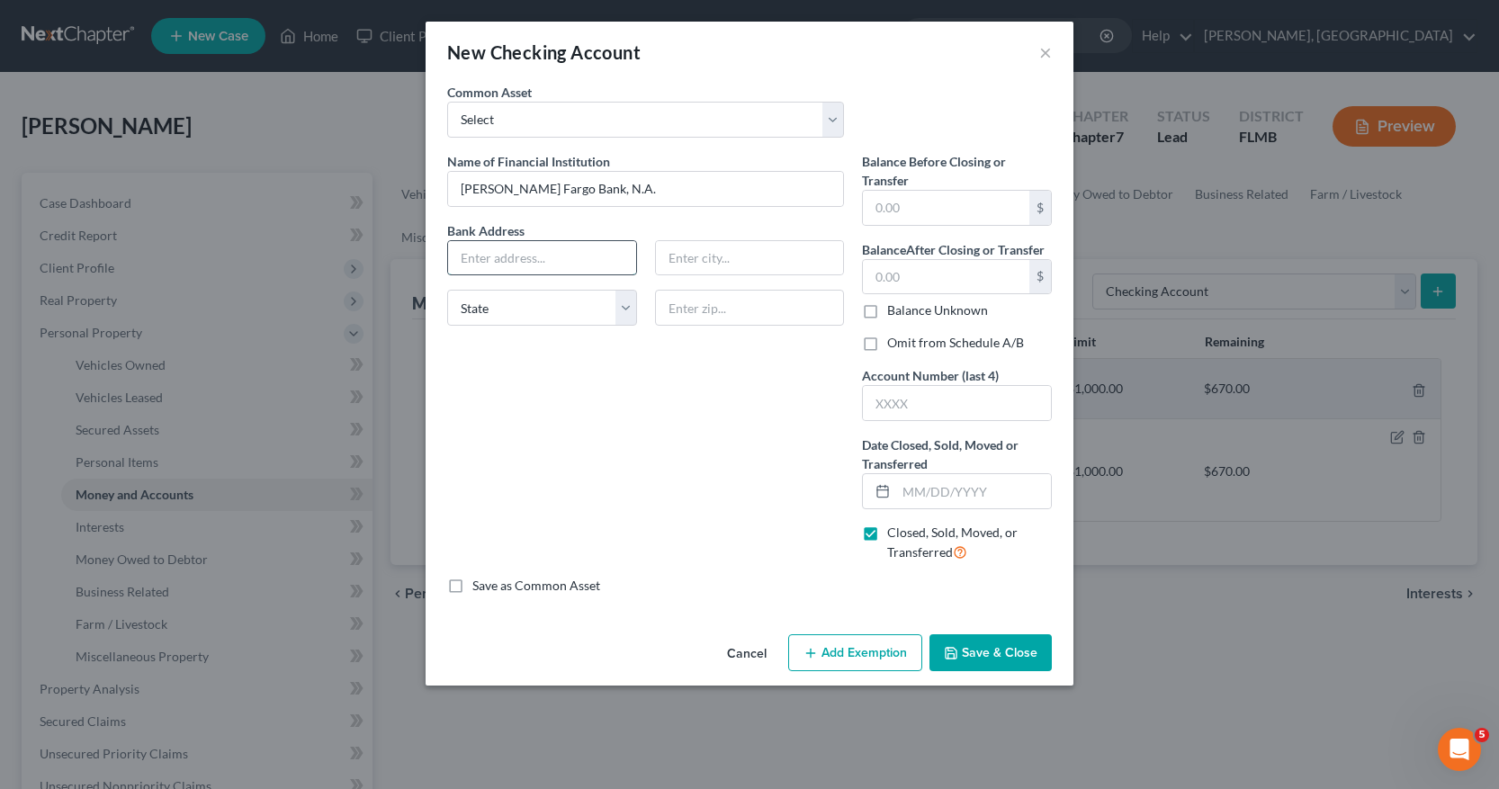
click at [467, 255] on input "text" at bounding box center [542, 258] width 188 height 34
type input "[STREET_ADDRESS][PERSON_NAME]"
type input "[GEOGRAPHIC_DATA]"
click at [517, 312] on select "State [US_STATE] AK AR AZ CA CO CT DE DC [GEOGRAPHIC_DATA] [GEOGRAPHIC_DATA] GU…" at bounding box center [542, 308] width 190 height 36
select select "4"
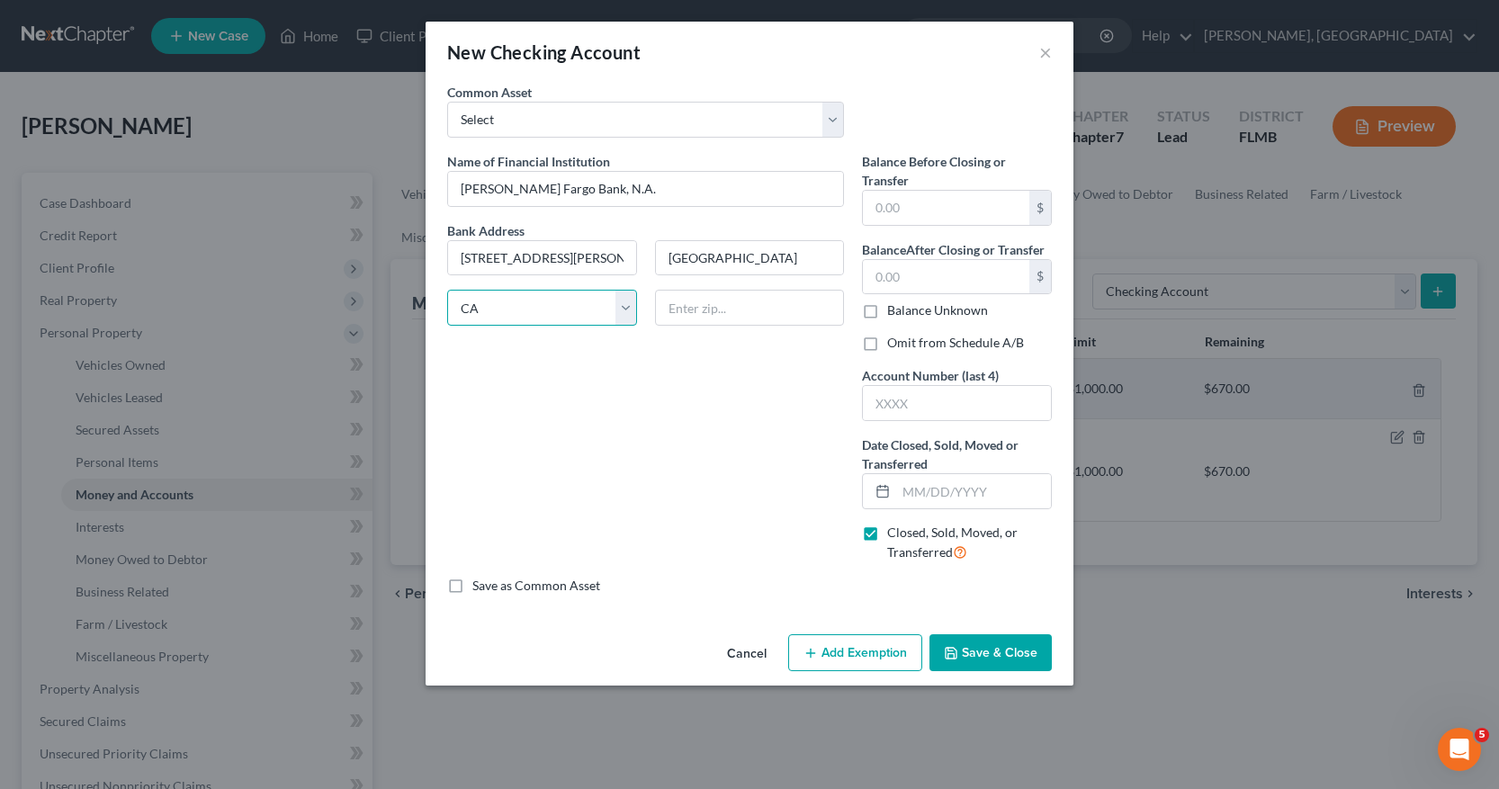
click at [447, 290] on select "State [US_STATE] AK AR AZ CA CO CT DE DC [GEOGRAPHIC_DATA] [GEOGRAPHIC_DATA] GU…" at bounding box center [542, 308] width 190 height 36
click at [677, 310] on input "text" at bounding box center [750, 308] width 190 height 36
type input "94104"
click at [881, 206] on input "text" at bounding box center [946, 208] width 166 height 34
type input "0"
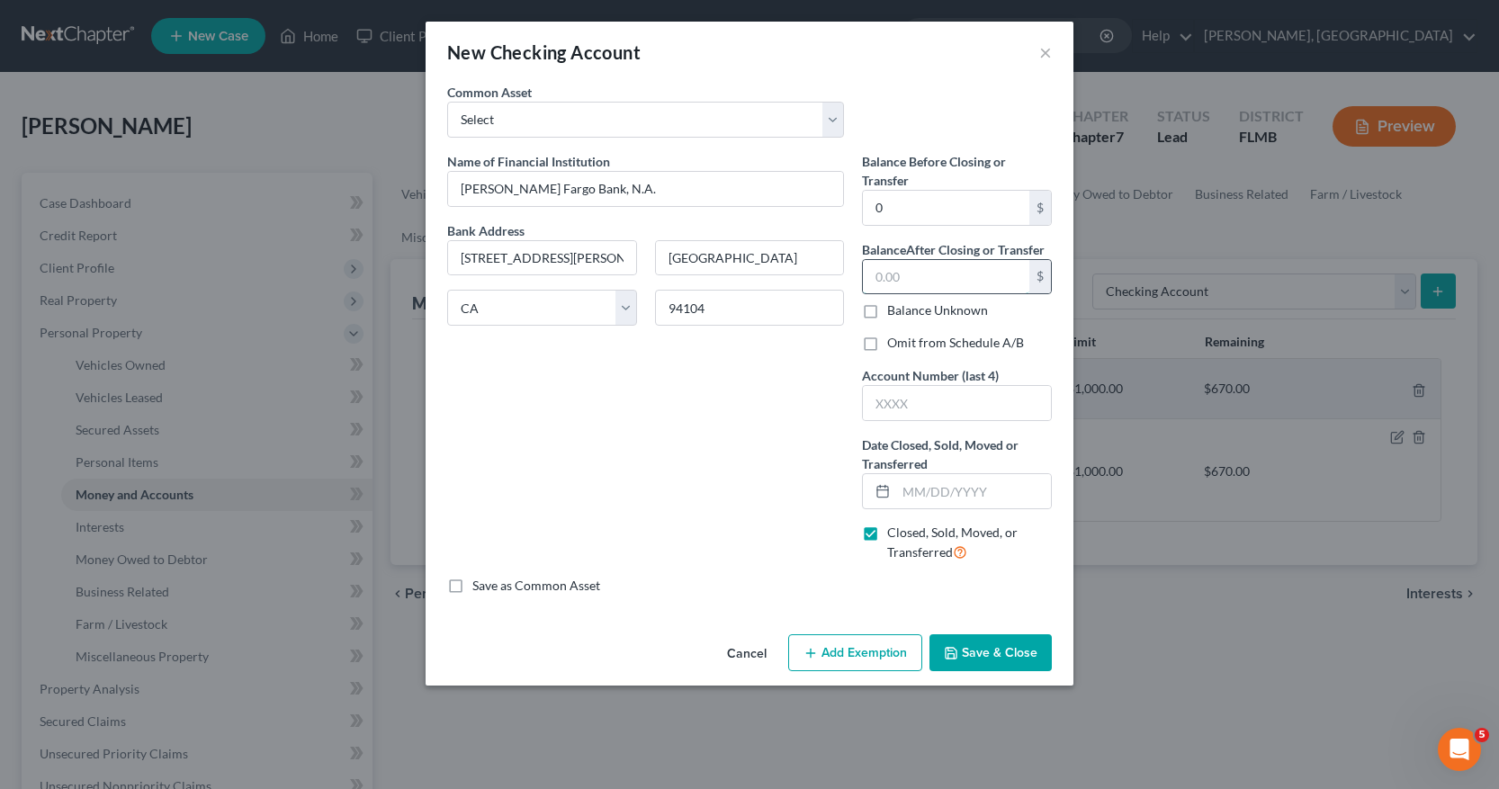
click at [893, 272] on input "text" at bounding box center [946, 277] width 166 height 34
type input "0"
click at [887, 344] on label "Omit from Schedule A/B" at bounding box center [955, 343] width 137 height 18
click at [894, 344] on input "Omit from Schedule A/B" at bounding box center [900, 340] width 12 height 12
checkbox input "true"
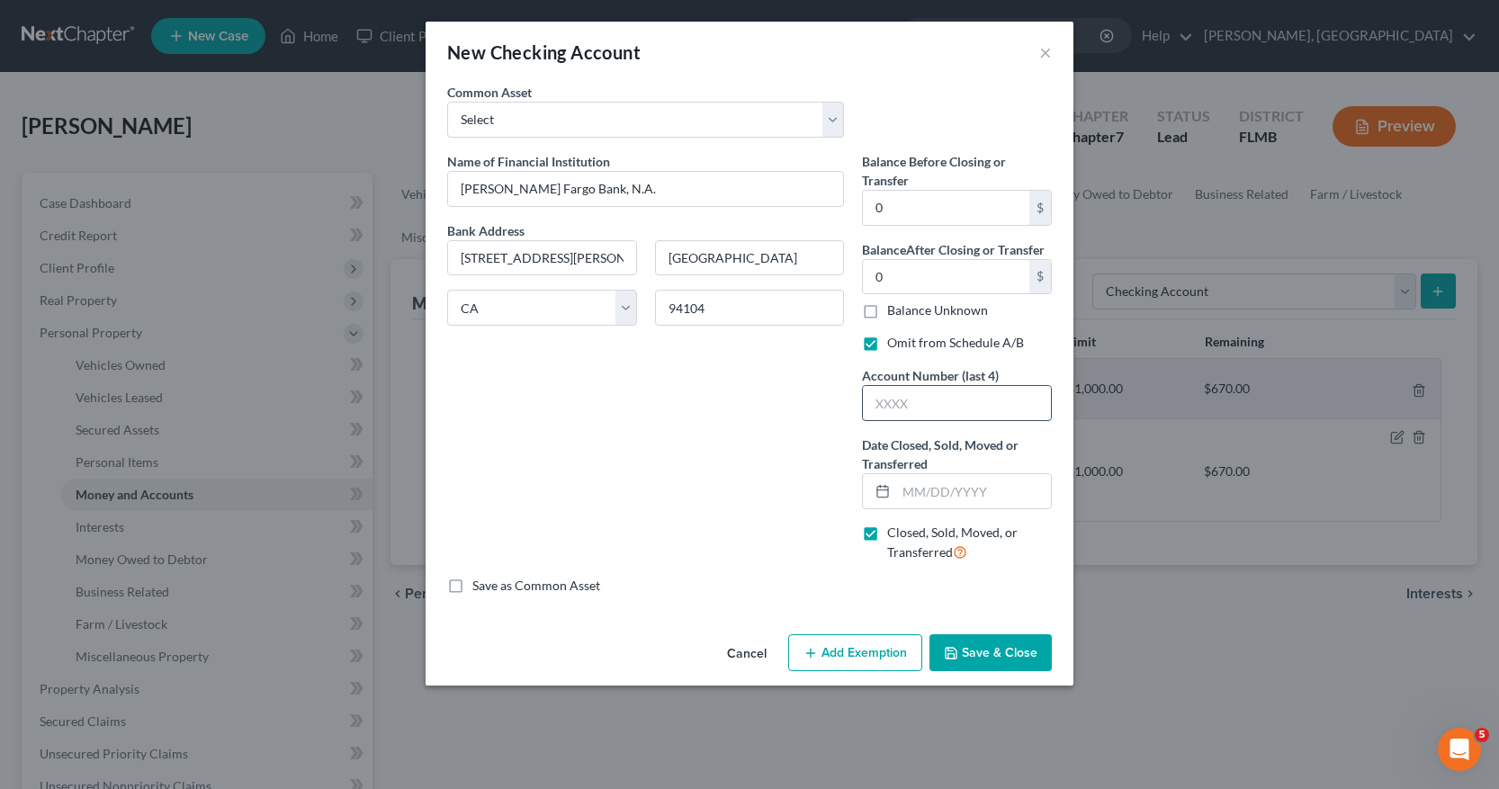
click at [875, 405] on input "text" at bounding box center [957, 403] width 188 height 34
type input "3098"
click at [906, 492] on input "text" at bounding box center [973, 491] width 155 height 34
type input "[DATE]"
click at [992, 652] on button "Save & Close" at bounding box center [990, 653] width 122 height 38
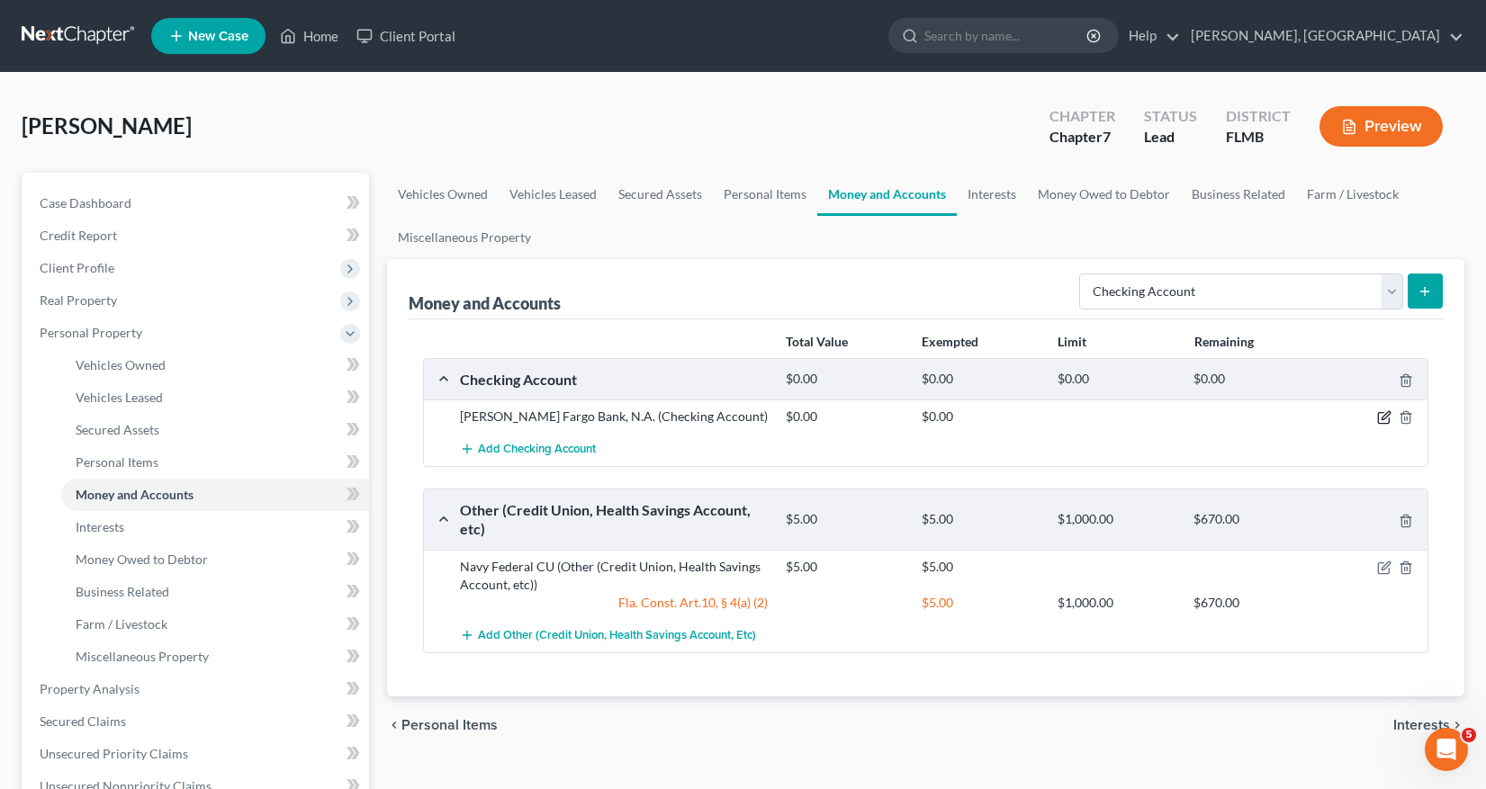
click at [1379, 418] on icon "button" at bounding box center [1384, 417] width 14 height 14
select select "4"
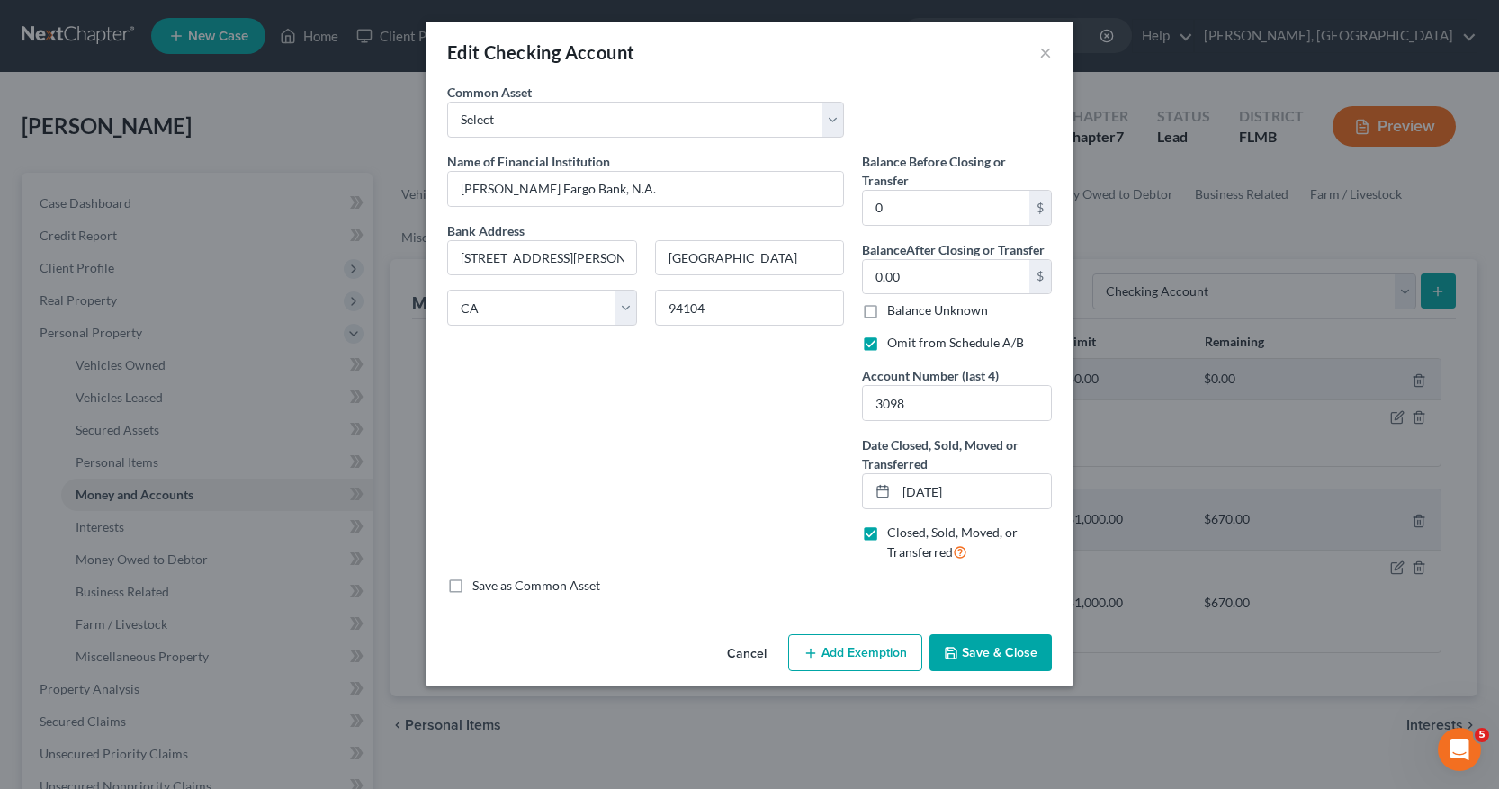
click at [986, 659] on button "Save & Close" at bounding box center [990, 653] width 122 height 38
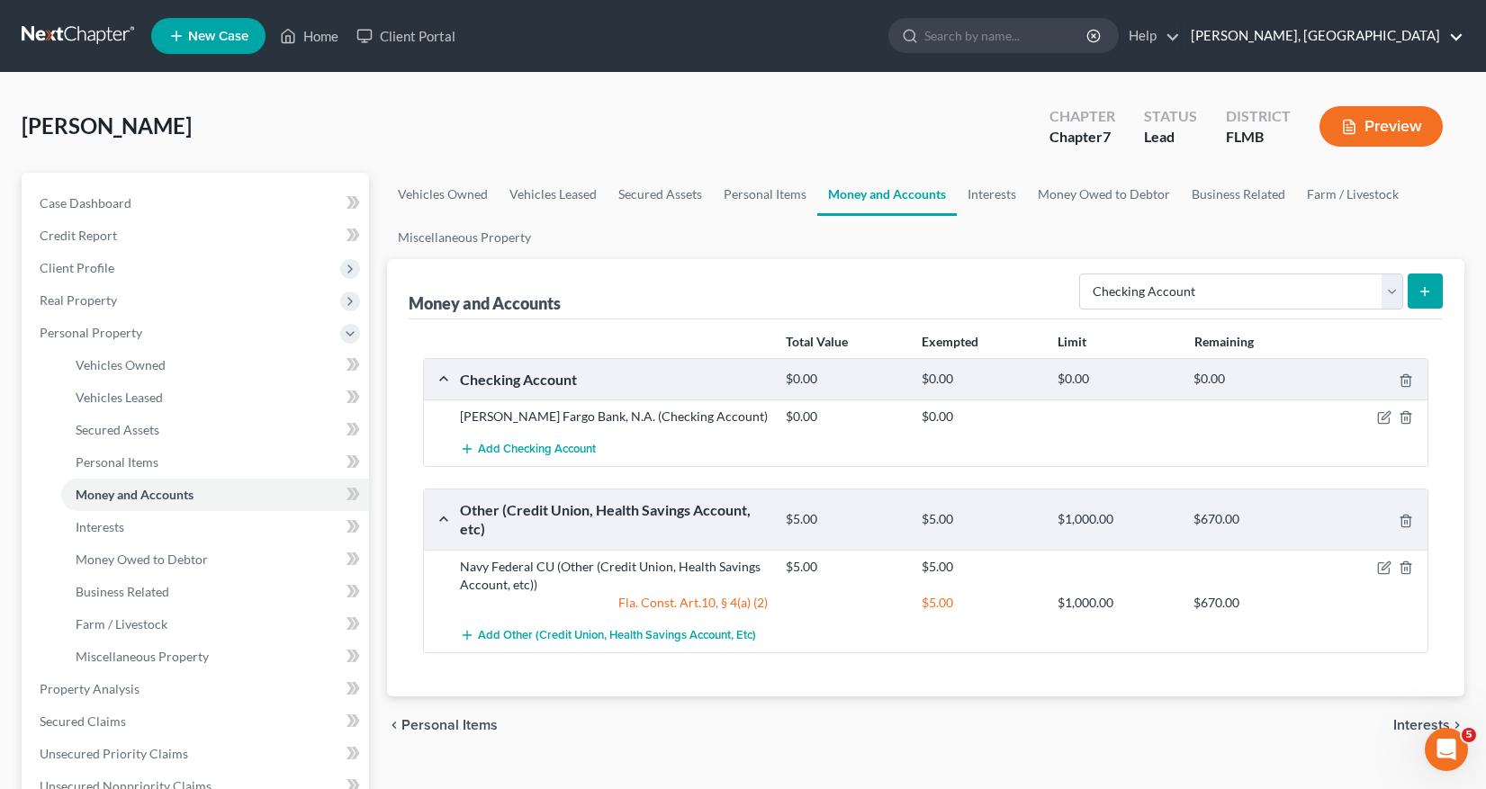
click at [1459, 34] on link "[PERSON_NAME], [GEOGRAPHIC_DATA]" at bounding box center [1322, 36] width 282 height 32
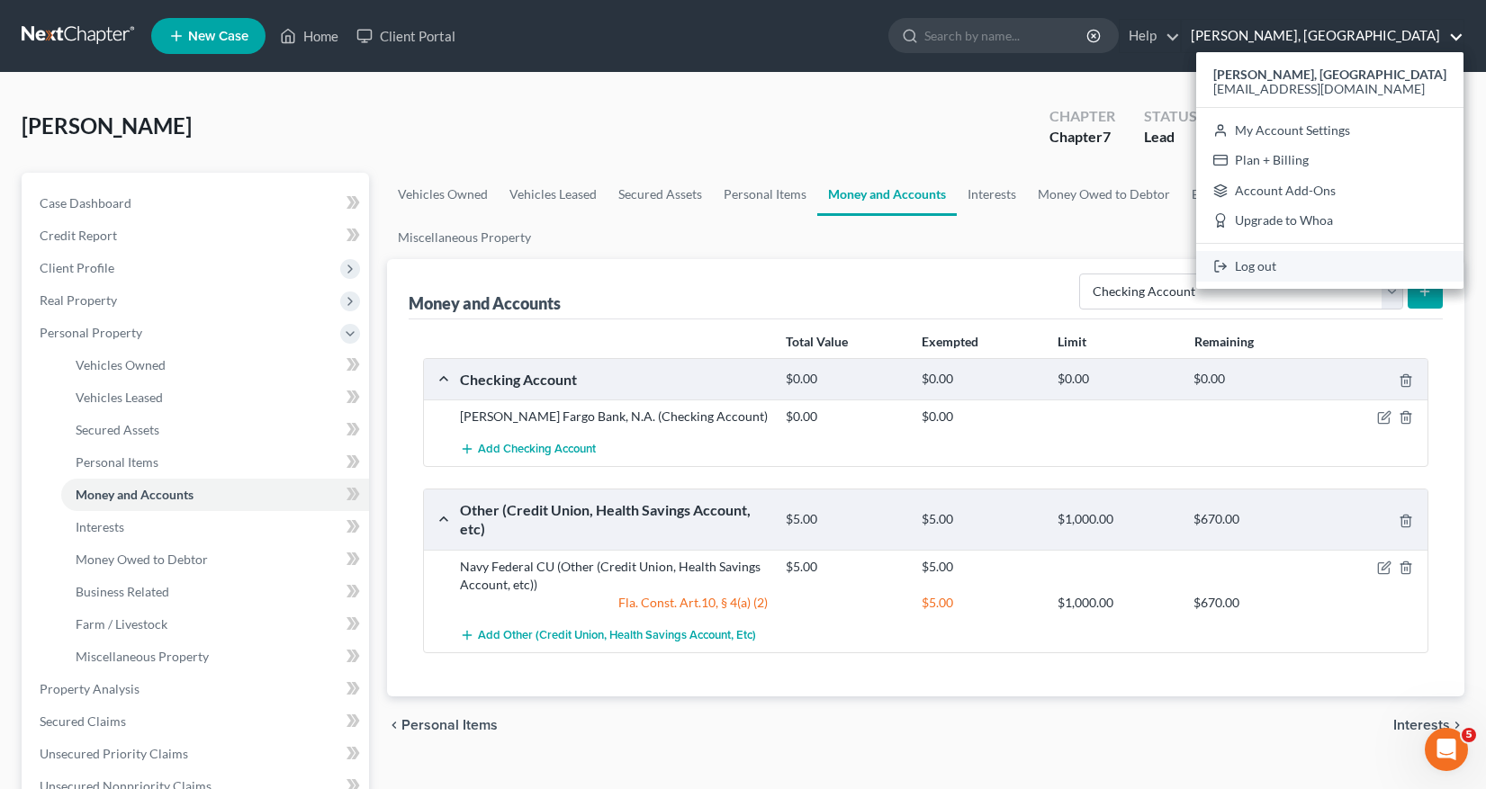
click at [1274, 263] on link "Log out" at bounding box center [1329, 266] width 267 height 31
